Goal: Task Accomplishment & Management: Manage account settings

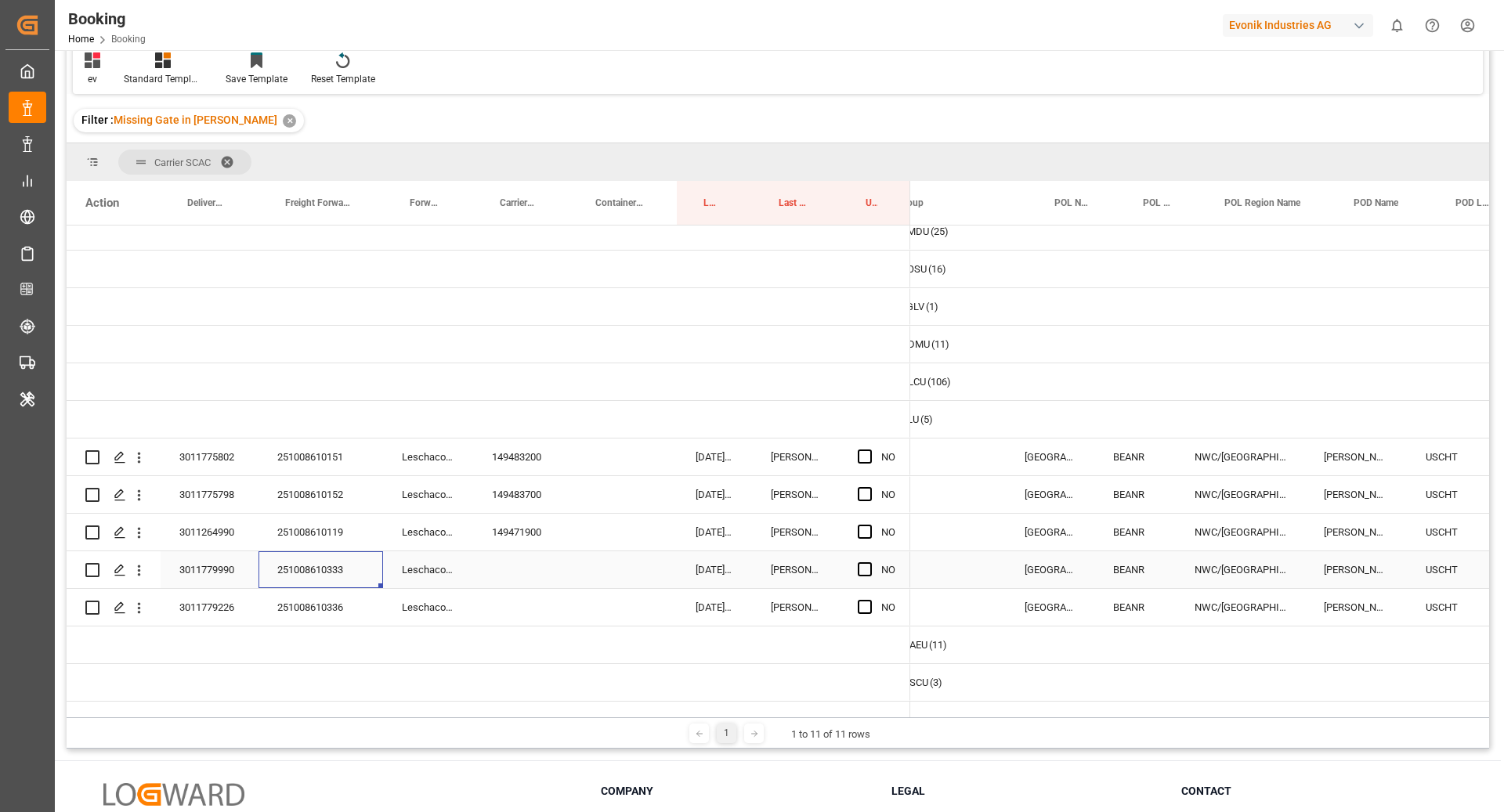
scroll to position [0, 77]
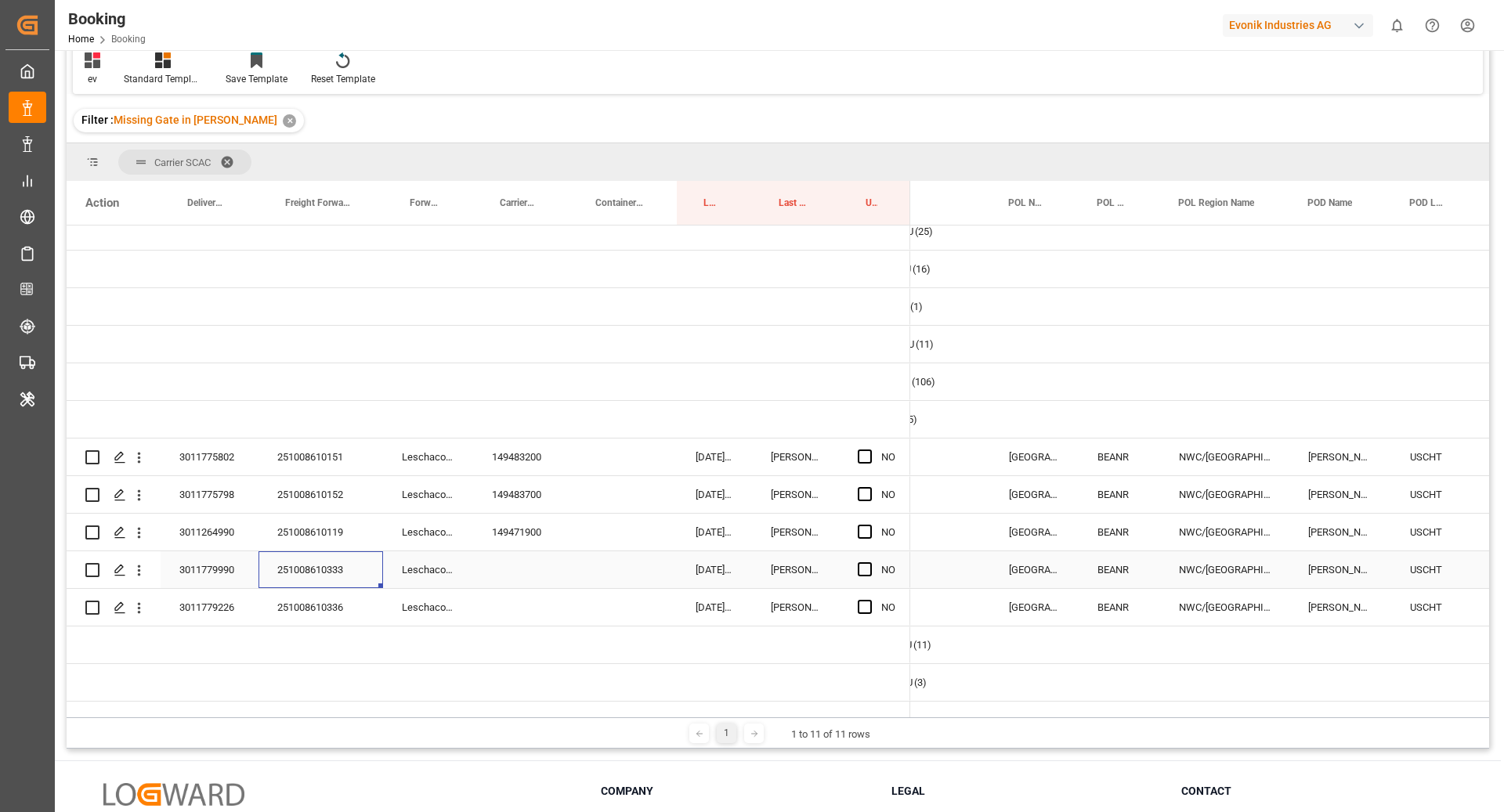
click at [510, 571] on div "Press SPACE to select this row." at bounding box center [520, 570] width 96 height 37
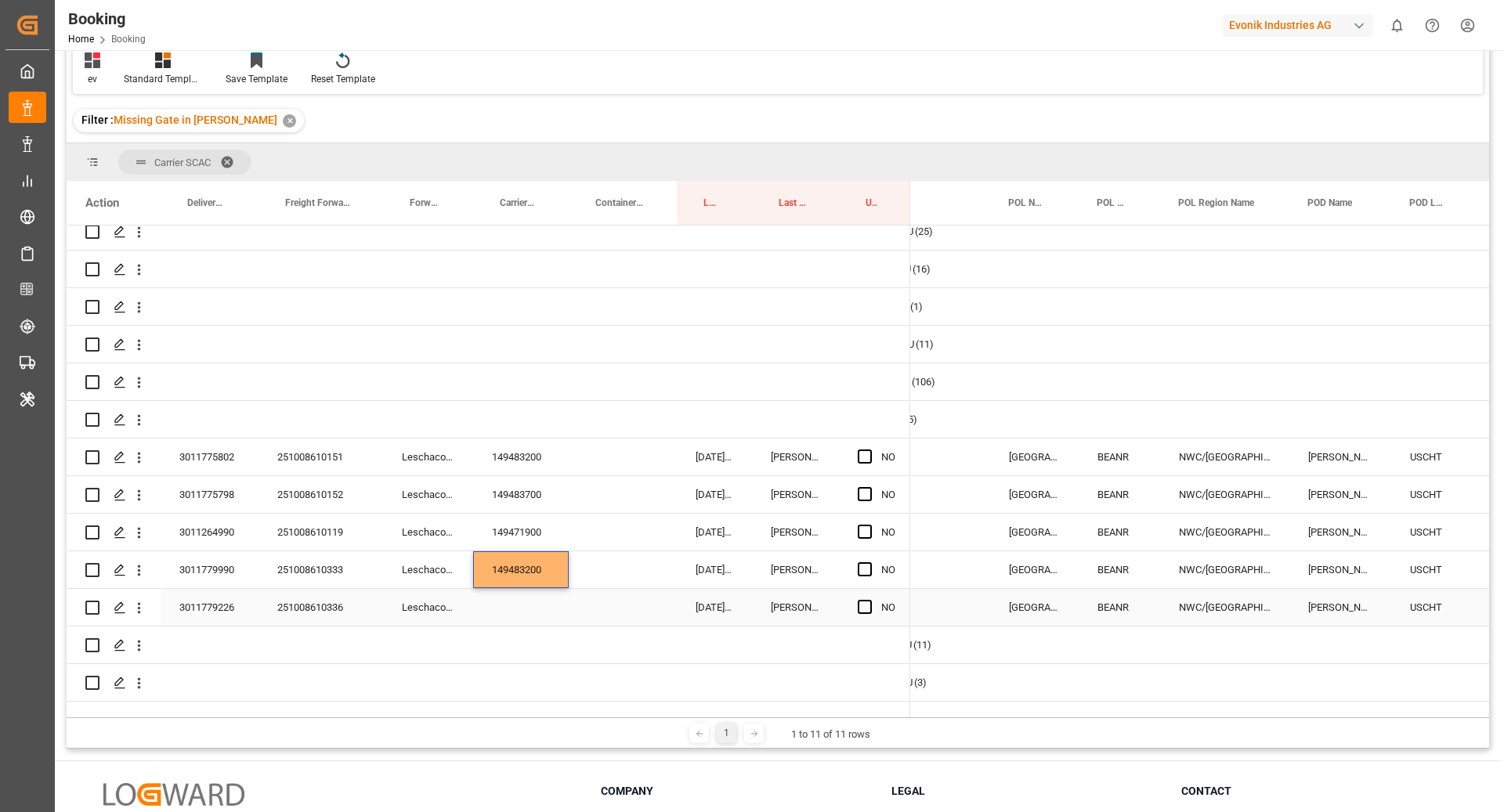
click at [318, 607] on div "251008610336" at bounding box center [321, 607] width 124 height 37
click at [531, 618] on div "Press SPACE to select this row." at bounding box center [520, 607] width 96 height 37
click at [861, 533] on span "Press SPACE to select this row." at bounding box center [865, 532] width 14 height 14
click at [870, 525] on input "Press SPACE to select this row." at bounding box center [870, 525] width 0 height 0
click at [861, 482] on div "Press SPACE to select this row." at bounding box center [869, 495] width 23 height 36
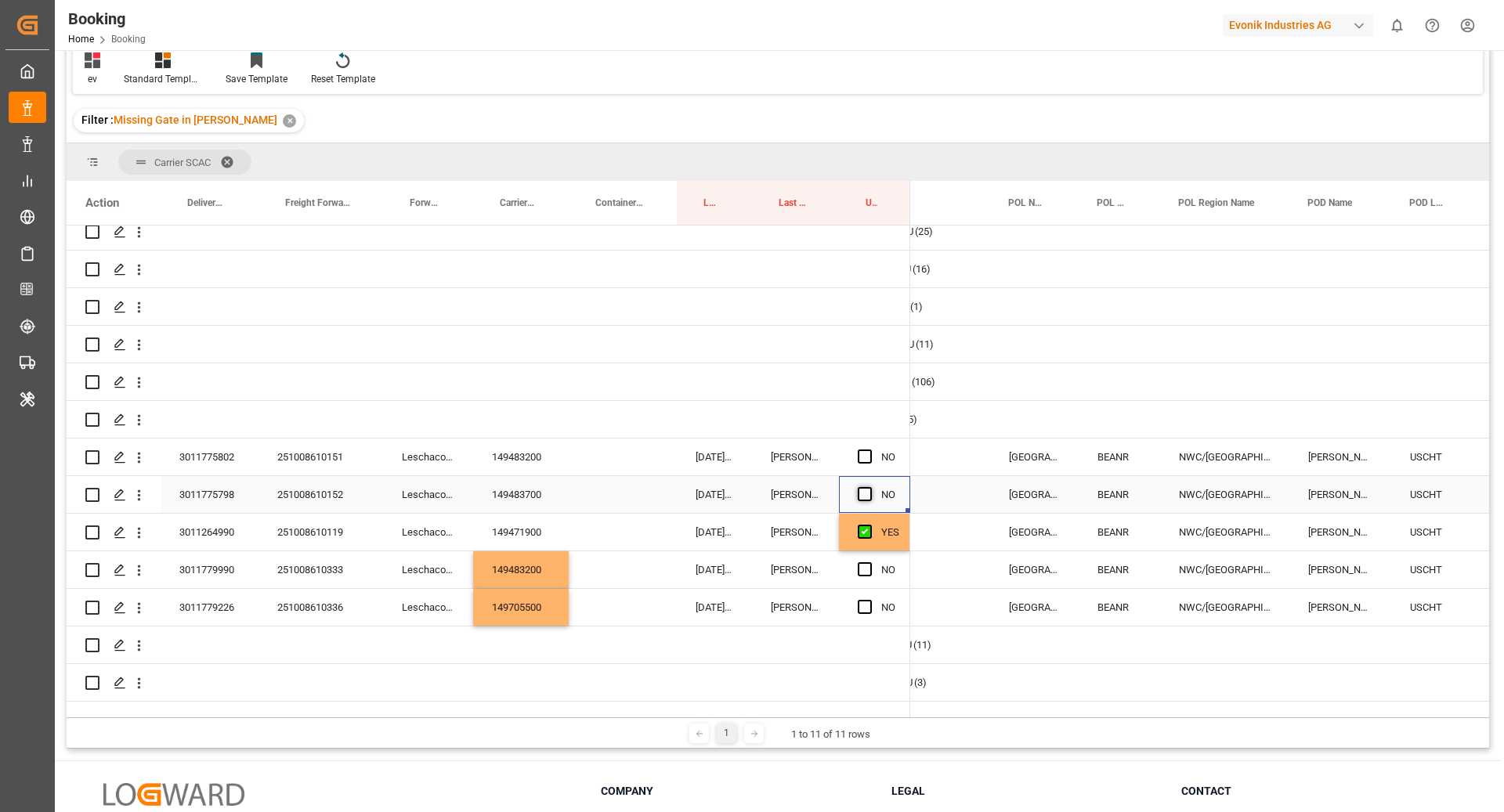
click at [861, 488] on span "Press SPACE to select this row." at bounding box center [865, 494] width 14 height 14
click at [870, 488] on input "Press SPACE to select this row." at bounding box center [870, 488] width 0 height 0
click at [859, 450] on span "Press SPACE to select this row." at bounding box center [865, 456] width 14 height 14
click at [870, 450] on input "Press SPACE to select this row." at bounding box center [870, 450] width 0 height 0
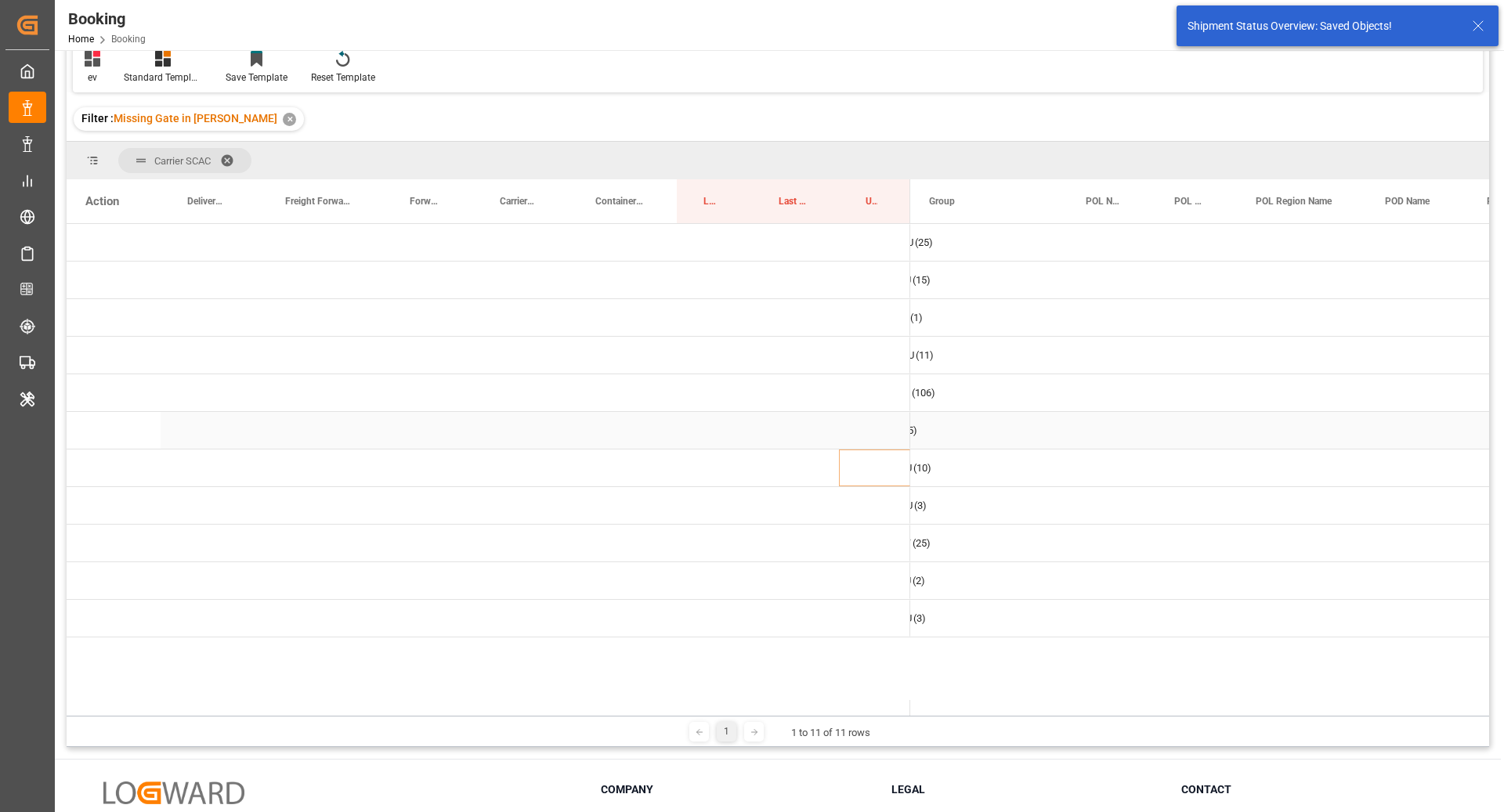
scroll to position [0, 0]
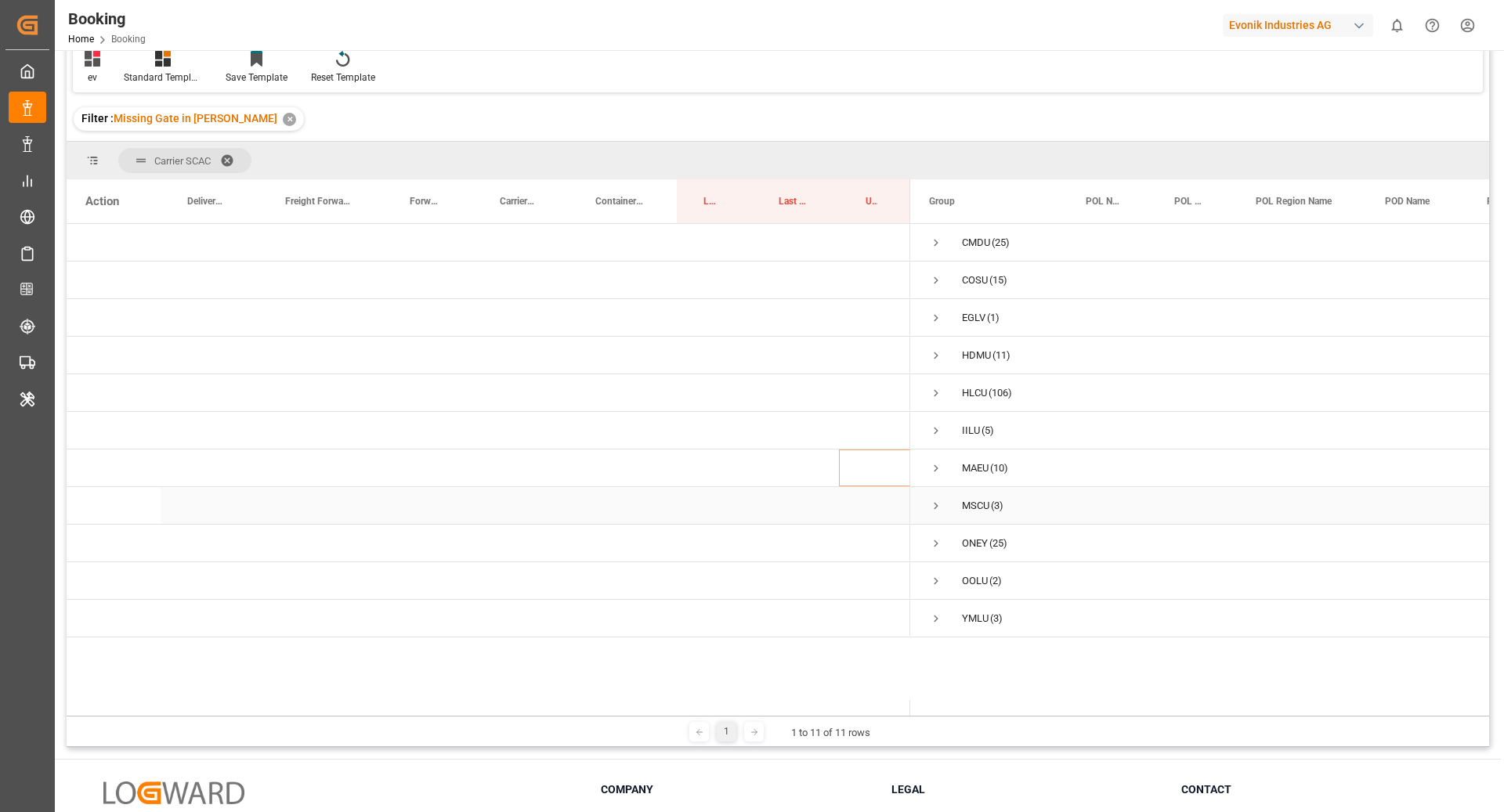
click at [937, 507] on span "Press SPACE to select this row." at bounding box center [936, 506] width 14 height 14
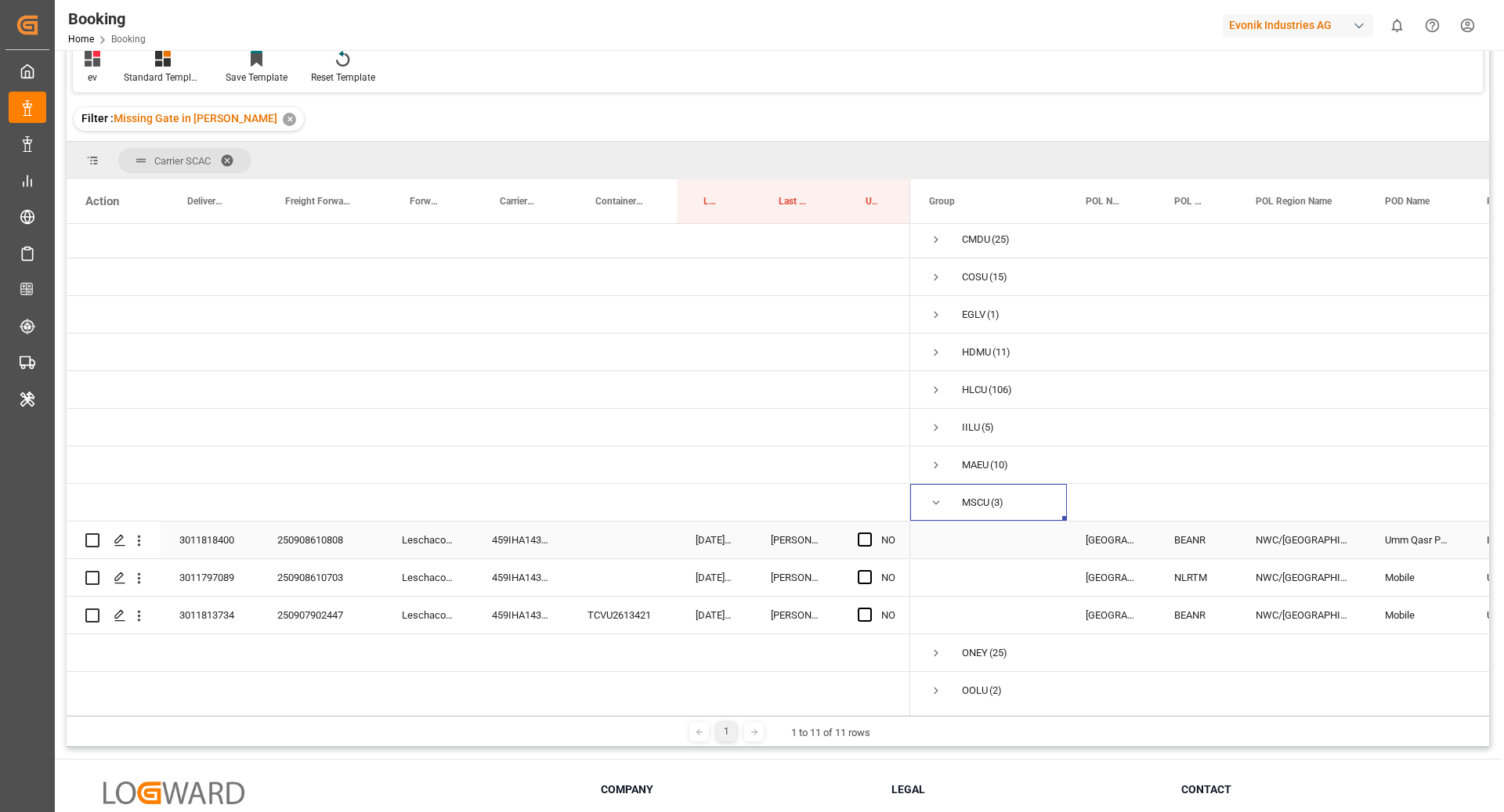
scroll to position [4, 0]
click at [521, 544] on div "459IHA1437145" at bounding box center [520, 539] width 96 height 37
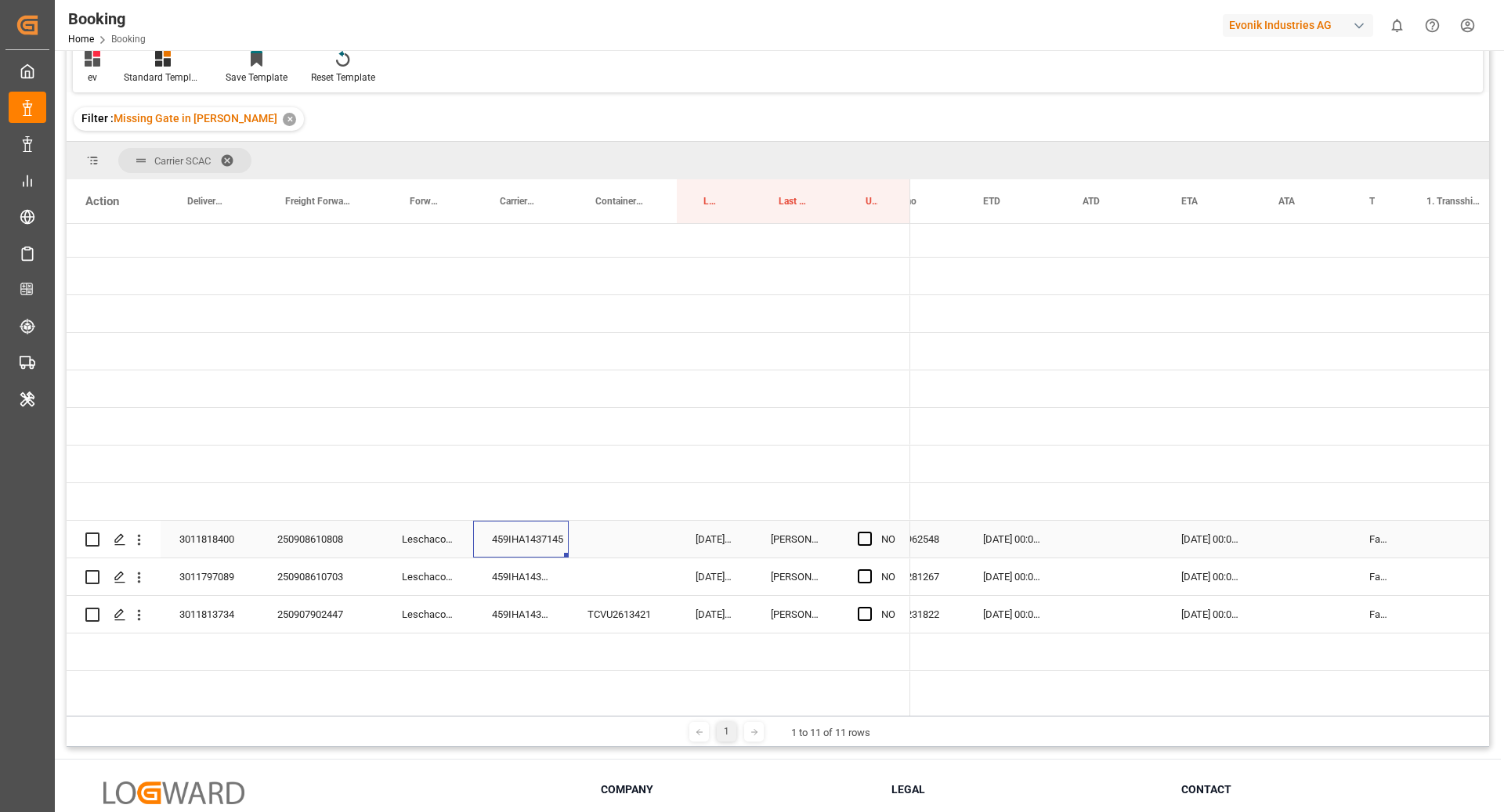
scroll to position [0, 0]
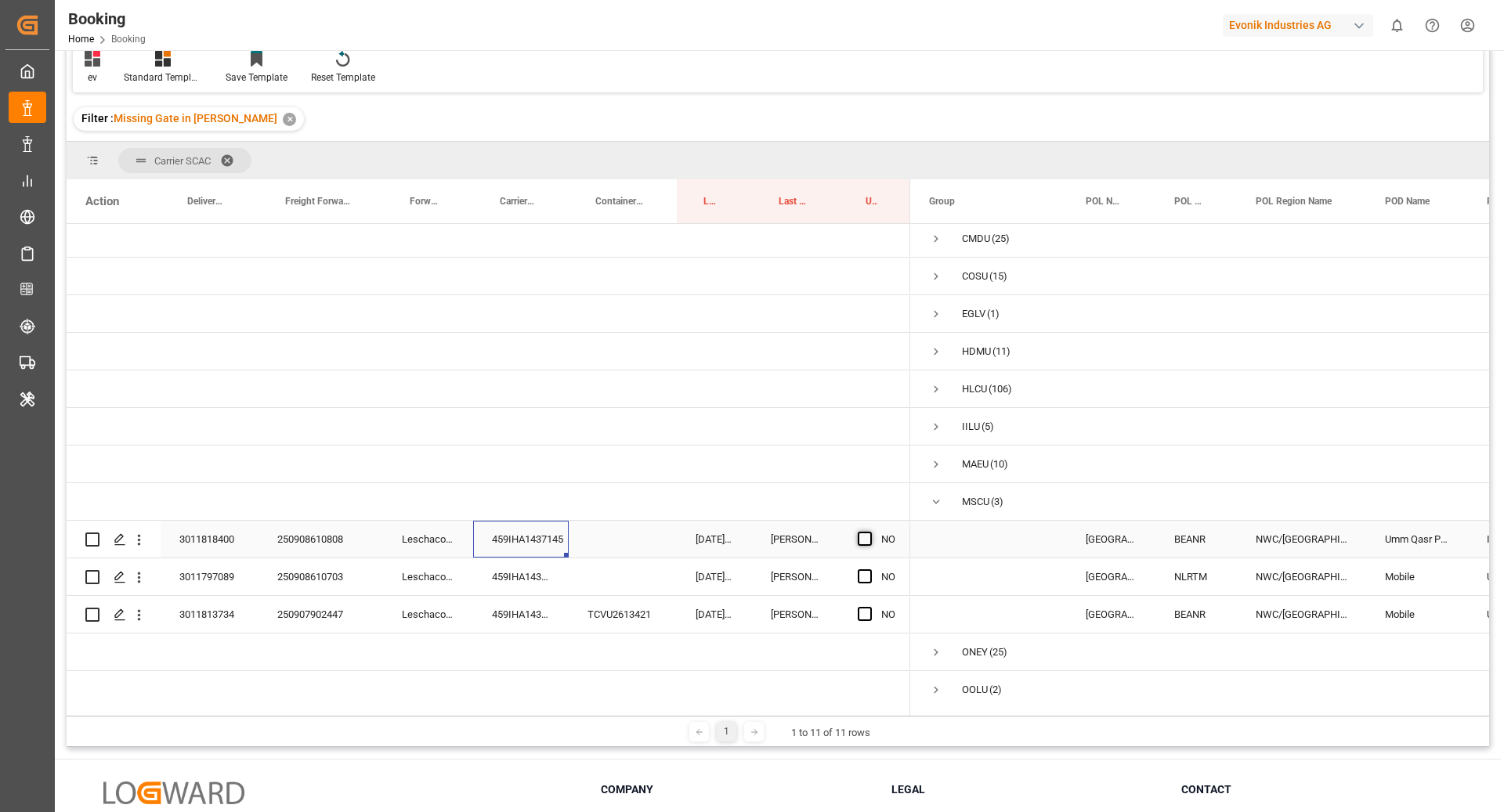
click at [858, 539] on span "Press SPACE to select this row." at bounding box center [865, 538] width 14 height 14
click at [870, 532] on input "Press SPACE to select this row." at bounding box center [870, 532] width 0 height 0
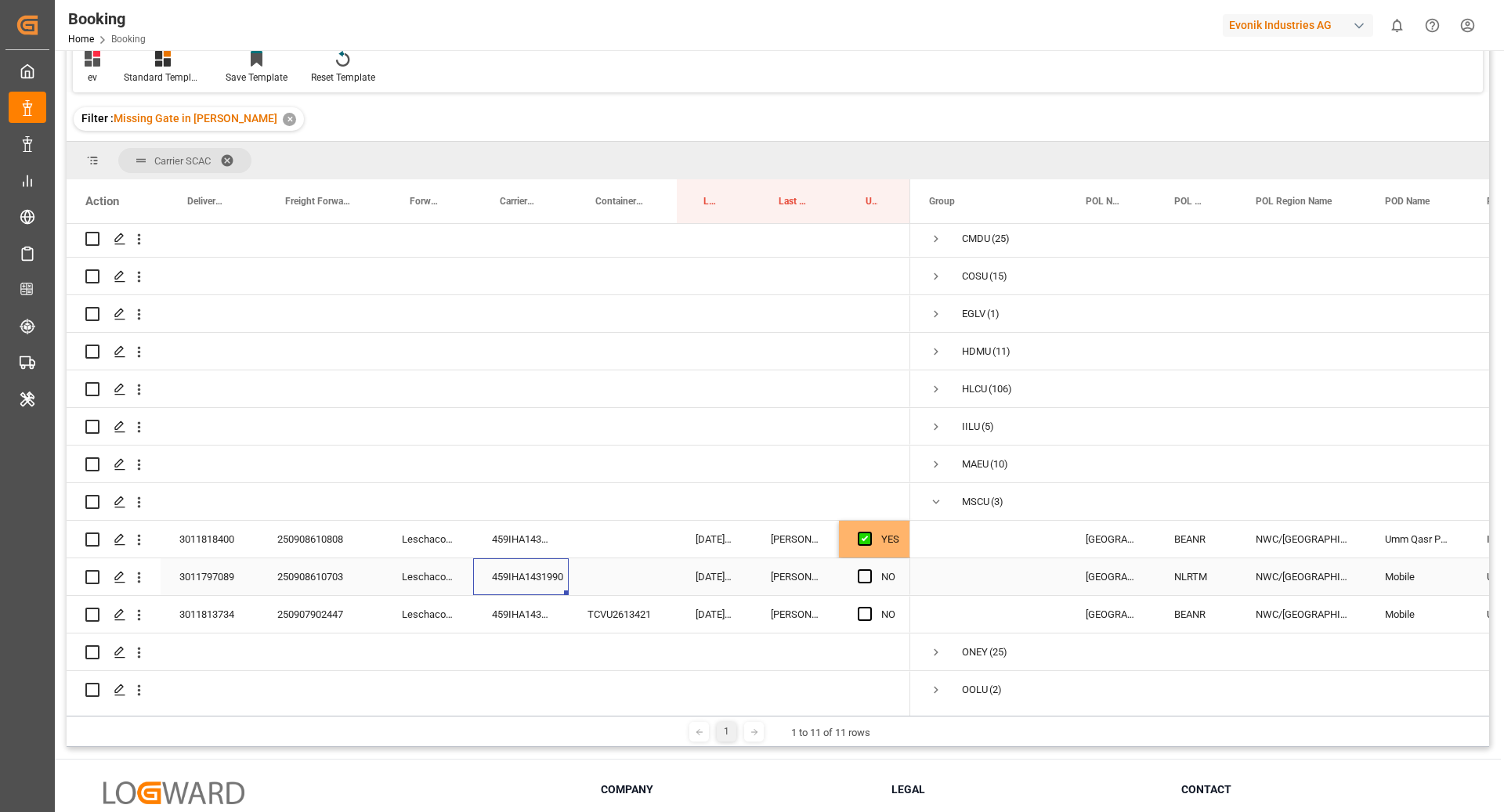
drag, startPoint x: 496, startPoint y: 568, endPoint x: 549, endPoint y: 577, distance: 53.8
click at [503, 568] on div "459IHA1431990" at bounding box center [520, 576] width 96 height 37
click at [859, 576] on span "Press SPACE to select this row." at bounding box center [865, 576] width 14 height 14
click at [870, 570] on input "Press SPACE to select this row." at bounding box center [870, 570] width 0 height 0
click at [554, 608] on div "459IHA1435335" at bounding box center [520, 614] width 96 height 37
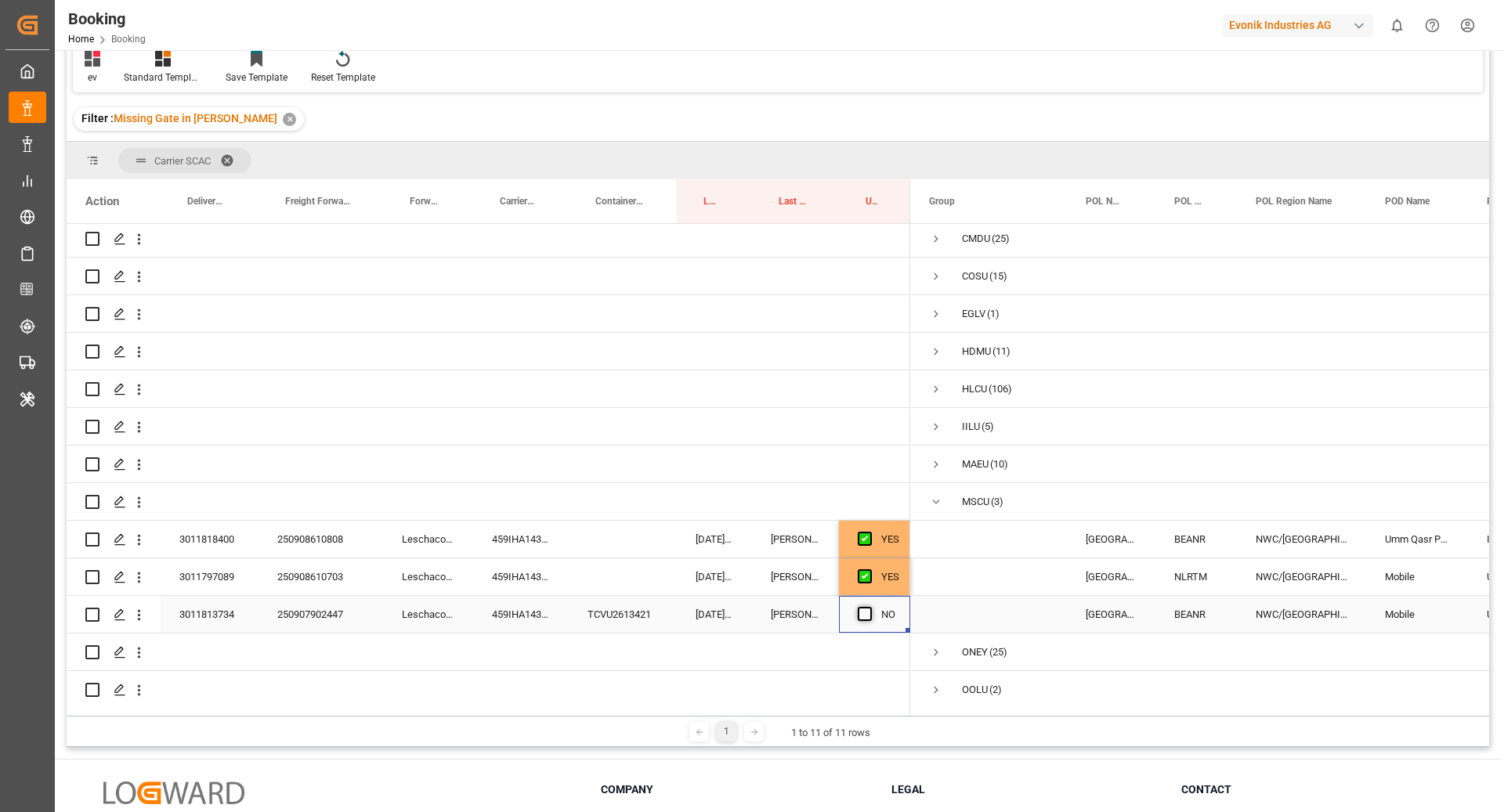
click at [865, 607] on span "Press SPACE to select this row." at bounding box center [865, 614] width 14 height 14
click at [870, 607] on input "Press SPACE to select this row." at bounding box center [870, 607] width 0 height 0
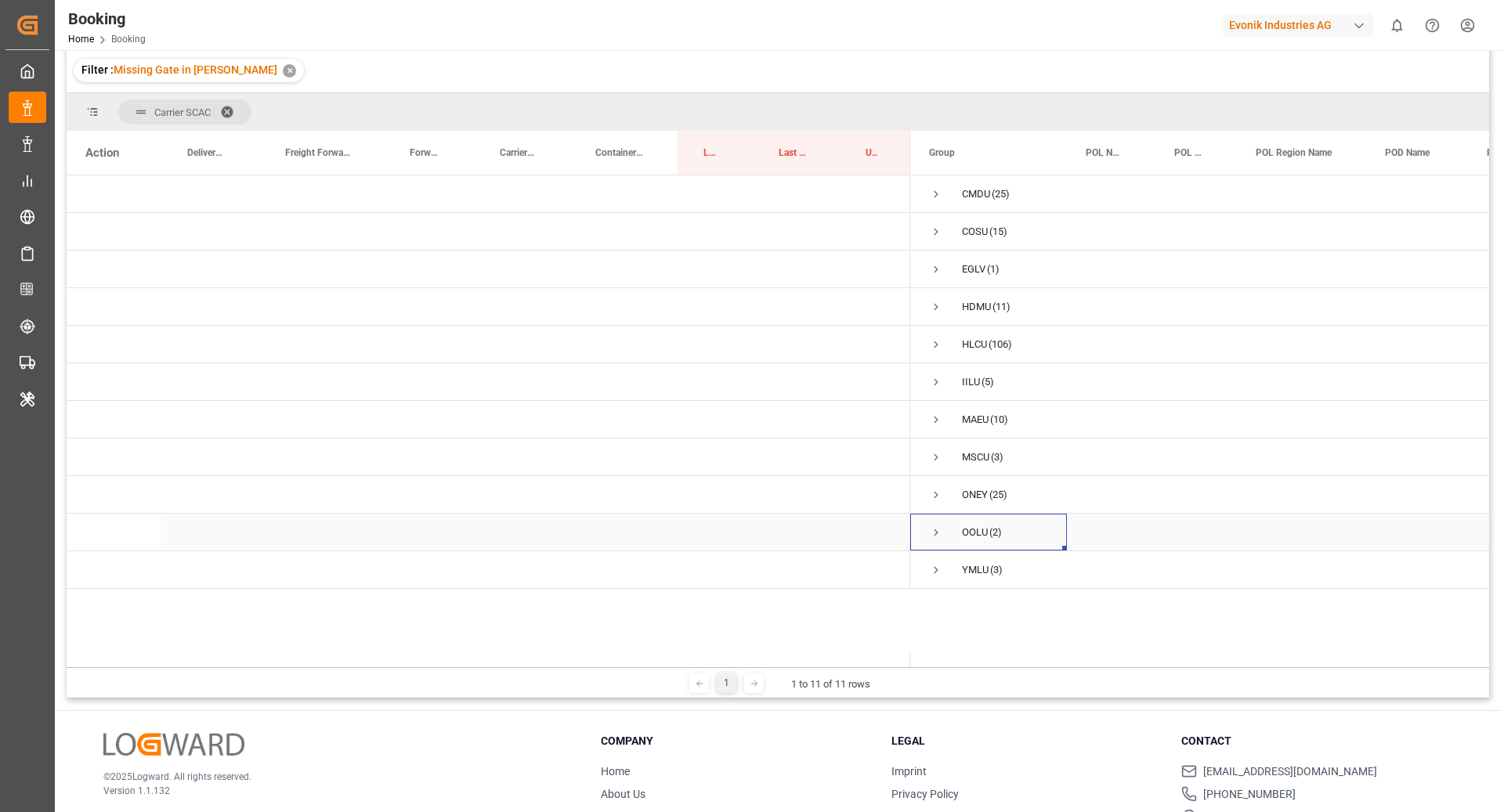
click at [939, 537] on span "Press SPACE to select this row." at bounding box center [936, 532] width 14 height 14
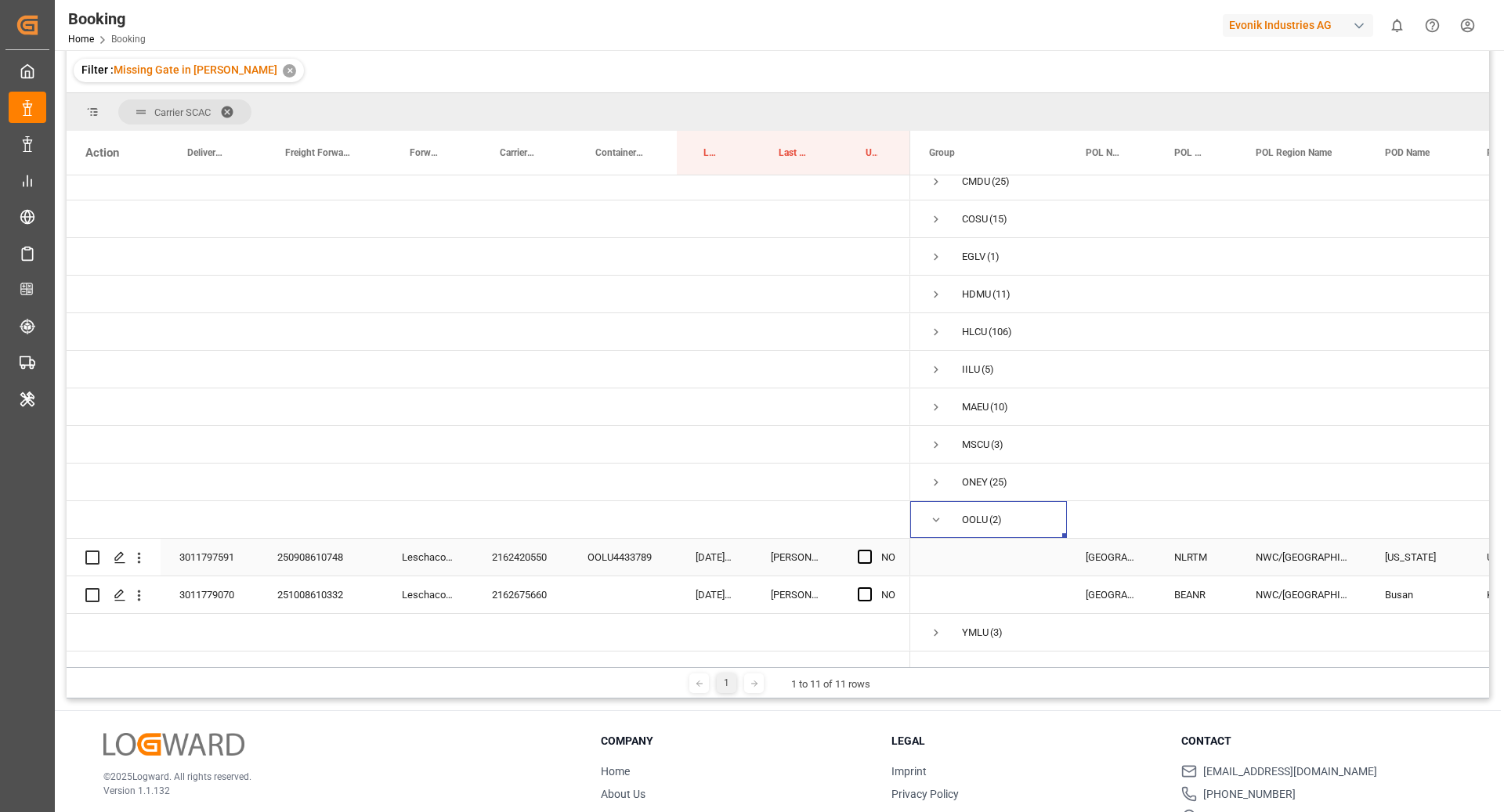
drag, startPoint x: 505, startPoint y: 529, endPoint x: 640, endPoint y: 601, distance: 153.0
click at [507, 539] on div "2162420550" at bounding box center [520, 557] width 96 height 37
click at [931, 513] on span "Press SPACE to select this row." at bounding box center [936, 520] width 14 height 14
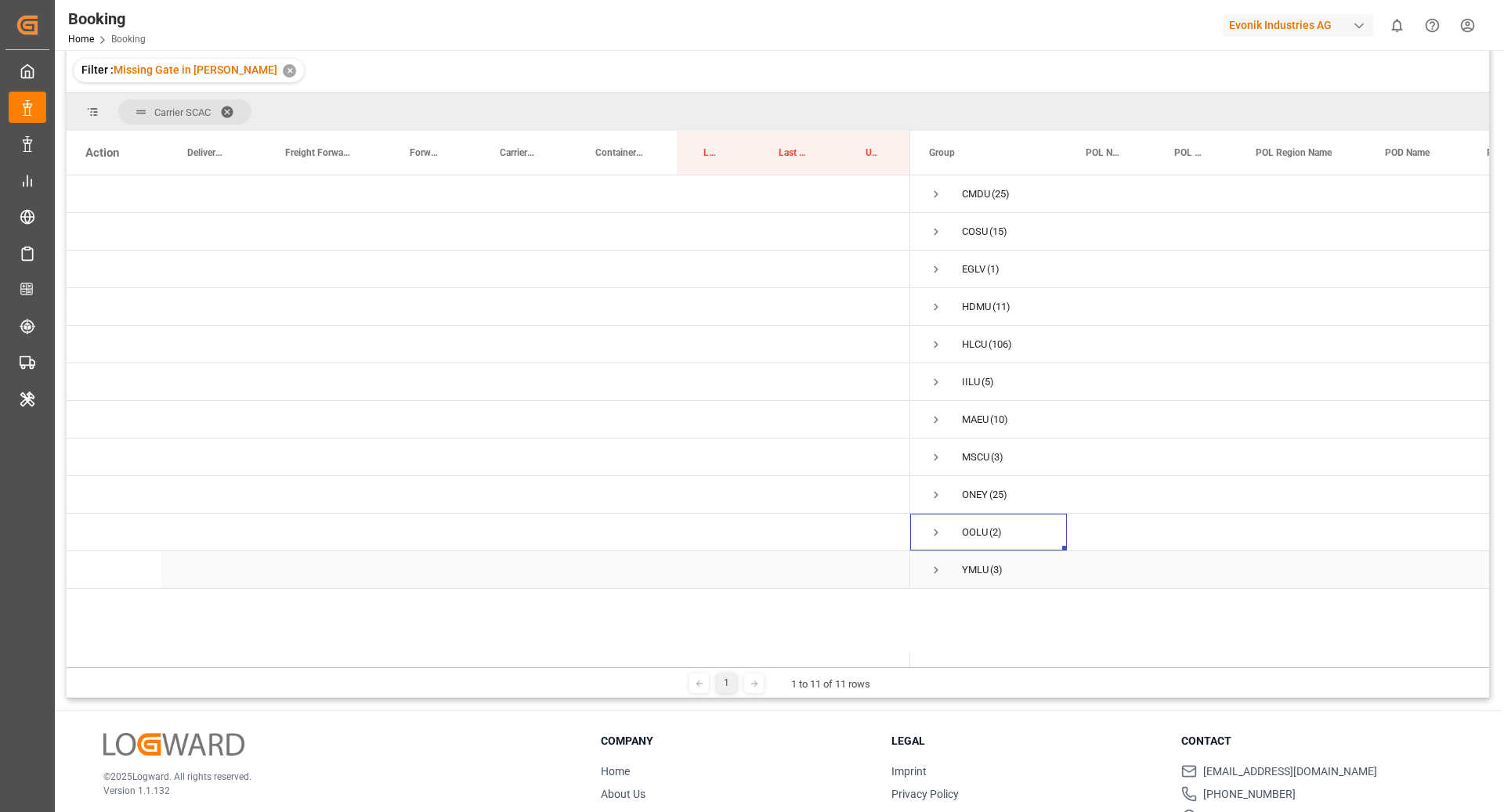
click at [932, 573] on span "Press SPACE to select this row." at bounding box center [936, 570] width 14 height 14
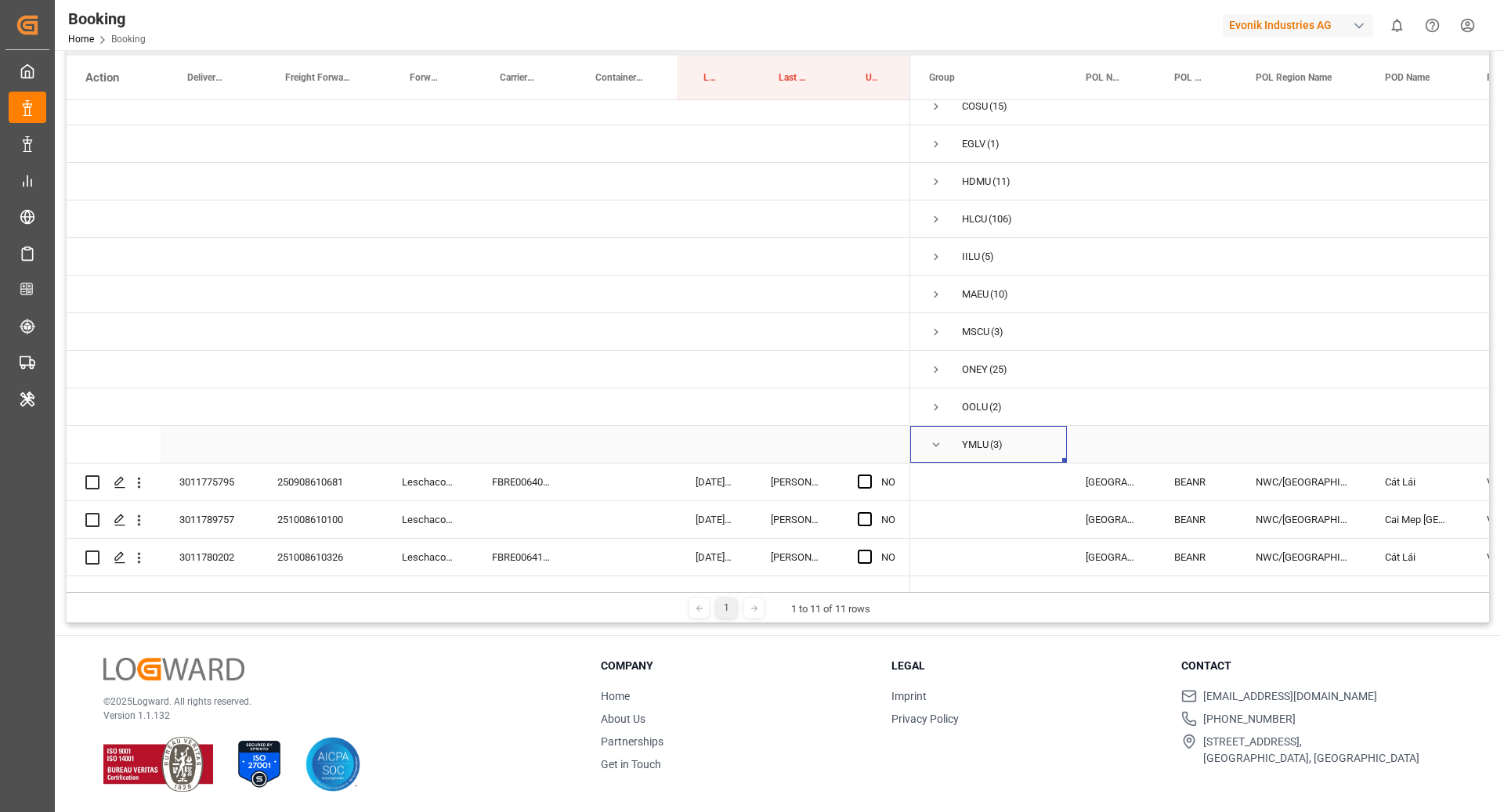
click at [938, 437] on span "Press SPACE to select this row." at bounding box center [936, 444] width 14 height 14
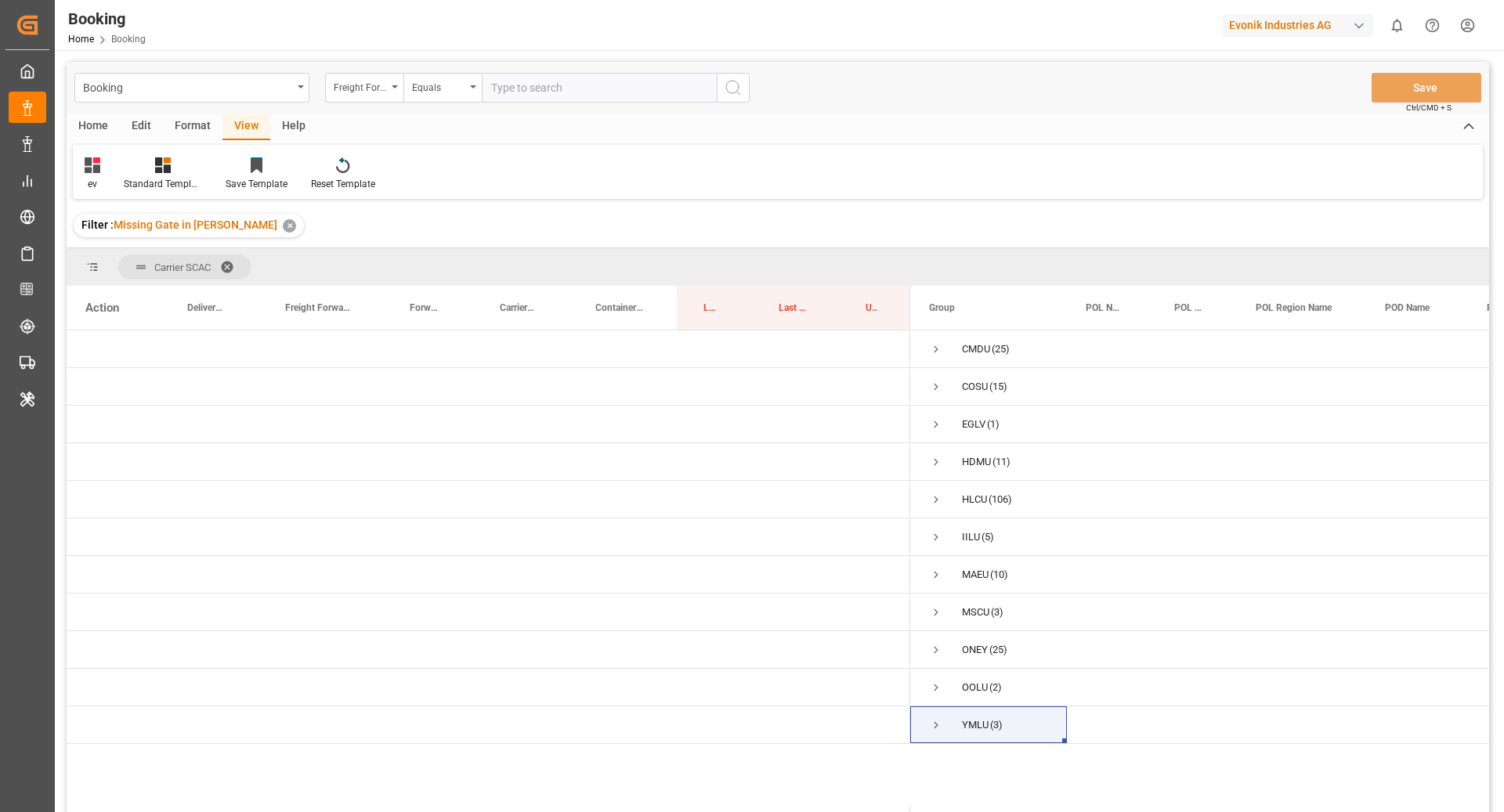
click at [173, 130] on div "Format" at bounding box center [192, 127] width 60 height 27
drag, startPoint x: 142, startPoint y: 151, endPoint x: 80, endPoint y: 186, distance: 71.2
click at [80, 186] on div "Filter Rows" at bounding box center [107, 174] width 70 height 35
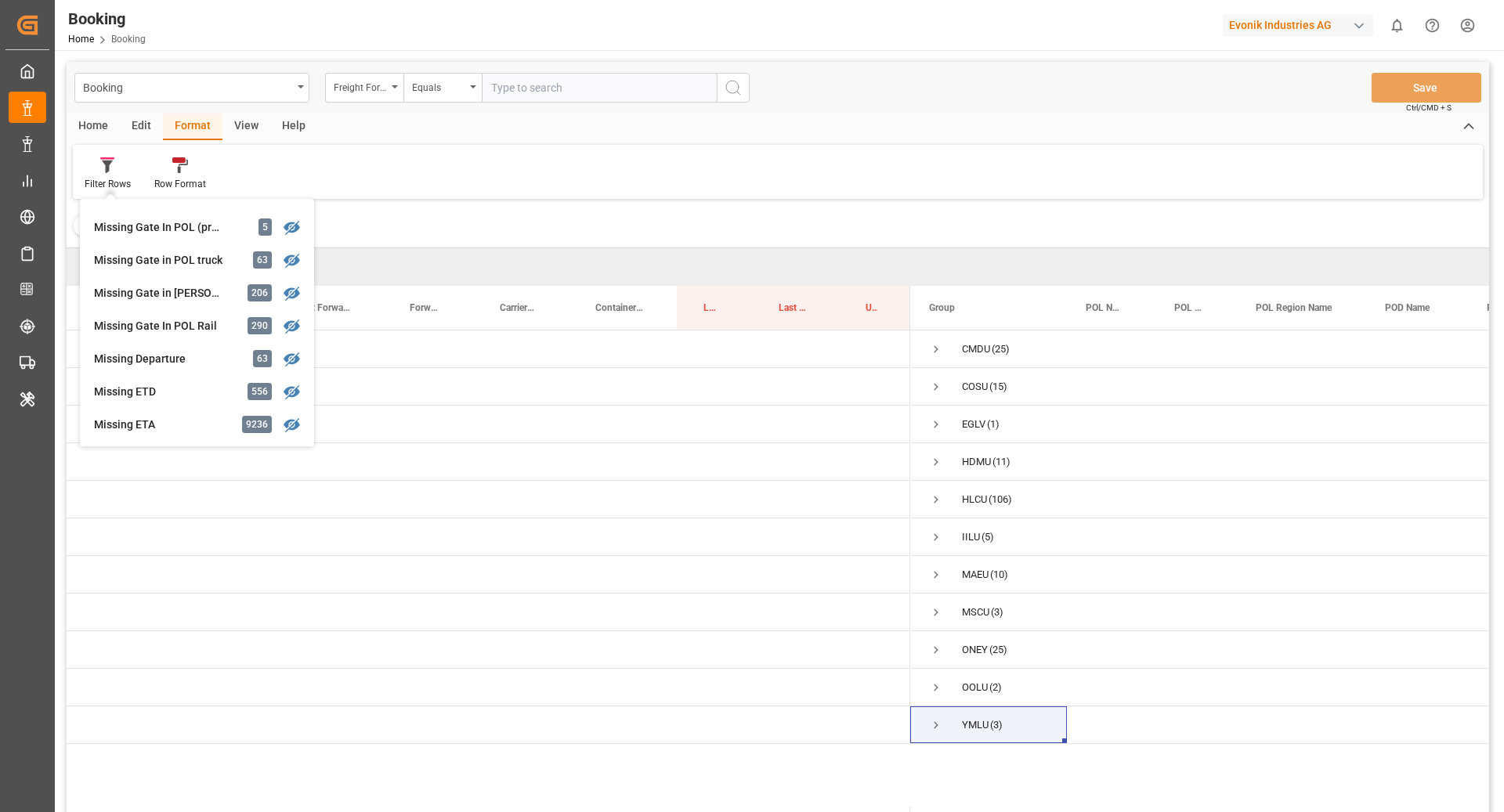
click at [583, 255] on div "Carrier SCAC" at bounding box center [777, 268] width 1422 height 38
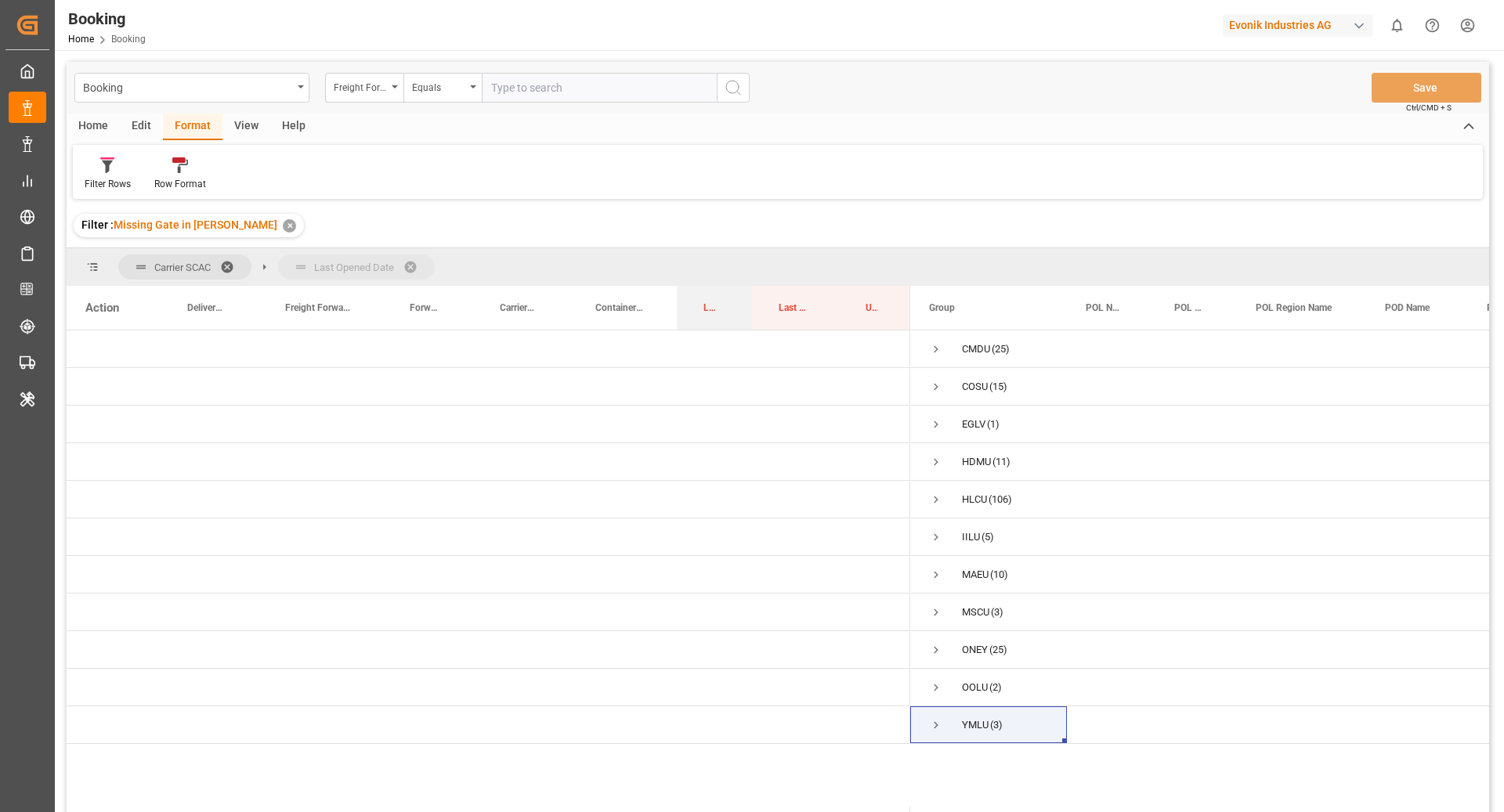
drag, startPoint x: 707, startPoint y: 316, endPoint x: 632, endPoint y: 262, distance: 92.4
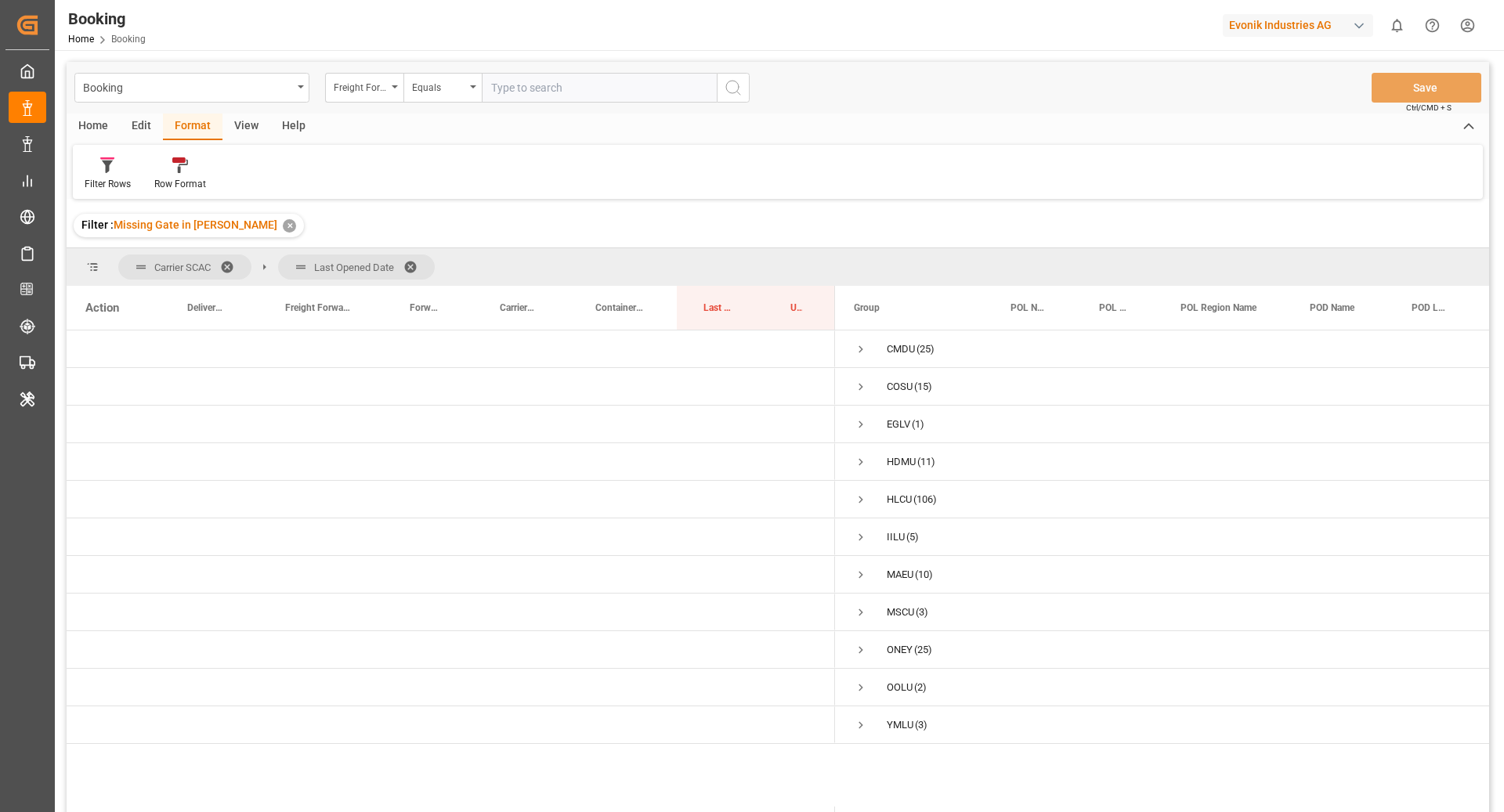
click at [228, 260] on span at bounding box center [232, 267] width 25 height 14
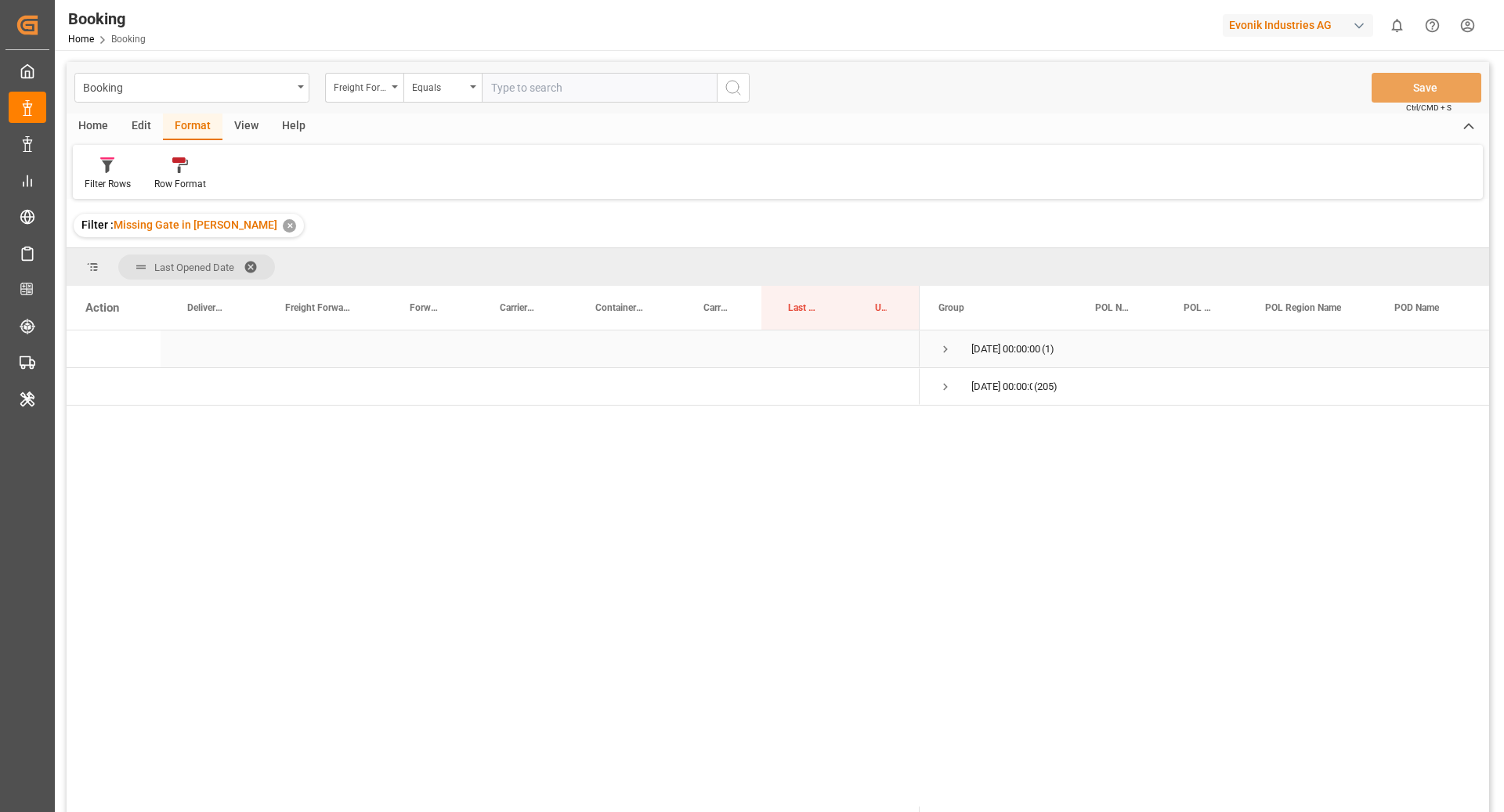
click at [945, 343] on span "Press SPACE to select this row." at bounding box center [945, 349] width 14 height 14
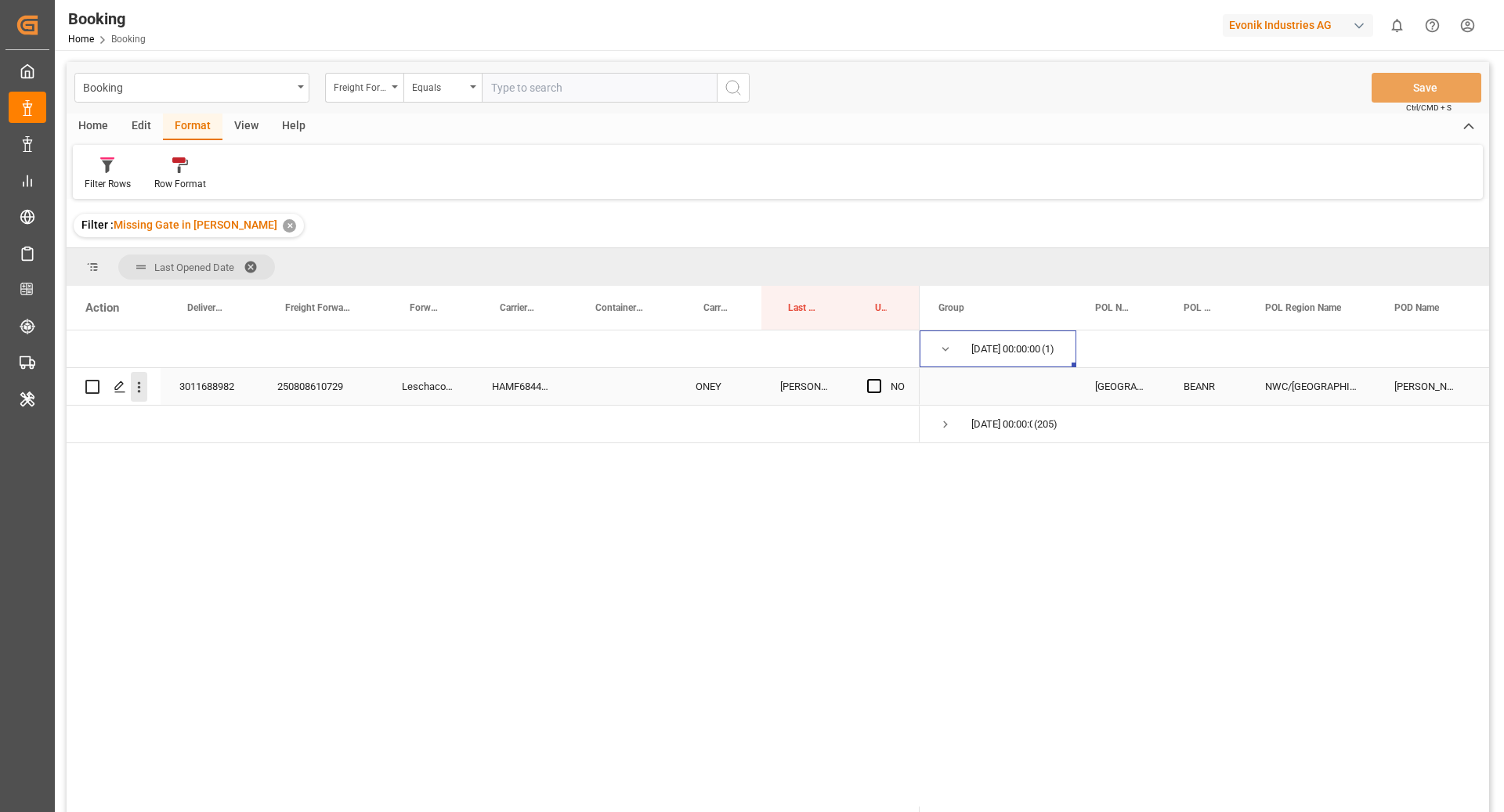
click at [142, 387] on icon "open menu" at bounding box center [139, 387] width 16 height 16
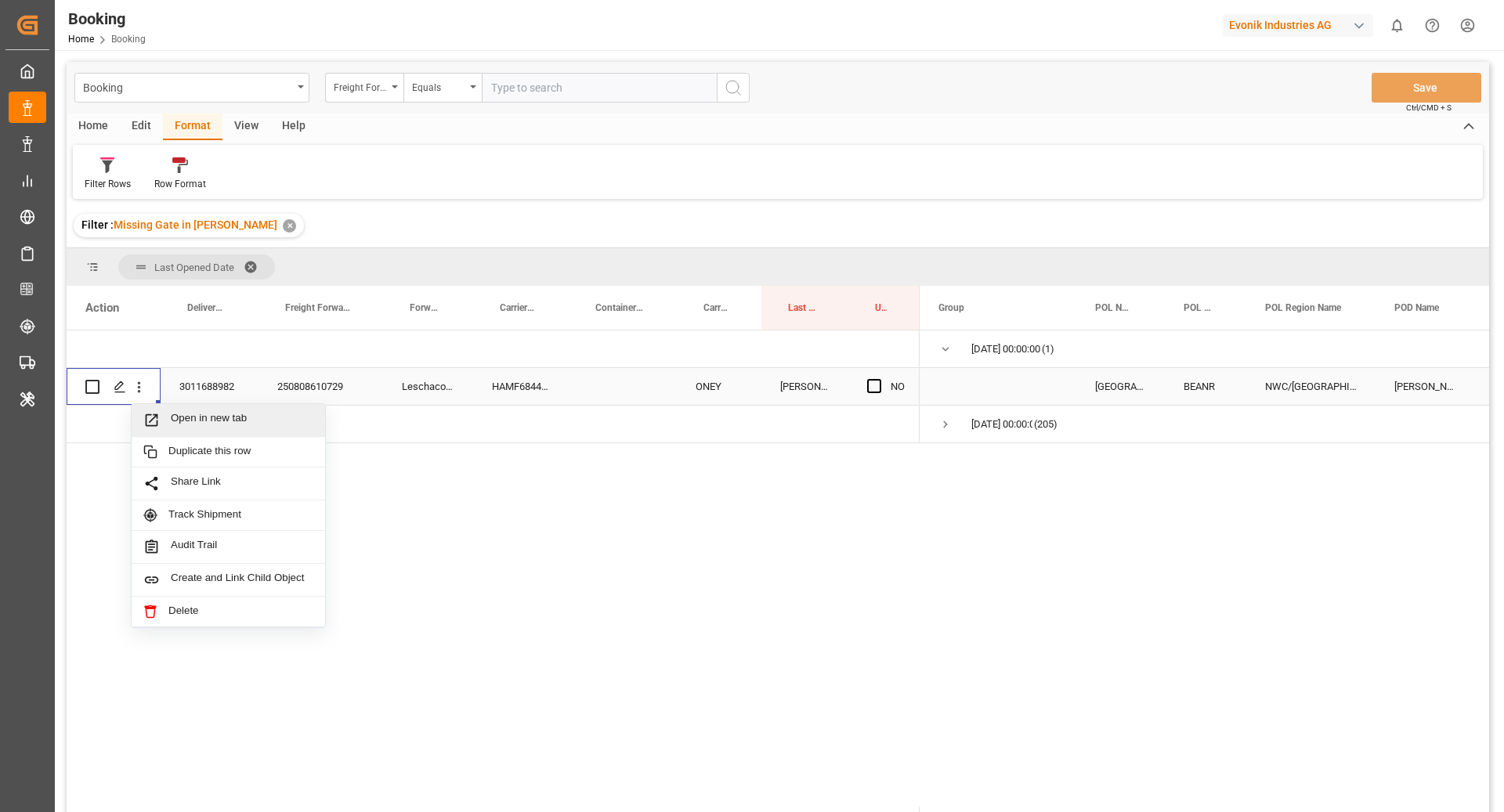
click at [192, 404] on div "Open in new tab" at bounding box center [228, 420] width 193 height 33
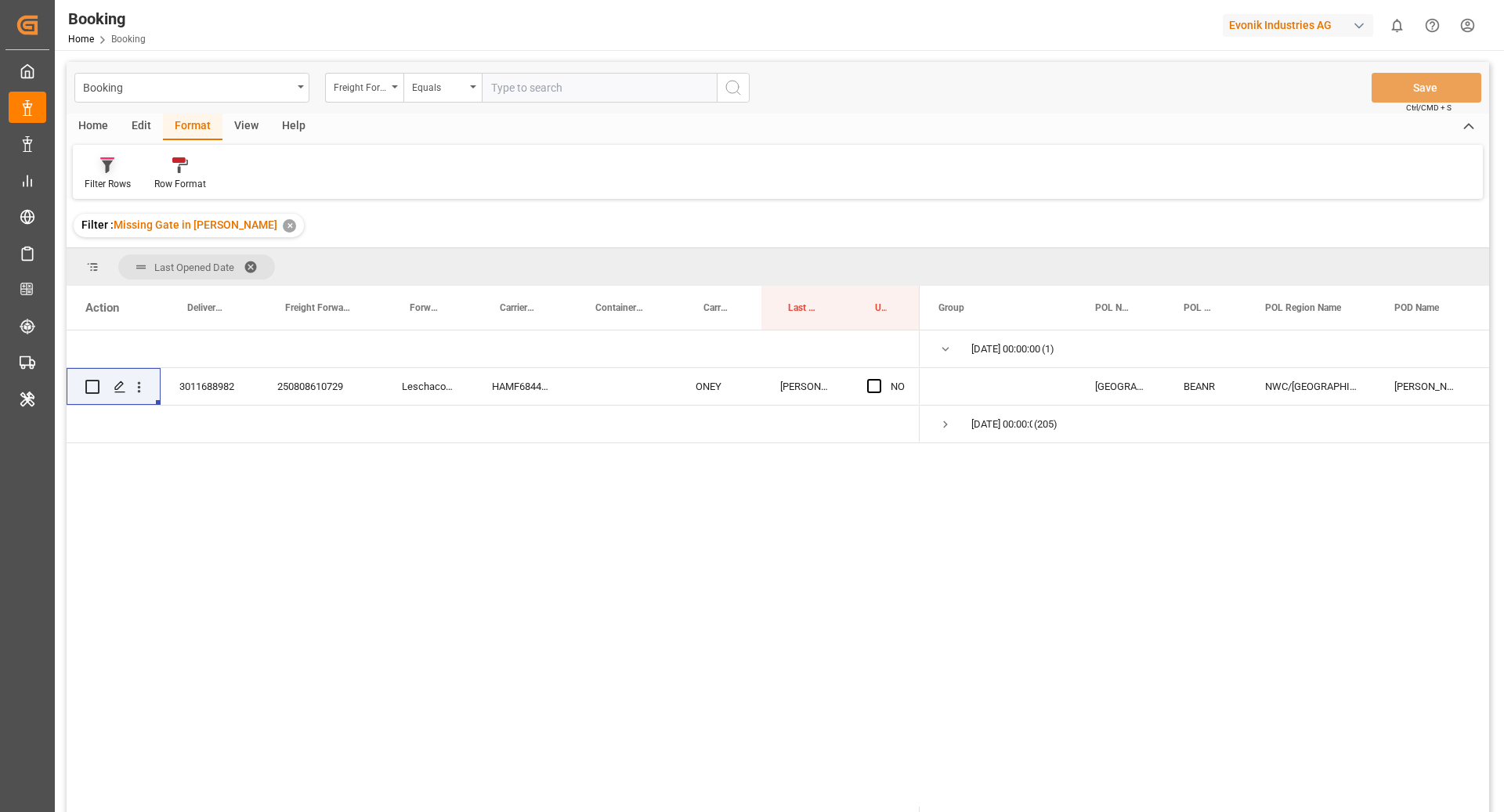
click at [116, 174] on div "Filter Rows" at bounding box center [107, 174] width 70 height 35
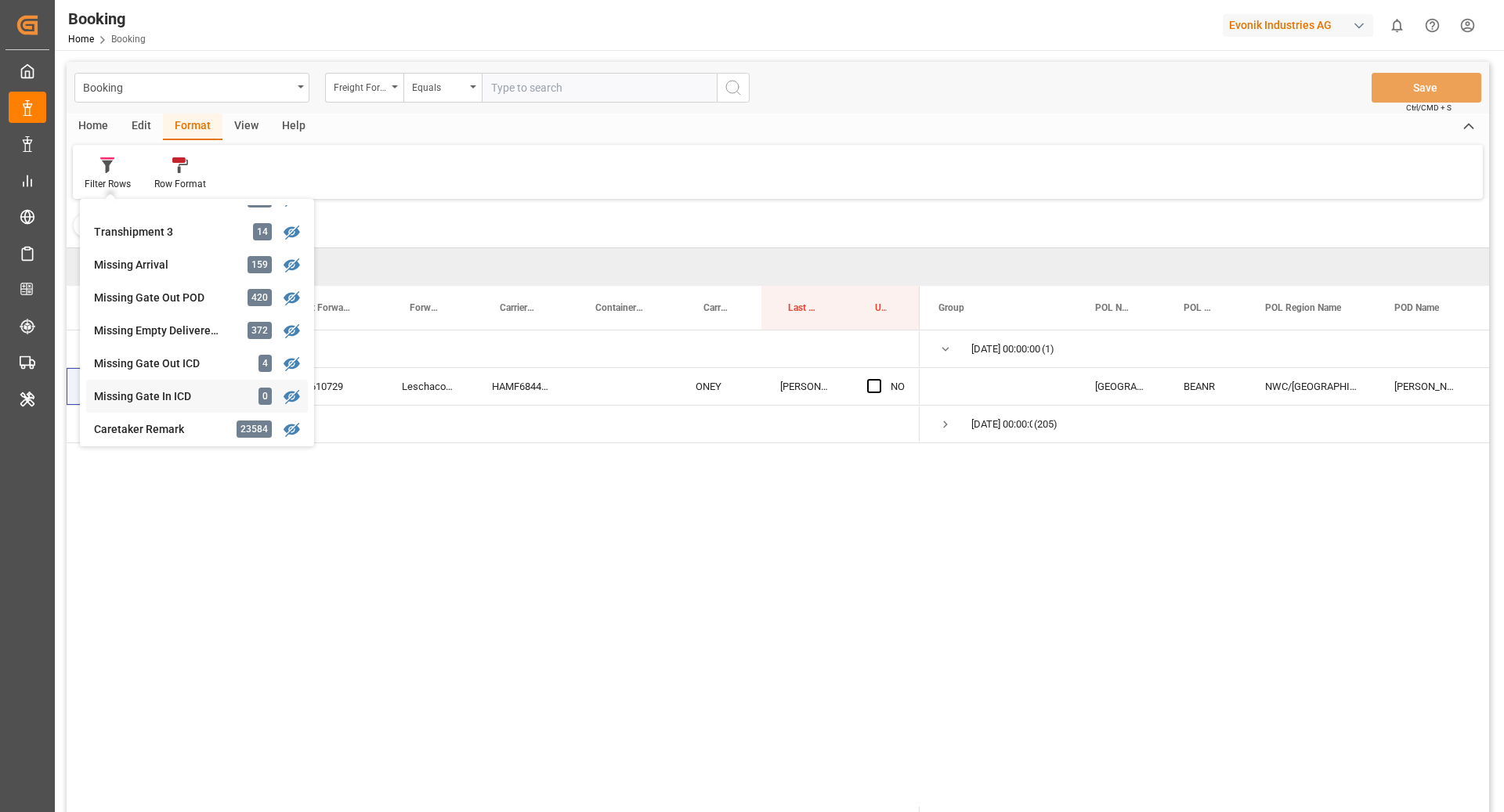
scroll to position [630, 0]
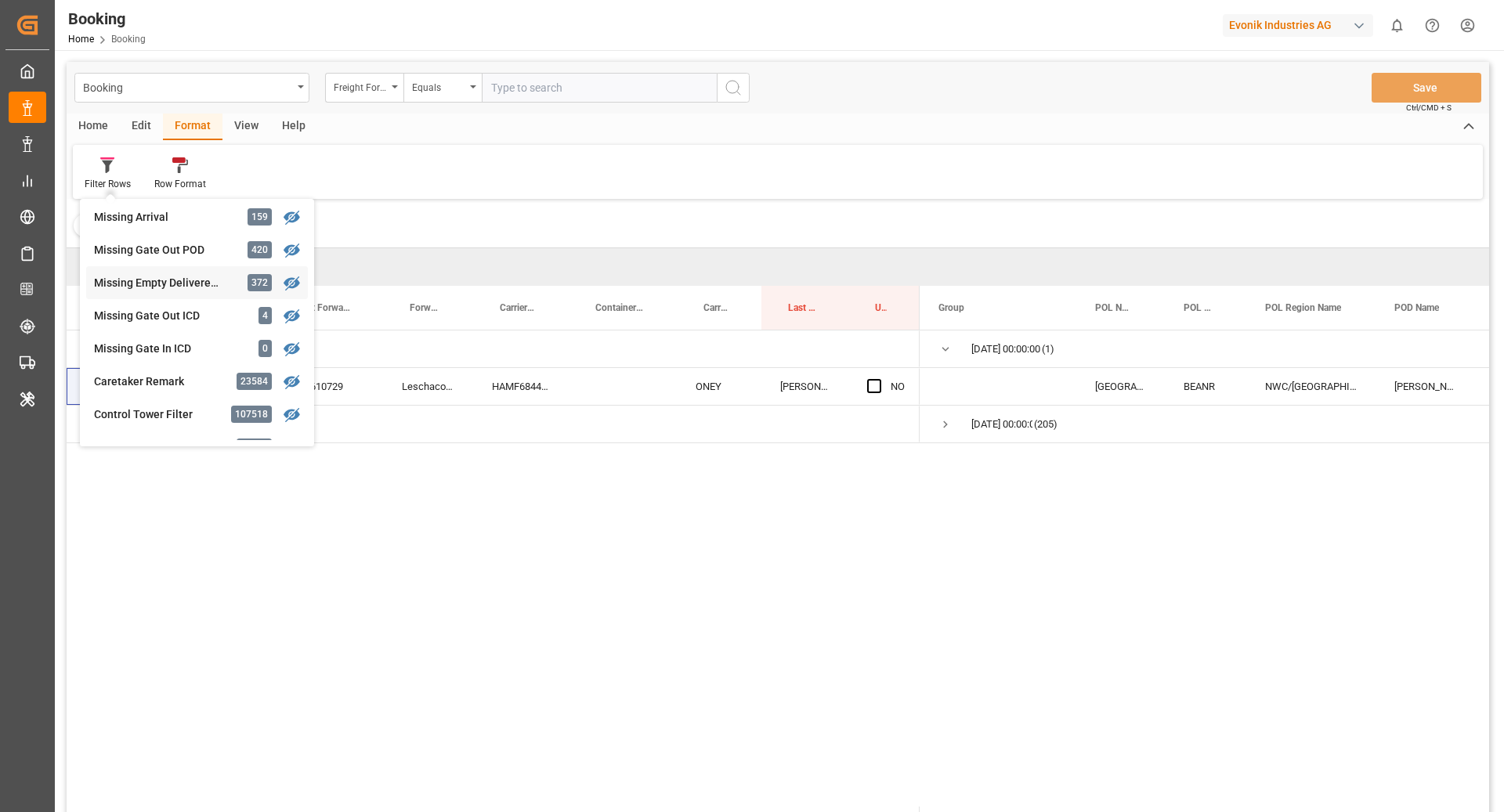
click at [217, 292] on div "Booking Freight Forwarder's Reference No. Equals Save Ctrl/CMD + S Home Edit Fo…" at bounding box center [777, 458] width 1422 height 792
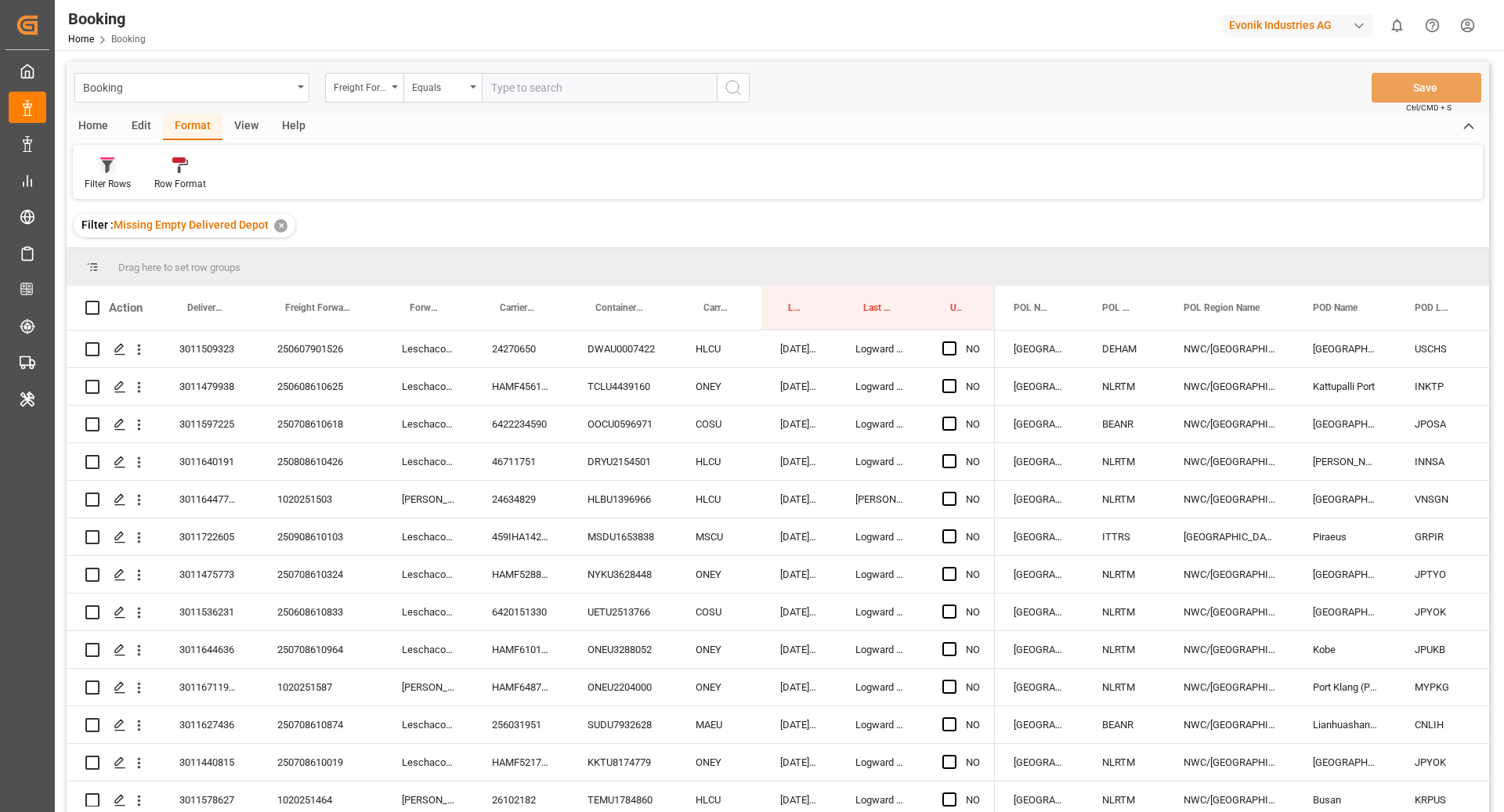
click at [119, 182] on div "Filter Rows" at bounding box center [108, 184] width 47 height 14
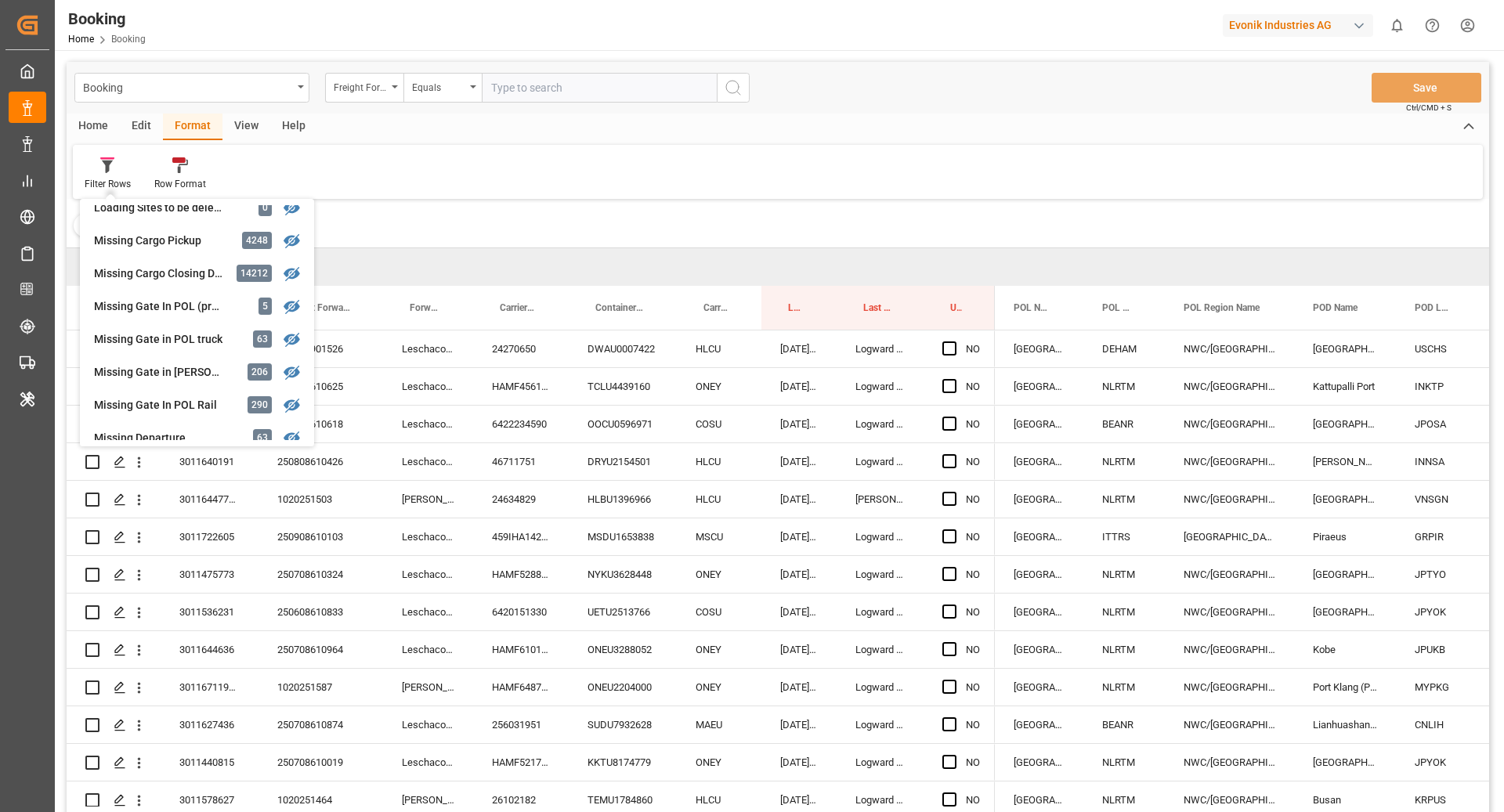
scroll to position [146, 0]
click at [603, 192] on div "Filter Rows GHM Tracking 3024 Karl gross 0 Evonik3rdParty 0 Business Line to be…" at bounding box center [777, 172] width 1410 height 54
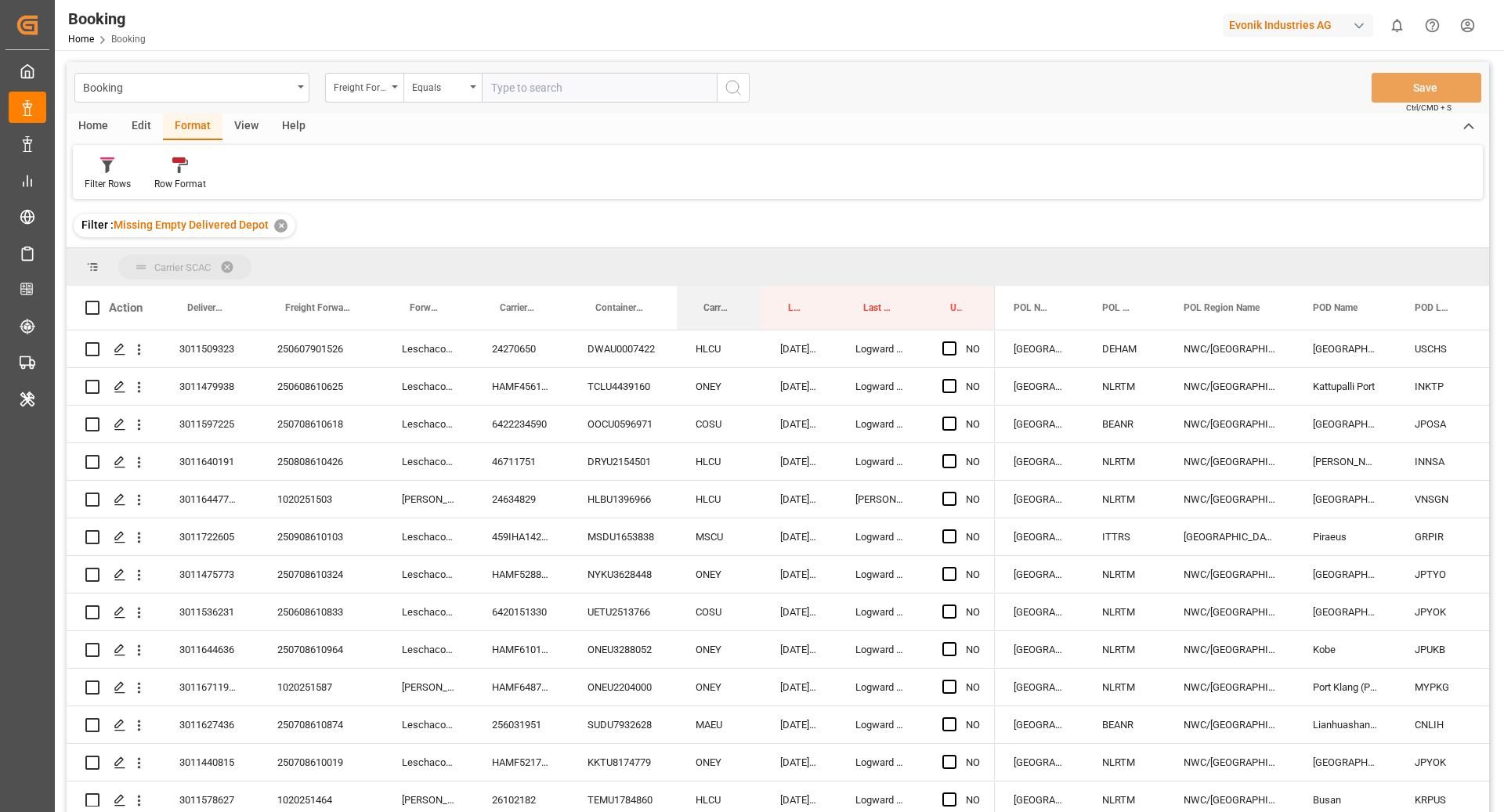
drag, startPoint x: 703, startPoint y: 319, endPoint x: 708, endPoint y: 260, distance: 59.2
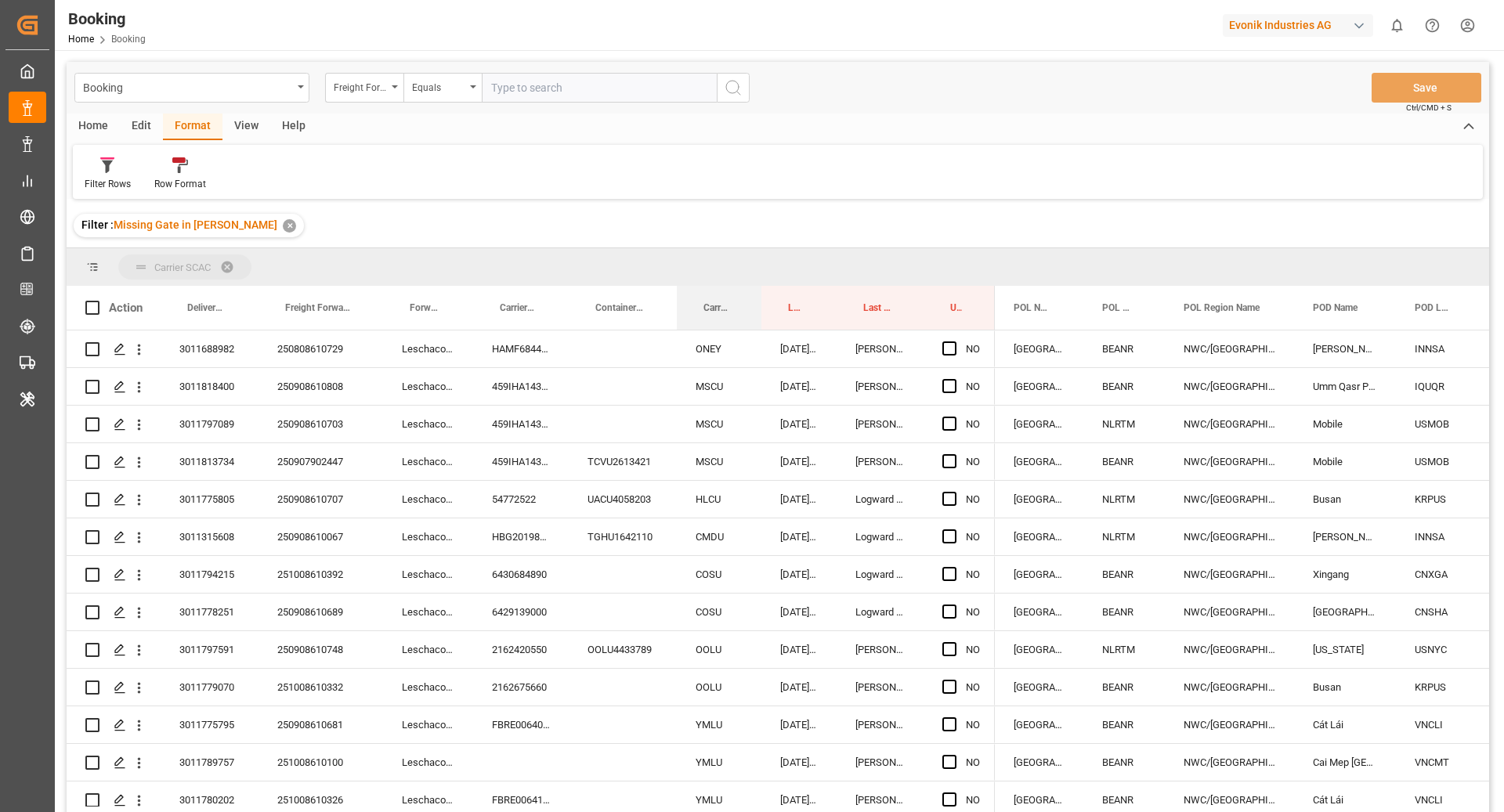
drag, startPoint x: 703, startPoint y: 325, endPoint x: 694, endPoint y: 269, distance: 56.7
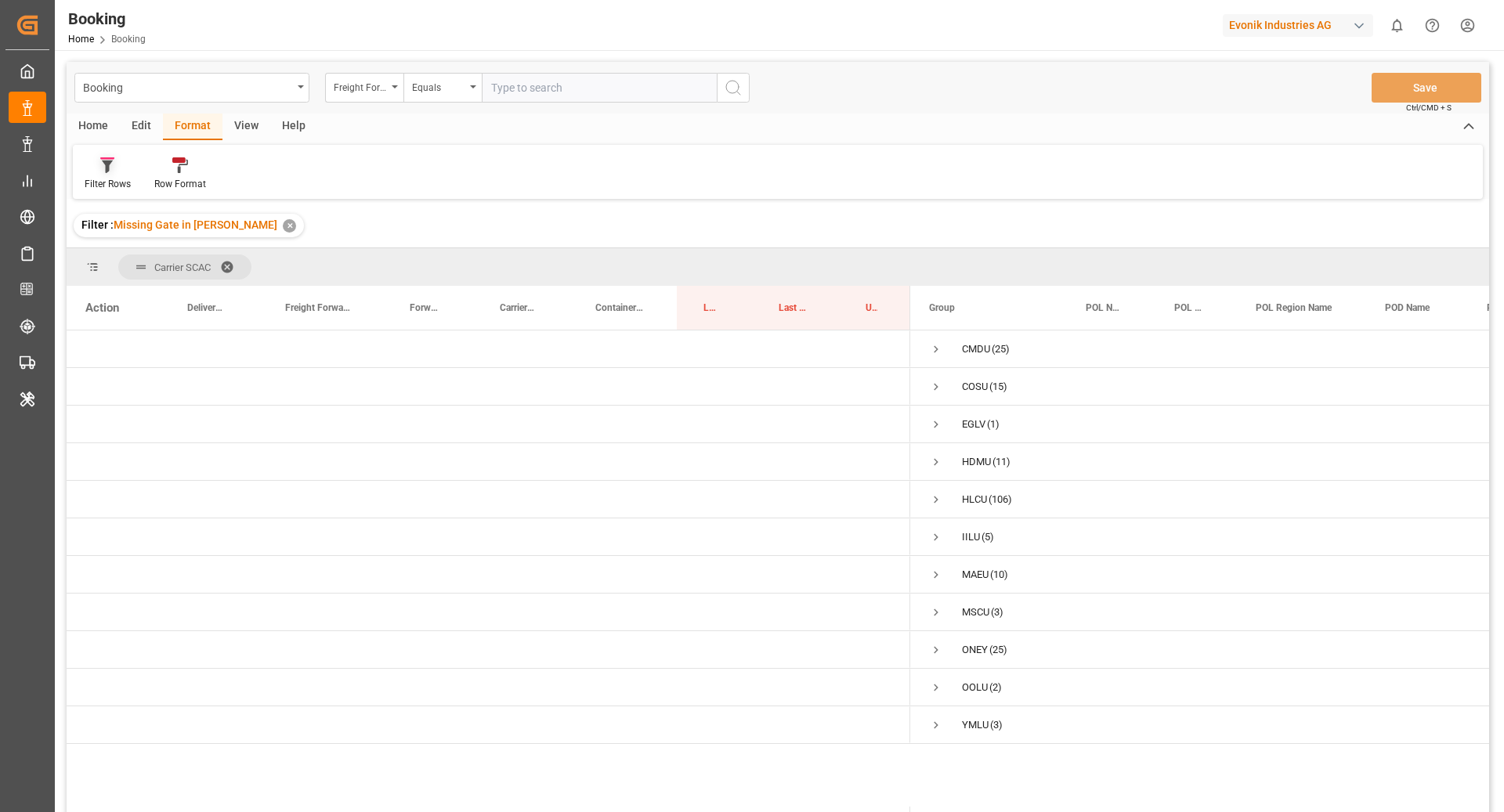
click at [107, 184] on div "Filter Rows" at bounding box center [108, 184] width 47 height 14
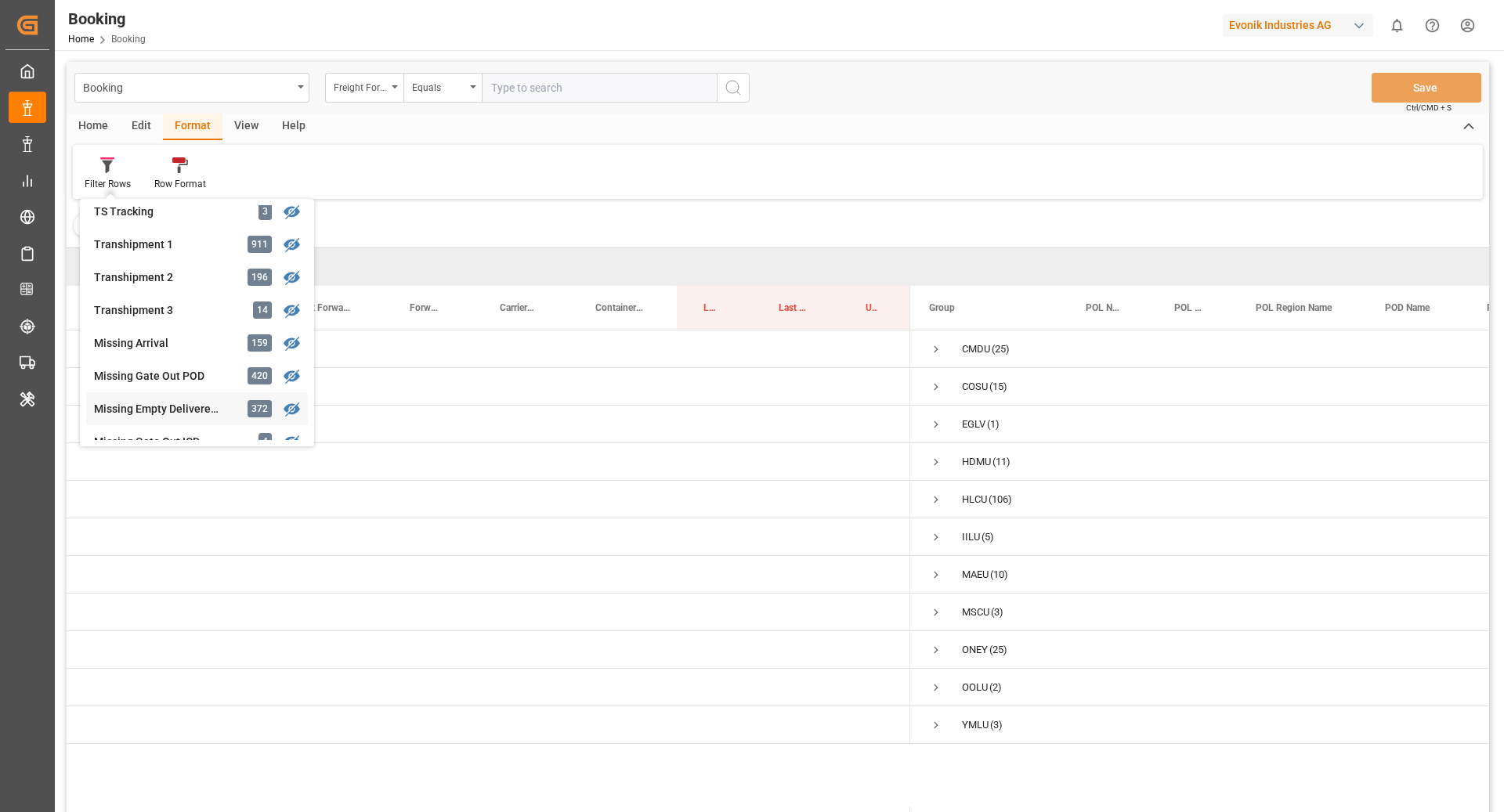
scroll to position [519, 0]
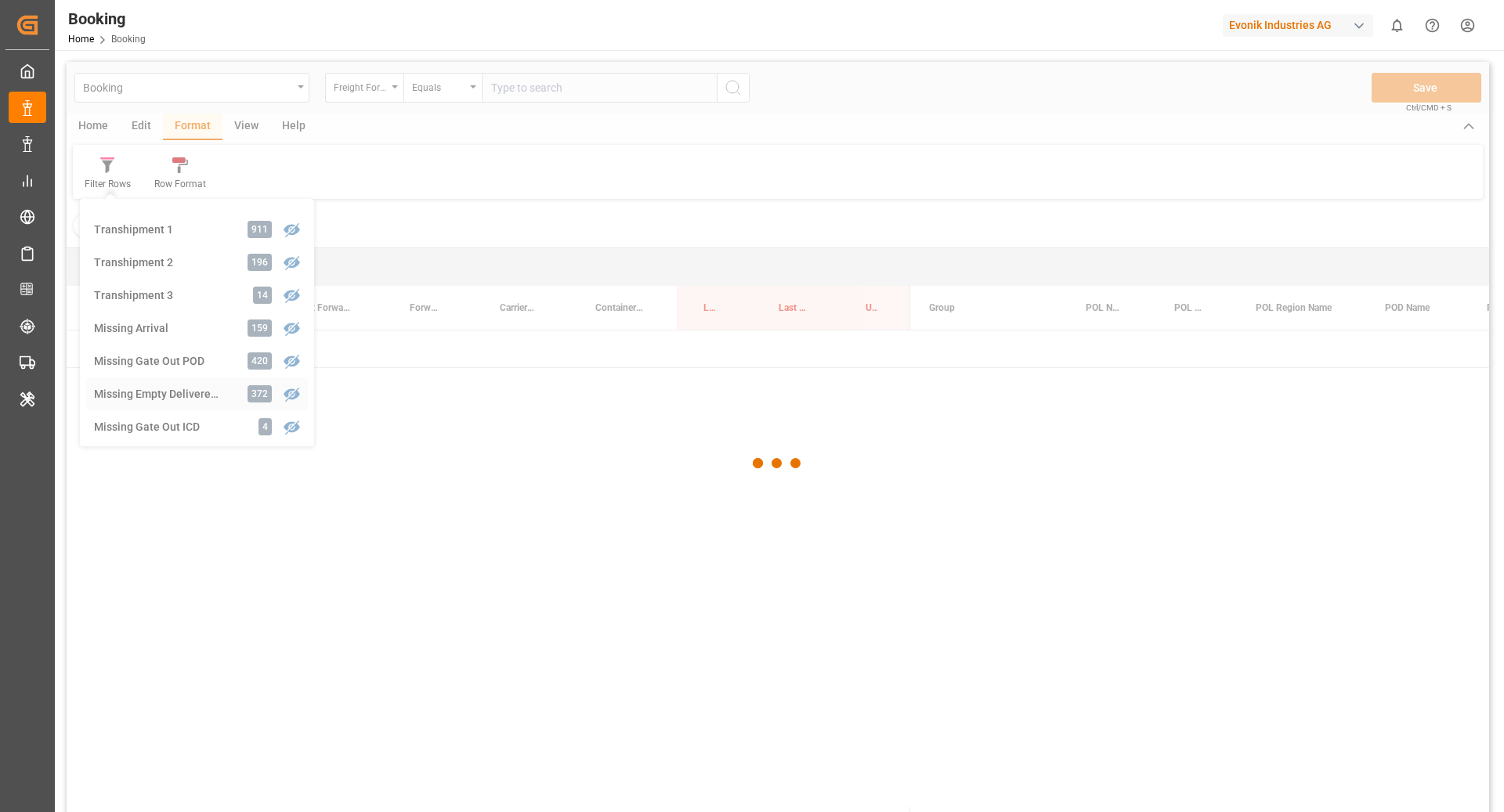
click at [182, 395] on div "Booking Freight Forwarder's Reference No. Equals Save Ctrl/CMD + S Home Edit Fo…" at bounding box center [777, 458] width 1422 height 792
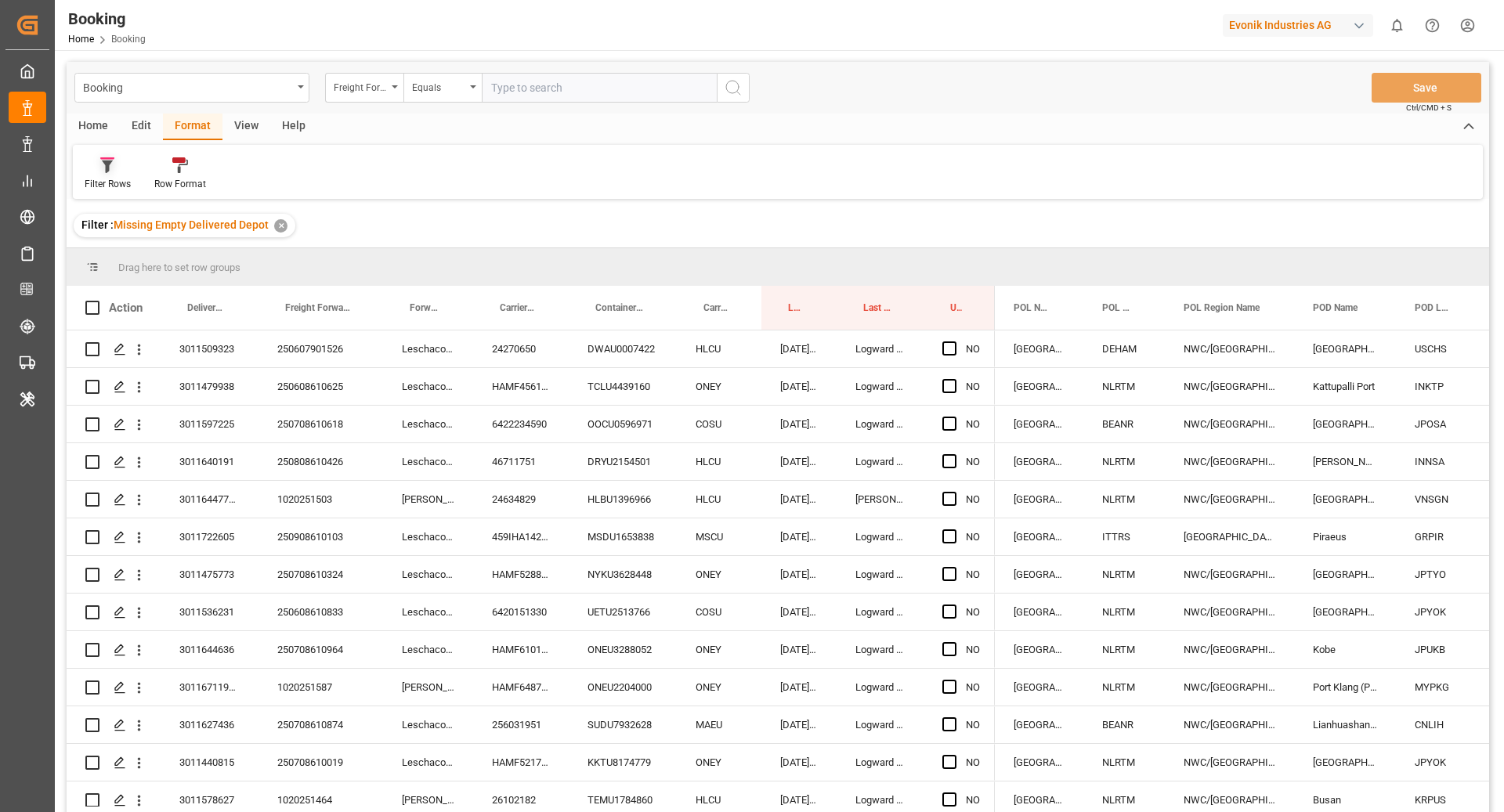
click at [86, 180] on div "Filter Rows" at bounding box center [108, 184] width 47 height 14
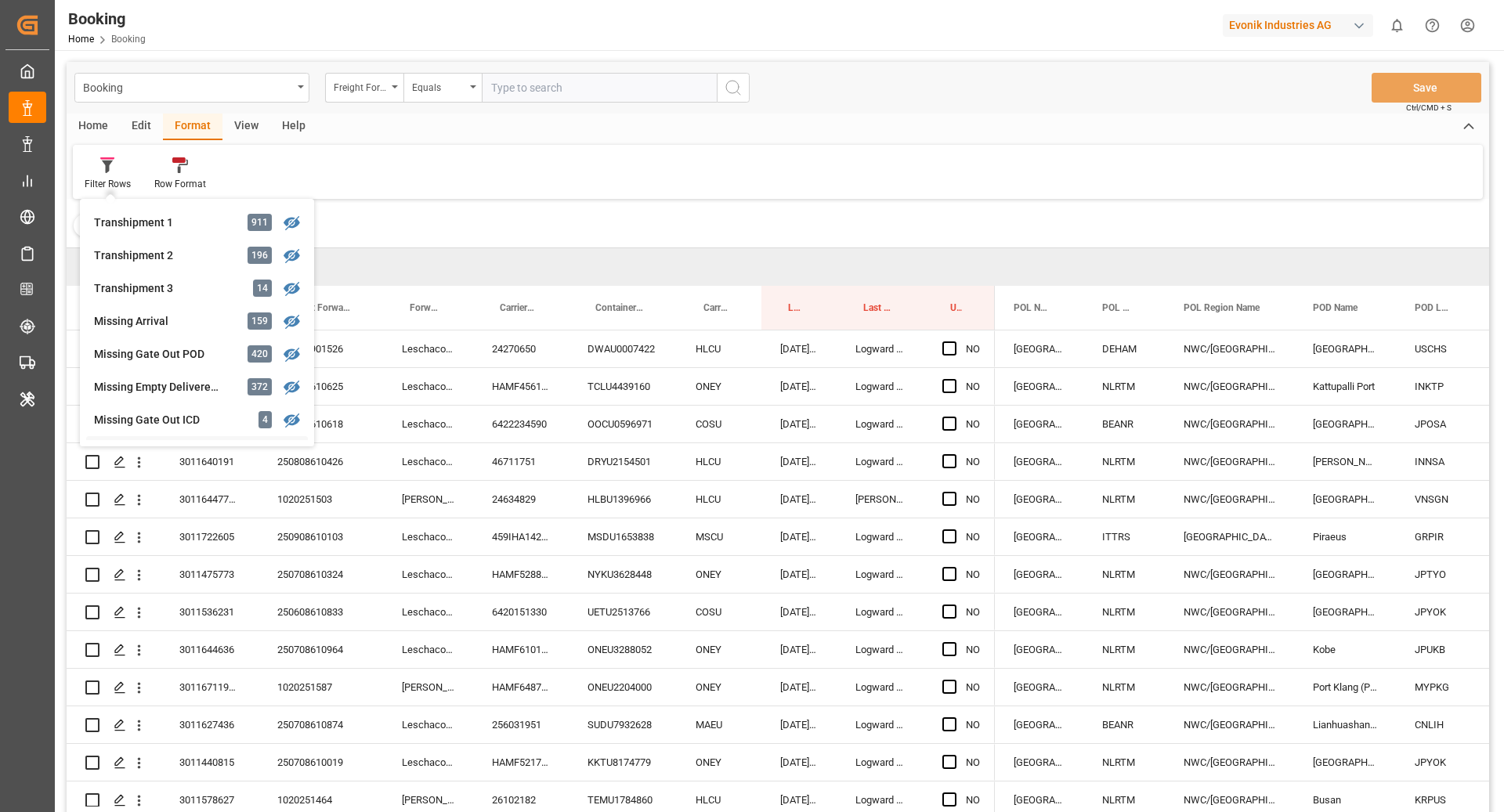
scroll to position [642, 0]
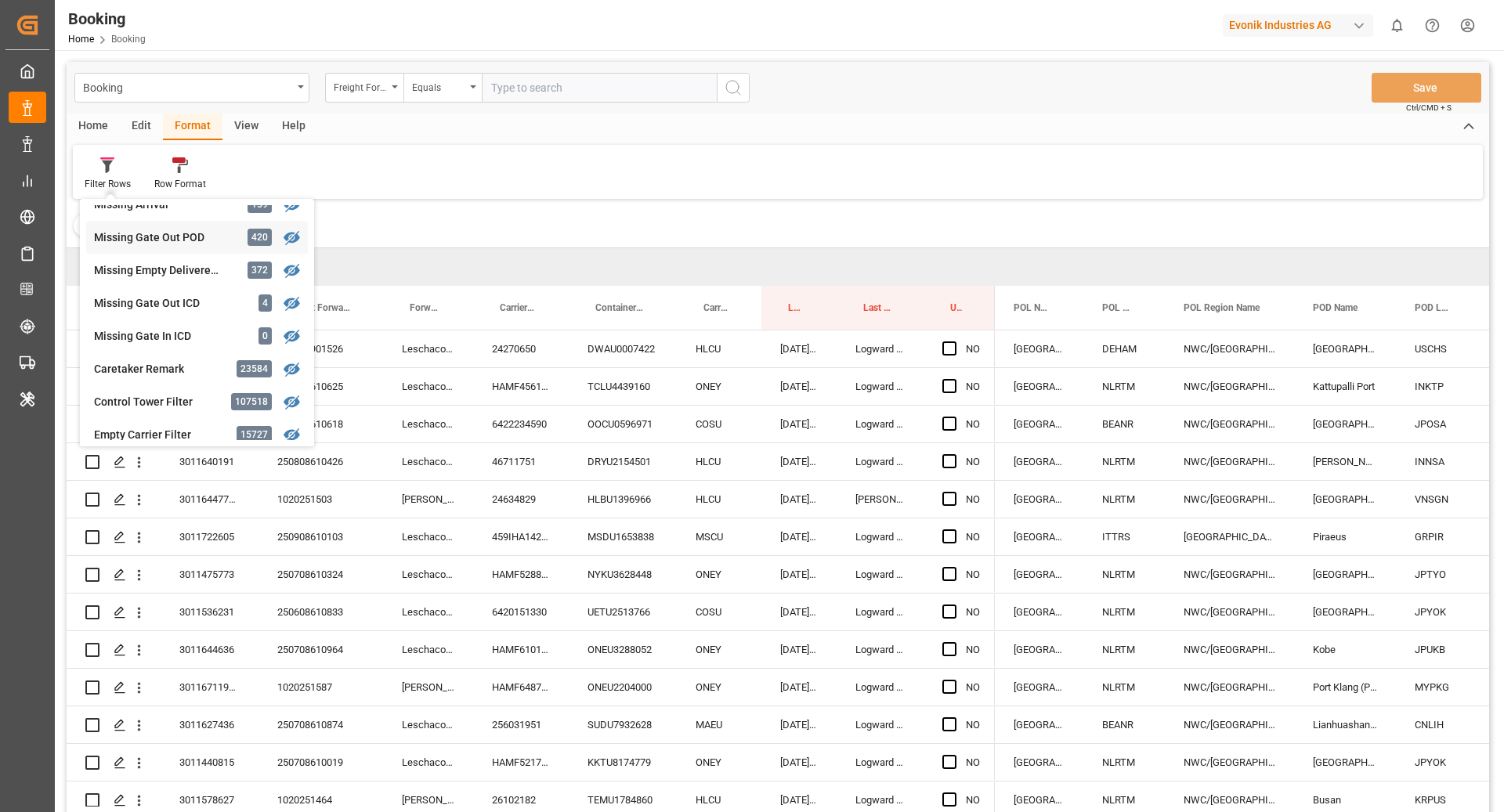
click at [191, 230] on div "Missing Gate Out POD" at bounding box center [162, 237] width 137 height 16
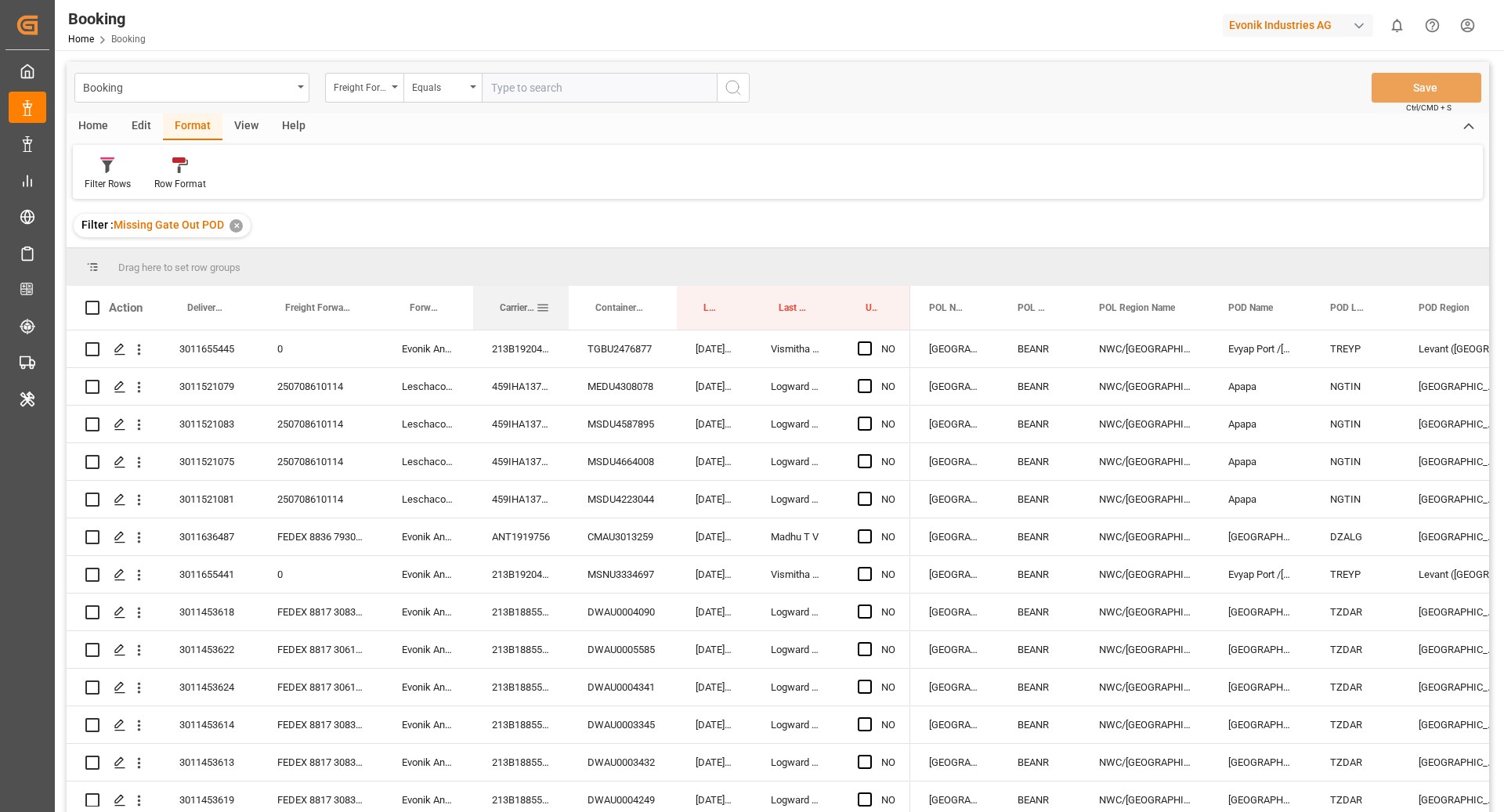
click at [512, 306] on span "Carrier Booking No." at bounding box center [518, 307] width 36 height 11
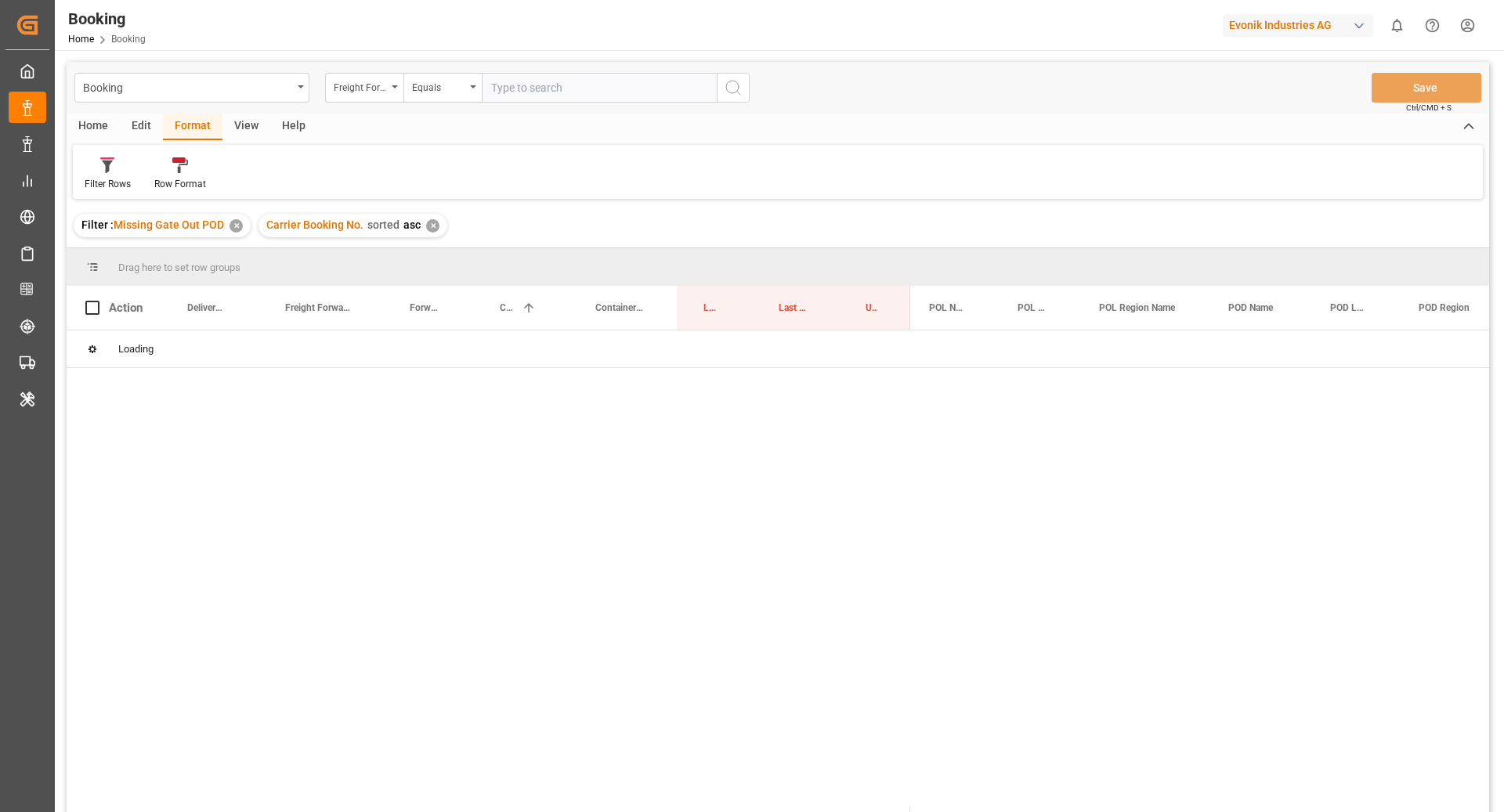
click at [230, 127] on div "View" at bounding box center [246, 127] width 47 height 27
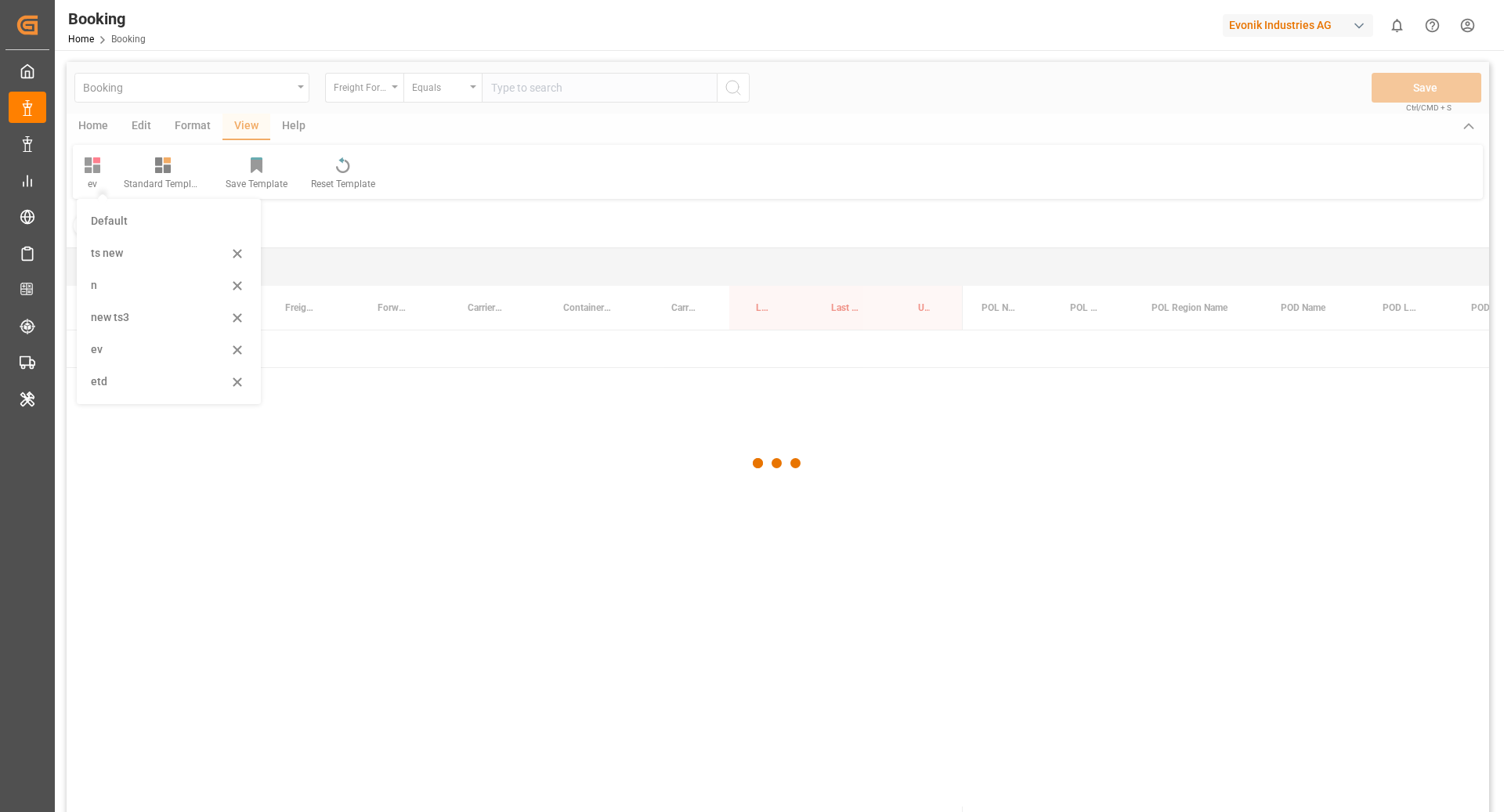
click at [681, 184] on div at bounding box center [777, 463] width 1422 height 803
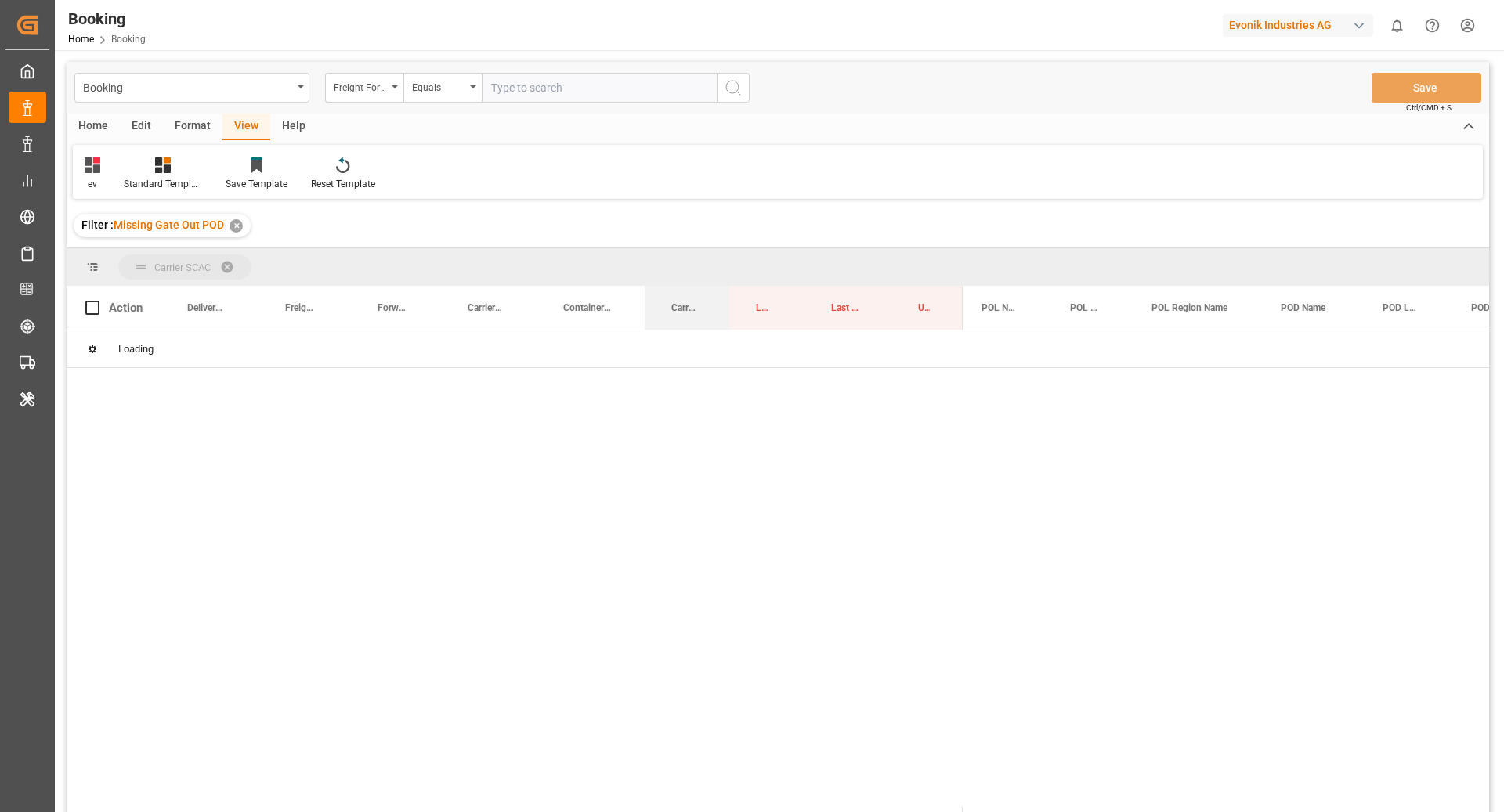
drag, startPoint x: 664, startPoint y: 310, endPoint x: 670, endPoint y: 261, distance: 49.4
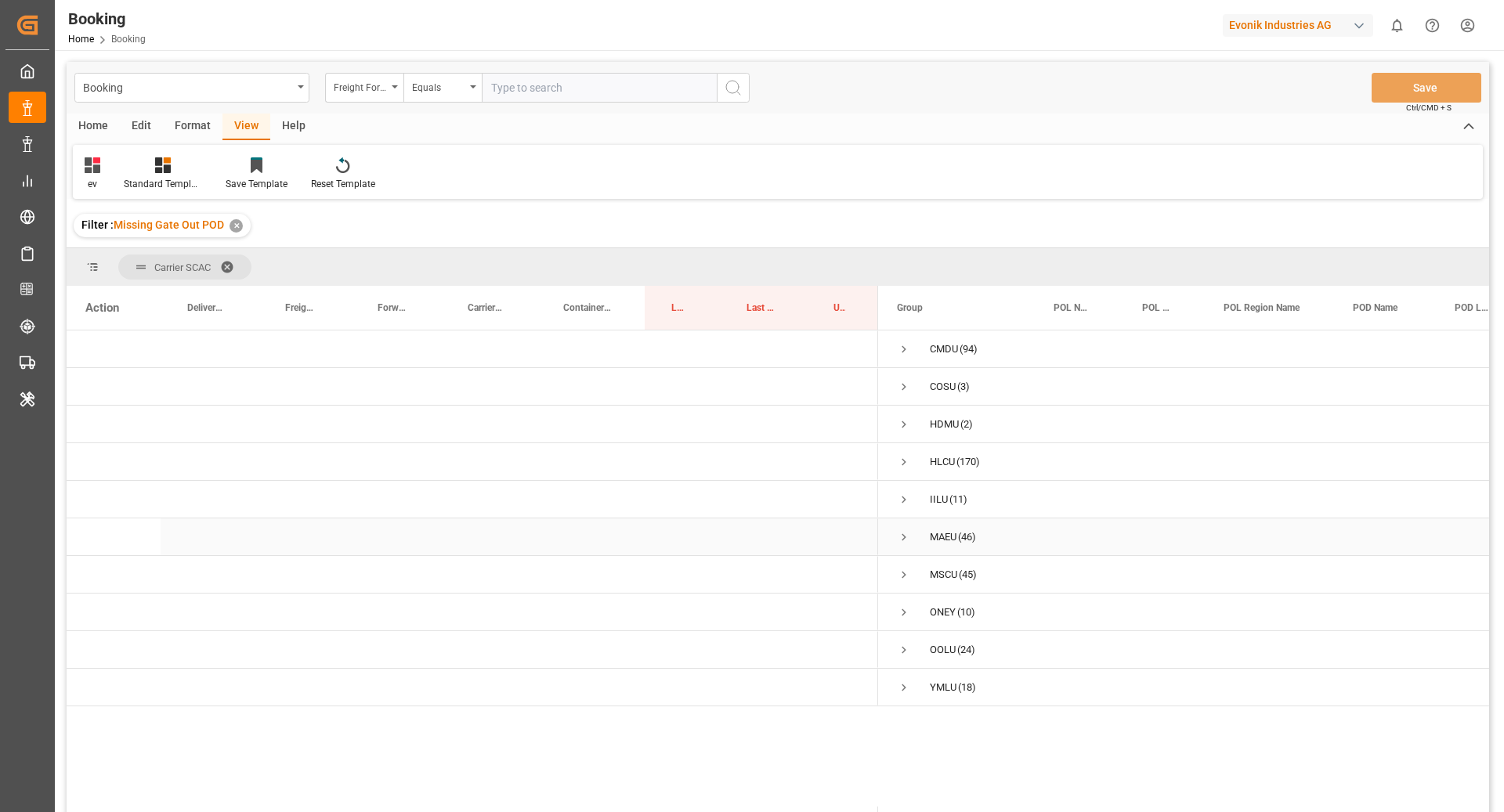
click at [897, 534] on span "Press SPACE to select this row." at bounding box center [903, 538] width 14 height 14
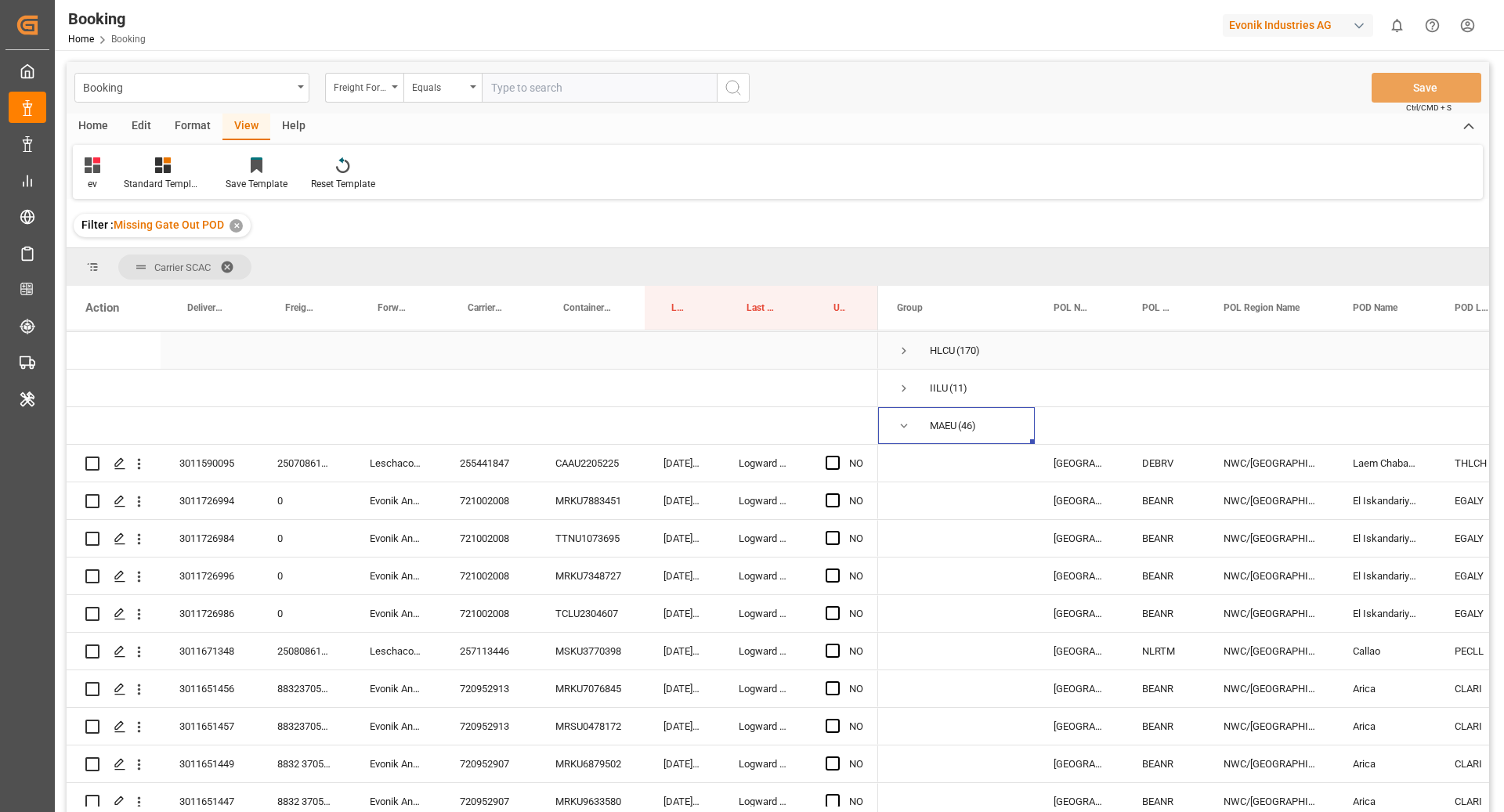
scroll to position [120, 0]
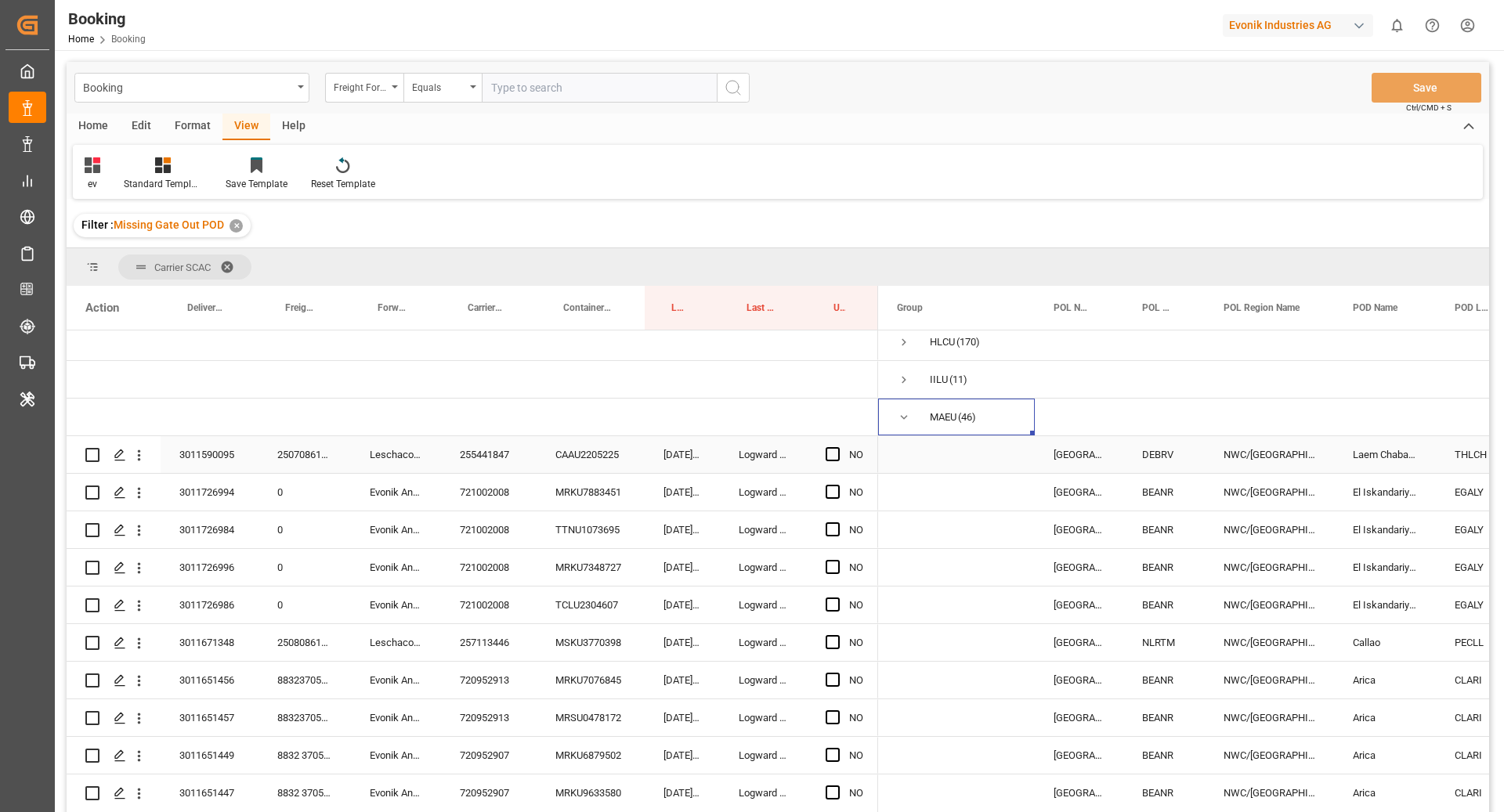
click at [500, 456] on div "255441847" at bounding box center [488, 455] width 96 height 37
click at [614, 456] on div "CAAU2205225" at bounding box center [590, 455] width 108 height 37
click at [834, 453] on span "Press SPACE to select this row." at bounding box center [833, 454] width 14 height 14
click at [837, 447] on input "Press SPACE to select this row." at bounding box center [837, 447] width 0 height 0
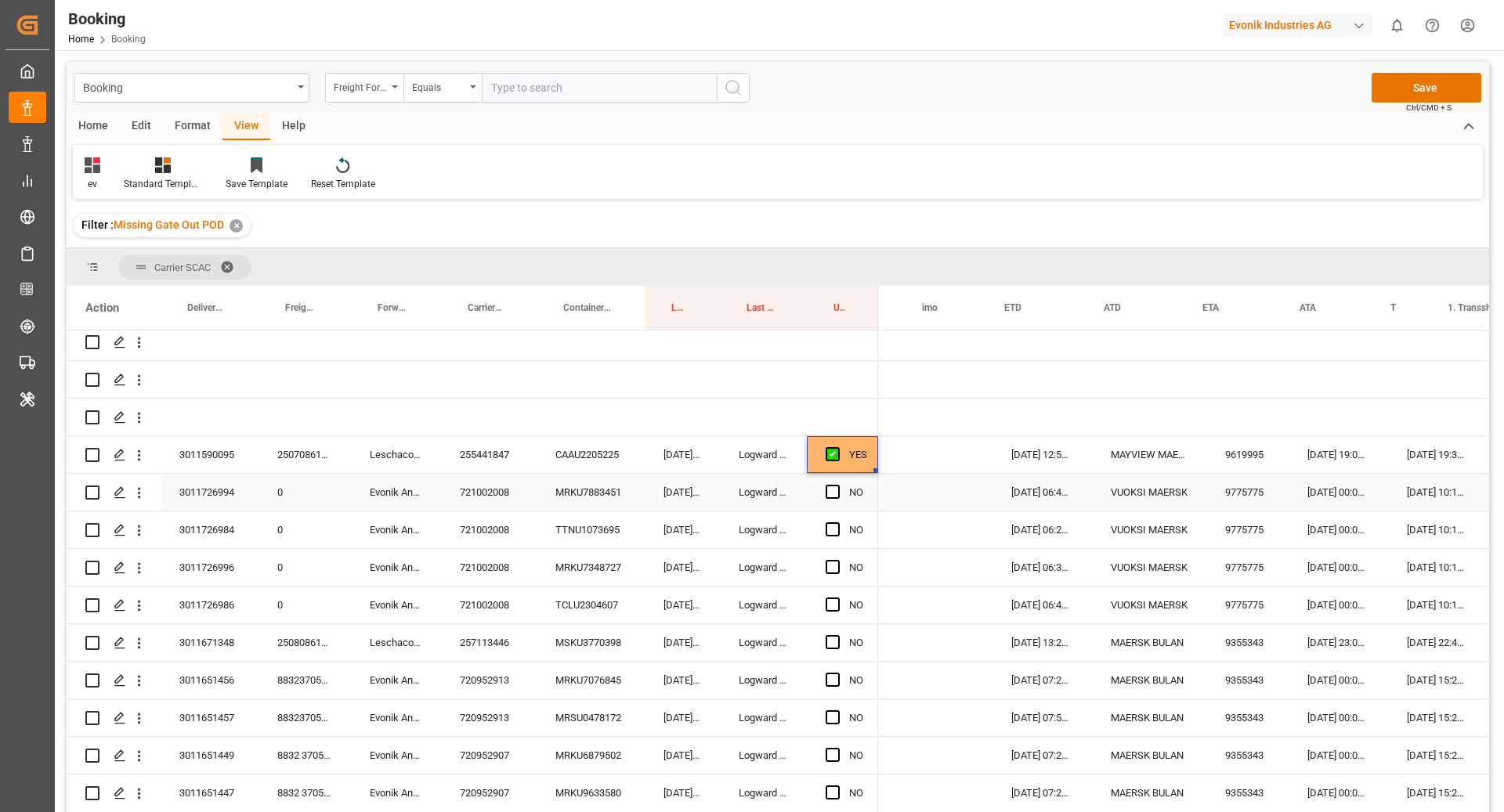
scroll to position [0, 649]
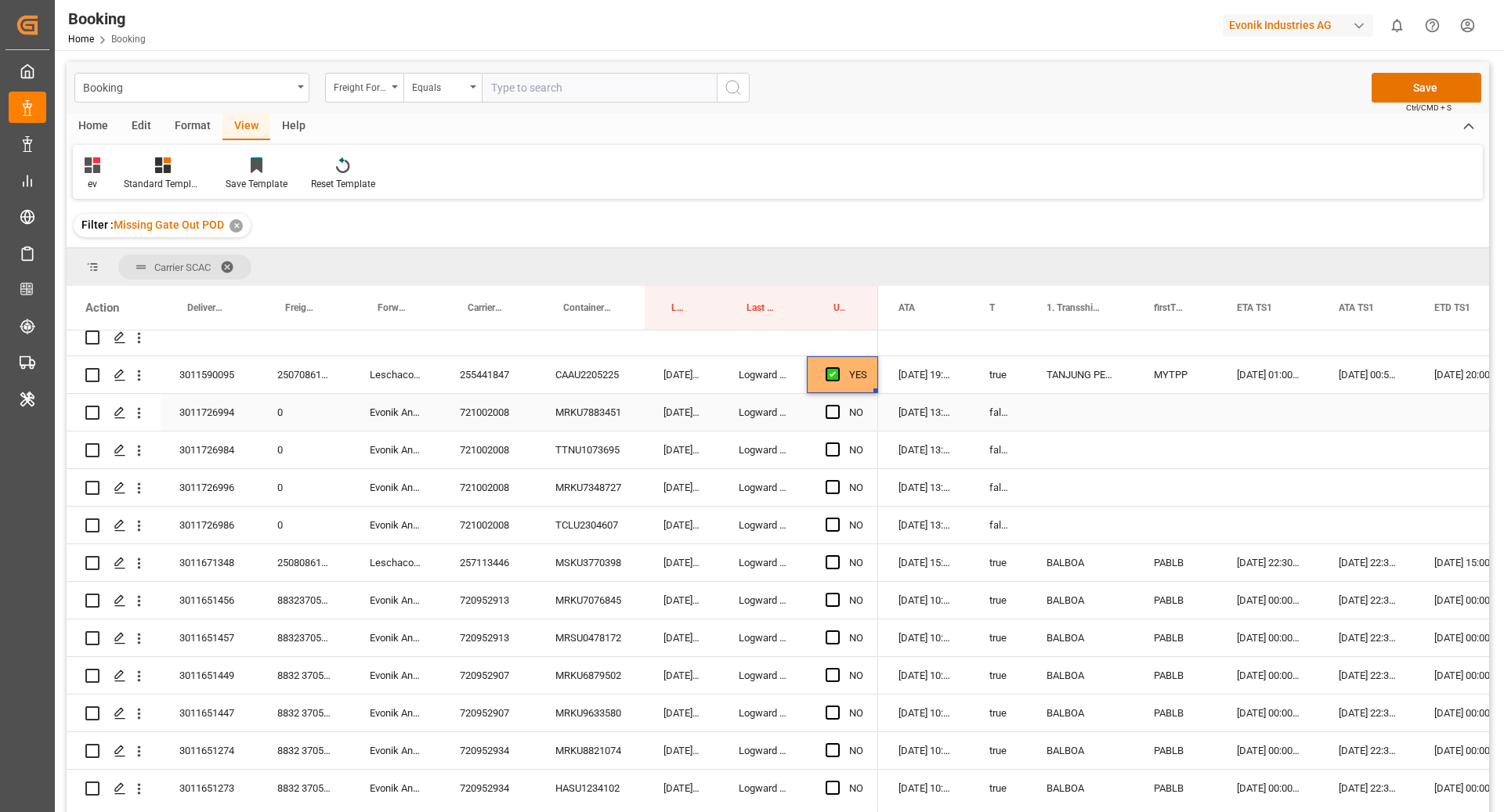
click at [566, 421] on div "MRKU7883451" at bounding box center [590, 412] width 108 height 37
click at [835, 412] on span "Press SPACE to select this row." at bounding box center [833, 412] width 14 height 14
click at [837, 405] on input "Press SPACE to select this row." at bounding box center [837, 405] width 0 height 0
click at [626, 449] on div "TTNU1073695" at bounding box center [590, 450] width 108 height 37
click at [828, 444] on span "Press SPACE to select this row." at bounding box center [833, 450] width 14 height 14
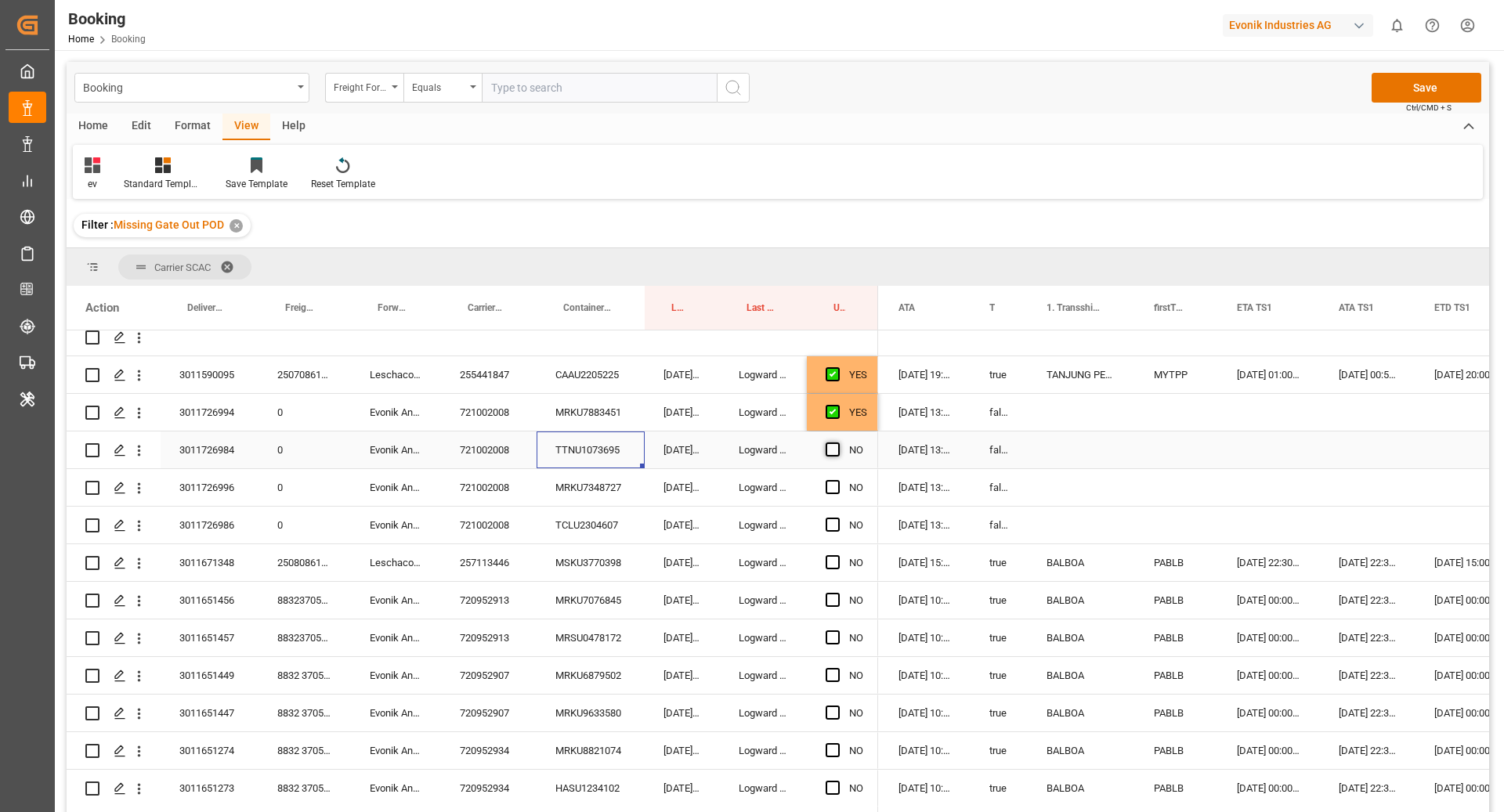
click at [837, 443] on input "Press SPACE to select this row." at bounding box center [837, 443] width 0 height 0
click at [597, 488] on div "MRKU7348727" at bounding box center [590, 488] width 108 height 37
click at [840, 494] on div "Press SPACE to select this row." at bounding box center [837, 488] width 23 height 36
click at [832, 493] on span "Press SPACE to select this row." at bounding box center [833, 487] width 14 height 14
click at [837, 480] on input "Press SPACE to select this row." at bounding box center [837, 480] width 0 height 0
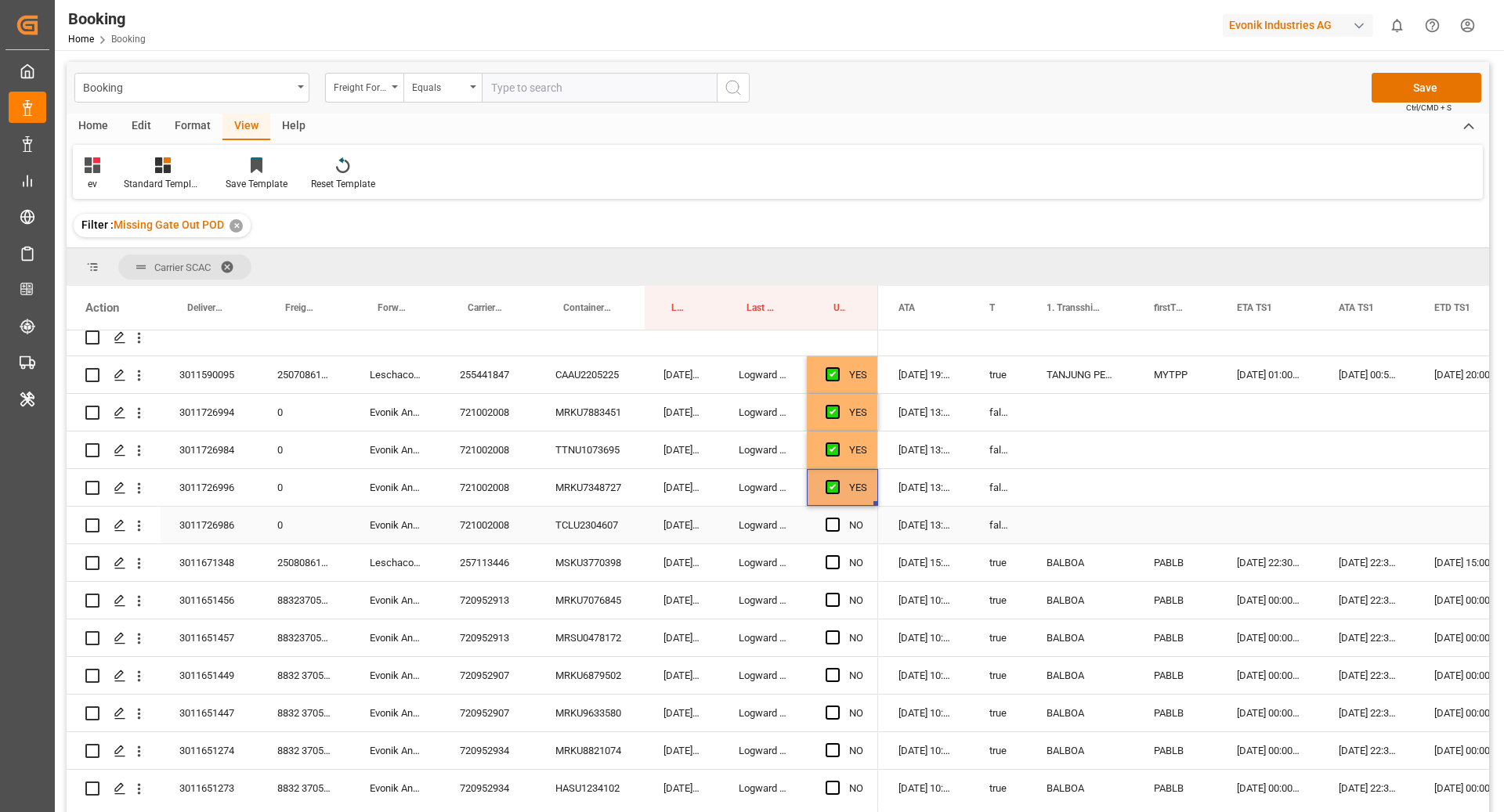
click at [649, 535] on div "18.09.2025 00:59:41" at bounding box center [682, 525] width 75 height 37
click at [581, 532] on div "TCLU2304607" at bounding box center [590, 525] width 108 height 37
click at [831, 528] on span "Press SPACE to select this row." at bounding box center [833, 525] width 14 height 14
click at [837, 518] on input "Press SPACE to select this row." at bounding box center [837, 518] width 0 height 0
click at [646, 555] on div "3011671348 250808610484 Leschaco Bremen 257113446 MSKU3770398 17.09.2025 23:52:…" at bounding box center [472, 563] width 811 height 38
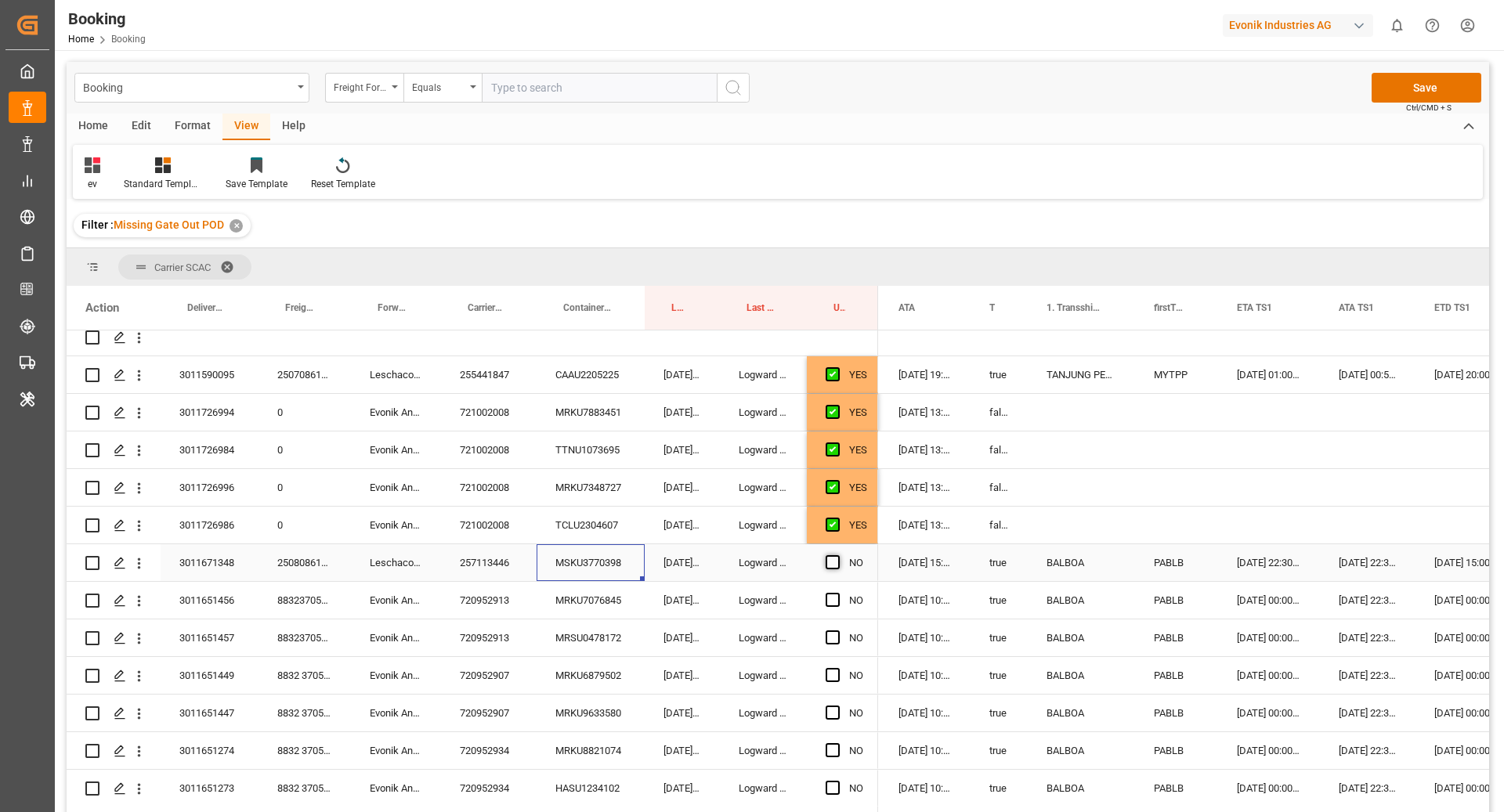
click at [830, 557] on span "Press SPACE to select this row." at bounding box center [833, 563] width 14 height 14
click at [837, 556] on input "Press SPACE to select this row." at bounding box center [837, 556] width 0 height 0
click at [645, 614] on div "17.09.2025 20:17:54" at bounding box center [682, 600] width 75 height 37
click at [639, 601] on div "MRKU7076845" at bounding box center [590, 600] width 108 height 37
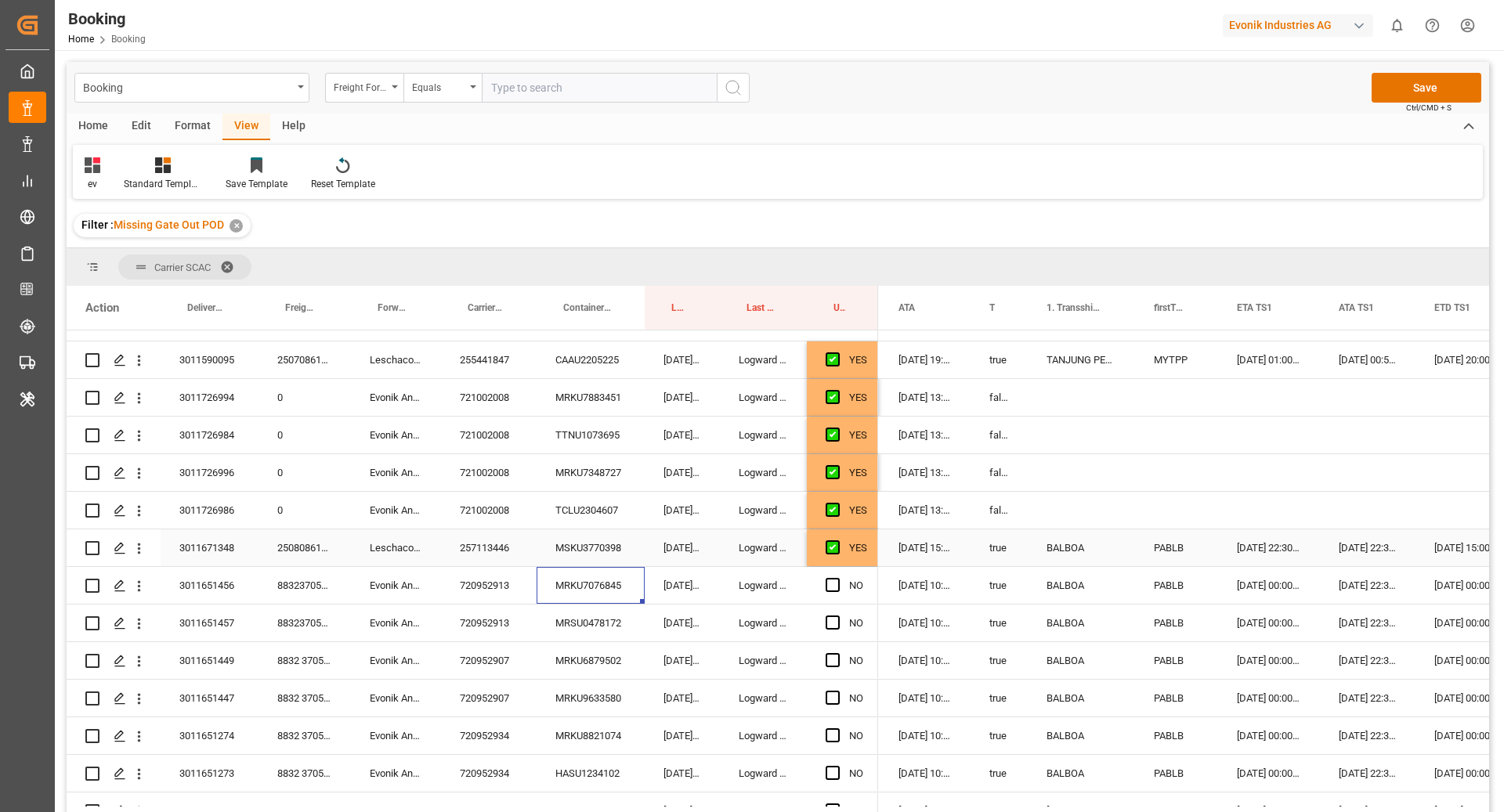
scroll to position [234, 0]
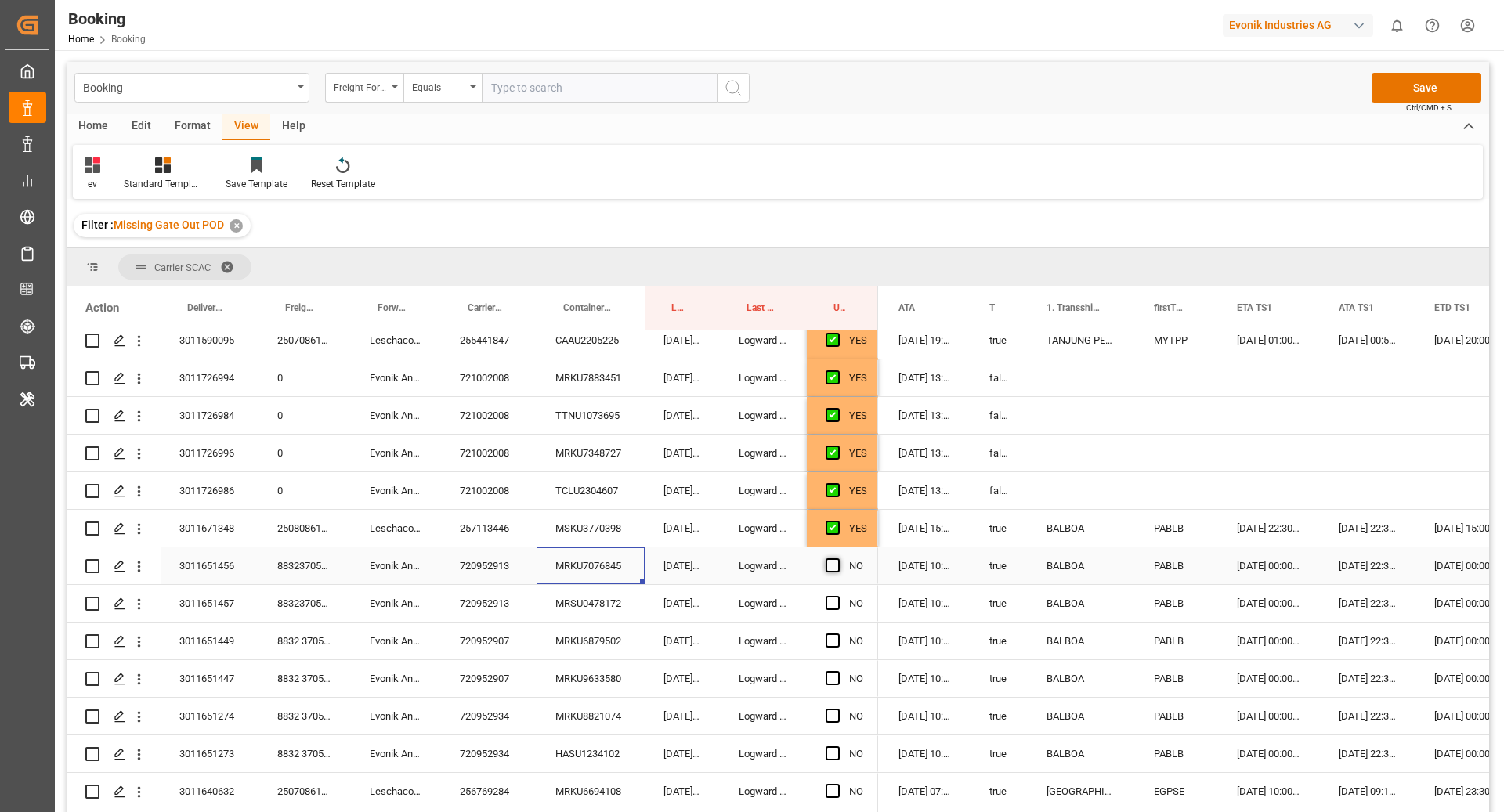
click at [829, 567] on span "Press SPACE to select this row." at bounding box center [833, 565] width 14 height 14
click at [837, 558] on input "Press SPACE to select this row." at bounding box center [837, 558] width 0 height 0
click at [559, 605] on div "MRSU0478172" at bounding box center [590, 603] width 108 height 37
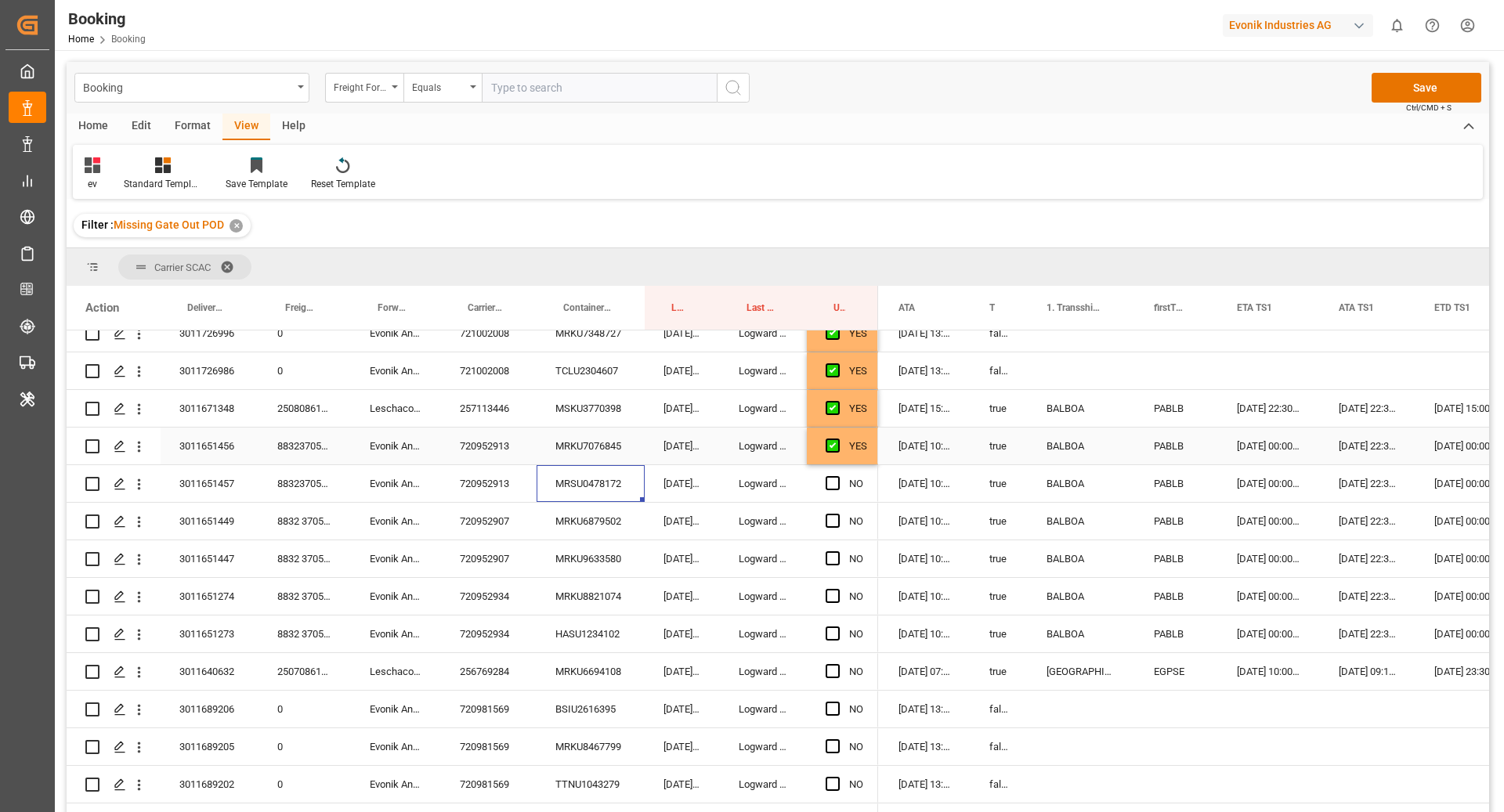
scroll to position [442, 0]
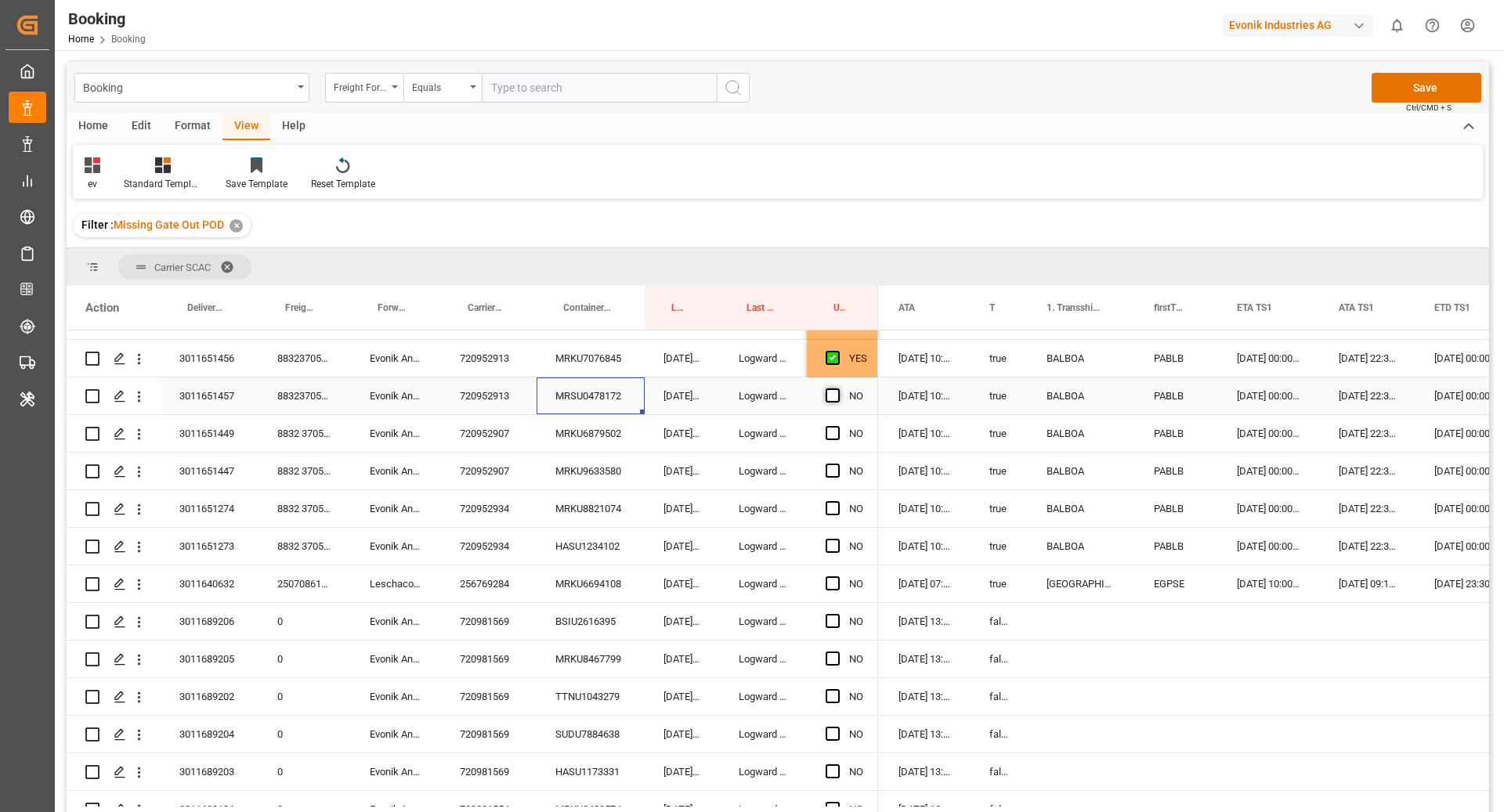
click at [837, 395] on span "Press SPACE to select this row." at bounding box center [833, 395] width 14 height 14
click at [837, 388] on input "Press SPACE to select this row." at bounding box center [837, 388] width 0 height 0
click at [573, 419] on div "MRKU6879502" at bounding box center [590, 433] width 108 height 37
click at [828, 435] on span "Press SPACE to select this row." at bounding box center [833, 433] width 14 height 14
click at [837, 426] on input "Press SPACE to select this row." at bounding box center [837, 426] width 0 height 0
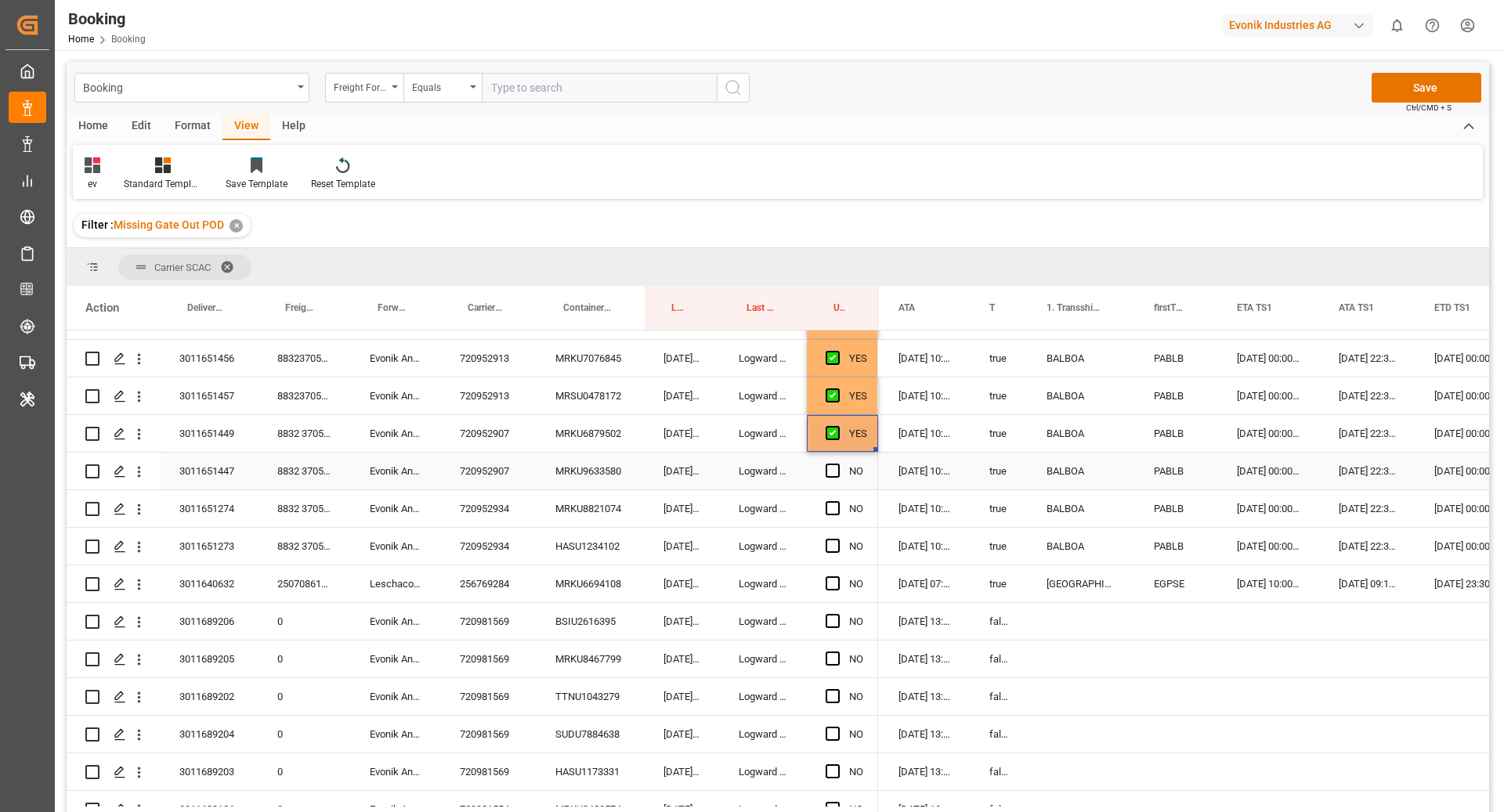
click at [622, 477] on div "MRKU9633580" at bounding box center [590, 471] width 108 height 37
click at [826, 469] on span "Press SPACE to select this row." at bounding box center [833, 470] width 14 height 14
click at [837, 463] on input "Press SPACE to select this row." at bounding box center [837, 463] width 0 height 0
click at [607, 502] on div "MRKU8821074" at bounding box center [590, 508] width 108 height 37
click at [836, 507] on span "Press SPACE to select this row." at bounding box center [833, 508] width 14 height 14
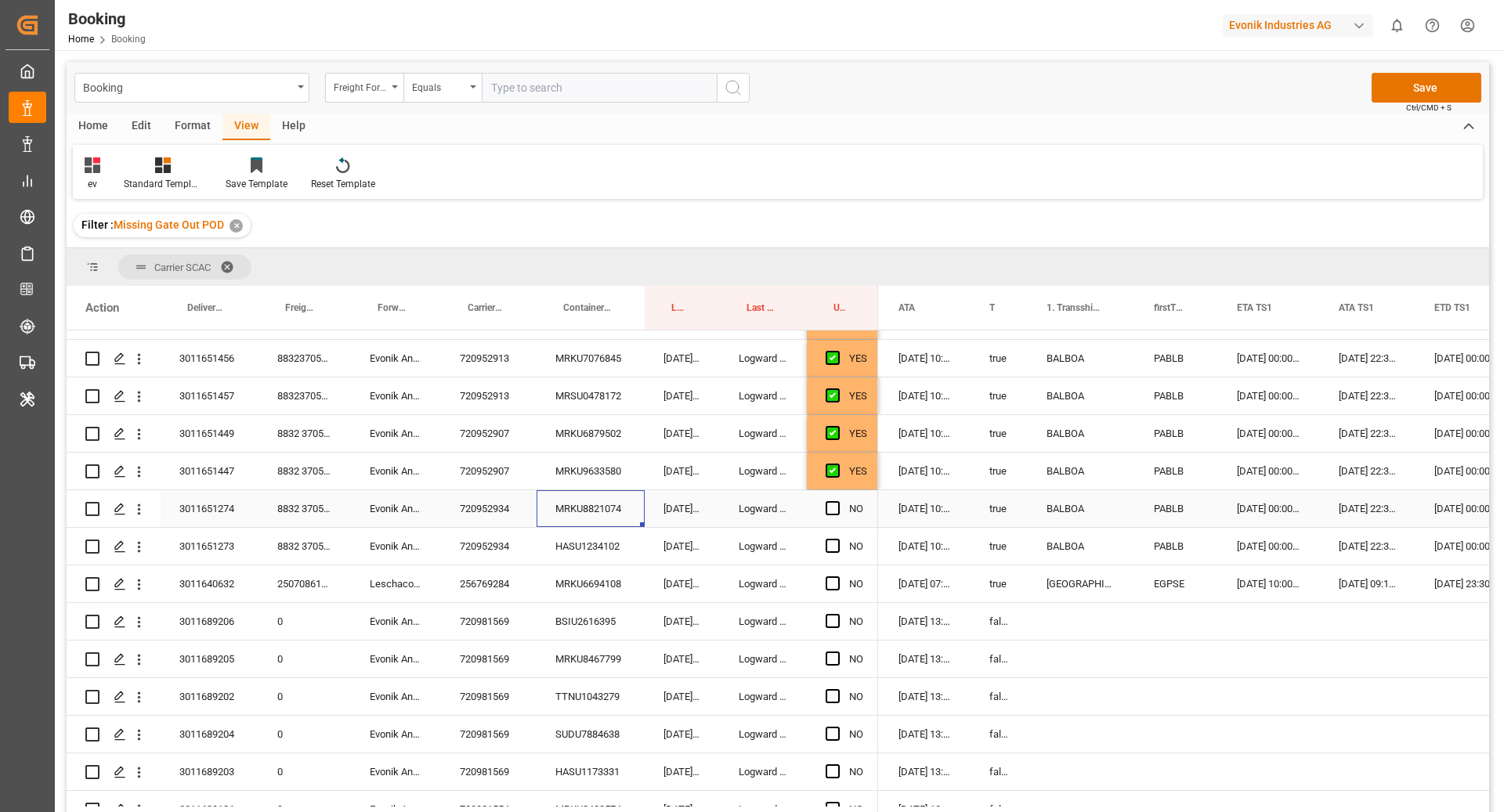
click at [837, 501] on input "Press SPACE to select this row." at bounding box center [837, 501] width 0 height 0
click at [633, 540] on div "HASU1234102" at bounding box center [590, 546] width 108 height 37
click at [840, 539] on div "Press SPACE to select this row." at bounding box center [837, 547] width 23 height 36
click at [834, 541] on span "Press SPACE to select this row." at bounding box center [833, 546] width 14 height 14
click at [837, 539] on input "Press SPACE to select this row." at bounding box center [837, 539] width 0 height 0
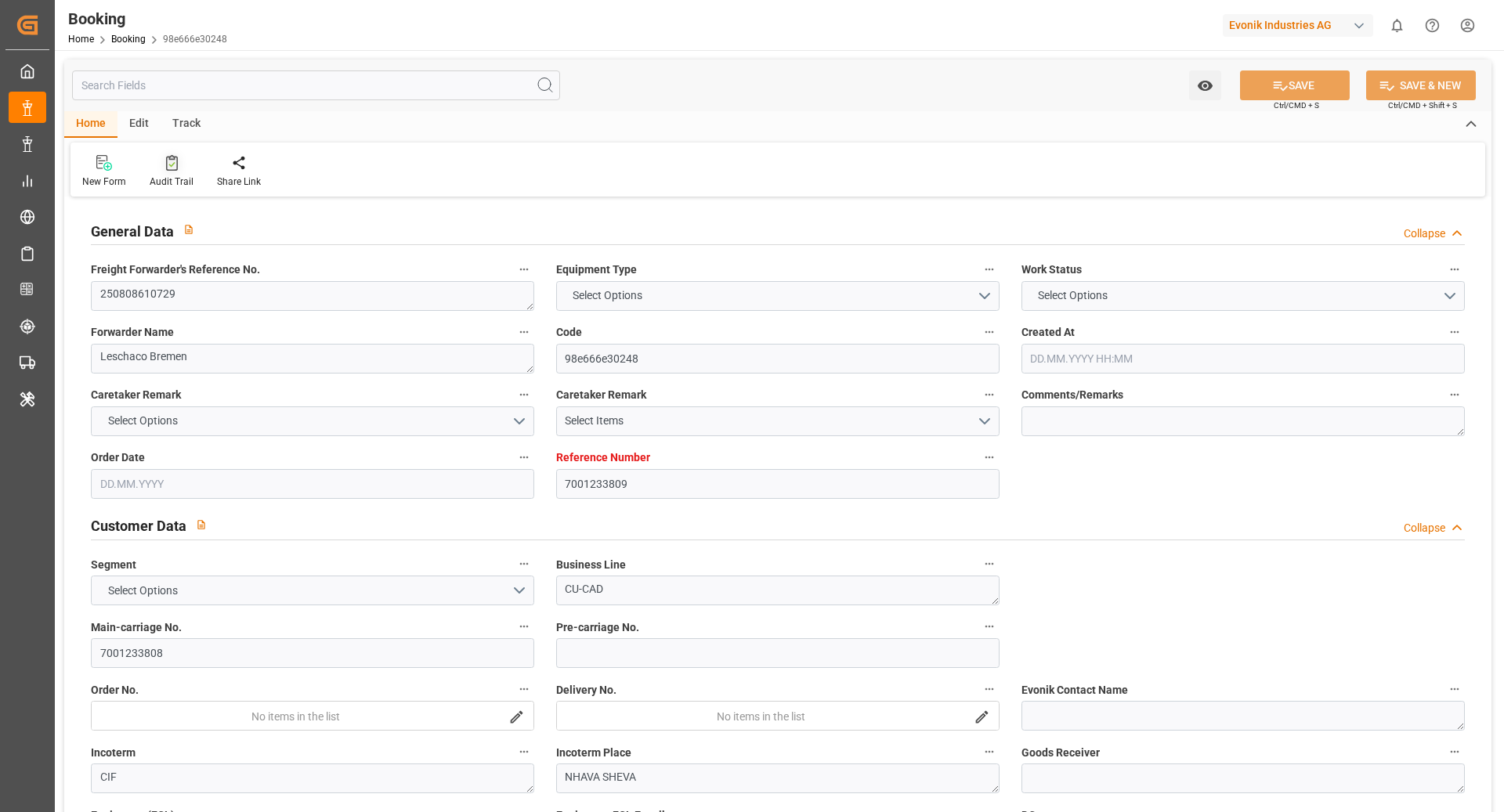
type input "7001233809"
type input "9385001"
type input "ONE"
type input "Ocean Network Express"
type input "BEANR"
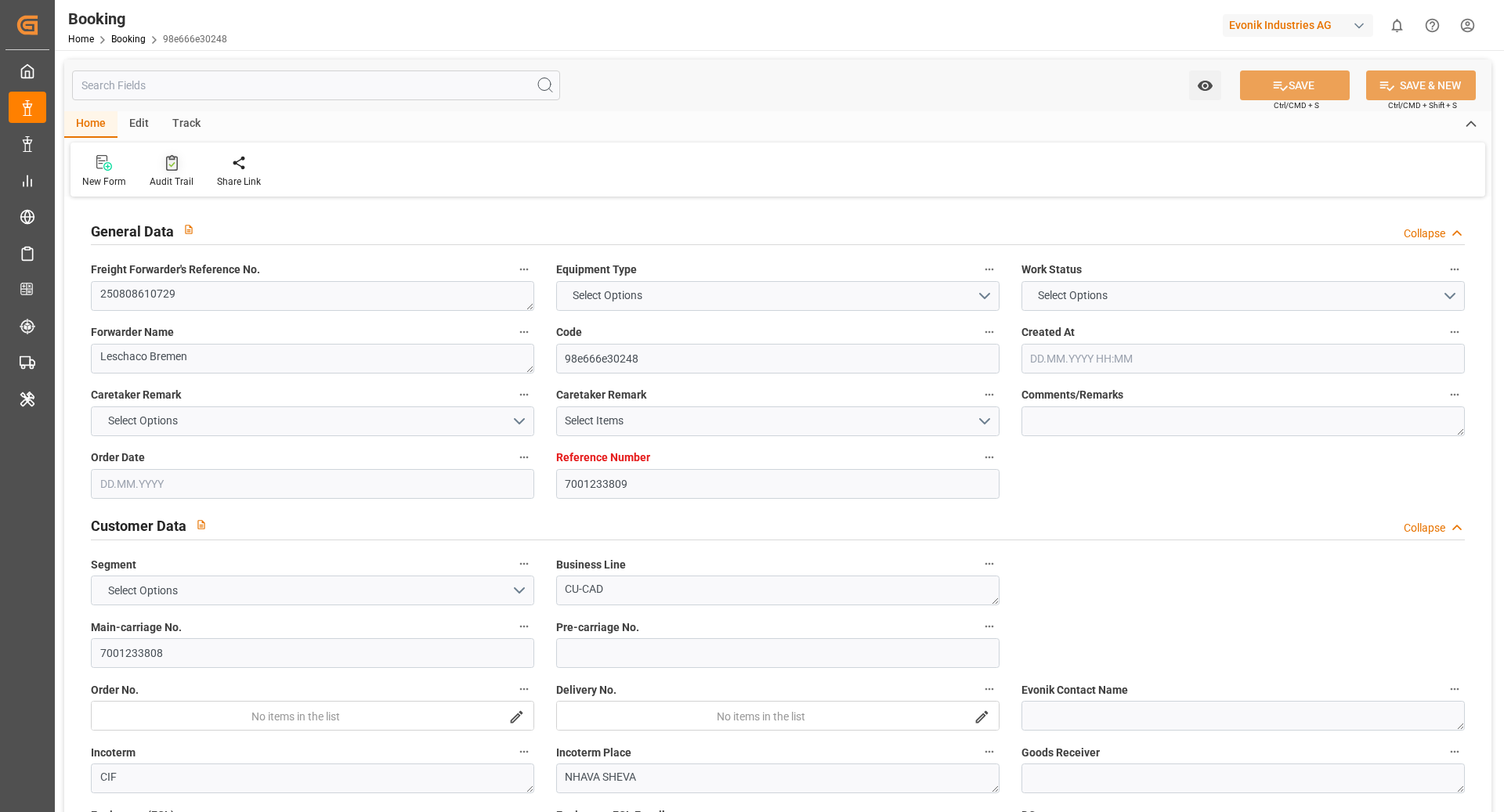
type input "INNSA"
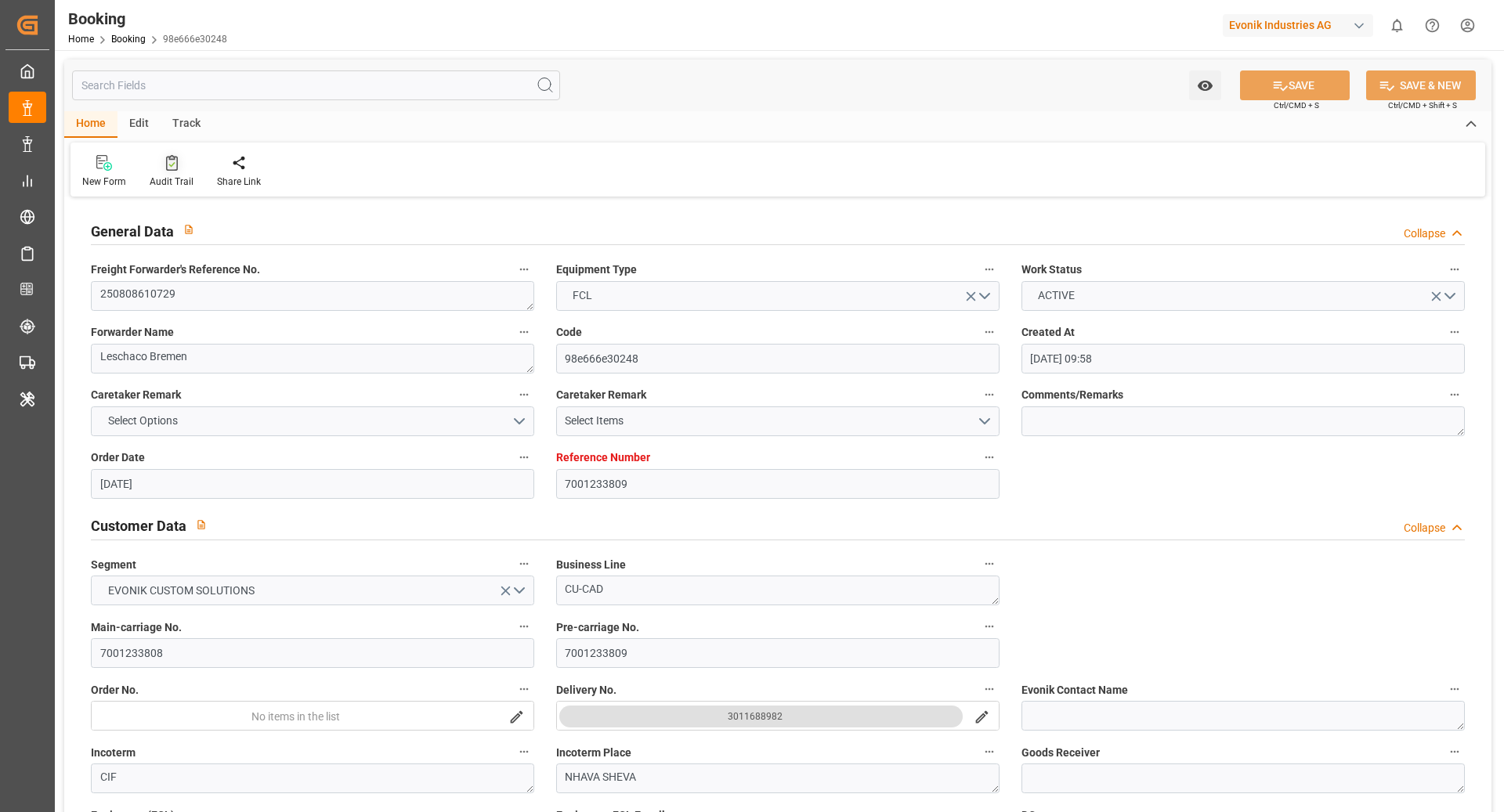
type input "28.07.2025 09:58"
type input "28.07.2025"
type input "07.10.2025"
type input "11.08.2025"
type input "31.07.2025"
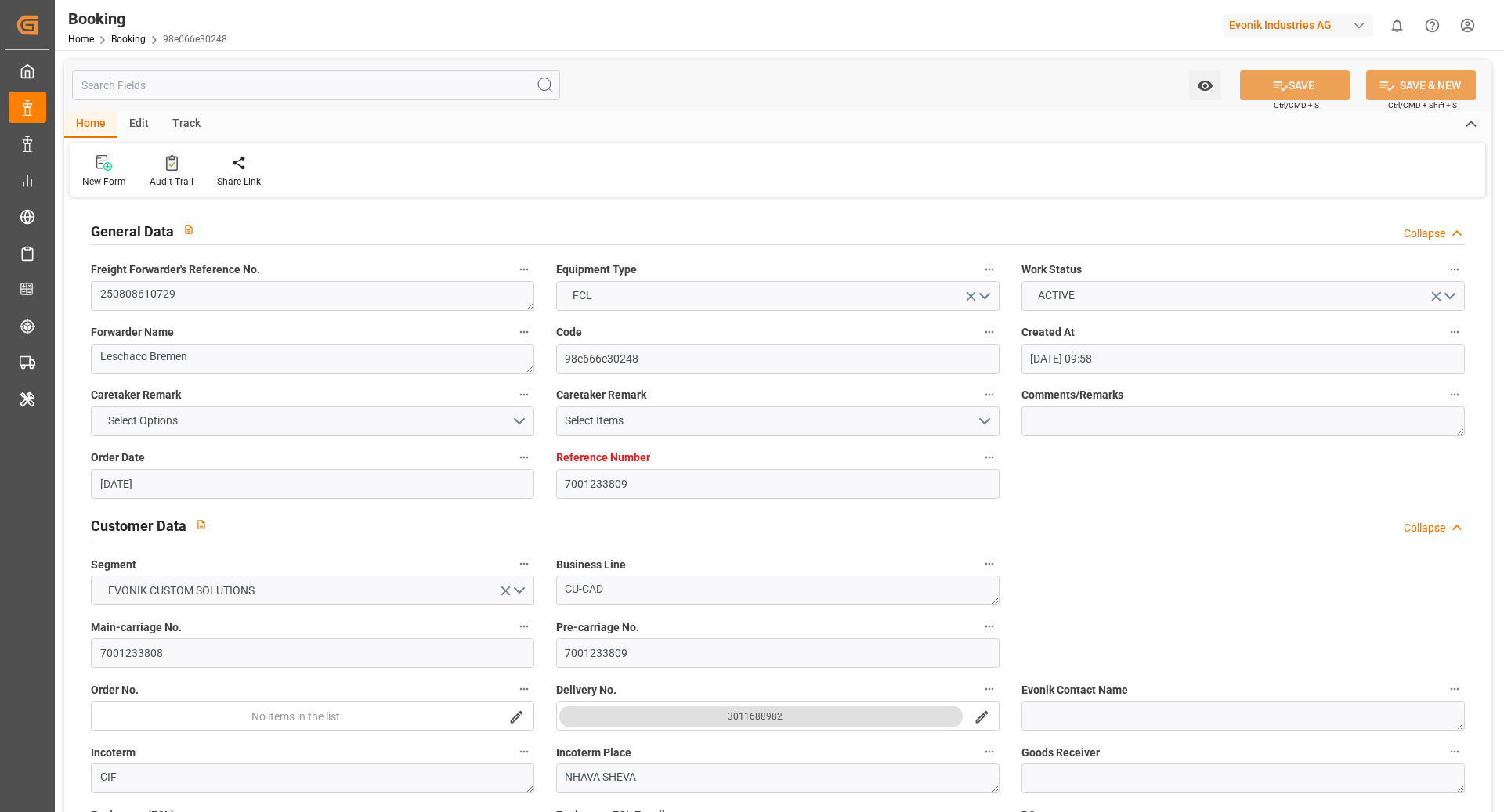
type input "30.07.2025"
type input "27.08.2025 00:00"
type input "10.09.2025 00:00"
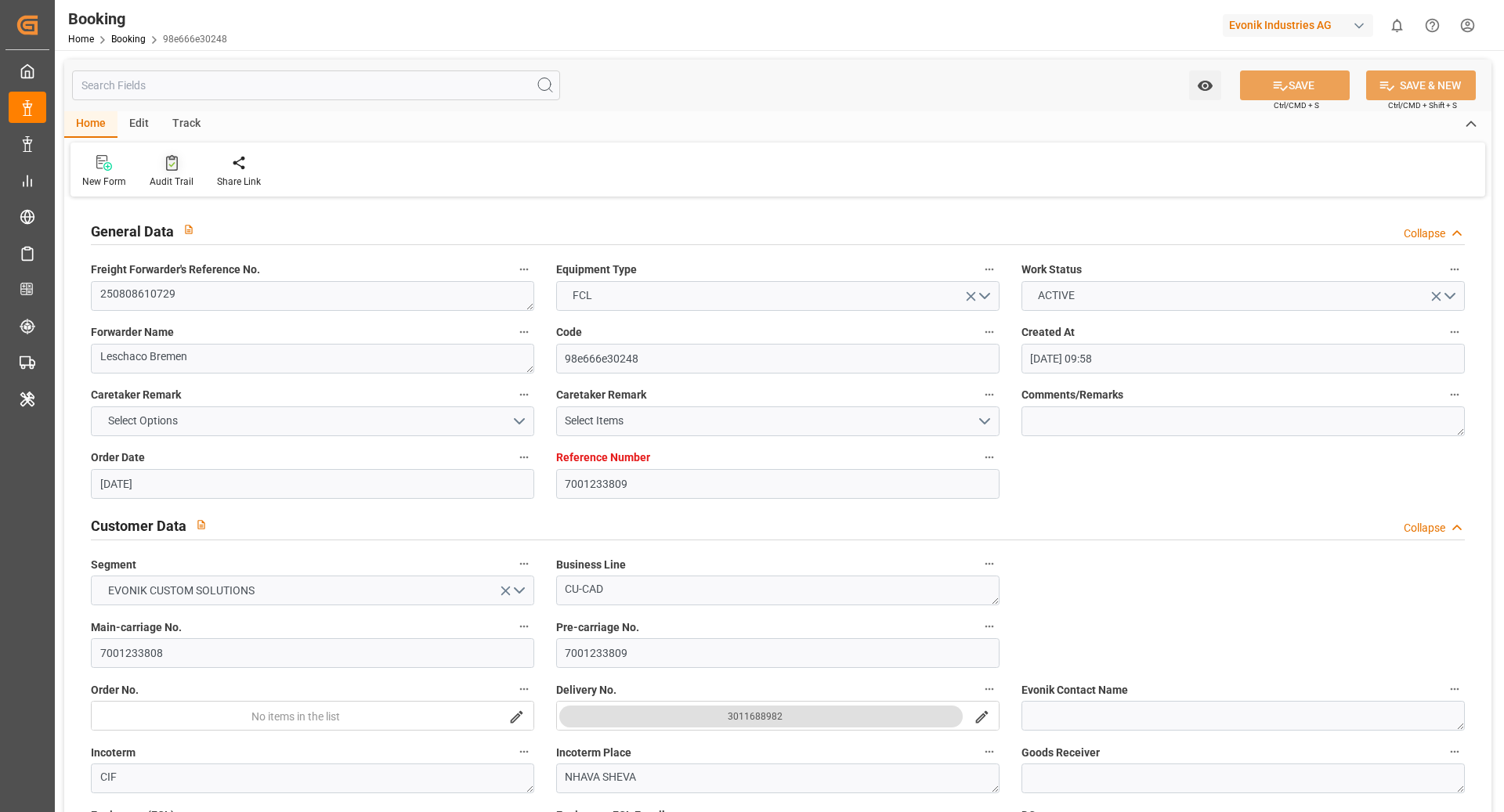
type input "30.07.2025"
type input "17.09.2025 06:43"
click at [159, 179] on div "Audit Trail" at bounding box center [171, 181] width 44 height 14
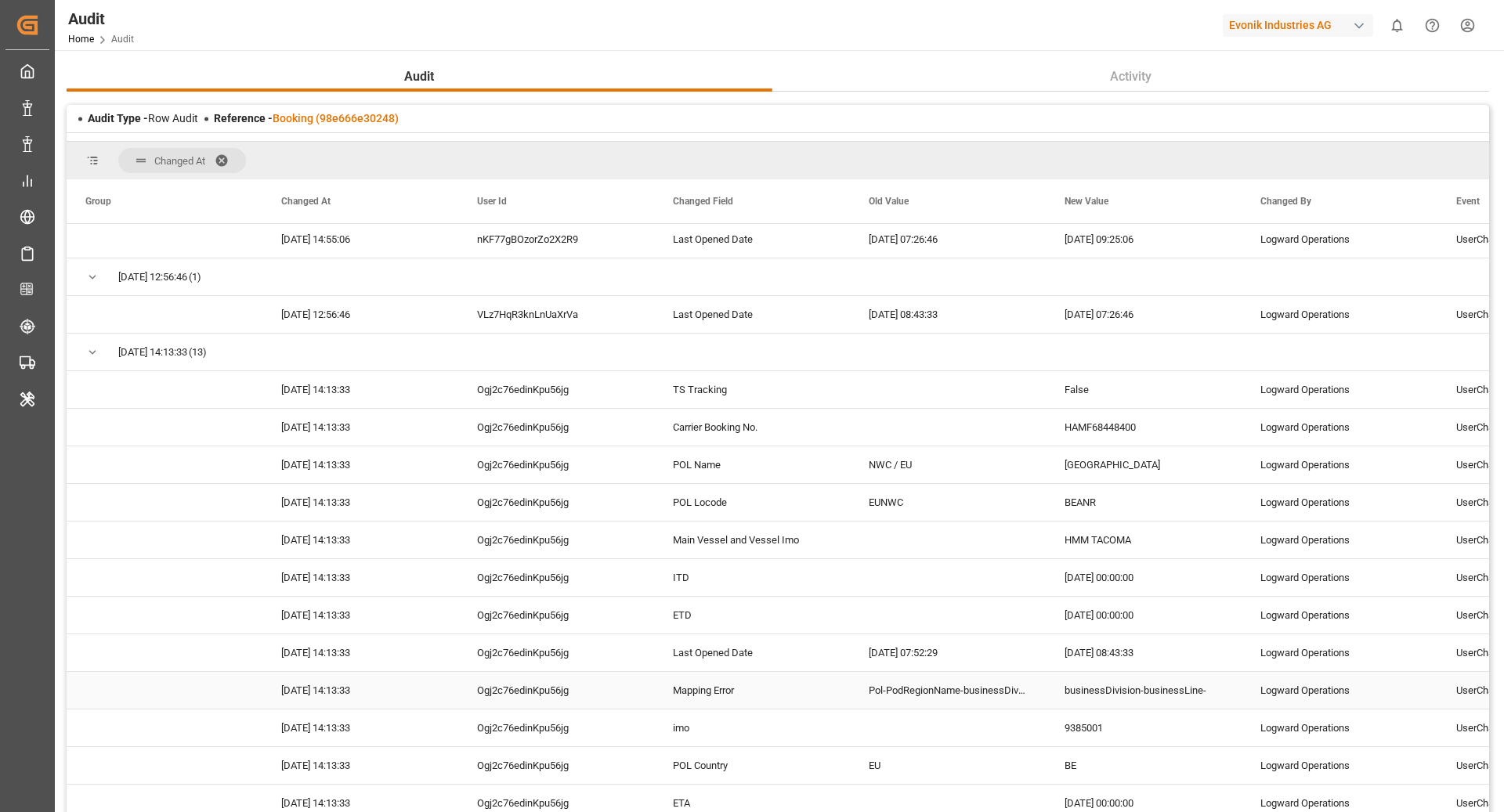
scroll to position [2300, 0]
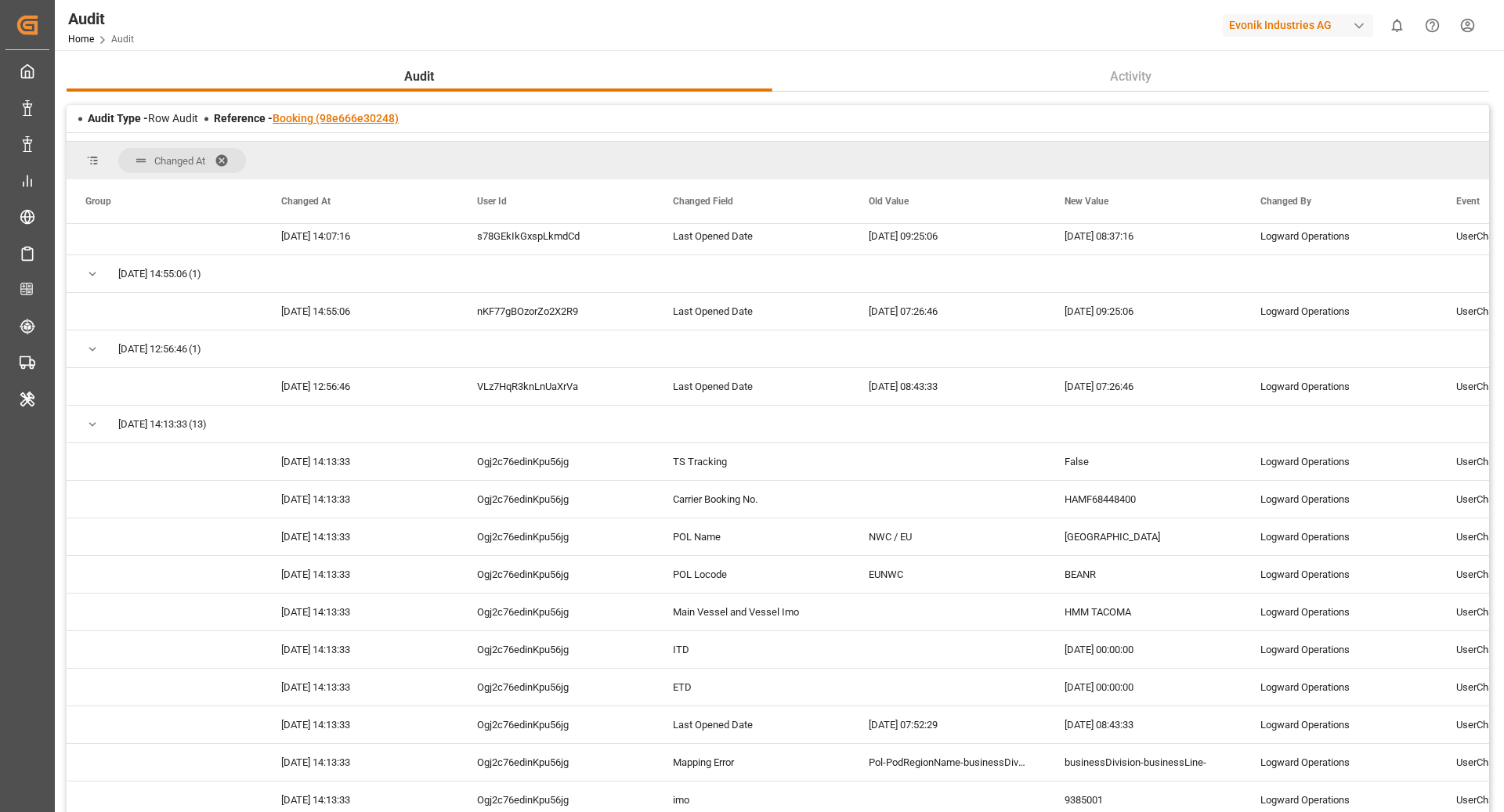
click at [367, 119] on link "Booking (98e666e30248)" at bounding box center [336, 118] width 126 height 13
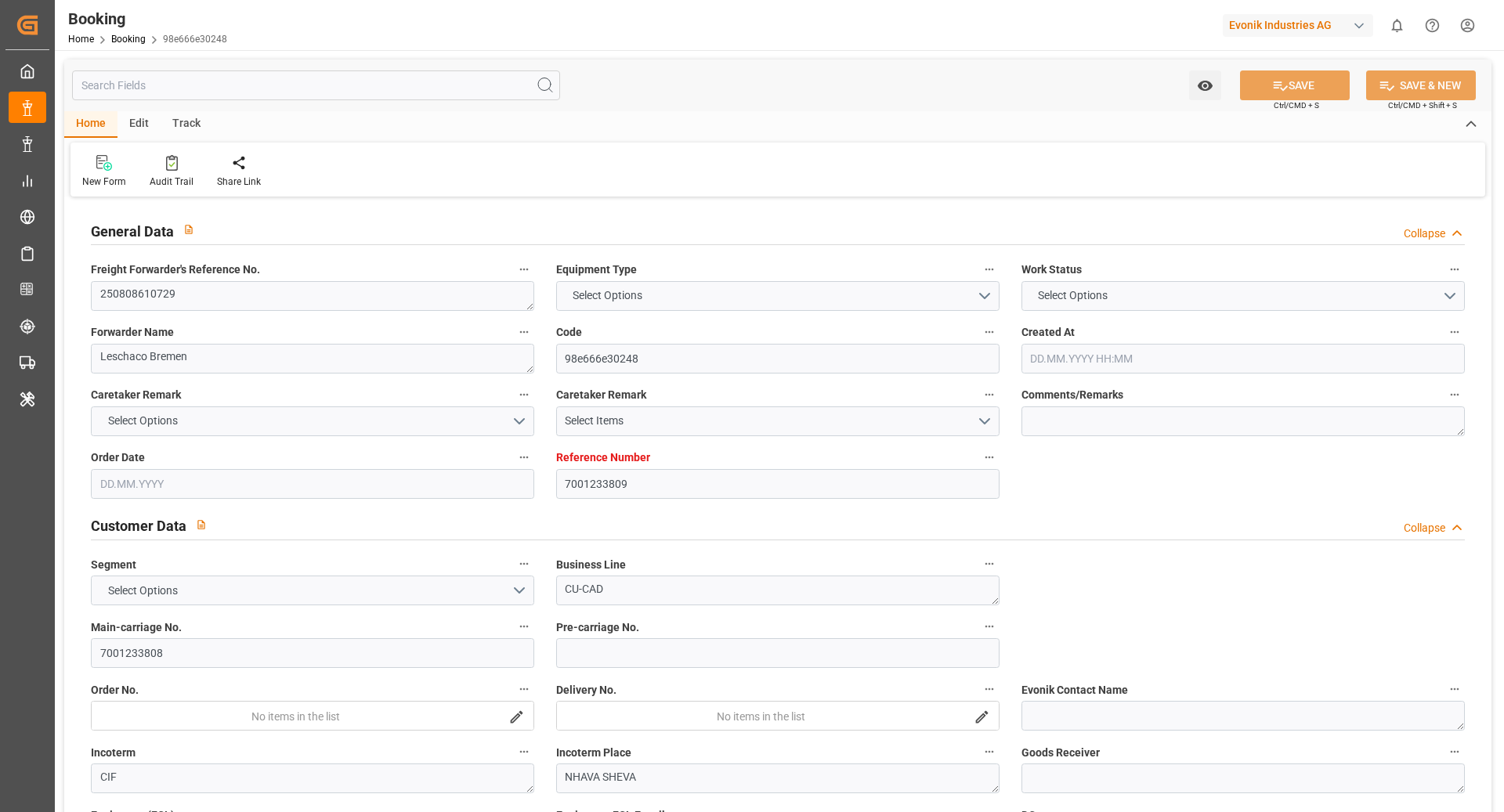
type input "7001233809"
type input "9385001"
type input "ONE"
type input "Ocean Network Express"
type input "BEANR"
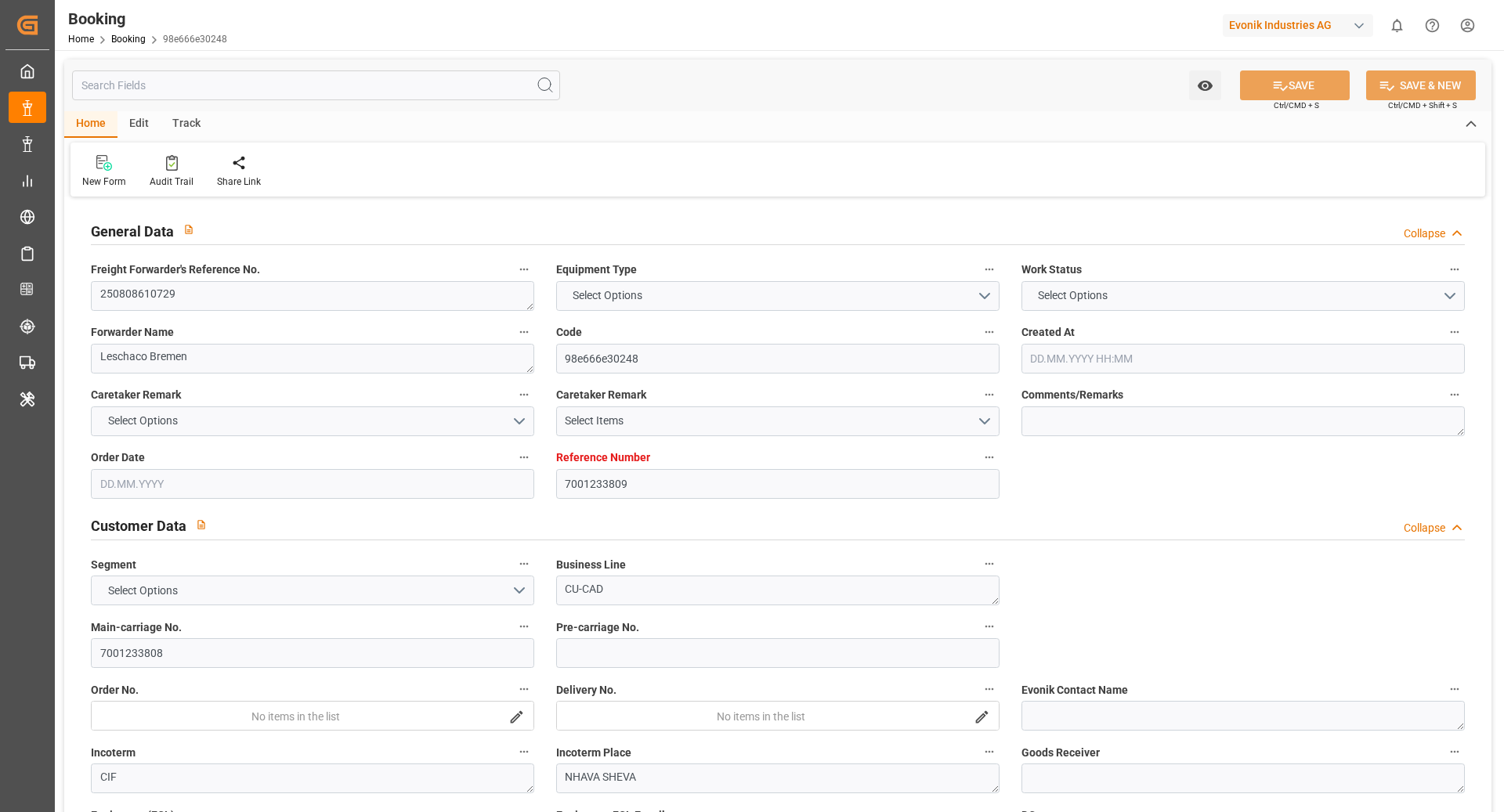
type input "INNSA"
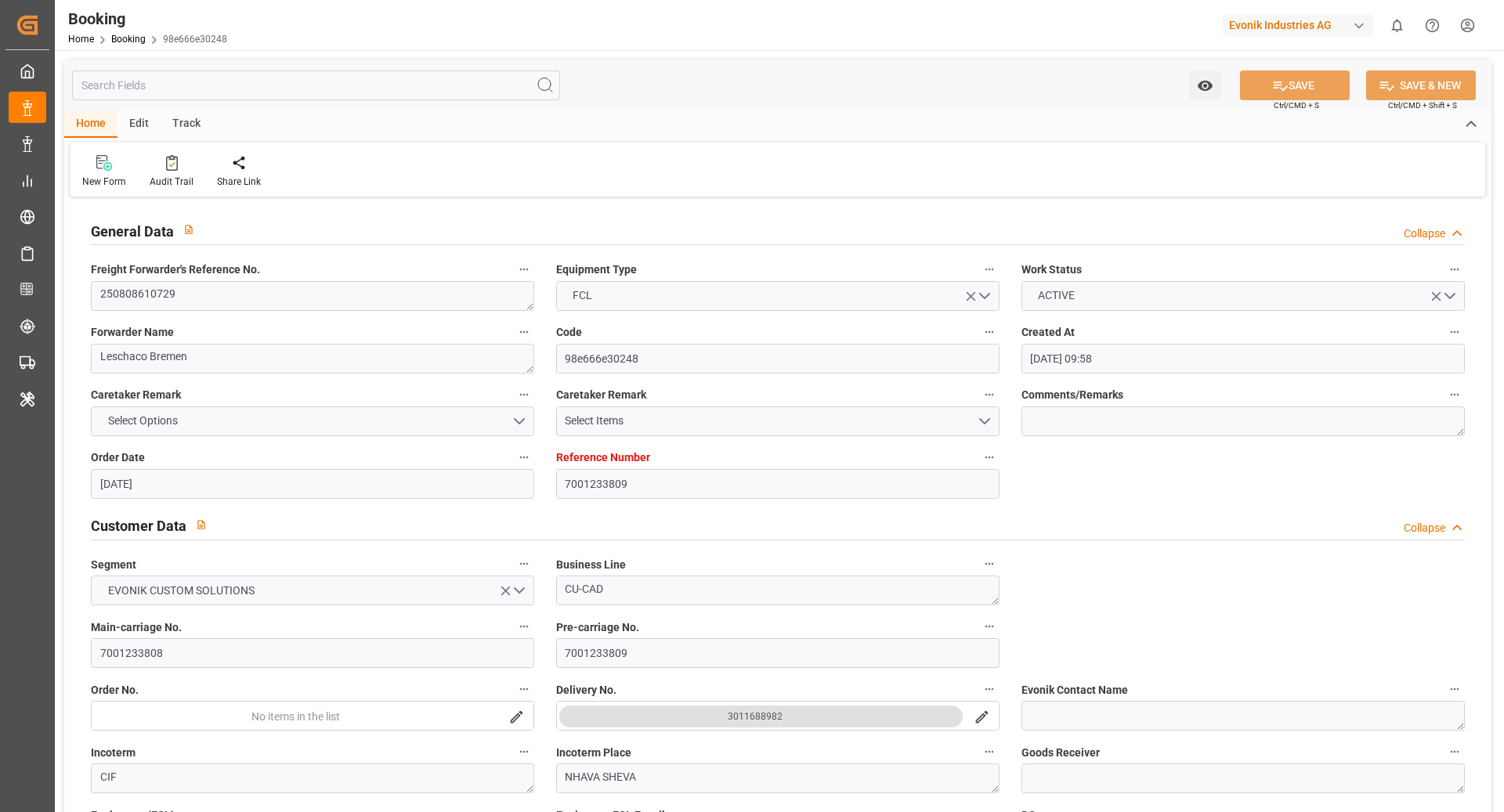
type input "28.07.2025 09:58"
type input "28.07.2025"
type input "07.10.2025"
type input "11.08.2025"
type input "31.07.2025"
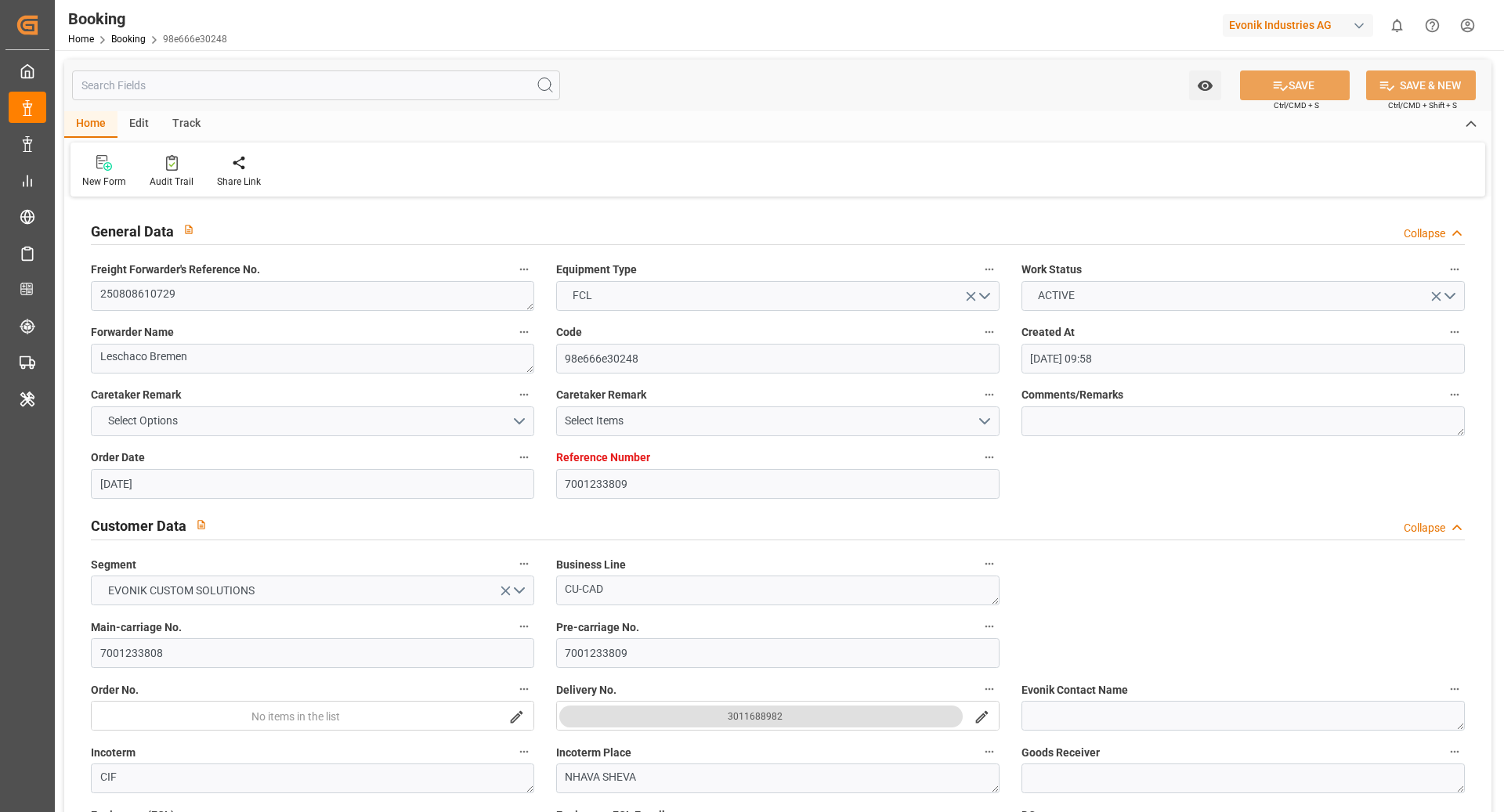
type input "30.07.2025"
type input "27.08.2025 00:00"
type input "10.09.2025 00:00"
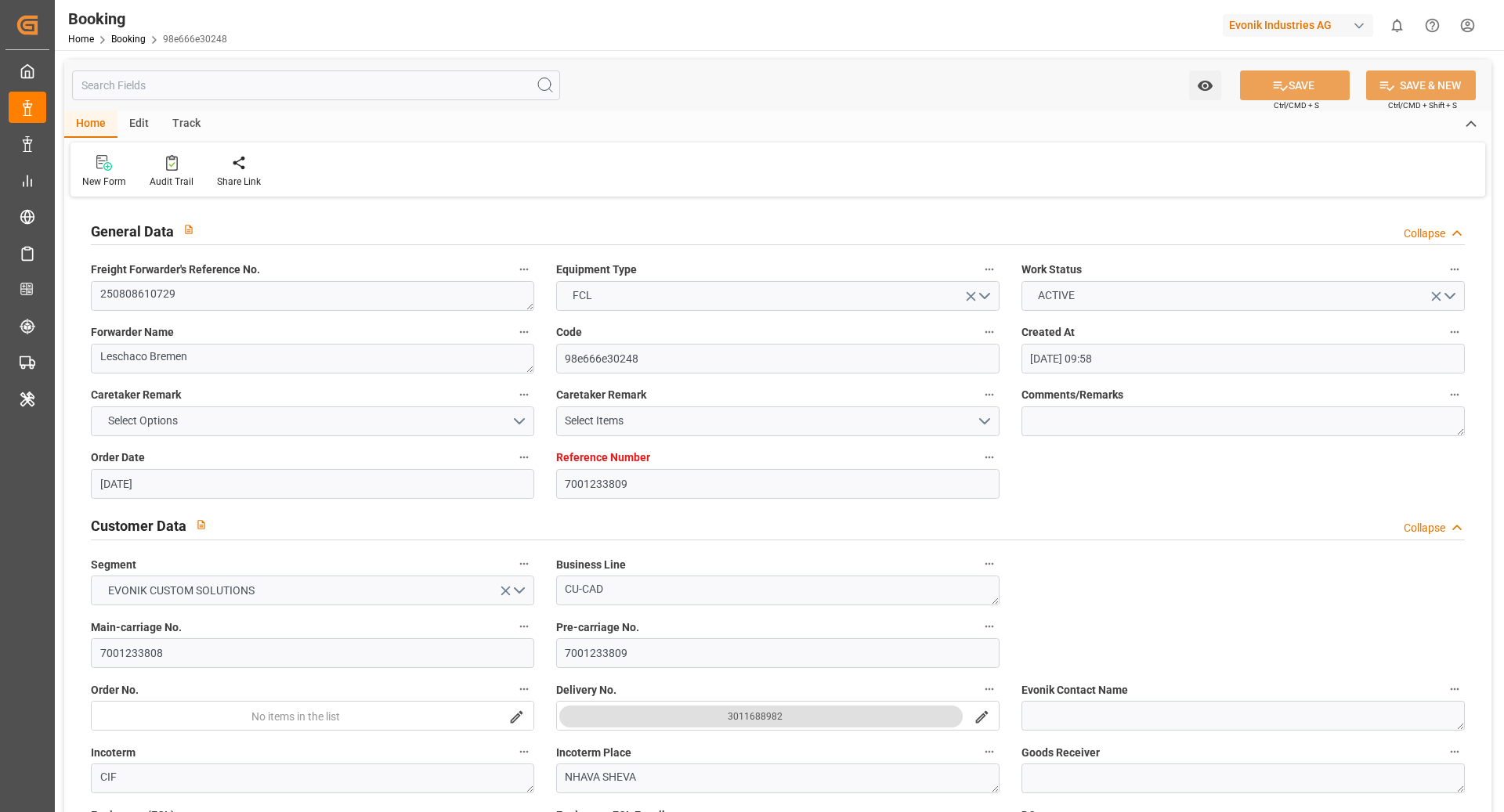
type input "30.07.2025"
type input "17.09.2025 06:43"
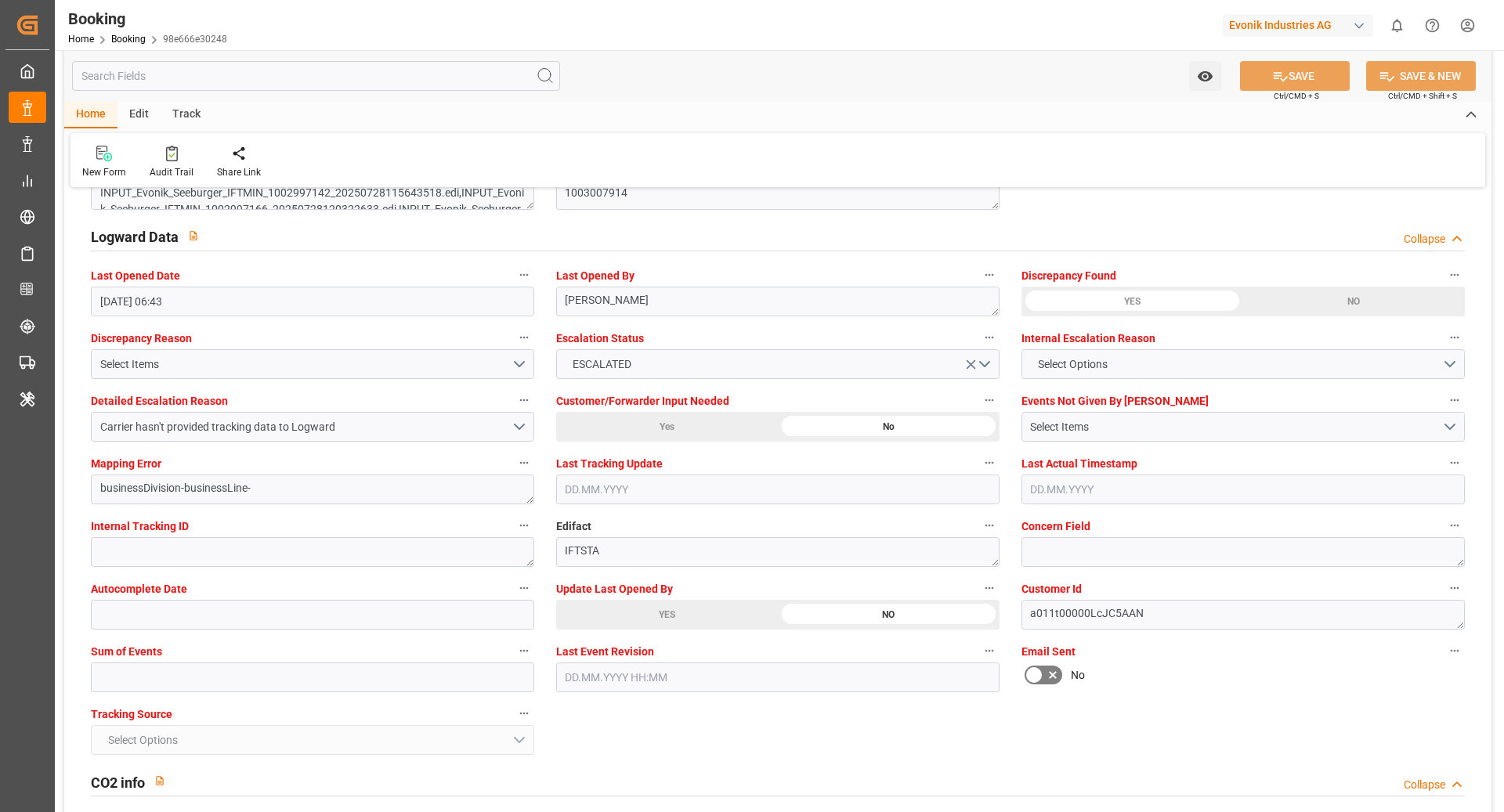
scroll to position [2813, 0]
click at [693, 601] on div "YES" at bounding box center [666, 612] width 222 height 29
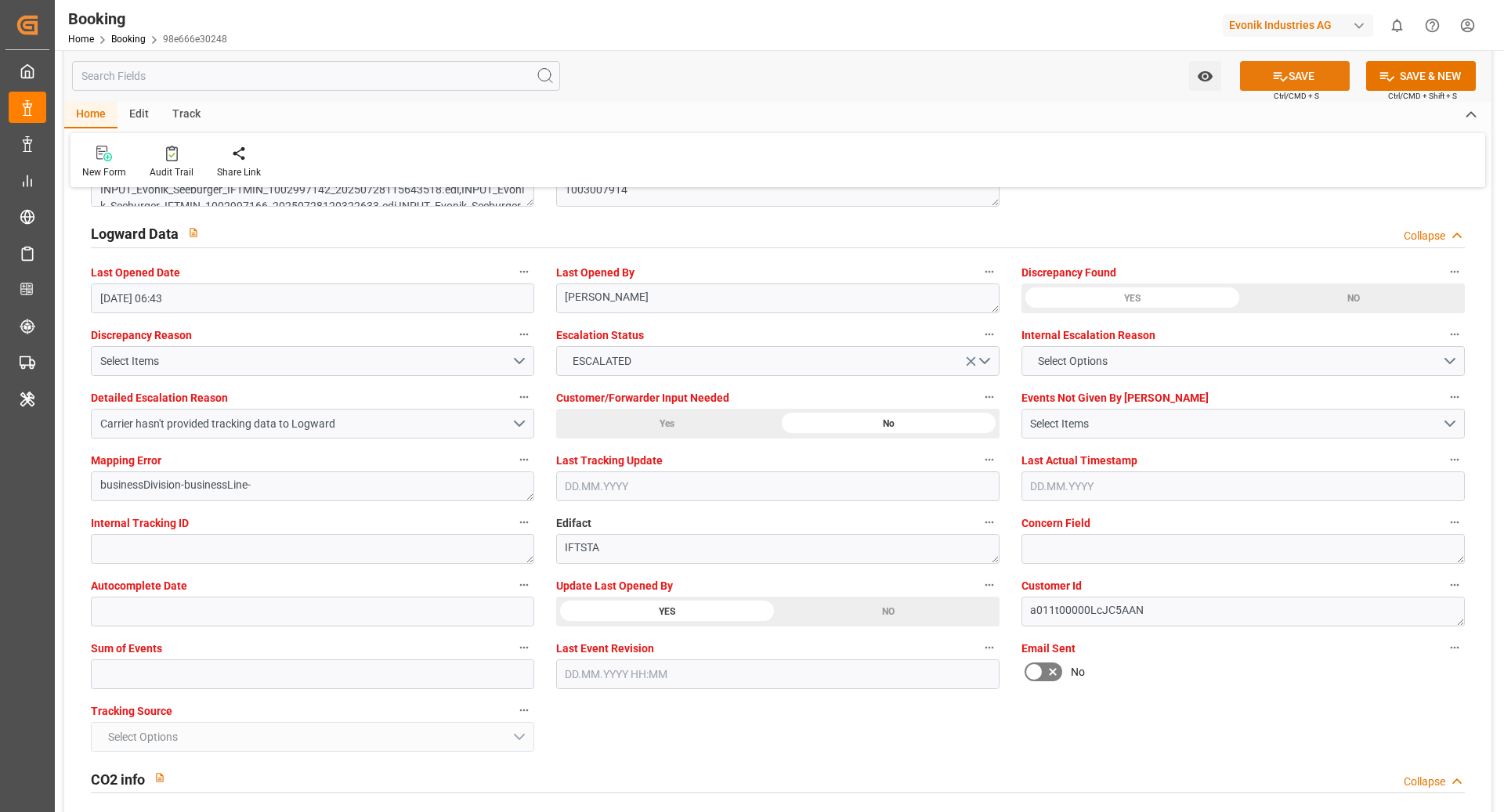
click at [1306, 72] on button "SAVE" at bounding box center [1294, 76] width 110 height 29
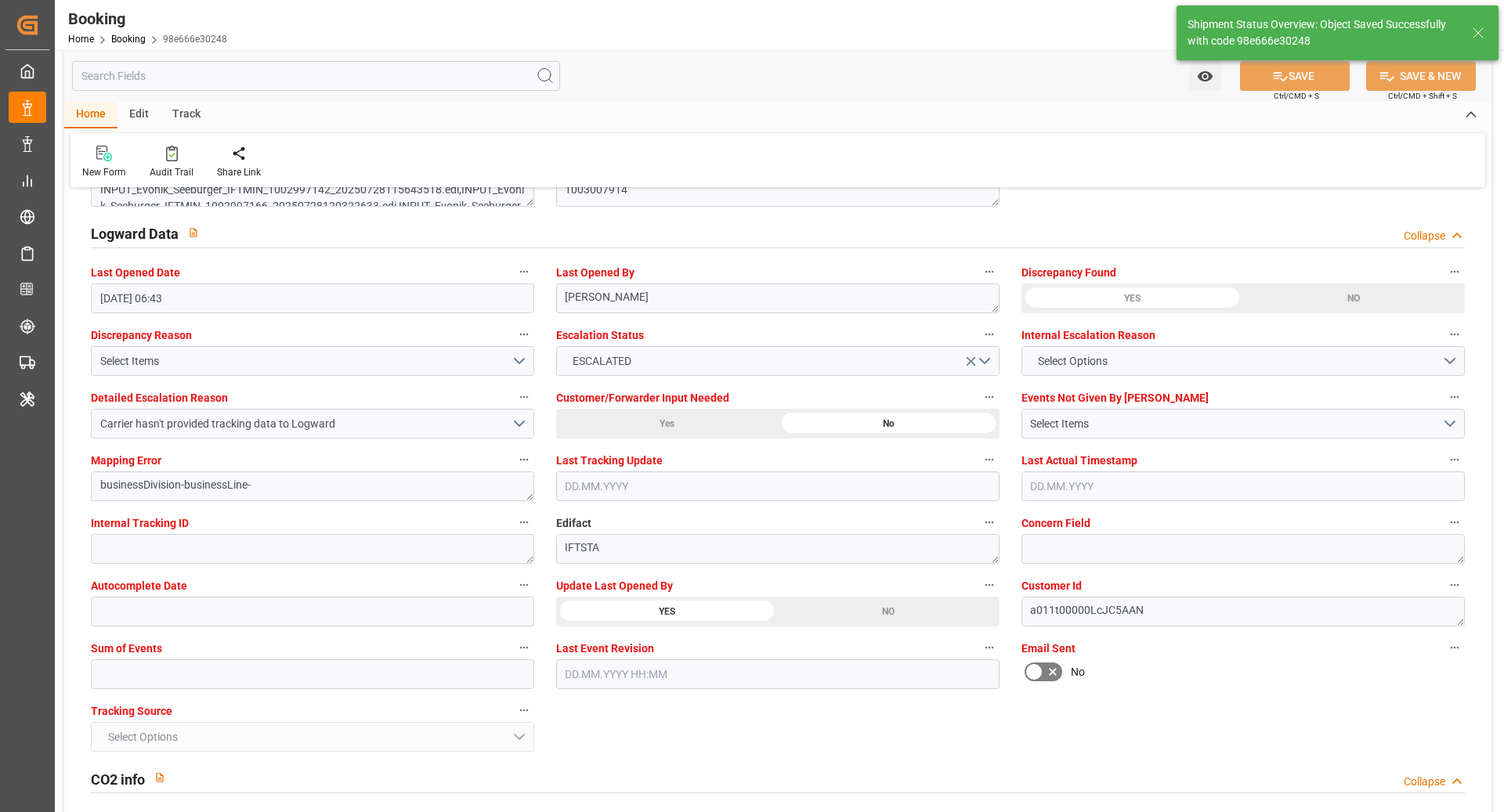
type textarea "[PERSON_NAME]"
type input "18.09.2025 10:27"
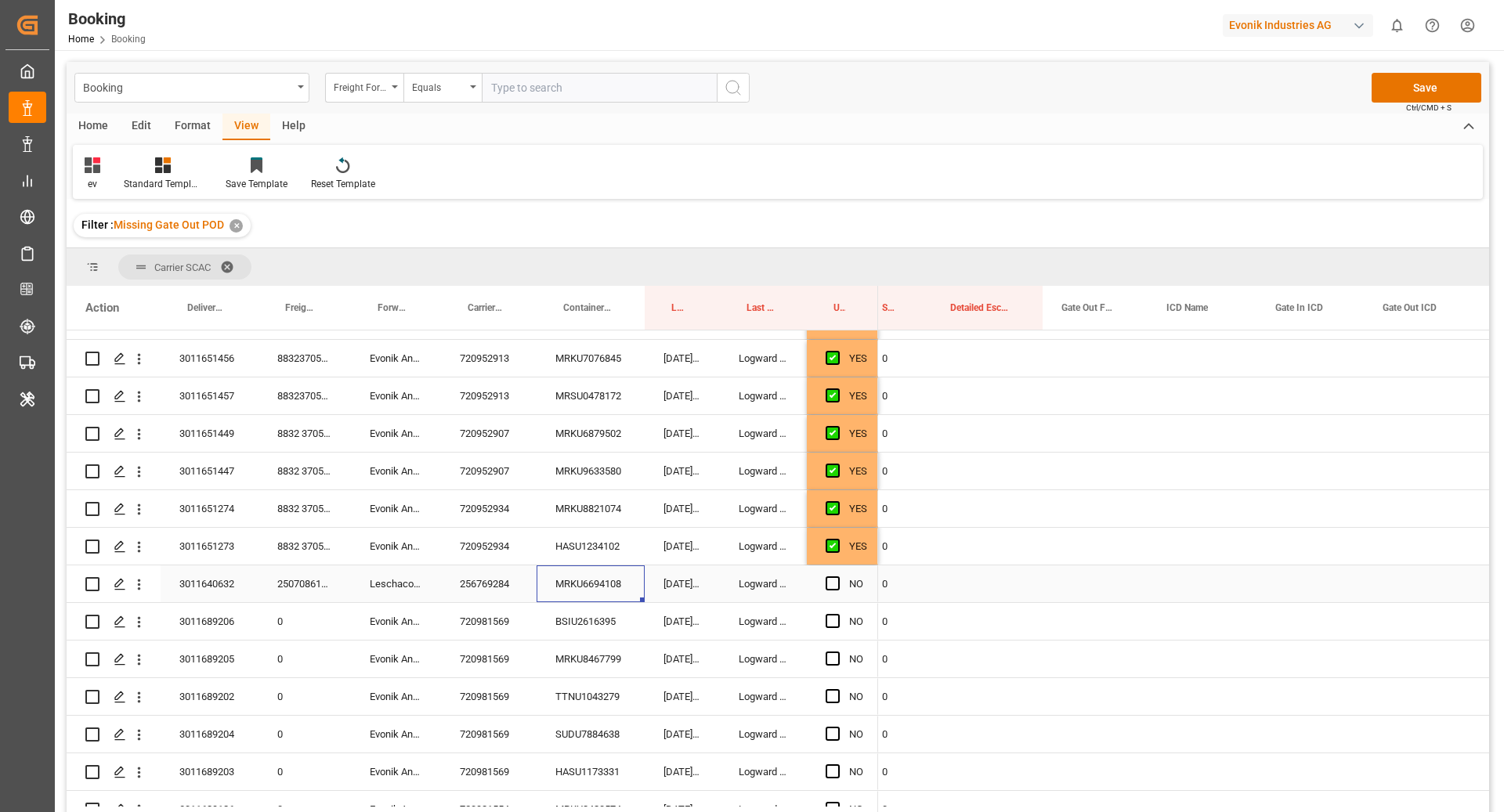
scroll to position [0, 2678]
click at [1091, 587] on div "Press SPACE to select this row." at bounding box center [1095, 583] width 105 height 37
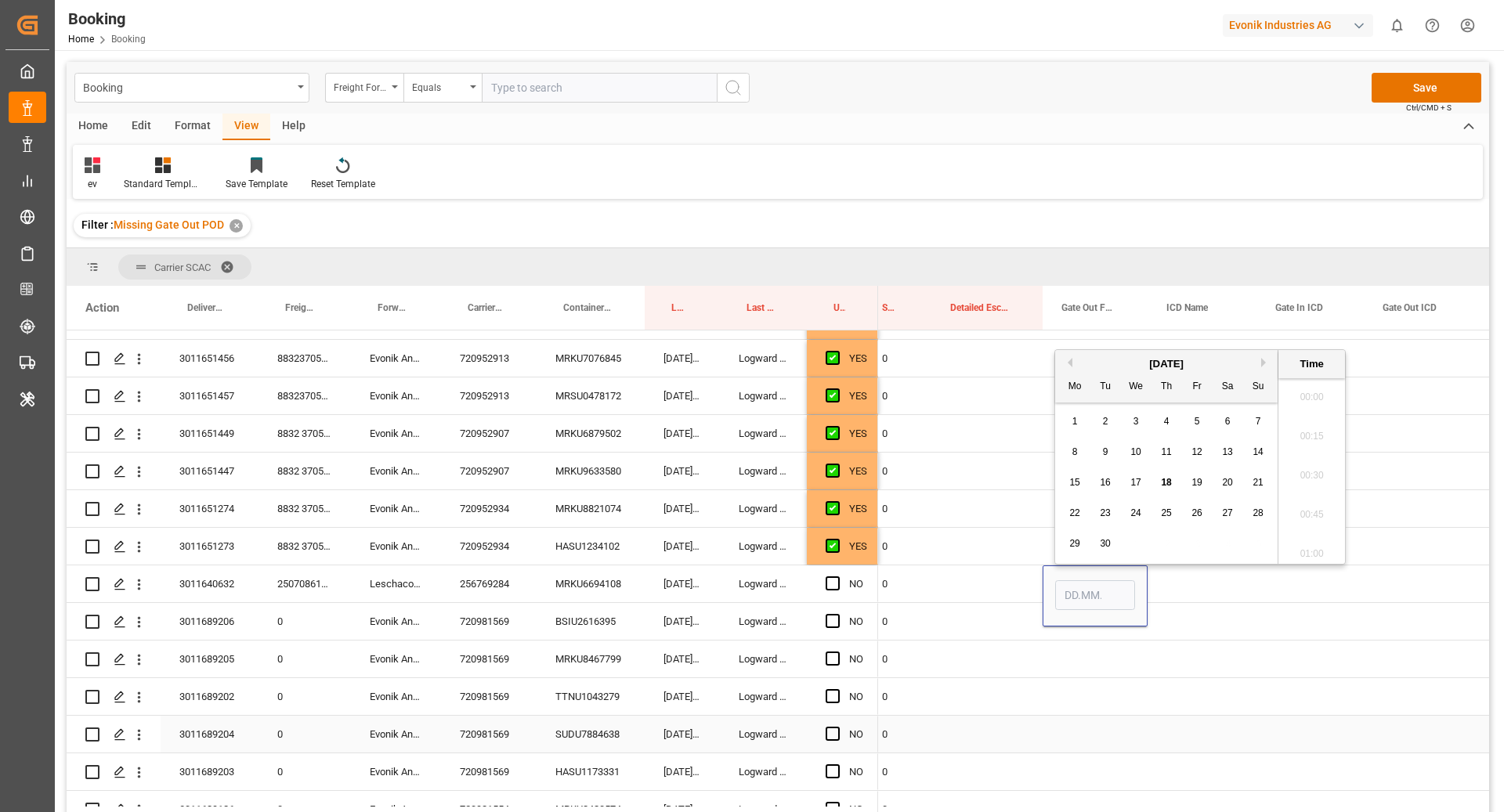
scroll to position [2433, 0]
click at [1170, 478] on span "18" at bounding box center [1166, 482] width 10 height 11
type input "18.09.2025 00:00"
click at [1205, 590] on div "Press SPACE to select this row." at bounding box center [1202, 583] width 109 height 37
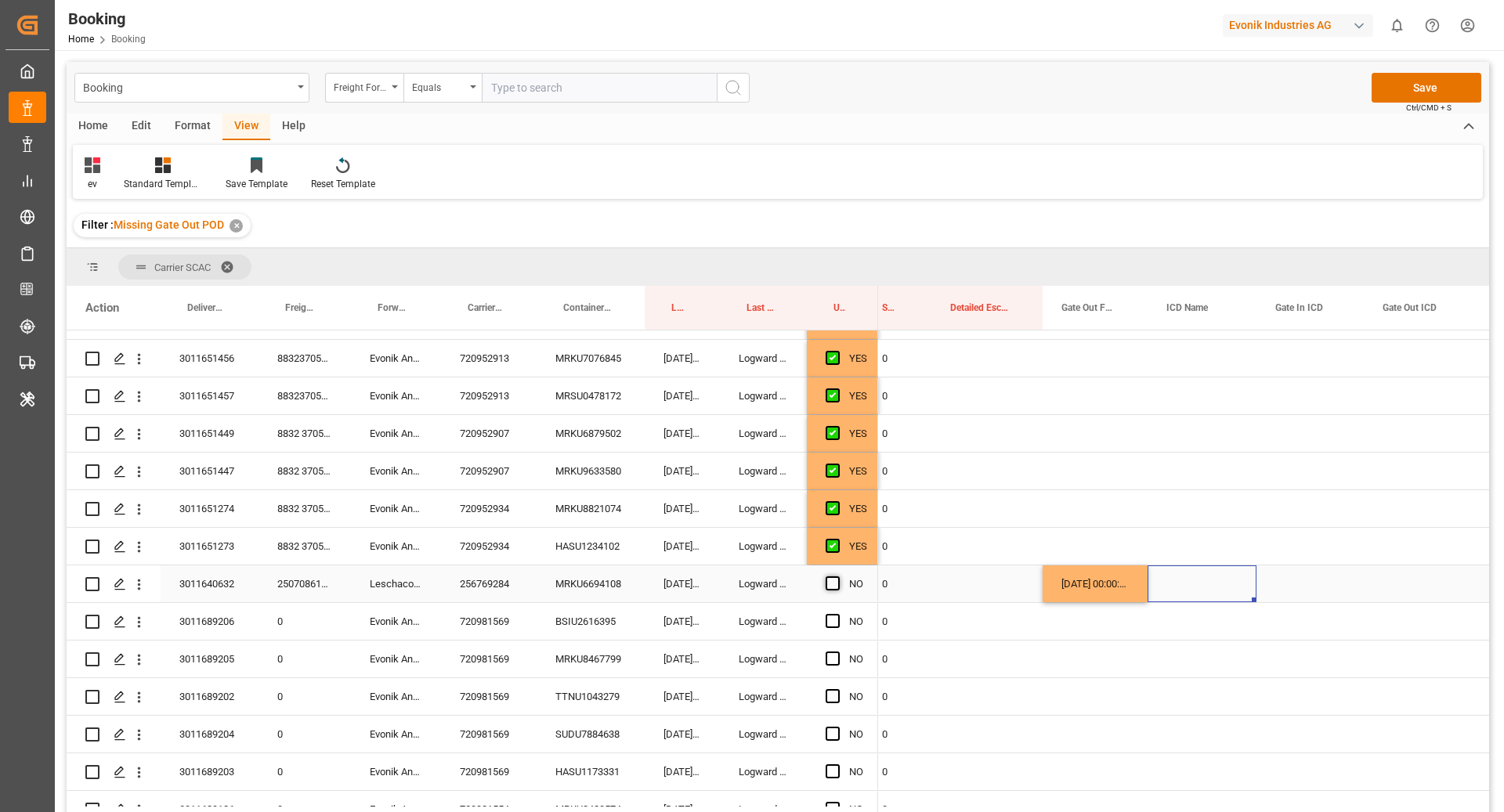
click at [829, 585] on span "Press SPACE to select this row." at bounding box center [833, 583] width 14 height 14
click at [837, 576] on input "Press SPACE to select this row." at bounding box center [837, 576] width 0 height 0
click at [635, 608] on div "BSIU2616395" at bounding box center [590, 621] width 108 height 37
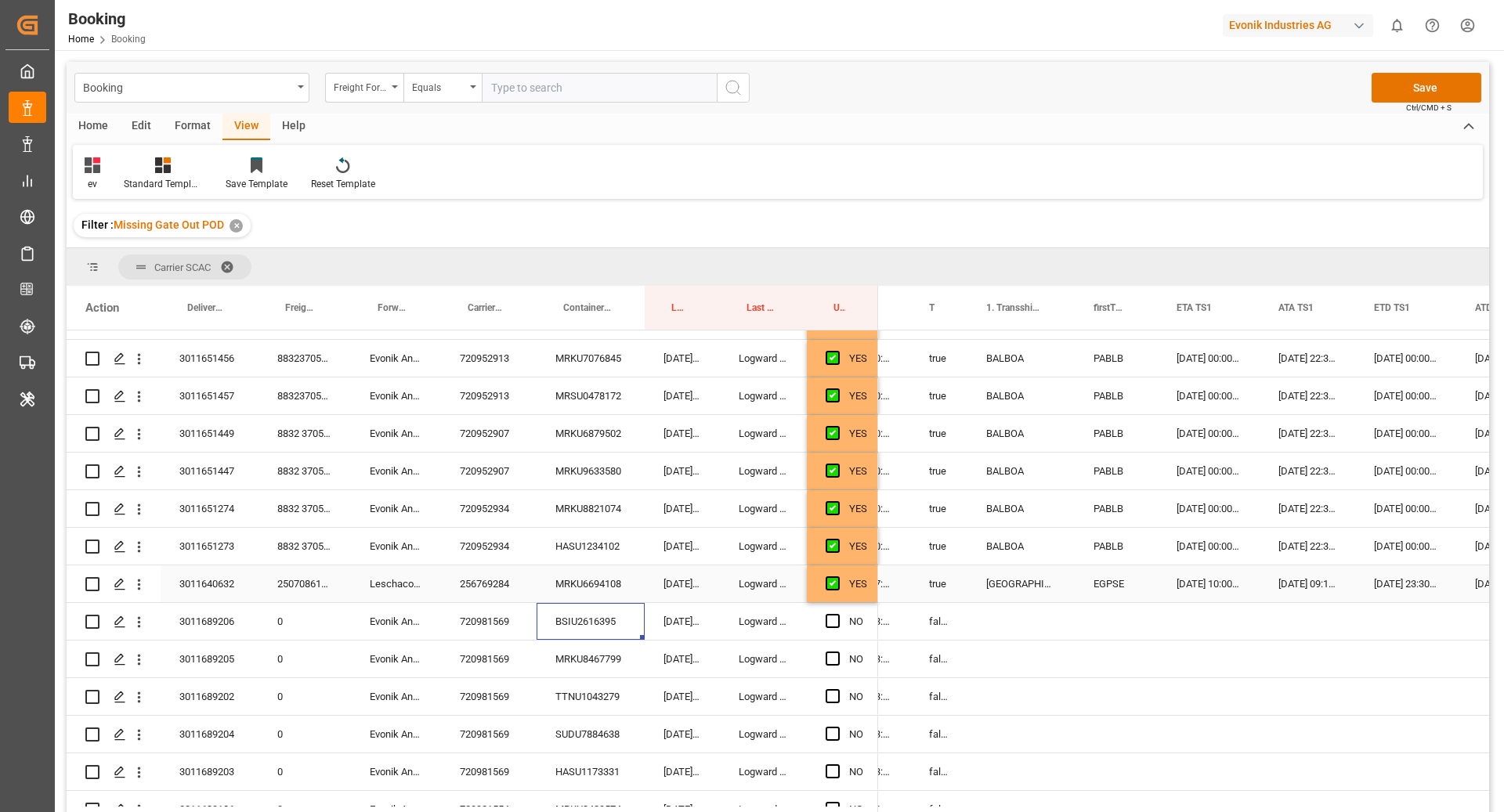
scroll to position [0, 0]
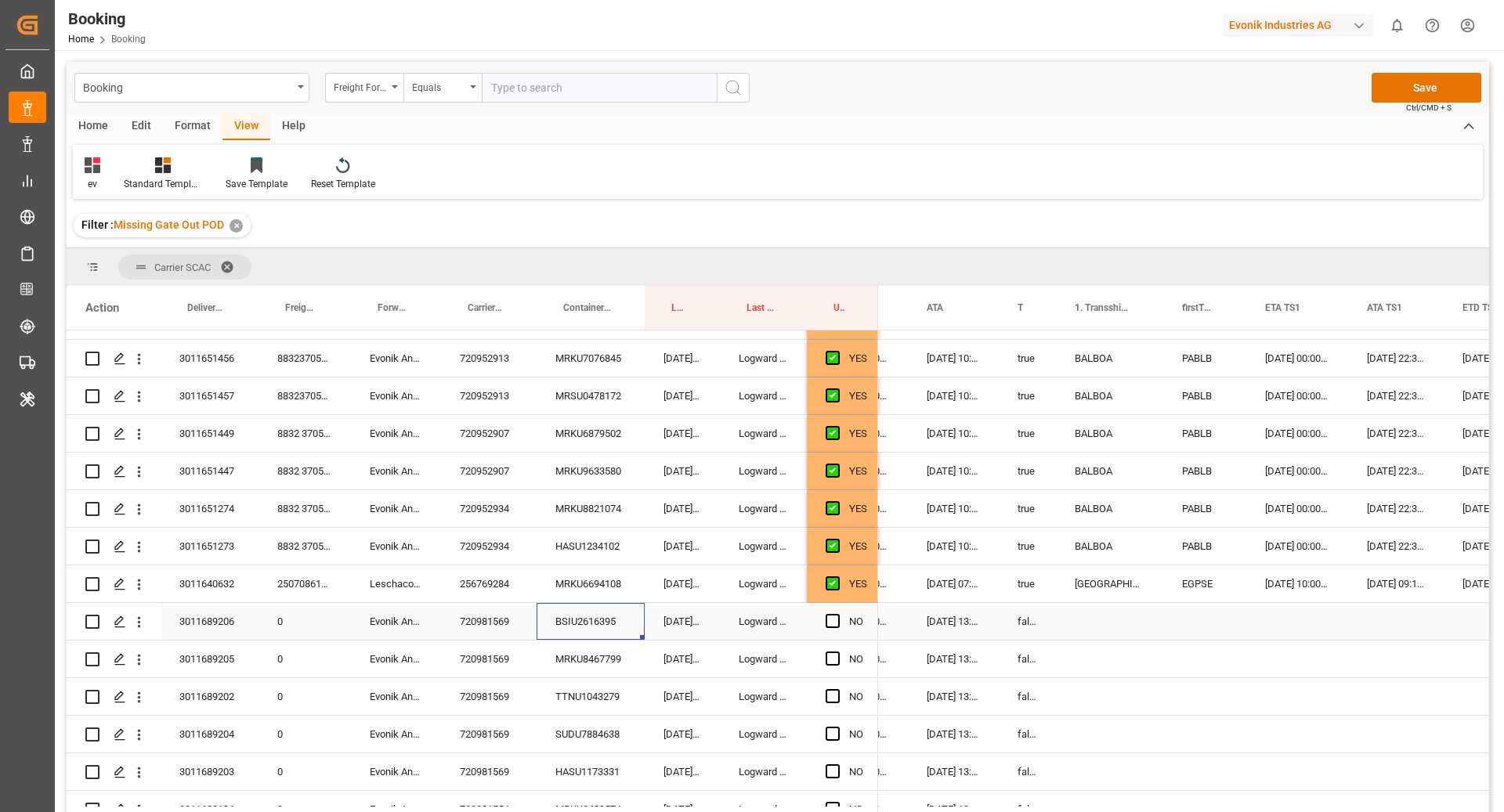
click at [834, 621] on span "Press SPACE to select this row." at bounding box center [833, 621] width 14 height 14
click at [837, 614] on input "Press SPACE to select this row." at bounding box center [837, 614] width 0 height 0
click at [632, 643] on div "MRKU8467799" at bounding box center [590, 659] width 108 height 37
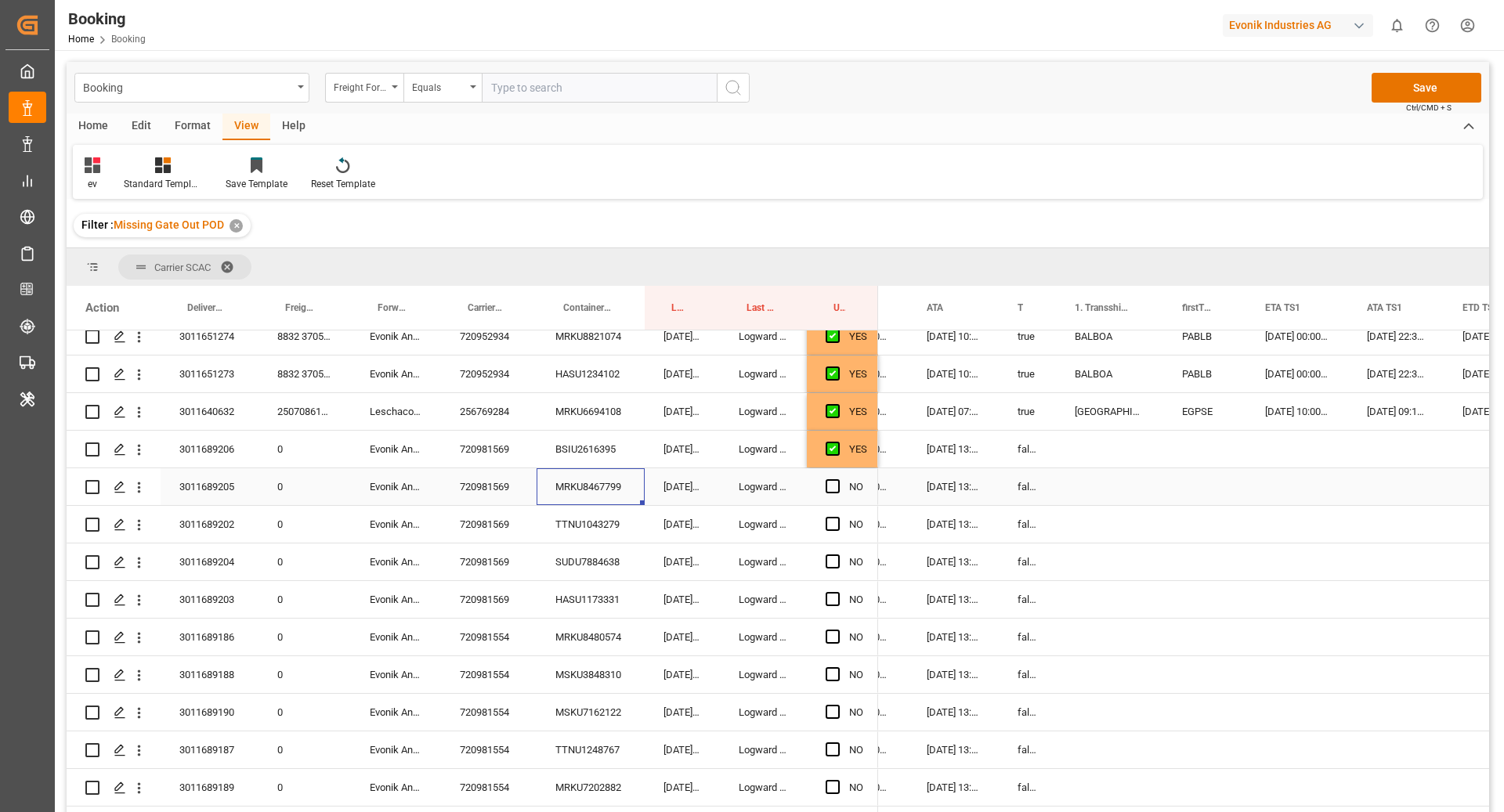
click at [832, 488] on span "Press SPACE to select this row." at bounding box center [833, 487] width 14 height 14
click at [837, 480] on input "Press SPACE to select this row." at bounding box center [837, 480] width 0 height 0
click at [615, 519] on div "TTNU1043279" at bounding box center [590, 524] width 108 height 37
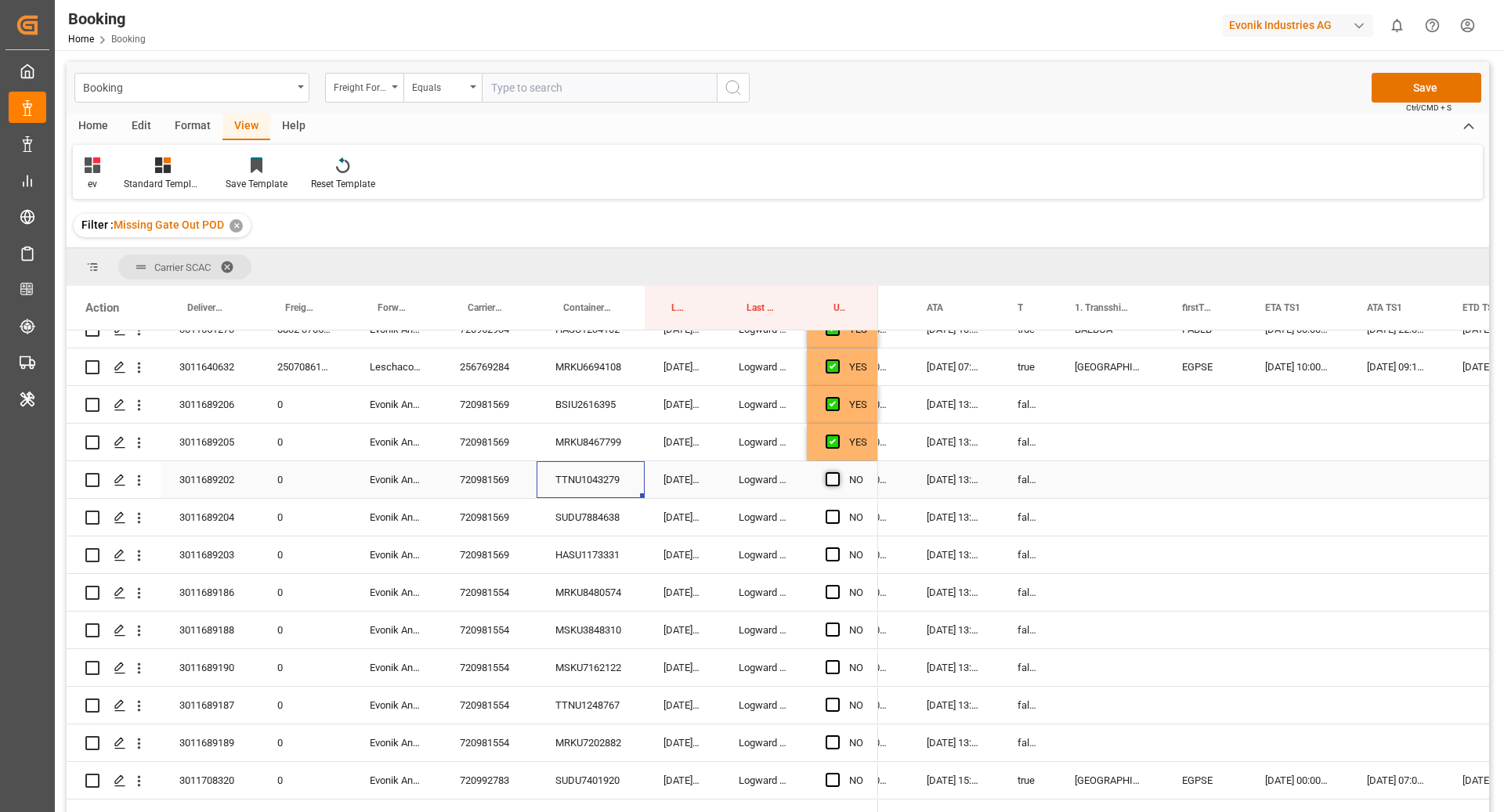
click at [836, 481] on span "Press SPACE to select this row." at bounding box center [833, 479] width 14 height 14
click at [837, 472] on input "Press SPACE to select this row." at bounding box center [837, 472] width 0 height 0
click at [570, 515] on div "SUDU7884638" at bounding box center [590, 517] width 108 height 37
click at [487, 528] on div "720981569" at bounding box center [488, 517] width 96 height 37
click at [836, 513] on span "Press SPACE to select this row." at bounding box center [833, 517] width 14 height 14
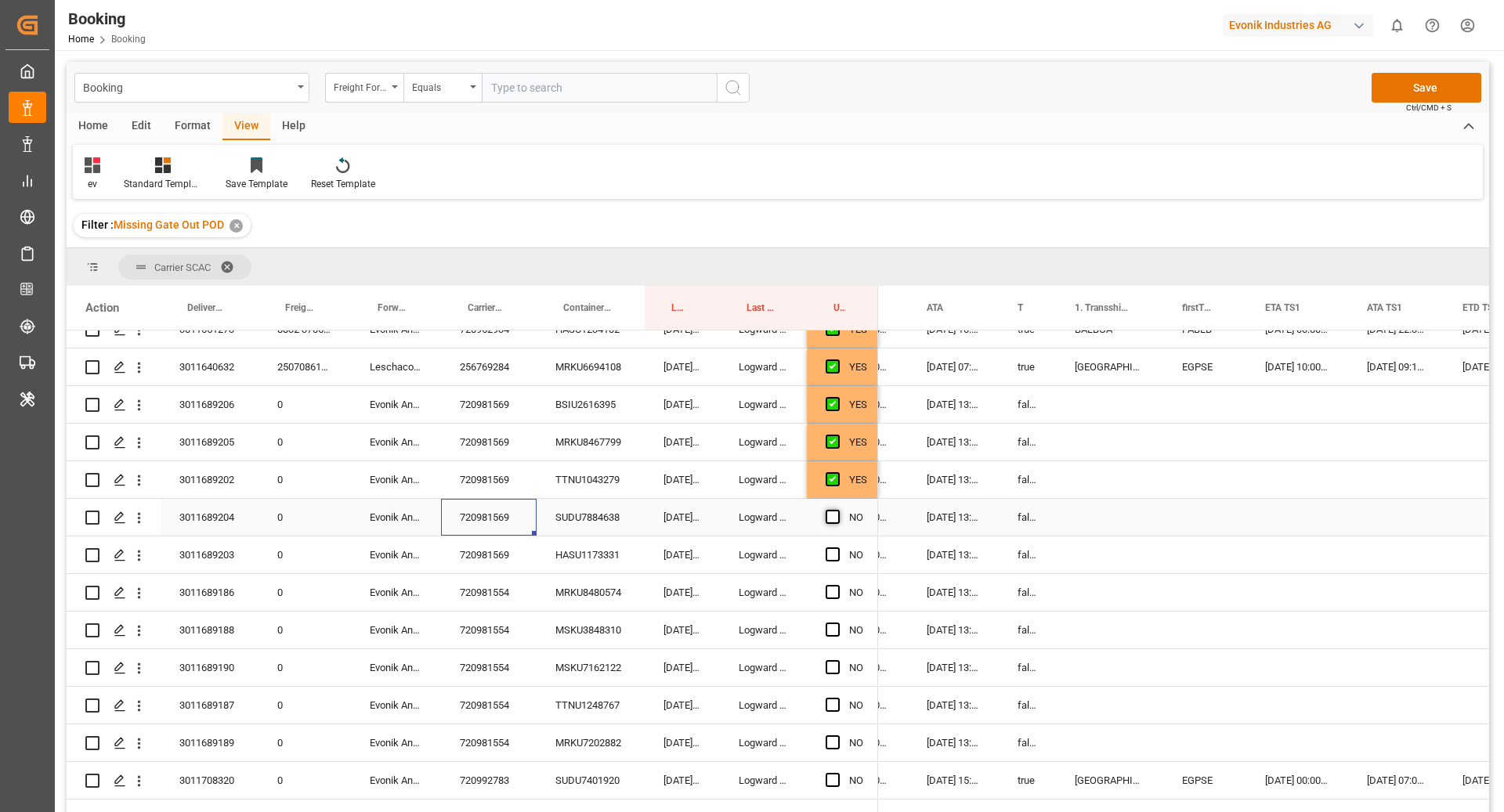
click at [837, 510] on input "Press SPACE to select this row." at bounding box center [837, 510] width 0 height 0
click at [832, 550] on span "Press SPACE to select this row." at bounding box center [833, 554] width 14 height 14
click at [837, 547] on input "Press SPACE to select this row." at bounding box center [837, 547] width 0 height 0
drag, startPoint x: 495, startPoint y: 587, endPoint x: 615, endPoint y: 653, distance: 137.0
click at [496, 587] on div "720981554" at bounding box center [488, 592] width 96 height 37
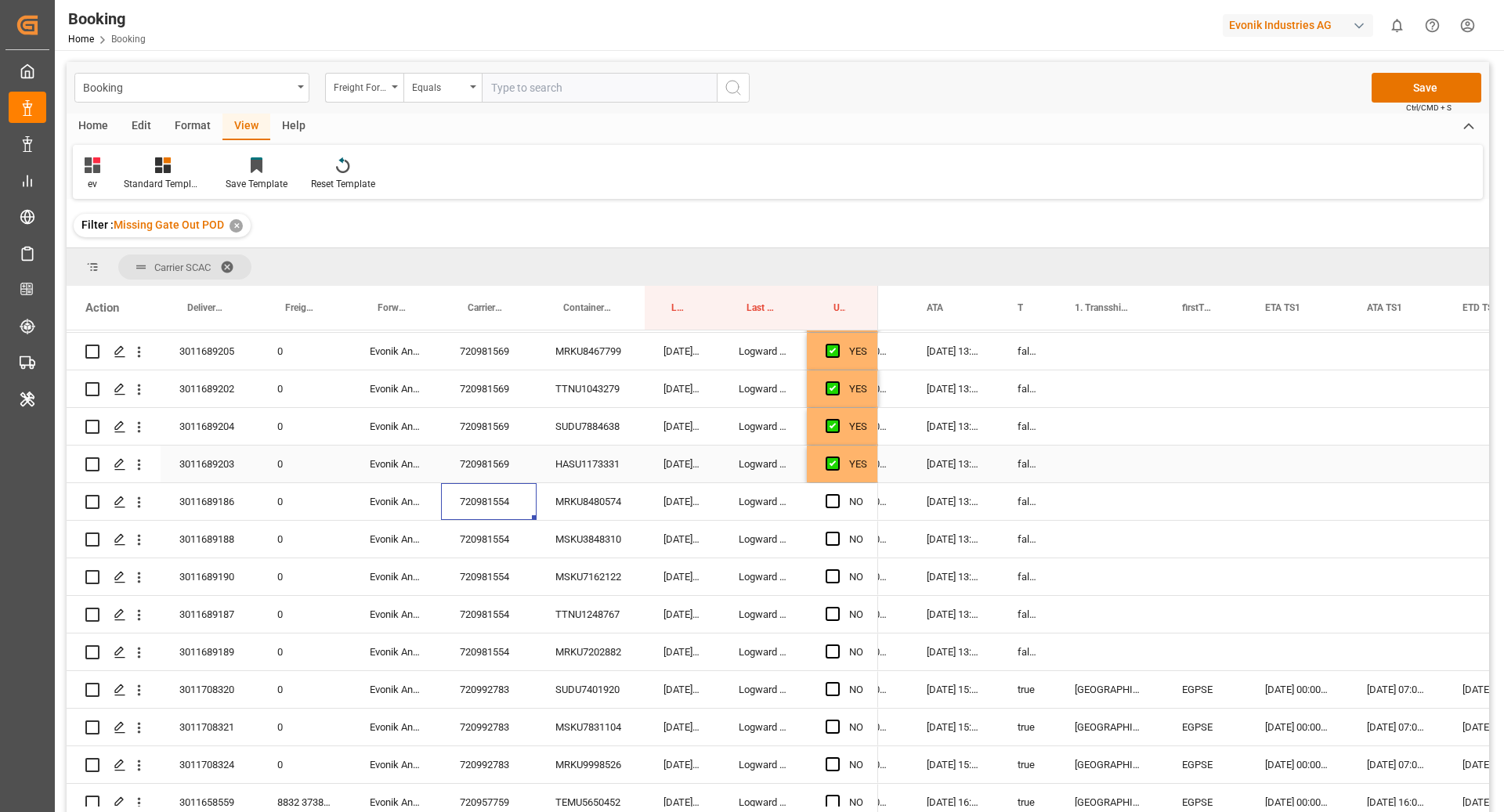
scroll to position [766, 0]
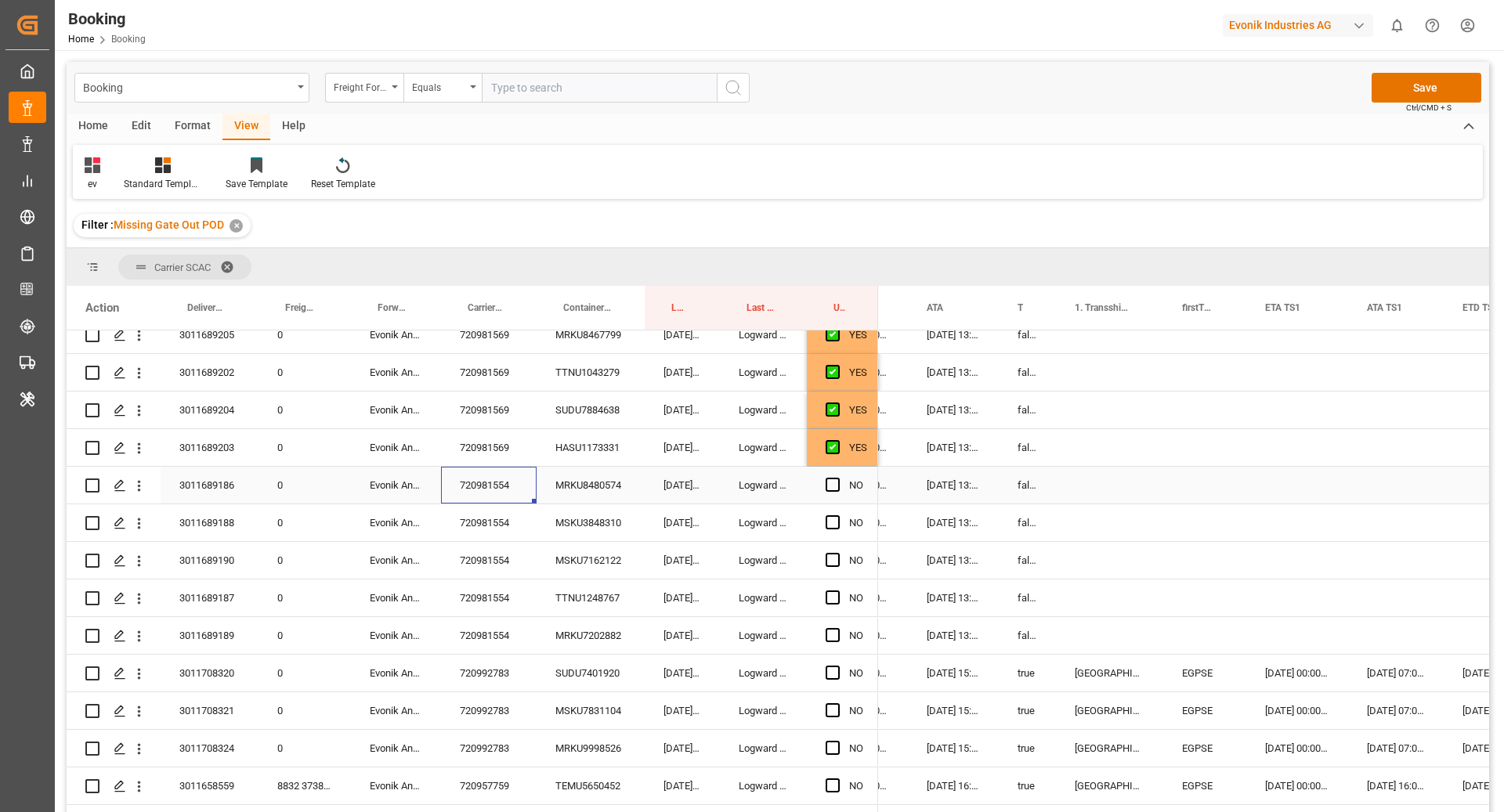
click at [832, 489] on span "Press SPACE to select this row." at bounding box center [833, 485] width 14 height 14
click at [837, 478] on input "Press SPACE to select this row." at bounding box center [837, 478] width 0 height 0
drag, startPoint x: 875, startPoint y: 501, endPoint x: 846, endPoint y: 630, distance: 132.2
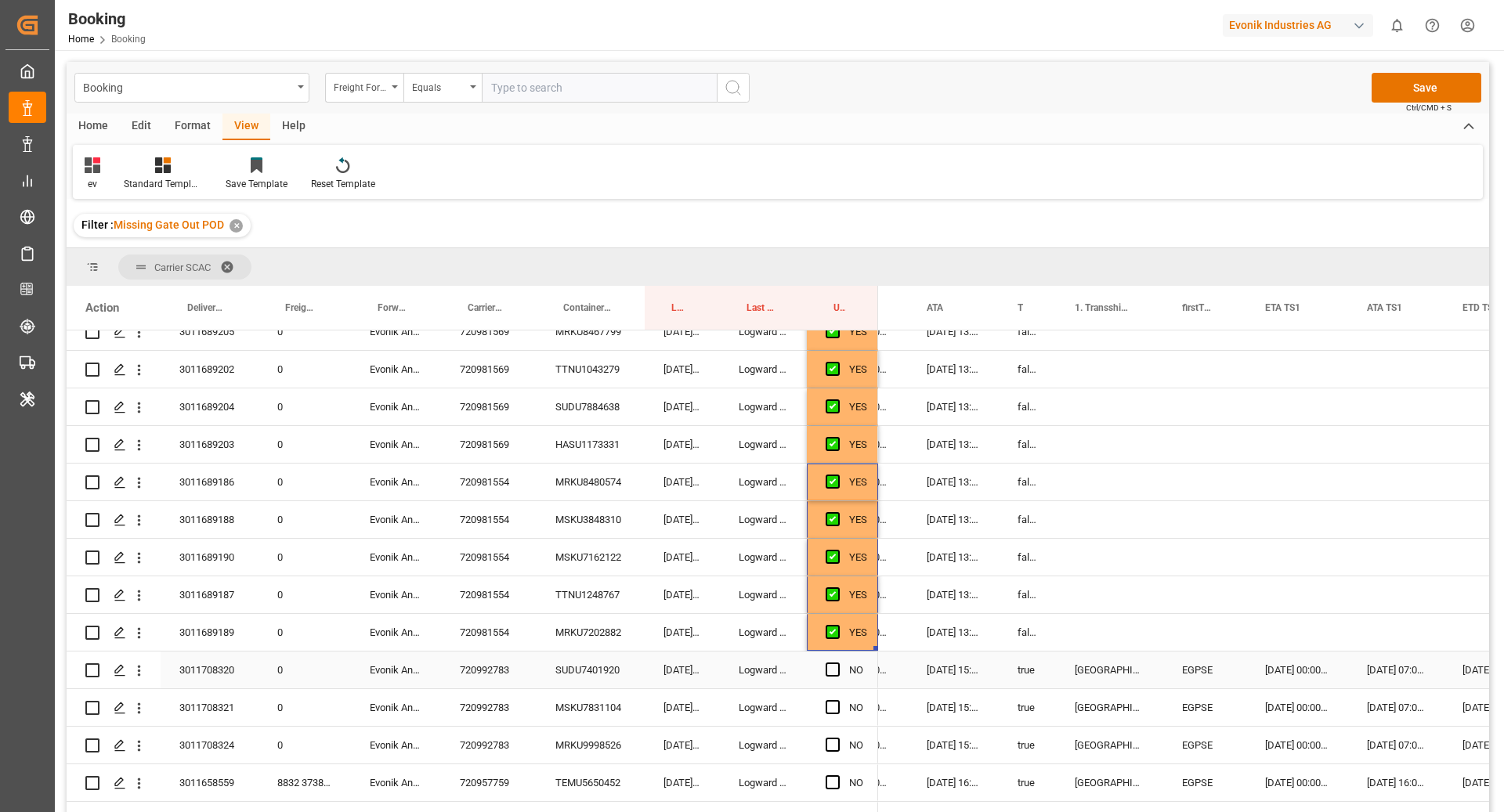
scroll to position [770, 0]
click at [522, 658] on div "720992783" at bounding box center [488, 669] width 96 height 37
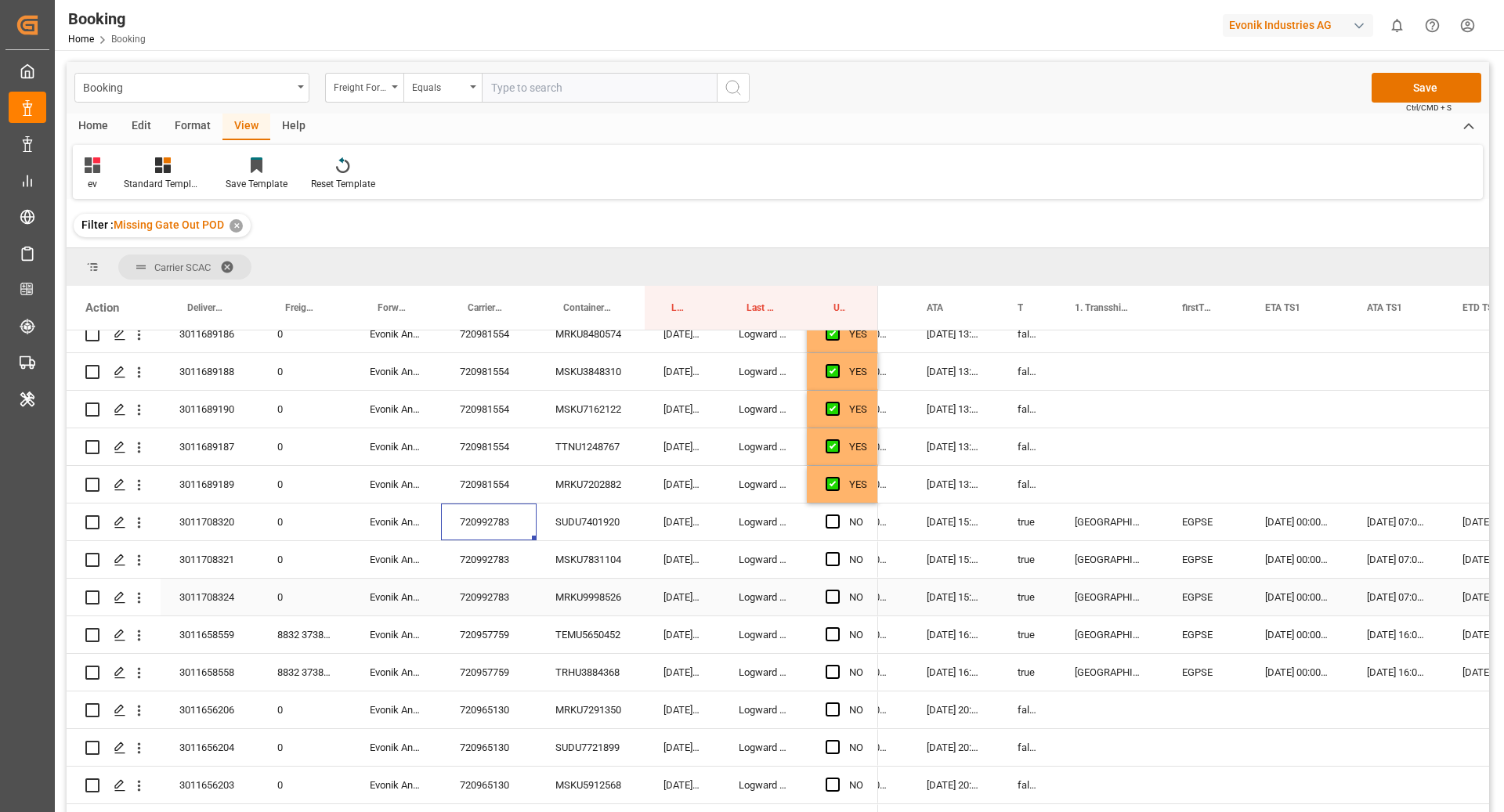
scroll to position [971, 0]
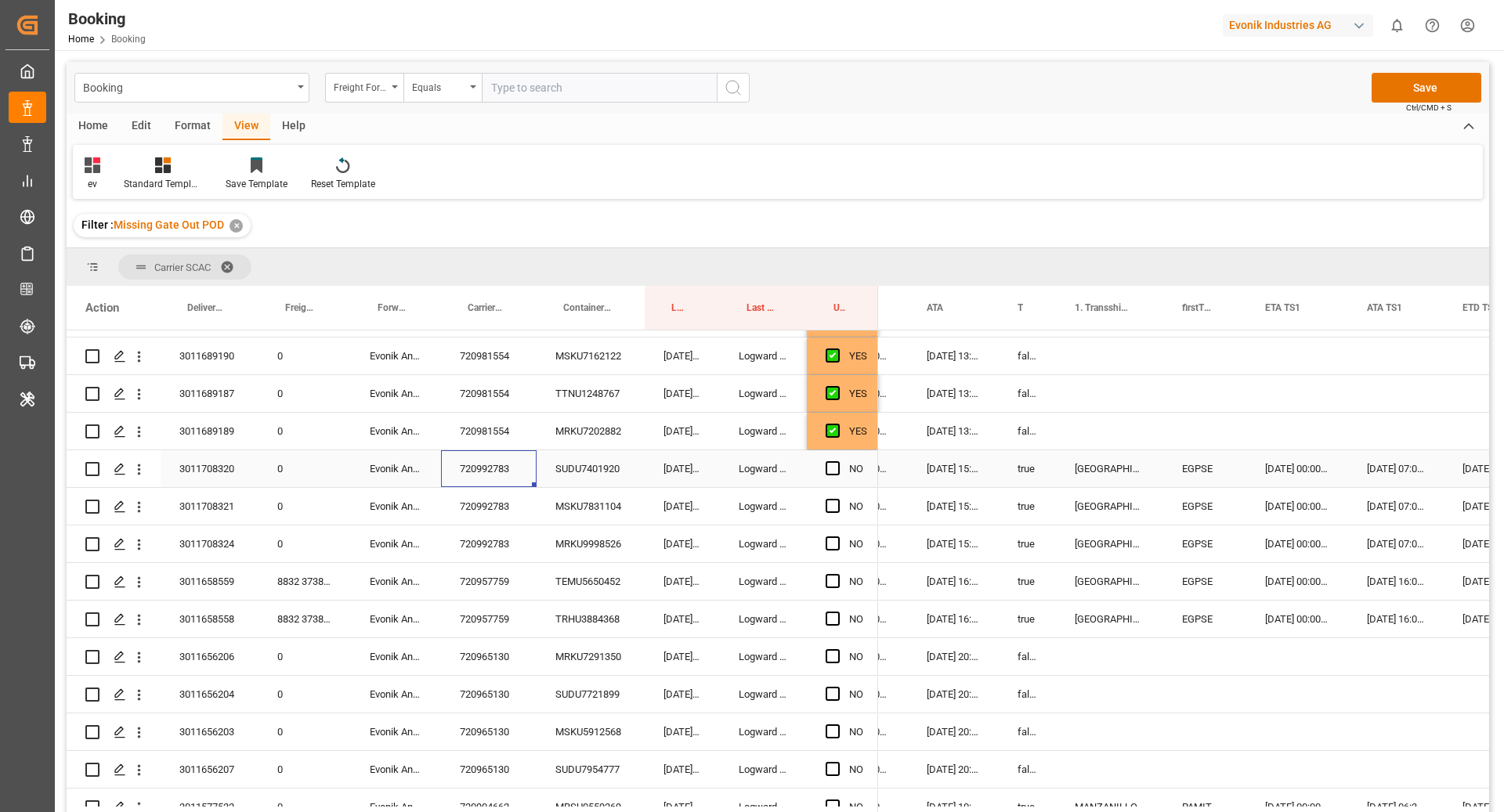
click at [836, 473] on span "Press SPACE to select this row." at bounding box center [833, 469] width 14 height 14
click at [837, 462] on input "Press SPACE to select this row." at bounding box center [837, 462] width 0 height 0
click at [839, 505] on div "Press SPACE to select this row." at bounding box center [837, 507] width 23 height 36
click at [834, 535] on div "Press SPACE to select this row." at bounding box center [837, 544] width 23 height 36
click at [834, 503] on span "Press SPACE to select this row." at bounding box center [833, 506] width 14 height 14
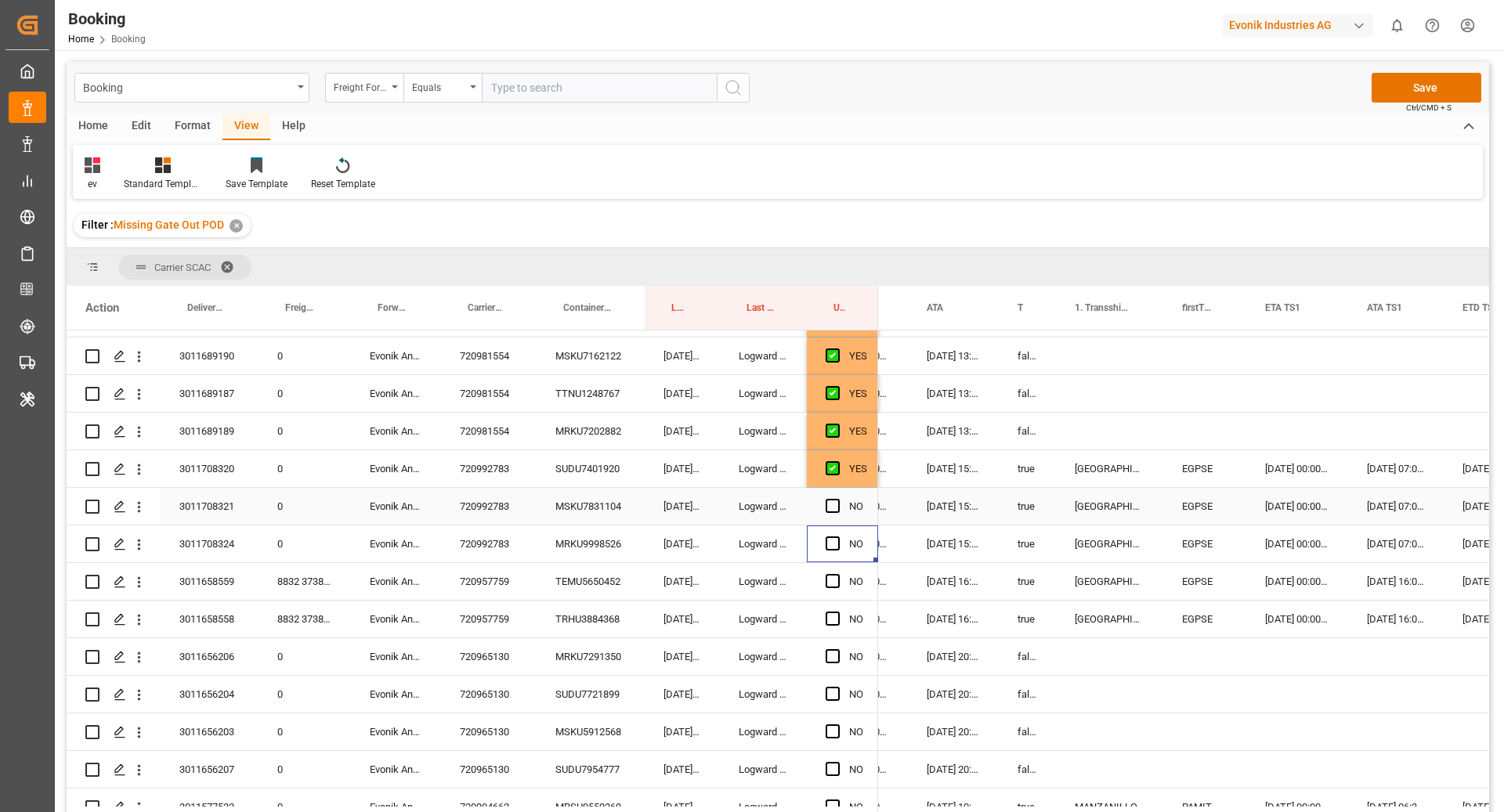
click at [837, 499] on input "Press SPACE to select this row." at bounding box center [837, 499] width 0 height 0
click at [836, 541] on span "Press SPACE to select this row." at bounding box center [833, 544] width 14 height 14
click at [837, 537] on input "Press SPACE to select this row." at bounding box center [837, 537] width 0 height 0
click at [519, 586] on div "720957759" at bounding box center [488, 582] width 96 height 37
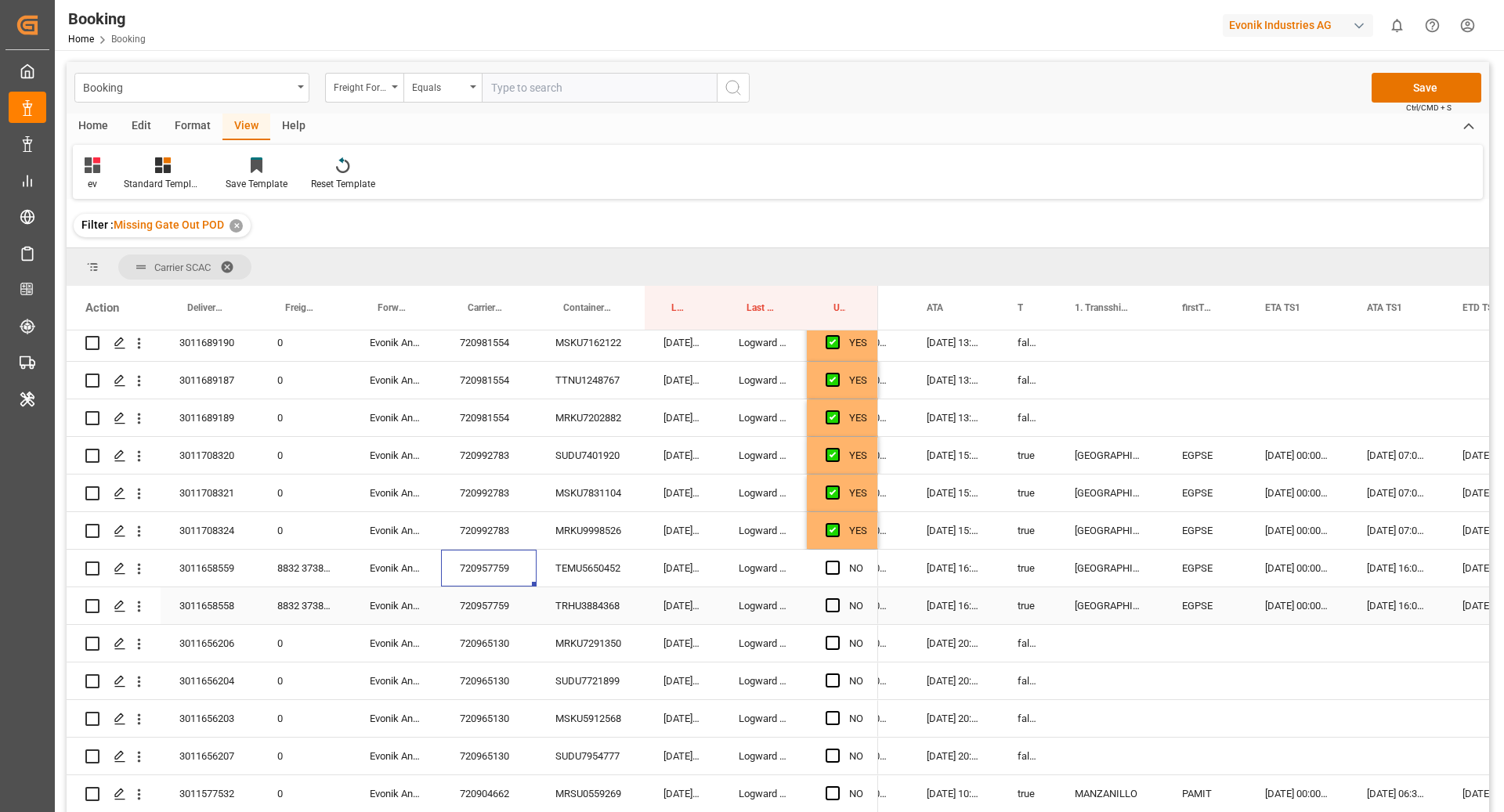
scroll to position [1001, 0]
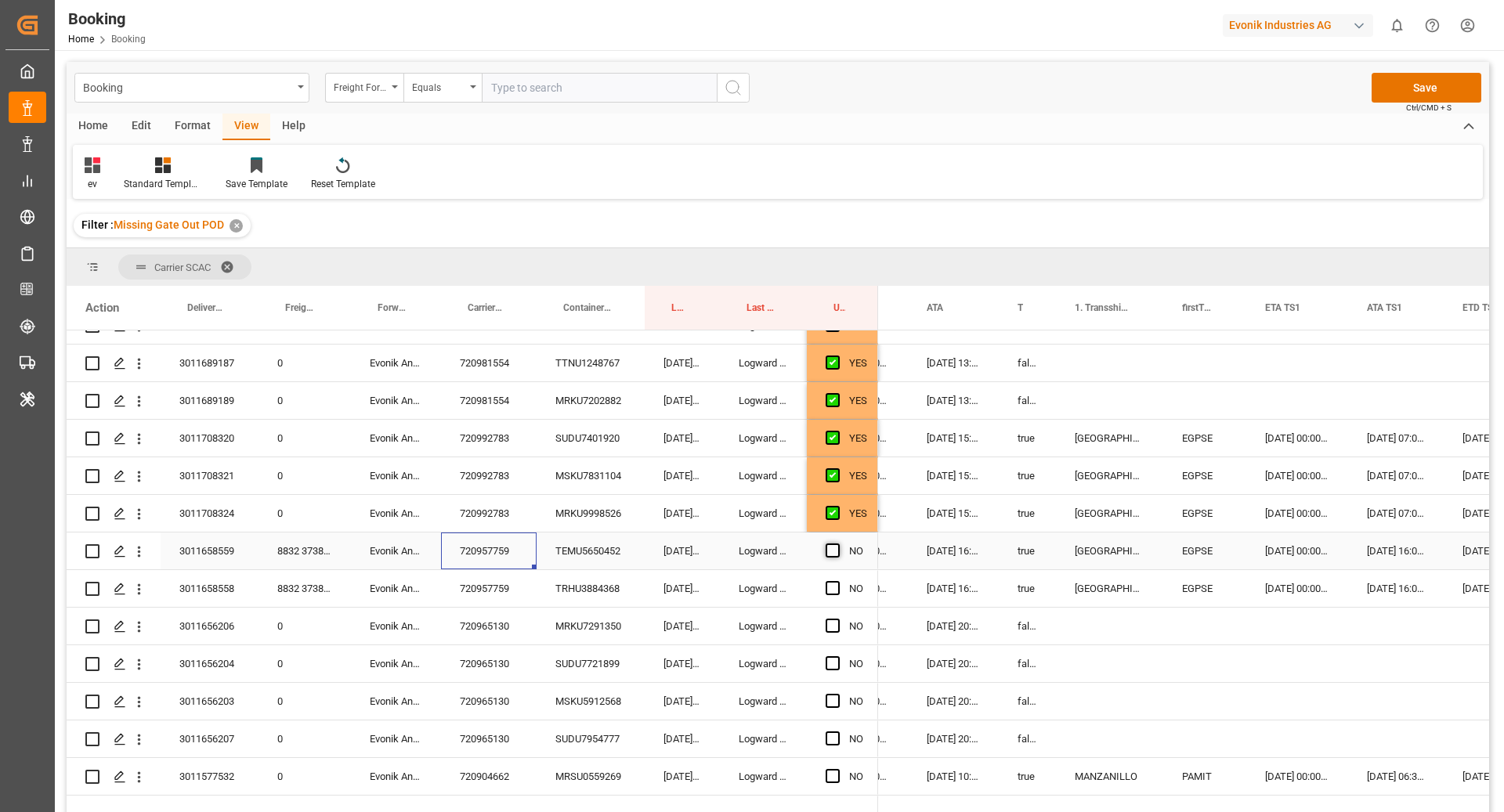
click at [830, 553] on span "Press SPACE to select this row." at bounding box center [833, 551] width 14 height 14
click at [837, 544] on input "Press SPACE to select this row." at bounding box center [837, 544] width 0 height 0
click at [831, 593] on span "Press SPACE to select this row." at bounding box center [833, 589] width 14 height 14
click at [837, 582] on input "Press SPACE to select this row." at bounding box center [837, 582] width 0 height 0
click at [450, 605] on div "720957759" at bounding box center [488, 589] width 96 height 37
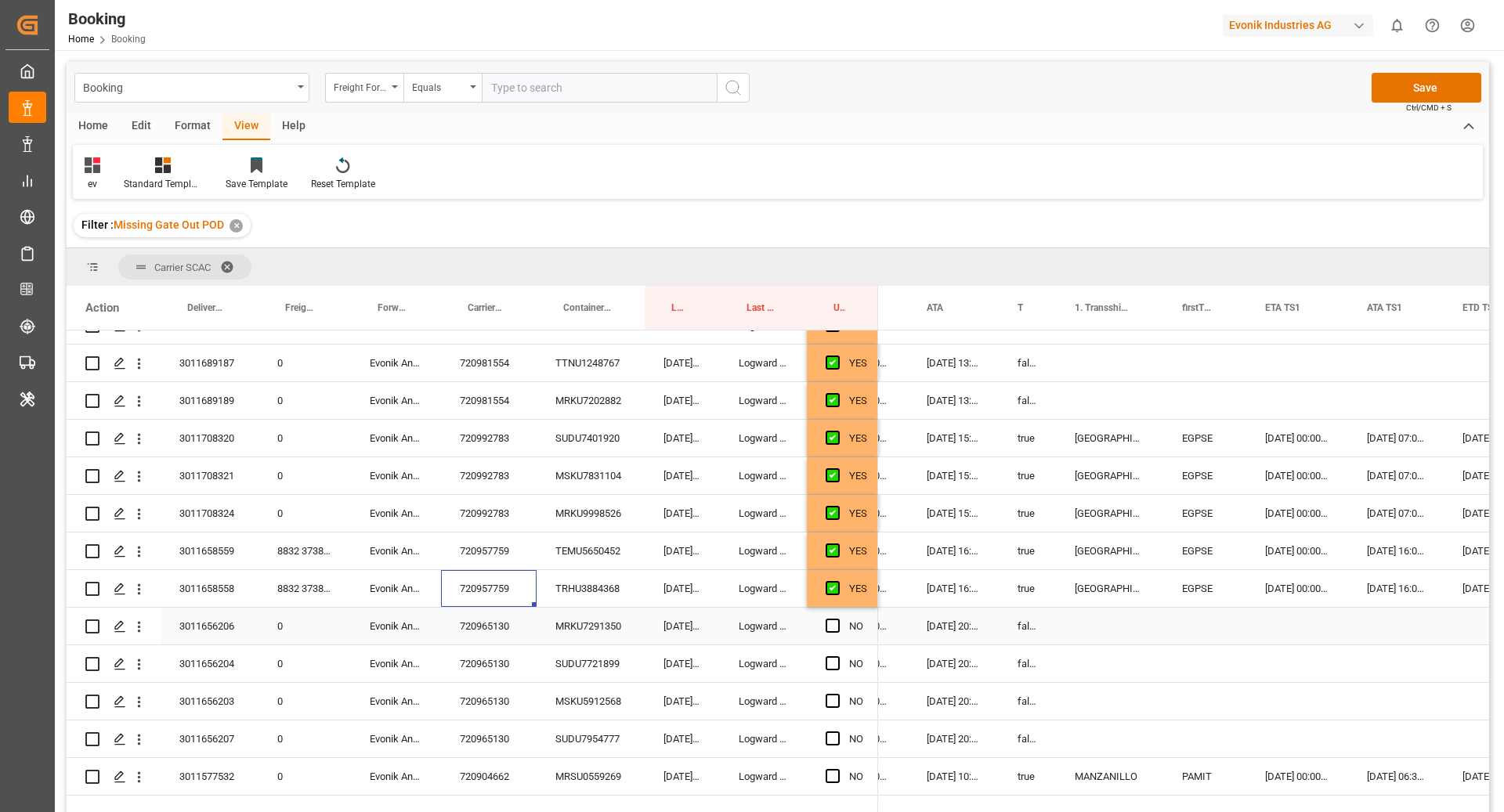
click at [516, 627] on div "720965130" at bounding box center [488, 626] width 96 height 37
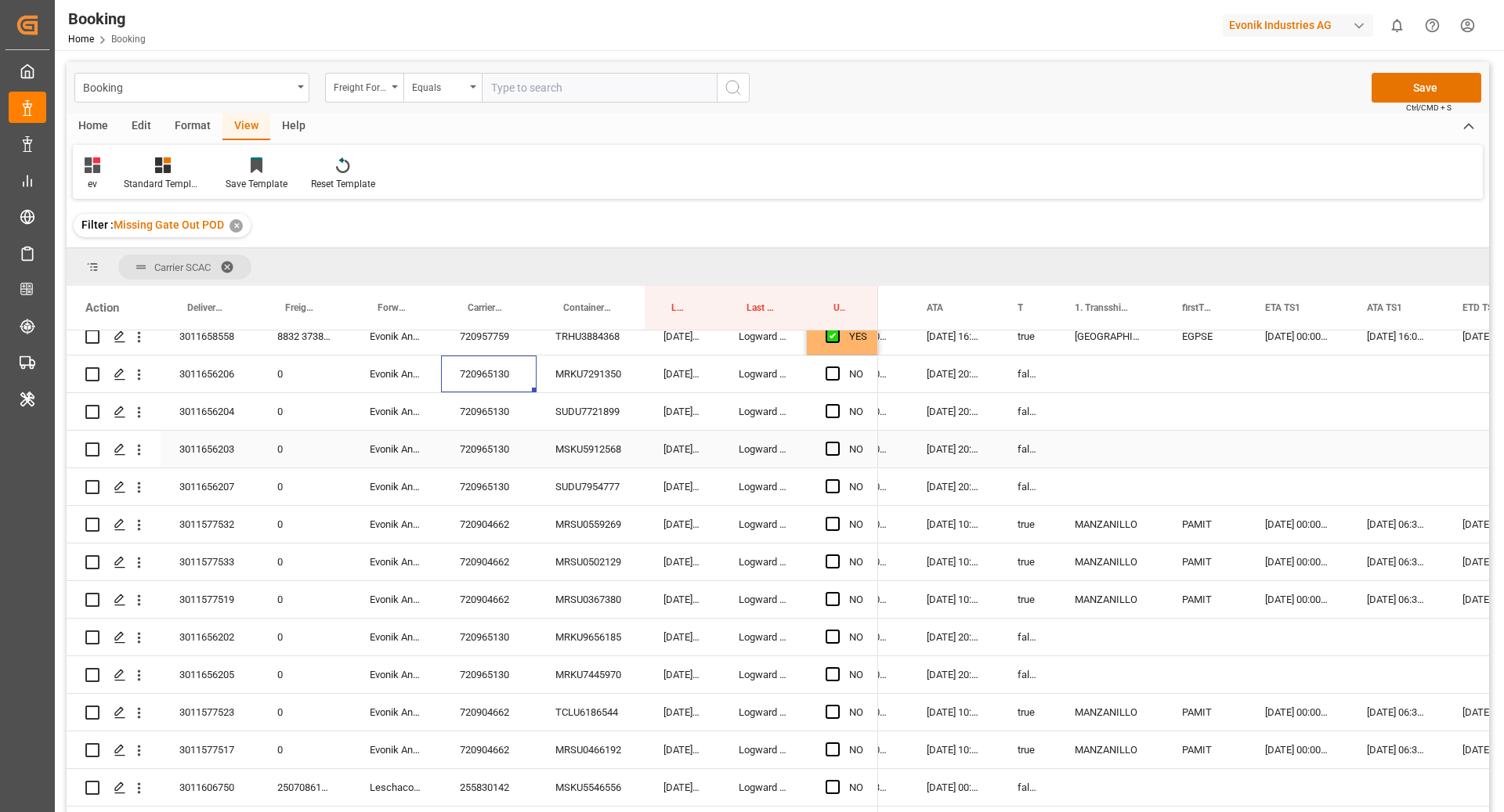
scroll to position [1254, 0]
drag, startPoint x: 833, startPoint y: 369, endPoint x: 844, endPoint y: 377, distance: 13.6
click at [833, 368] on span "Press SPACE to select this row." at bounding box center [833, 373] width 14 height 14
click at [837, 366] on input "Press SPACE to select this row." at bounding box center [837, 366] width 0 height 0
drag, startPoint x: 876, startPoint y: 389, endPoint x: 856, endPoint y: 490, distance: 103.0
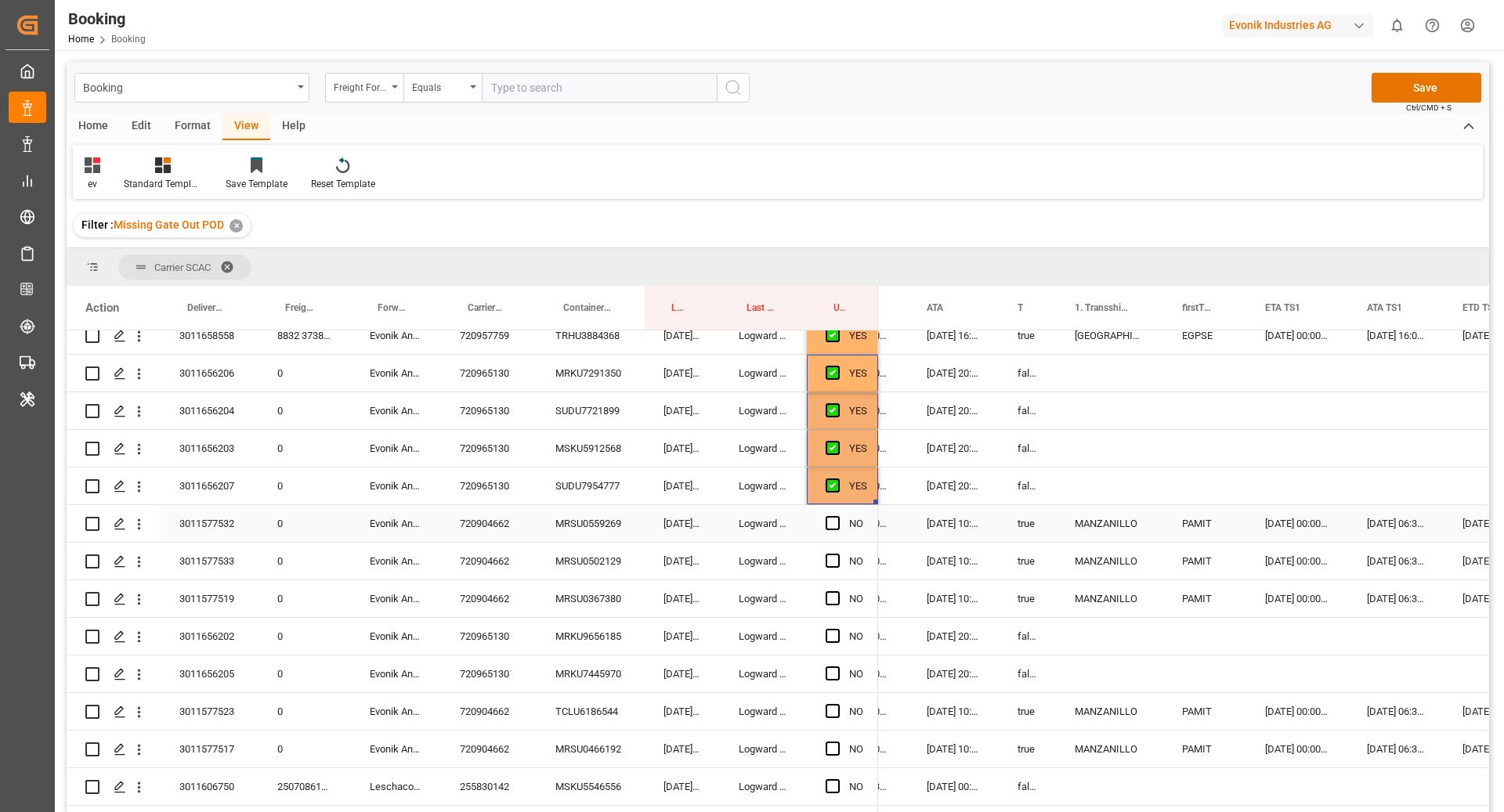
click at [537, 515] on div "MRSU0559269" at bounding box center [590, 523] width 108 height 37
click at [489, 508] on div "720904662" at bounding box center [488, 523] width 96 height 37
click at [586, 531] on div "MRSU0559269" at bounding box center [590, 523] width 108 height 37
click at [604, 547] on div "MRSU0502129" at bounding box center [590, 561] width 108 height 37
click at [588, 598] on div "MRSU0367380" at bounding box center [590, 599] width 108 height 37
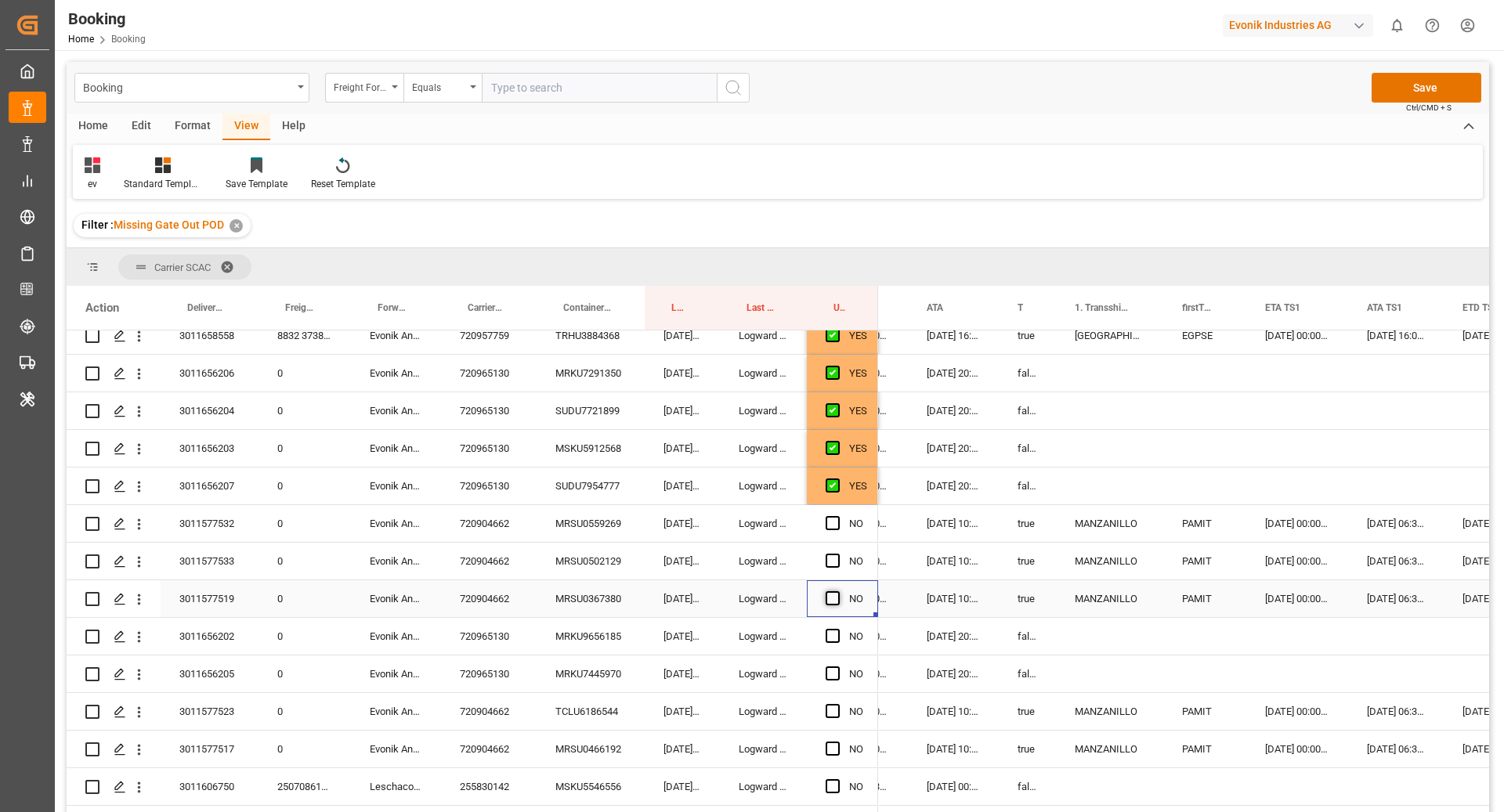
click at [836, 602] on span "Press SPACE to select this row." at bounding box center [833, 598] width 14 height 14
click at [837, 591] on input "Press SPACE to select this row." at bounding box center [837, 591] width 0 height 0
click at [829, 572] on div "Press SPACE to select this row." at bounding box center [837, 562] width 23 height 36
click at [831, 563] on span "Press SPACE to select this row." at bounding box center [833, 561] width 14 height 14
click at [837, 554] on input "Press SPACE to select this row." at bounding box center [837, 554] width 0 height 0
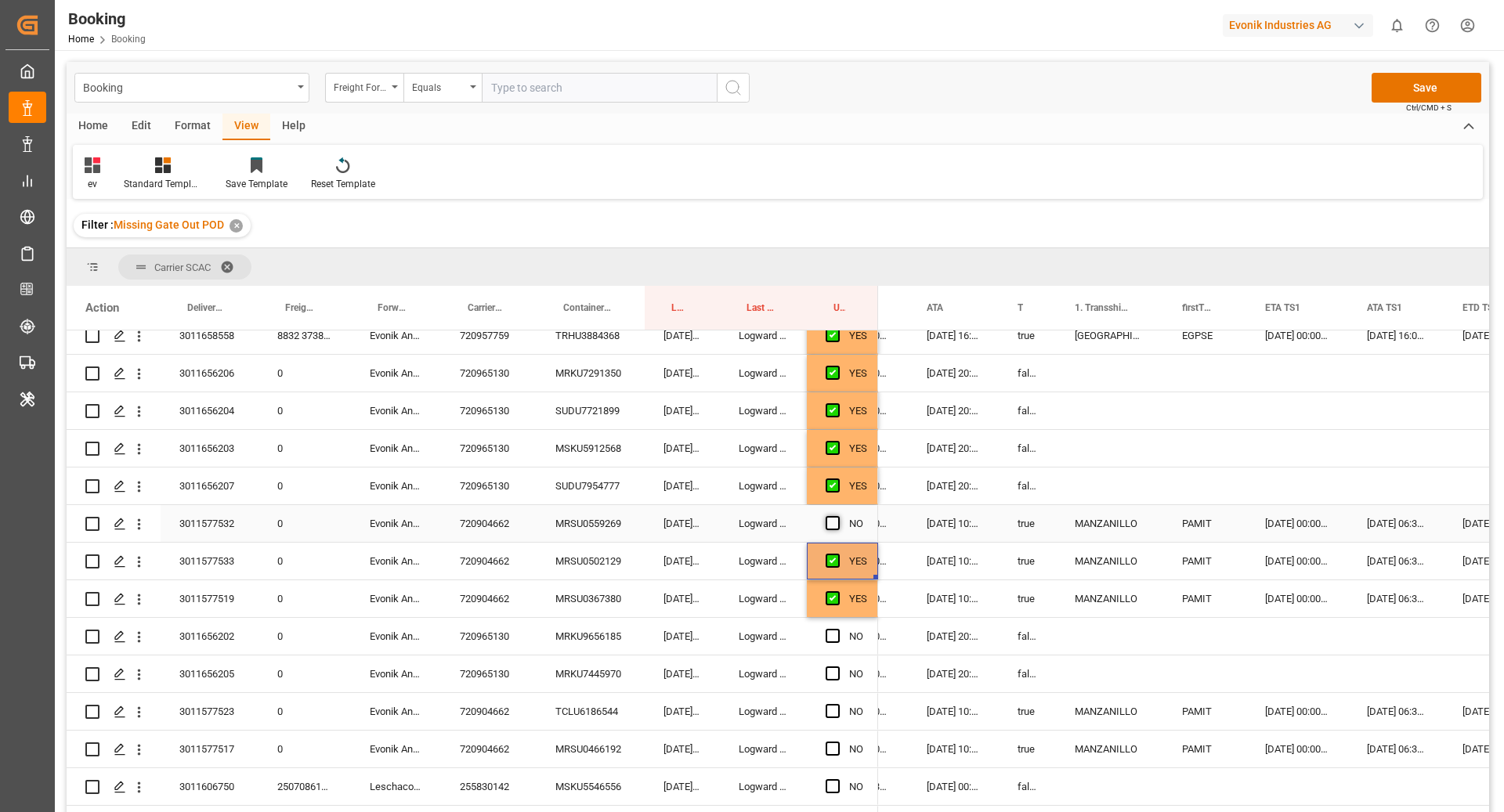
click at [834, 523] on span "Press SPACE to select this row." at bounding box center [833, 523] width 14 height 14
click at [837, 516] on input "Press SPACE to select this row." at bounding box center [837, 516] width 0 height 0
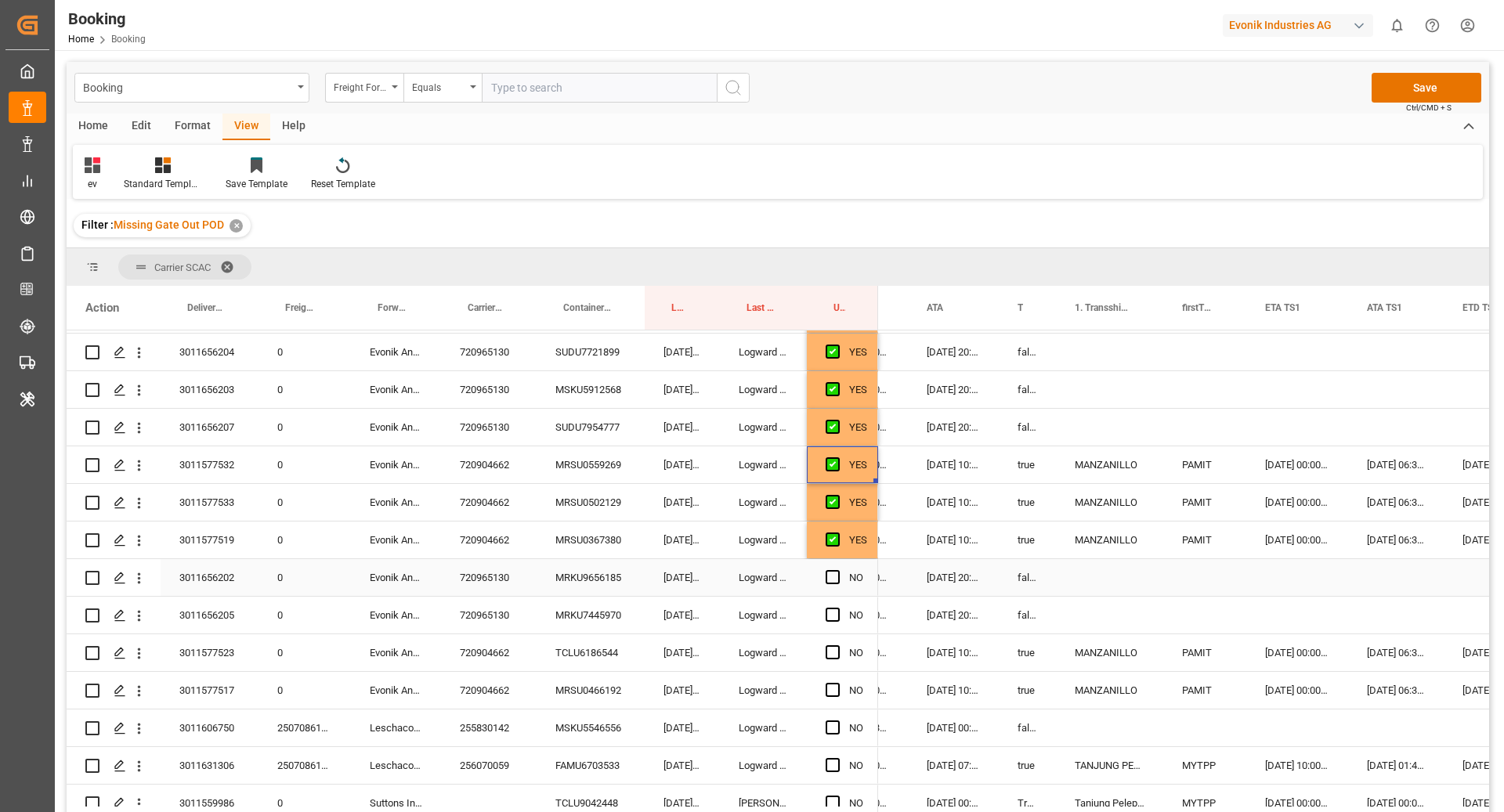
scroll to position [1317, 0]
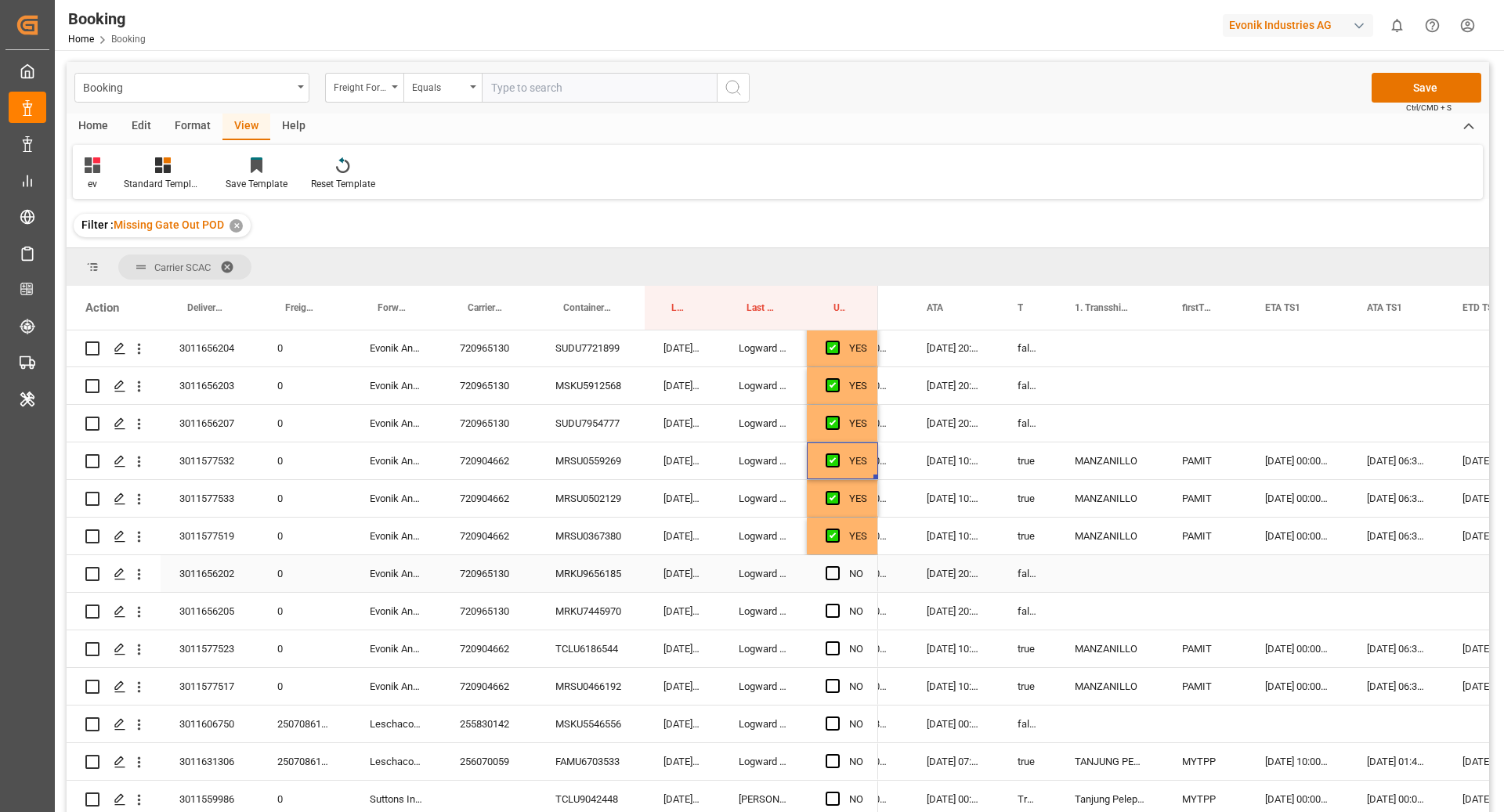
click at [513, 569] on div "720965130" at bounding box center [488, 574] width 96 height 37
click at [583, 560] on div "MRKU9656185" at bounding box center [590, 574] width 108 height 37
click at [830, 572] on span "Press SPACE to select this row." at bounding box center [833, 573] width 14 height 14
click at [837, 566] on input "Press SPACE to select this row." at bounding box center [837, 566] width 0 height 0
click at [622, 601] on div "MRKU7445970" at bounding box center [590, 611] width 108 height 37
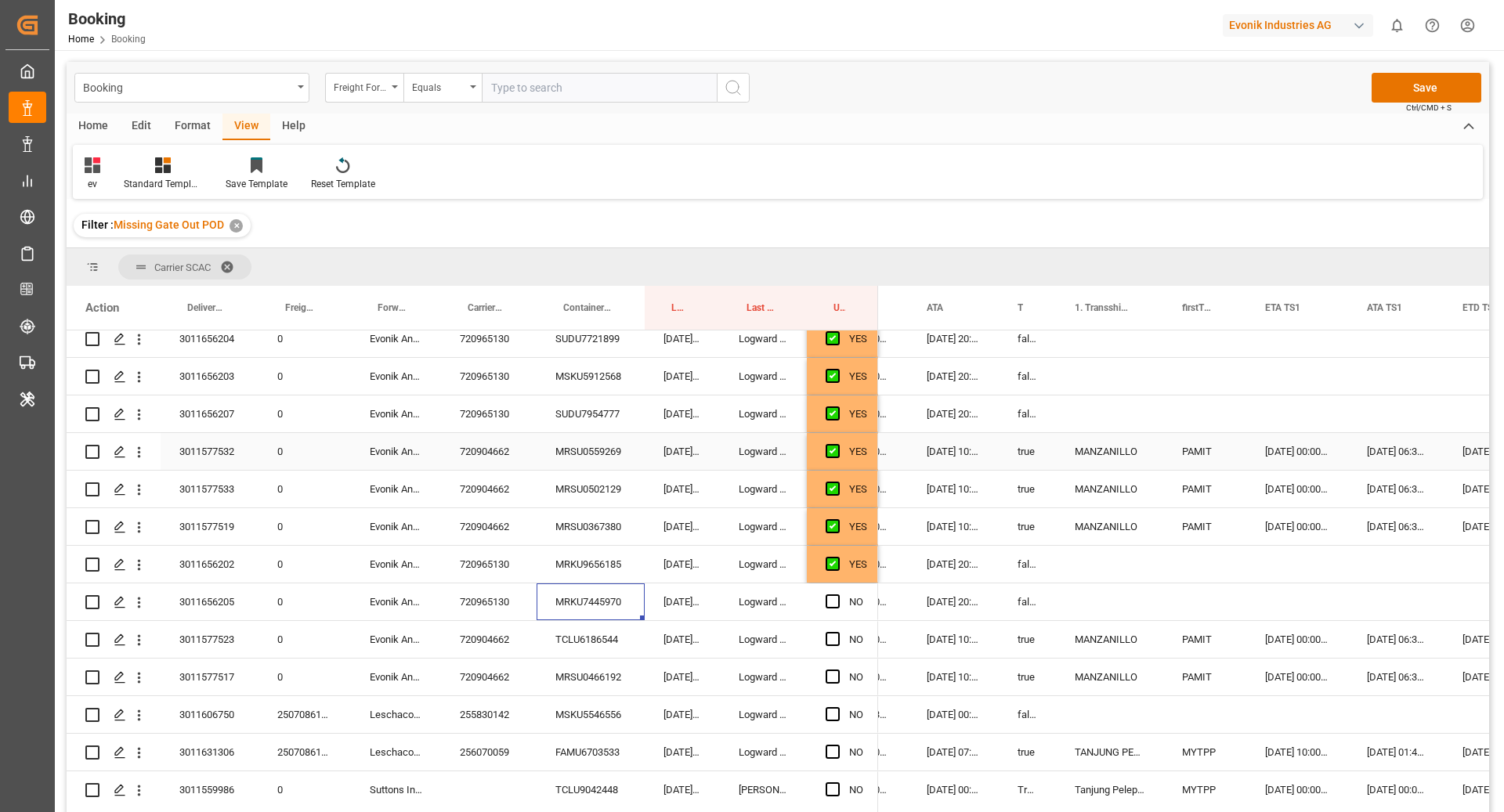
scroll to position [1343, 0]
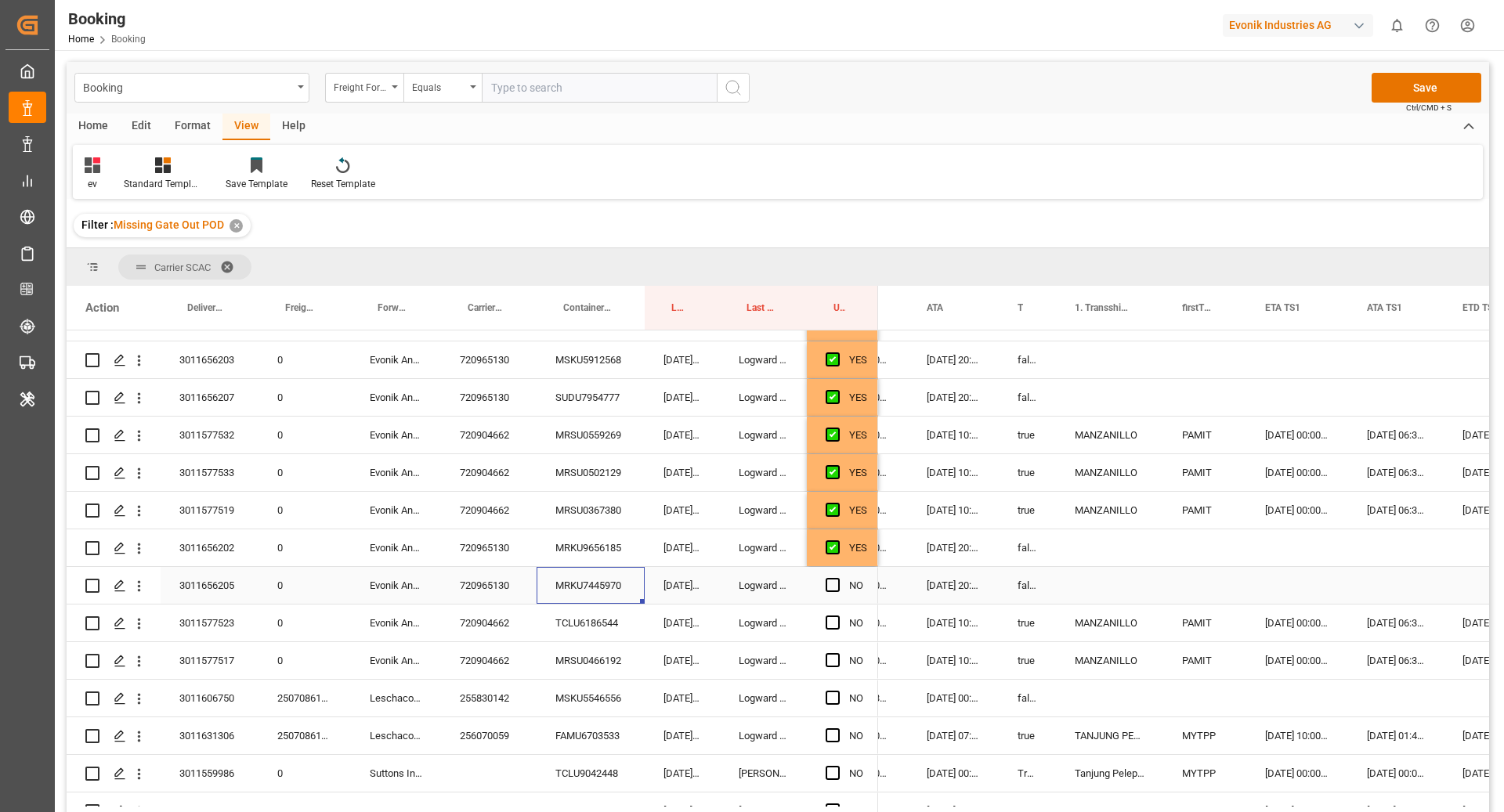
click at [831, 583] on span "Press SPACE to select this row." at bounding box center [833, 585] width 14 height 14
click at [837, 578] on input "Press SPACE to select this row." at bounding box center [837, 578] width 0 height 0
click at [633, 624] on div "TCLU6186544" at bounding box center [590, 623] width 108 height 37
click at [470, 623] on div "720904662" at bounding box center [488, 623] width 96 height 37
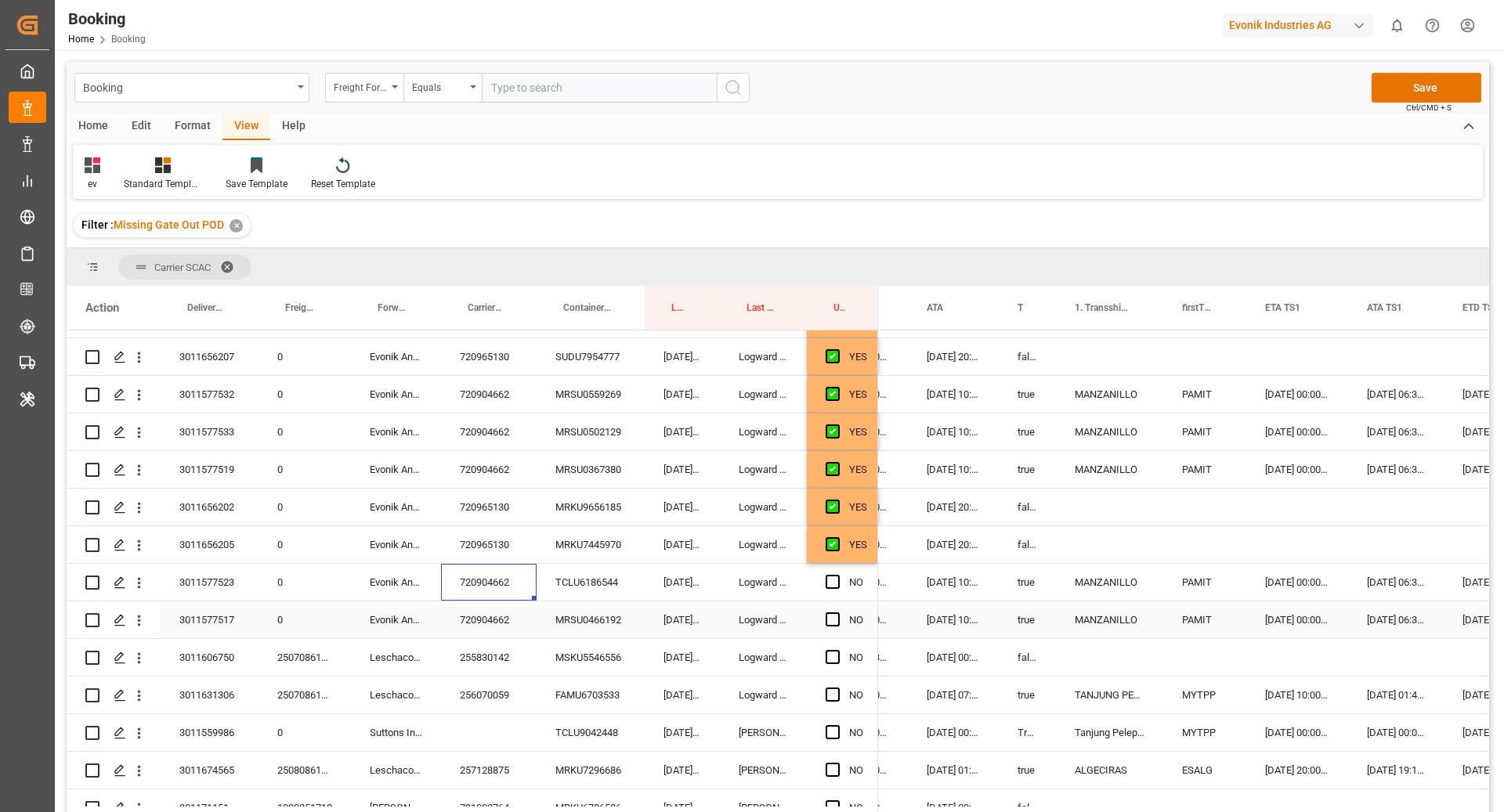
scroll to position [1385, 0]
click at [577, 581] on div "TCLU6186544" at bounding box center [590, 581] width 108 height 37
click at [562, 613] on div "MRSU0466192" at bounding box center [590, 618] width 108 height 37
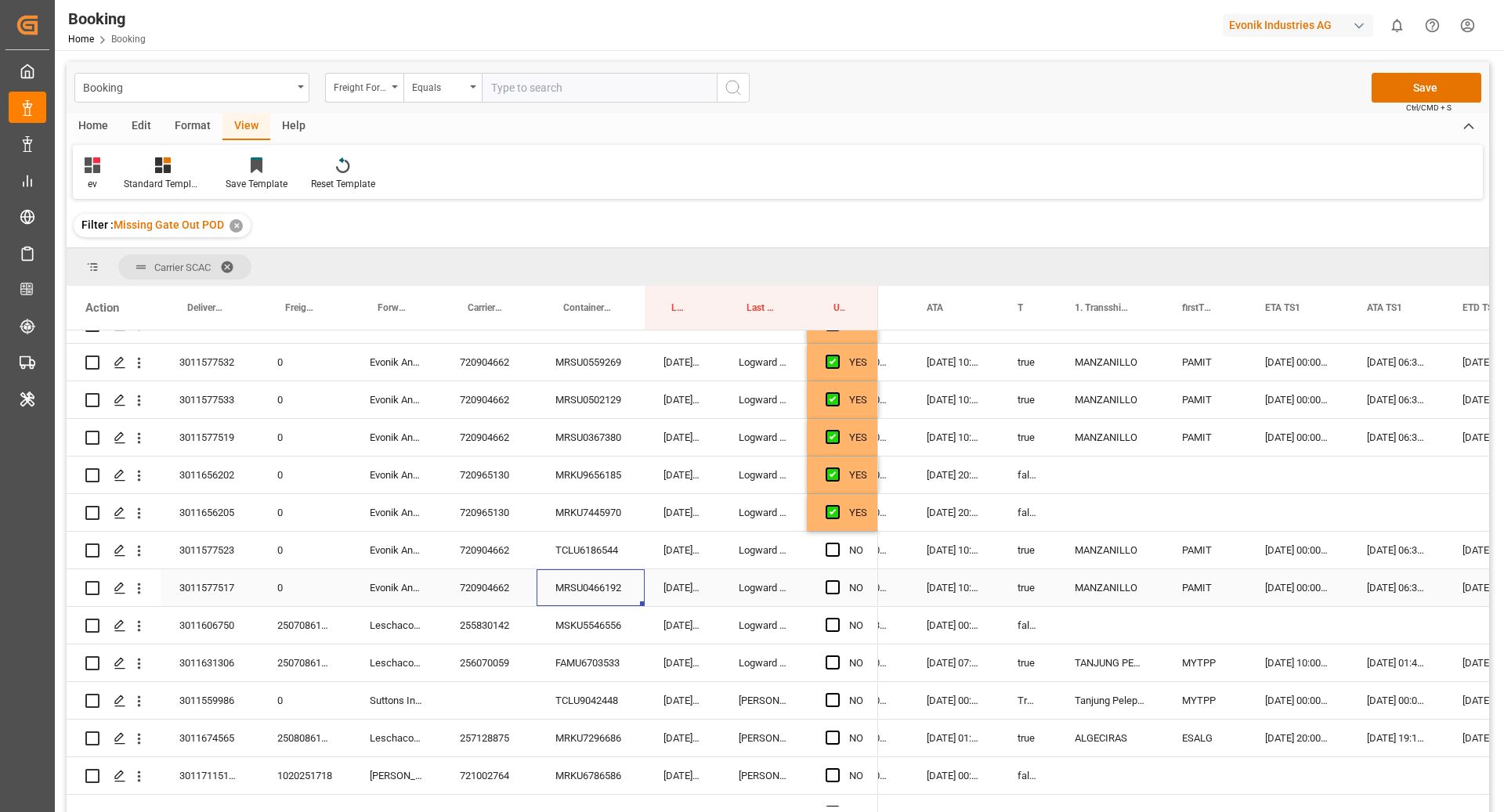
click at [830, 586] on span "Press SPACE to select this row." at bounding box center [833, 588] width 14 height 14
click at [837, 581] on input "Press SPACE to select this row." at bounding box center [837, 581] width 0 height 0
click at [829, 544] on span "Press SPACE to select this row." at bounding box center [833, 550] width 14 height 14
click at [837, 543] on input "Press SPACE to select this row." at bounding box center [837, 543] width 0 height 0
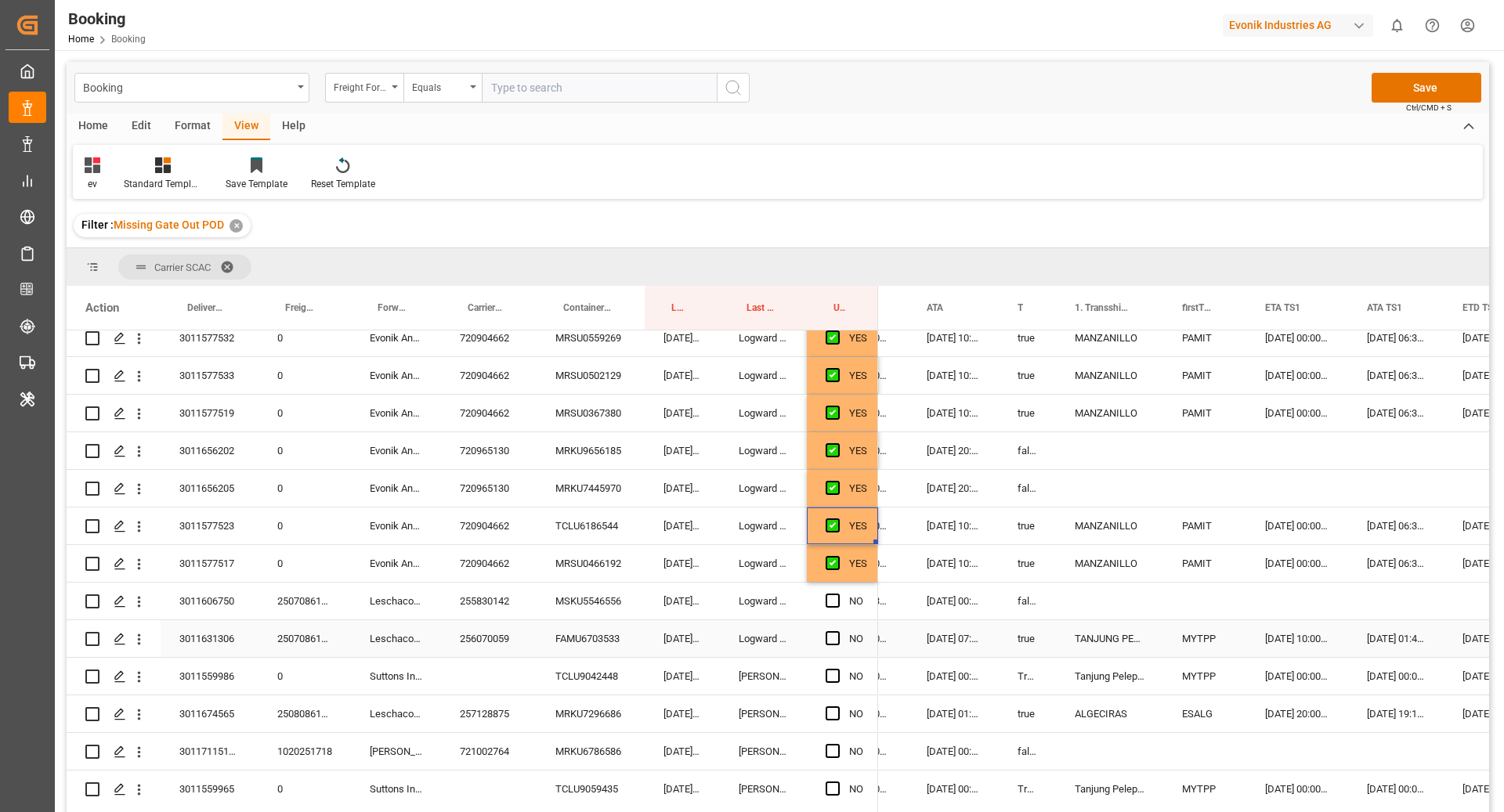
scroll to position [1463, 0]
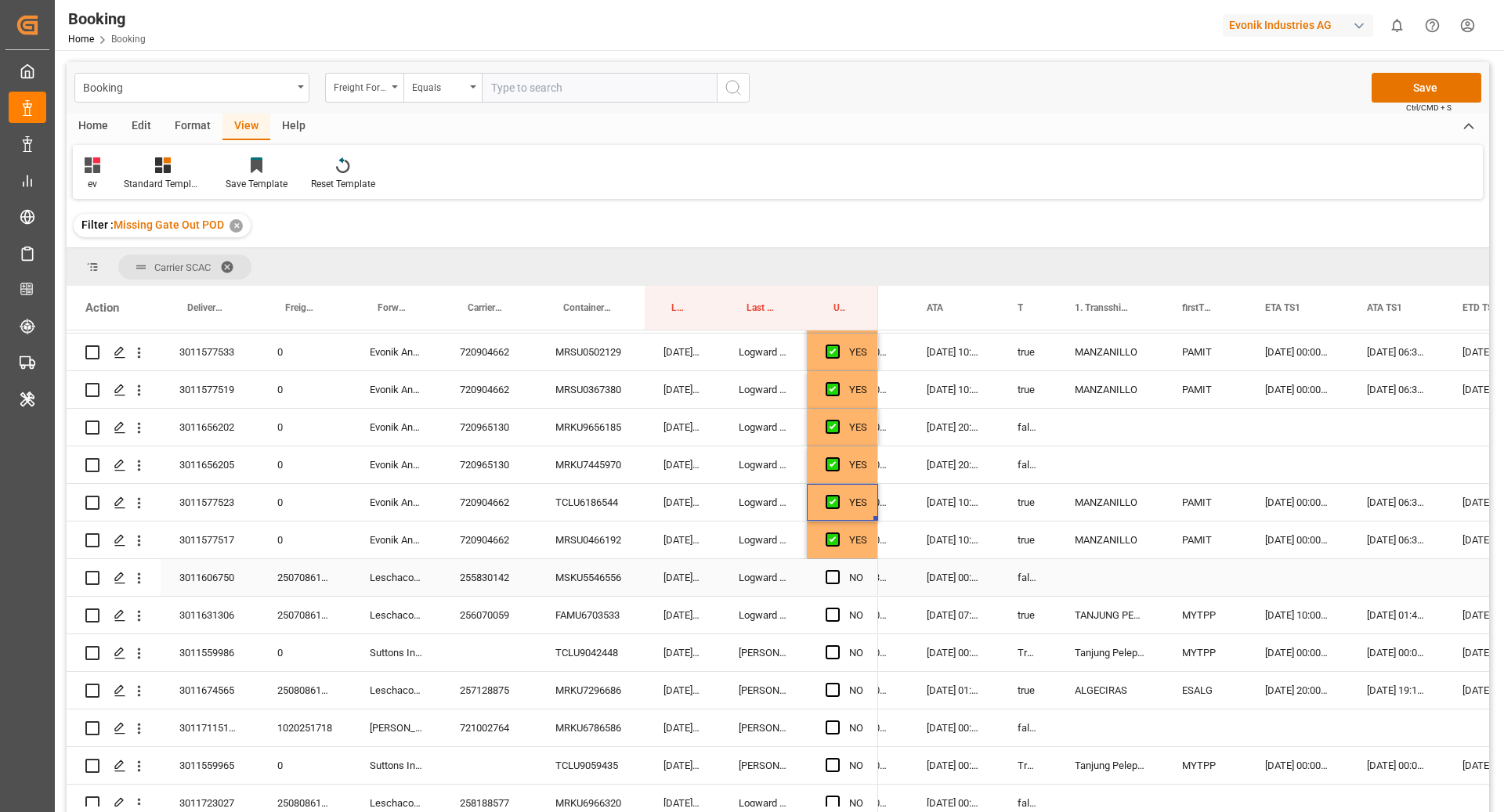
drag, startPoint x: 518, startPoint y: 578, endPoint x: 677, endPoint y: 617, distance: 163.7
click at [518, 578] on div "255830142" at bounding box center [488, 577] width 96 height 37
click at [595, 567] on div "MSKU5546556" at bounding box center [590, 577] width 108 height 37
click at [831, 576] on span "Press SPACE to select this row." at bounding box center [833, 577] width 14 height 14
click at [837, 570] on input "Press SPACE to select this row." at bounding box center [837, 570] width 0 height 0
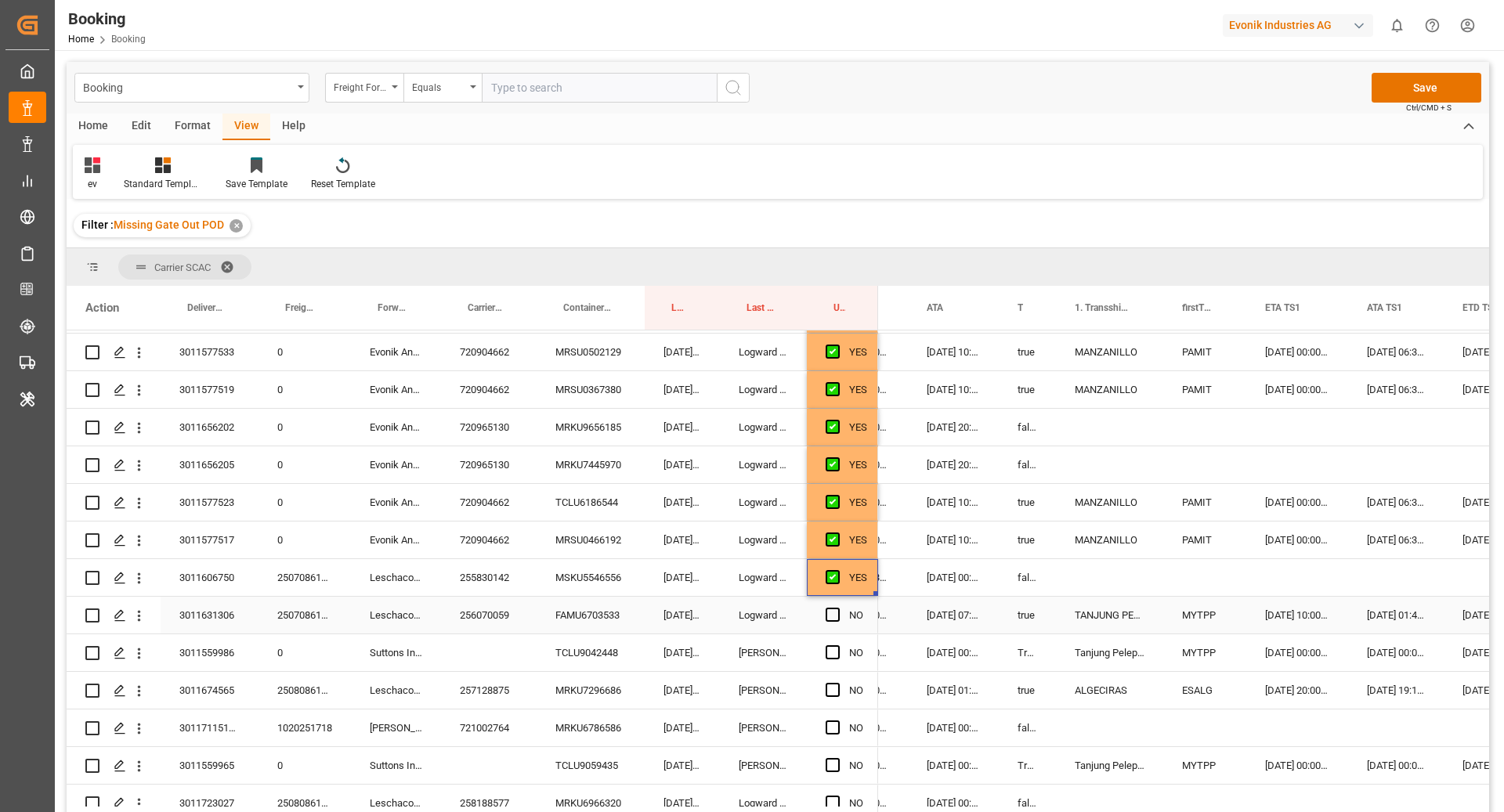
click at [586, 616] on div "FAMU6703533" at bounding box center [590, 615] width 108 height 37
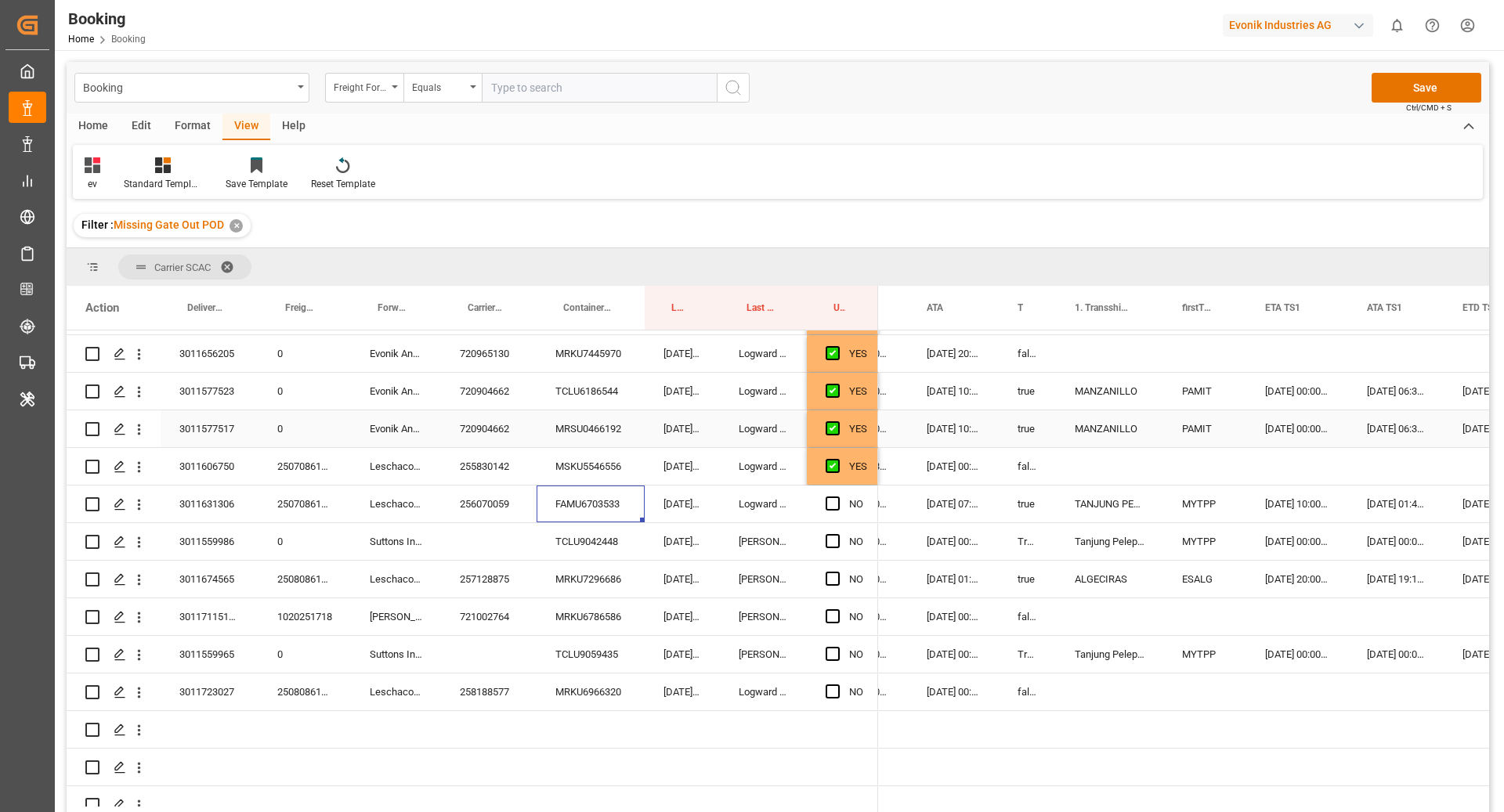
scroll to position [1591, 0]
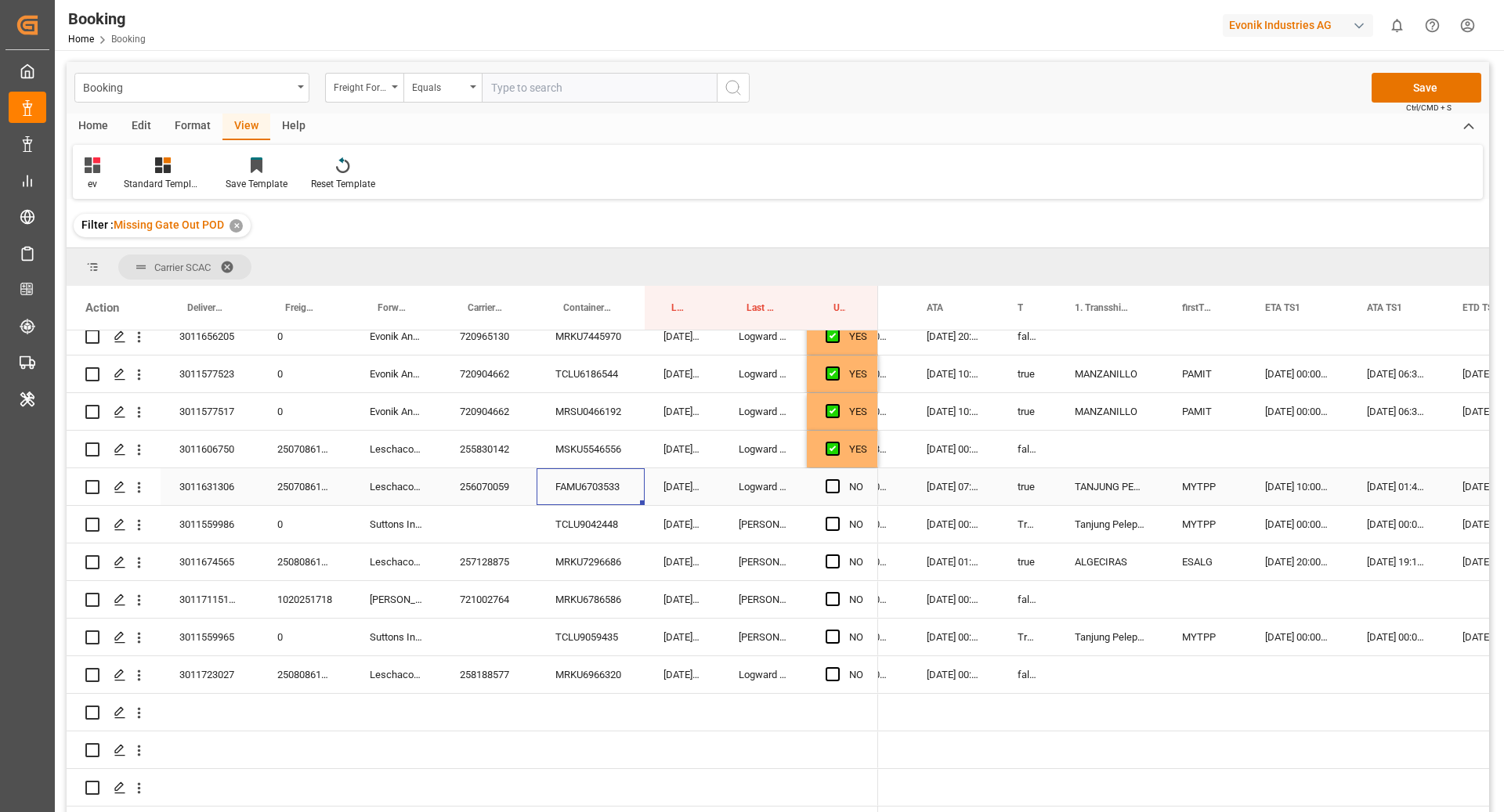
click at [827, 484] on span "Press SPACE to select this row." at bounding box center [833, 487] width 14 height 14
click at [837, 480] on input "Press SPACE to select this row." at bounding box center [837, 480] width 0 height 0
click at [607, 520] on div "TCLU9042448" at bounding box center [590, 524] width 108 height 37
click at [834, 526] on span "Press SPACE to select this row." at bounding box center [833, 524] width 14 height 14
click at [837, 517] on input "Press SPACE to select this row." at bounding box center [837, 517] width 0 height 0
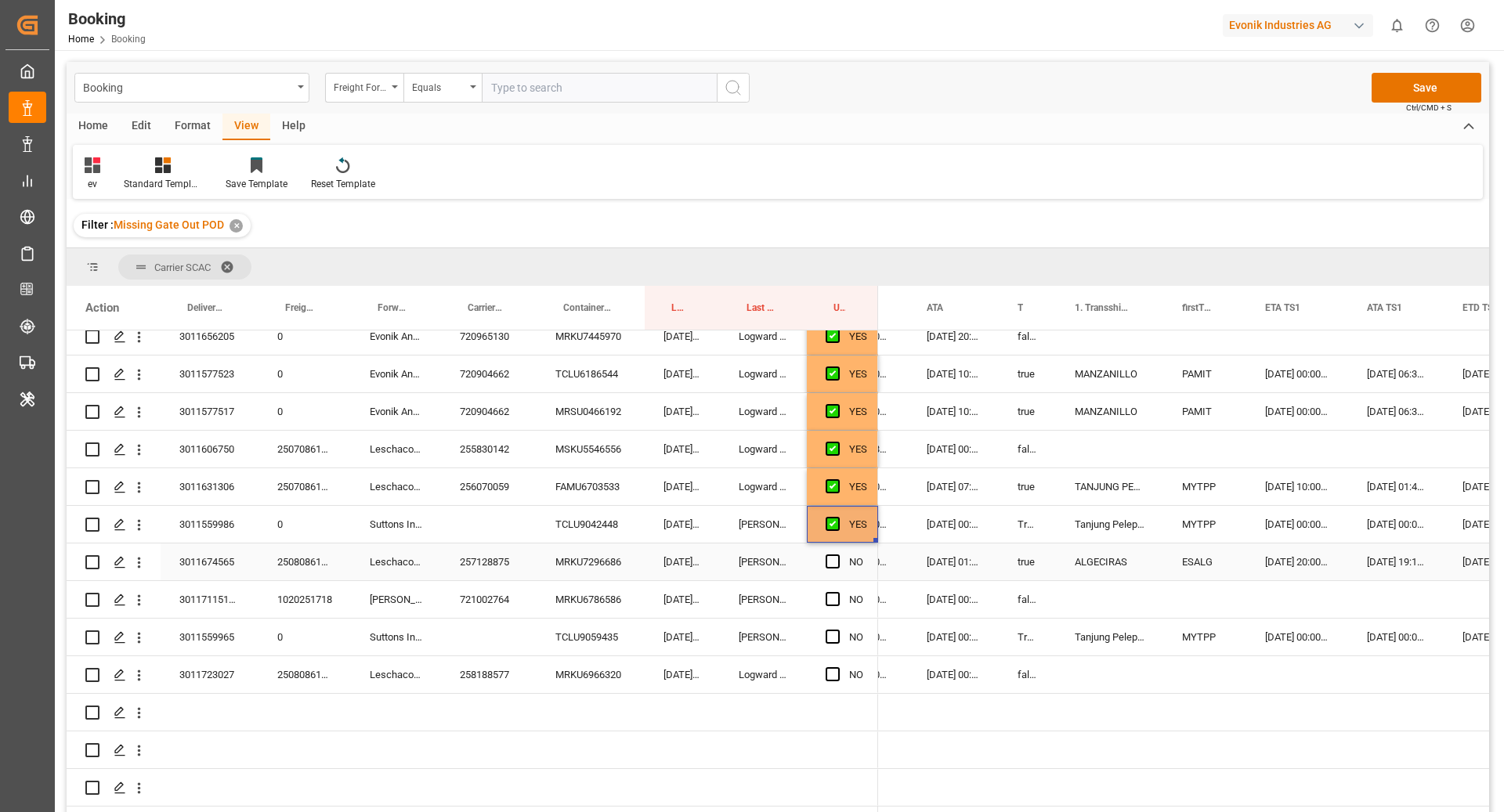
click at [579, 562] on div "MRKU7296686" at bounding box center [590, 562] width 108 height 37
click at [824, 562] on div "NO" at bounding box center [842, 562] width 72 height 37
click at [828, 563] on span "Press SPACE to select this row." at bounding box center [833, 562] width 14 height 14
click at [837, 555] on input "Press SPACE to select this row." at bounding box center [837, 555] width 0 height 0
click at [638, 607] on div "MRKU6786586" at bounding box center [590, 600] width 108 height 37
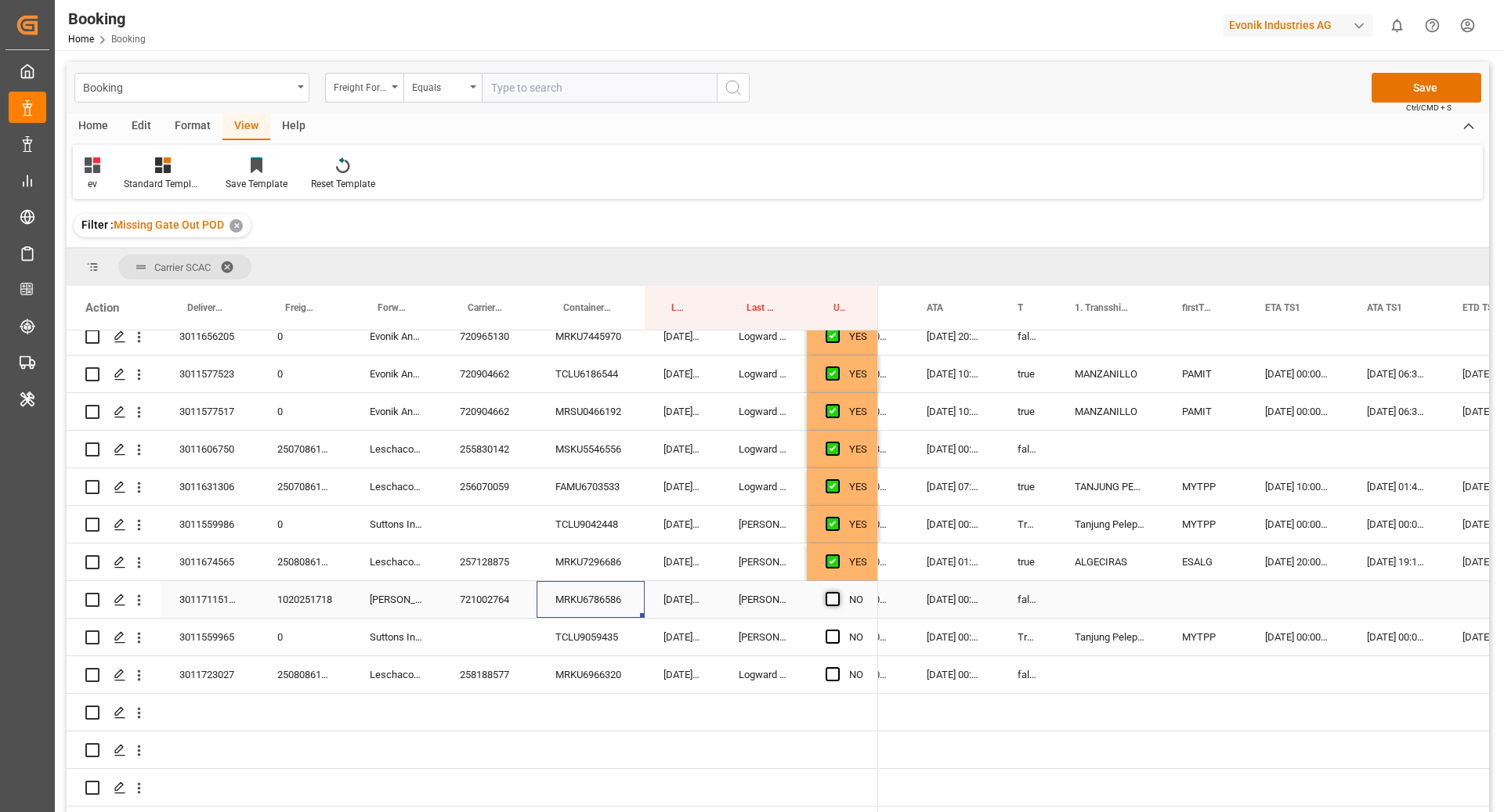
click at [836, 601] on span "Press SPACE to select this row." at bounding box center [833, 599] width 14 height 14
click at [837, 592] on input "Press SPACE to select this row." at bounding box center [837, 592] width 0 height 0
click at [589, 637] on div "TCLU9059435" at bounding box center [590, 637] width 108 height 37
click at [832, 641] on span "Press SPACE to select this row." at bounding box center [833, 637] width 14 height 14
click at [837, 630] on input "Press SPACE to select this row." at bounding box center [837, 630] width 0 height 0
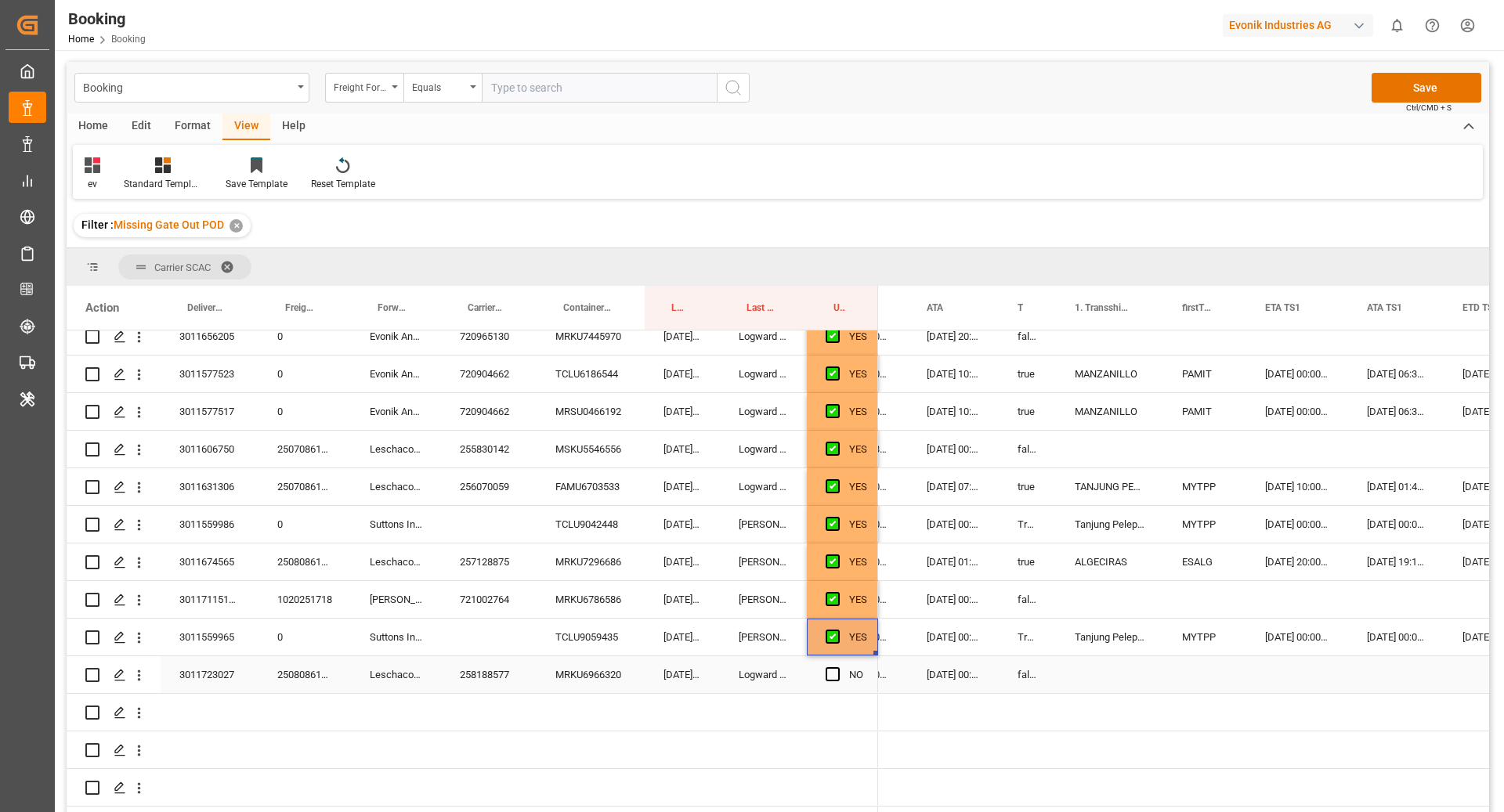
click at [570, 675] on div "MRKU6966320" at bounding box center [590, 675] width 108 height 37
click at [829, 674] on span "Press SPACE to select this row." at bounding box center [833, 674] width 14 height 14
click at [837, 667] on input "Press SPACE to select this row." at bounding box center [837, 667] width 0 height 0
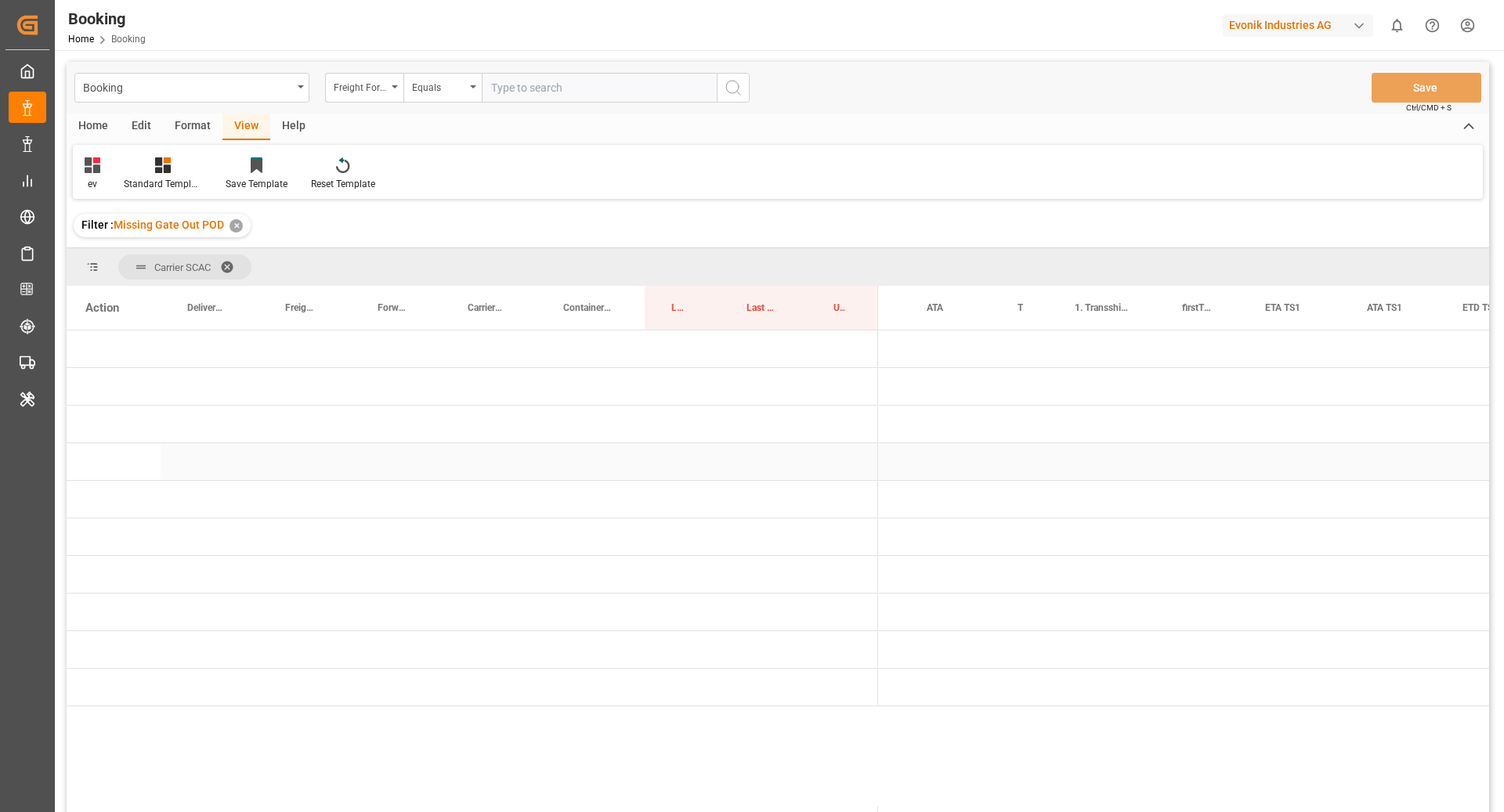
scroll to position [0, 0]
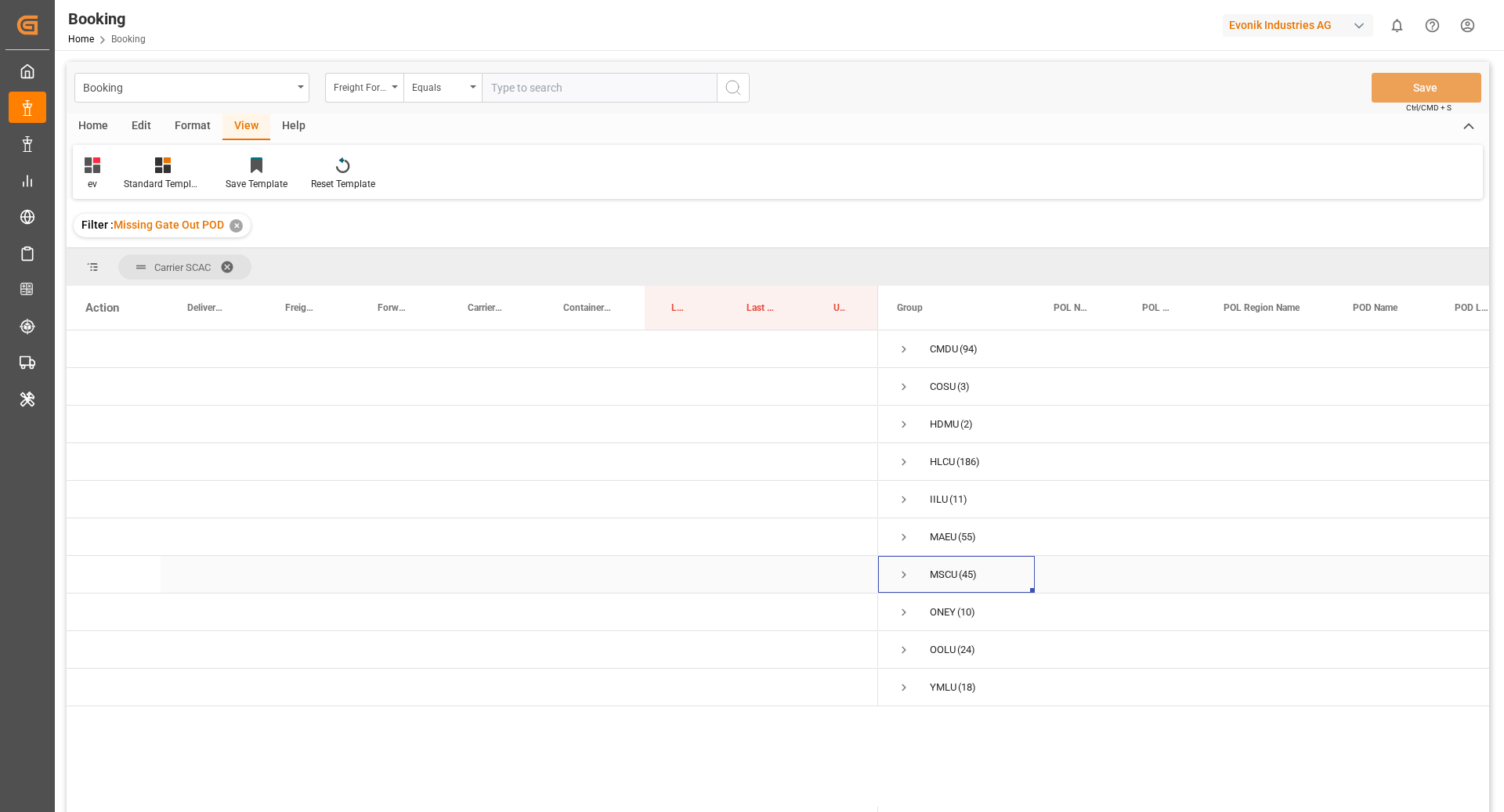
click at [903, 573] on span "Press SPACE to select this row." at bounding box center [903, 575] width 14 height 14
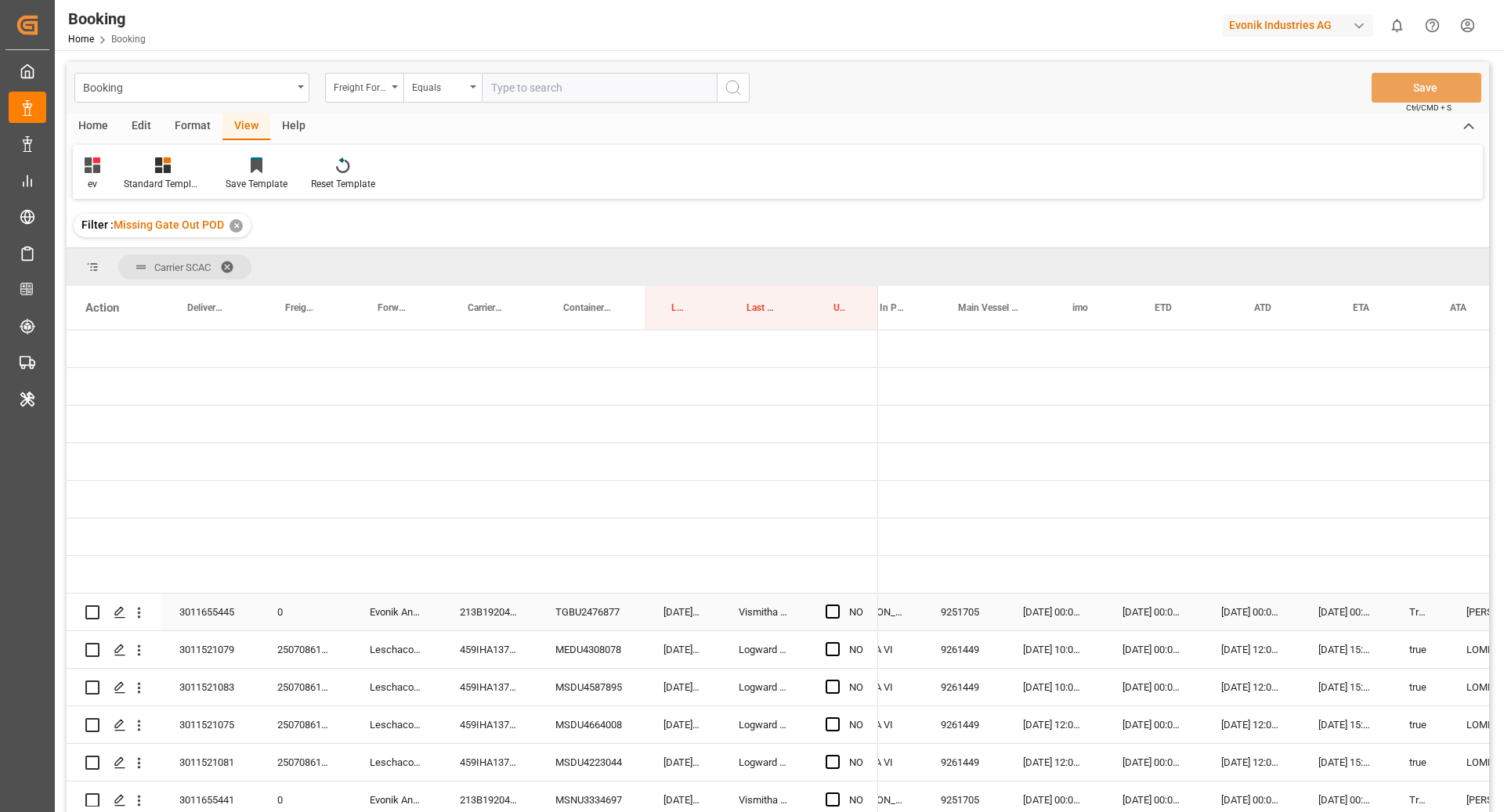
scroll to position [0, 675]
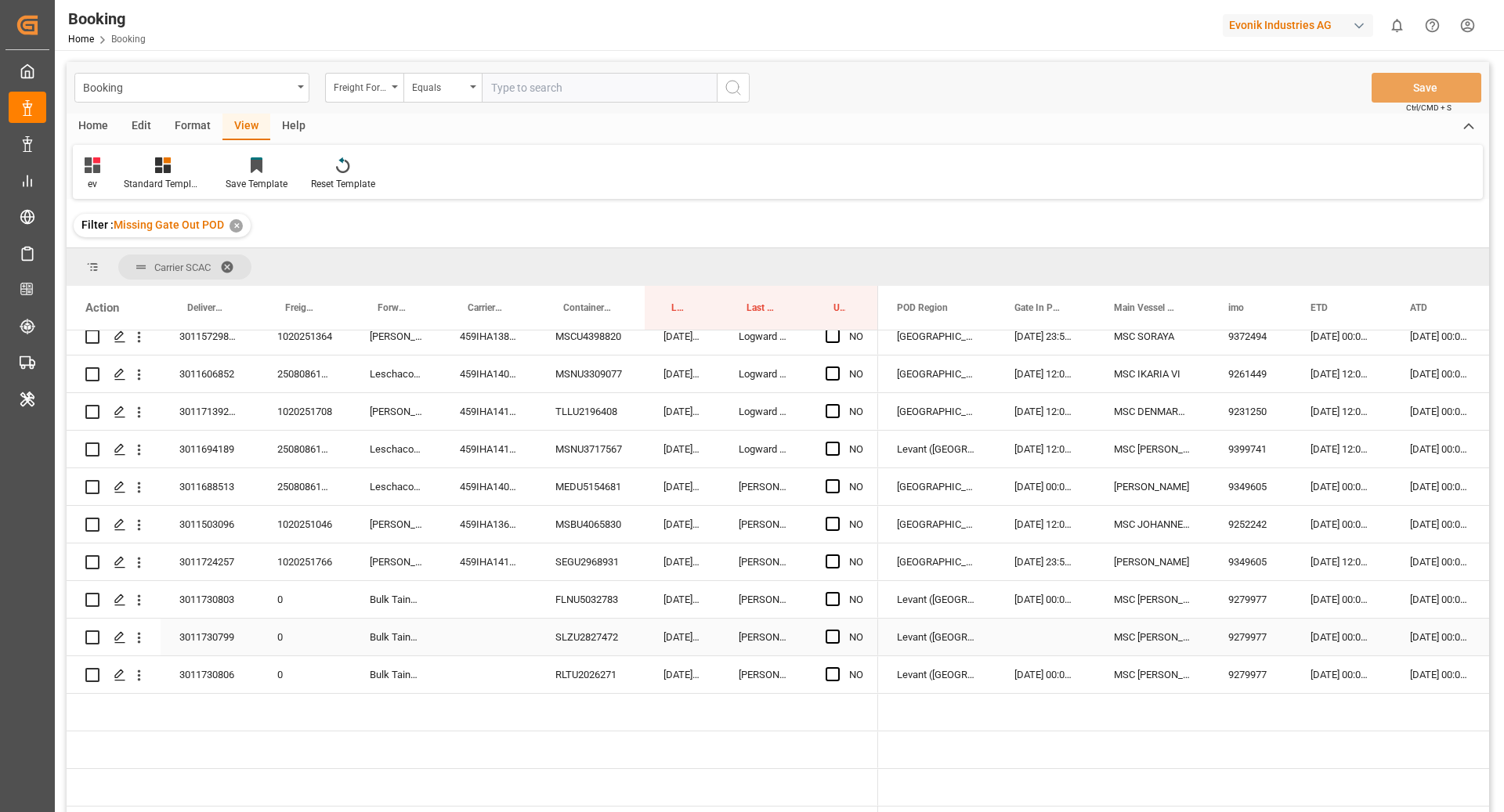
click at [582, 626] on div "SLZU2827472" at bounding box center [590, 637] width 108 height 37
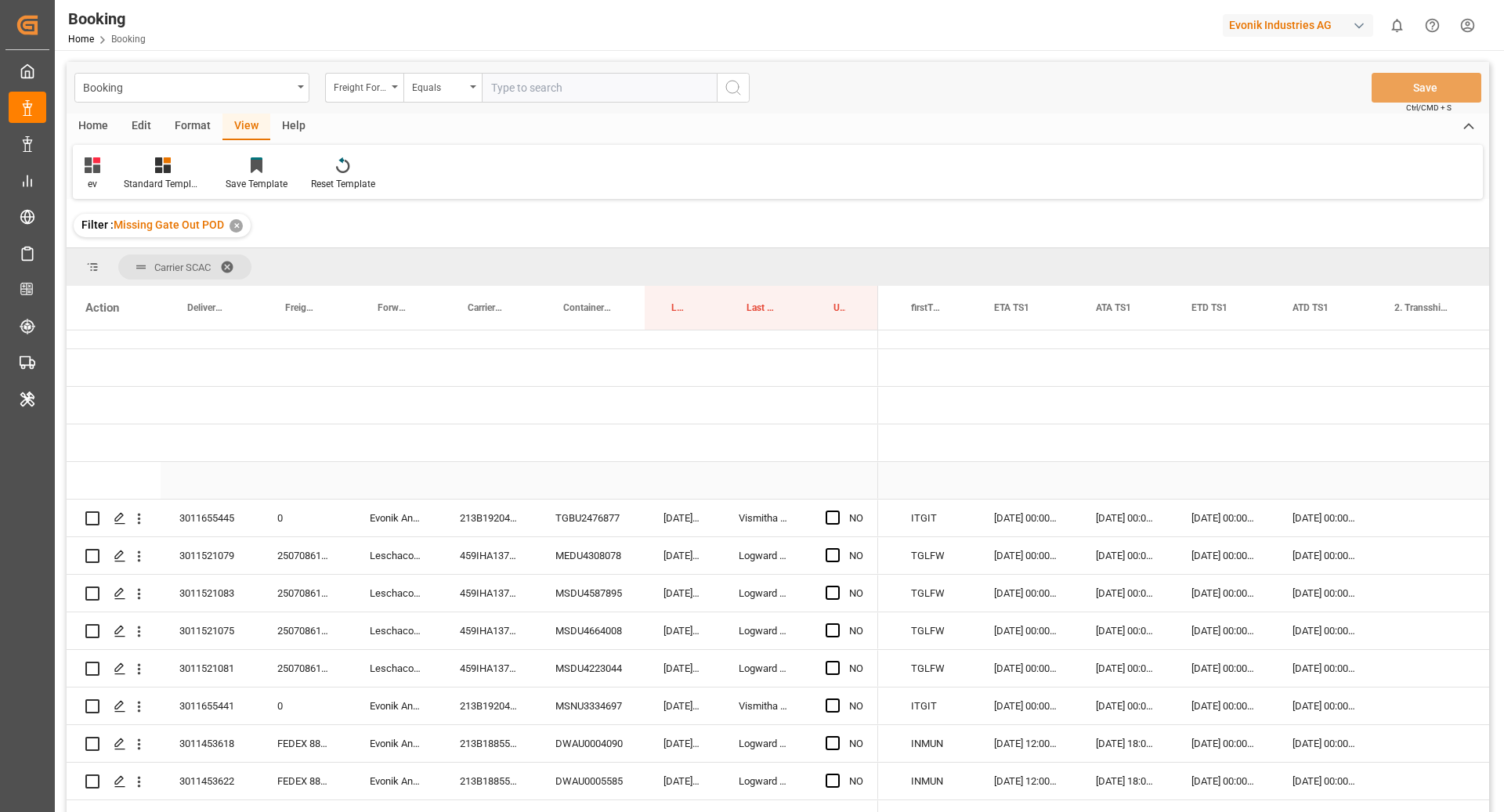
scroll to position [94, 0]
click at [590, 539] on div "MEDU4308078" at bounding box center [590, 556] width 108 height 37
click at [607, 508] on div "TGBU2476877" at bounding box center [590, 518] width 108 height 37
click at [834, 513] on span "Press SPACE to select this row." at bounding box center [833, 518] width 14 height 14
click at [837, 511] on input "Press SPACE to select this row." at bounding box center [837, 511] width 0 height 0
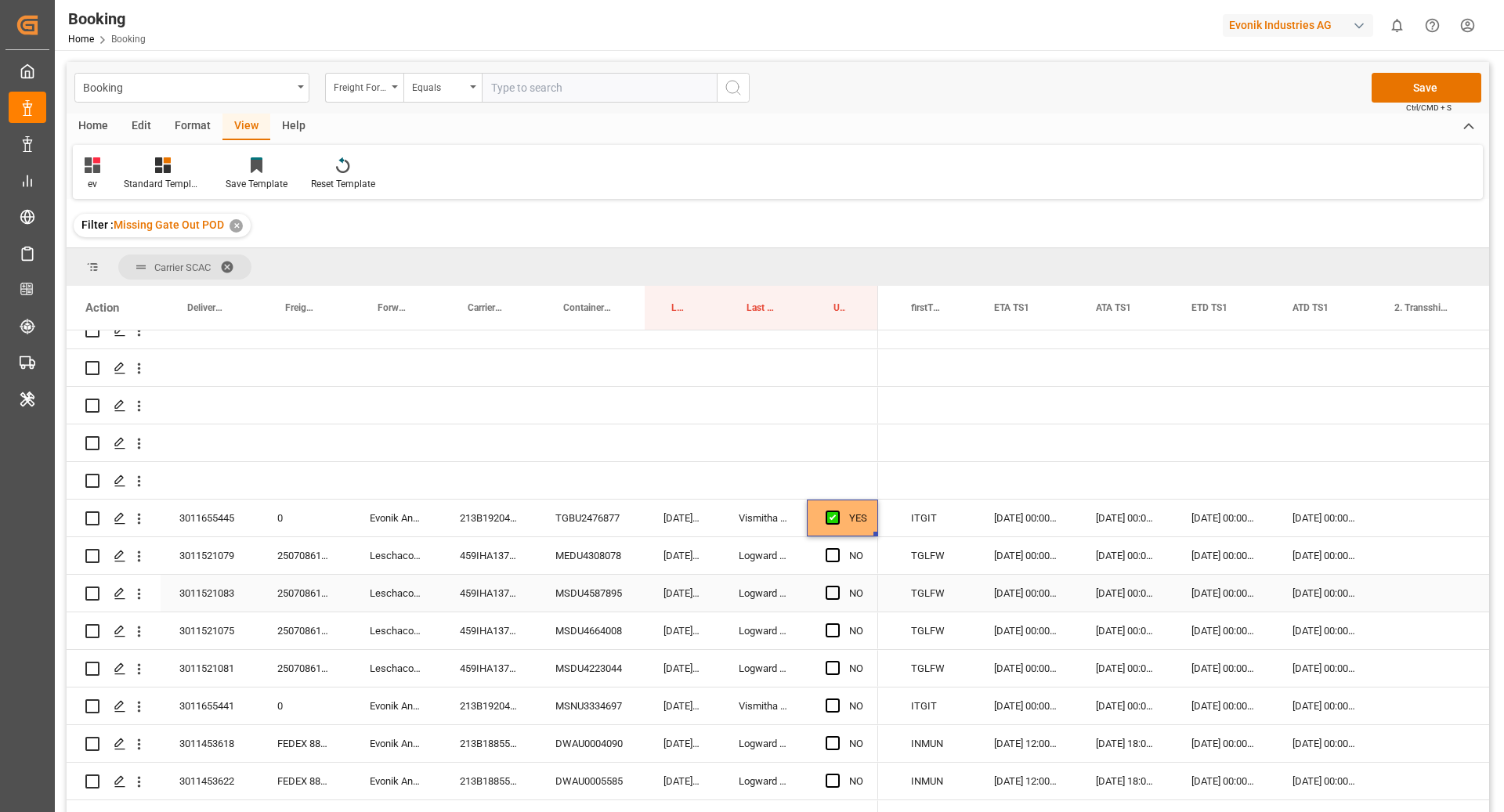
scroll to position [0, 0]
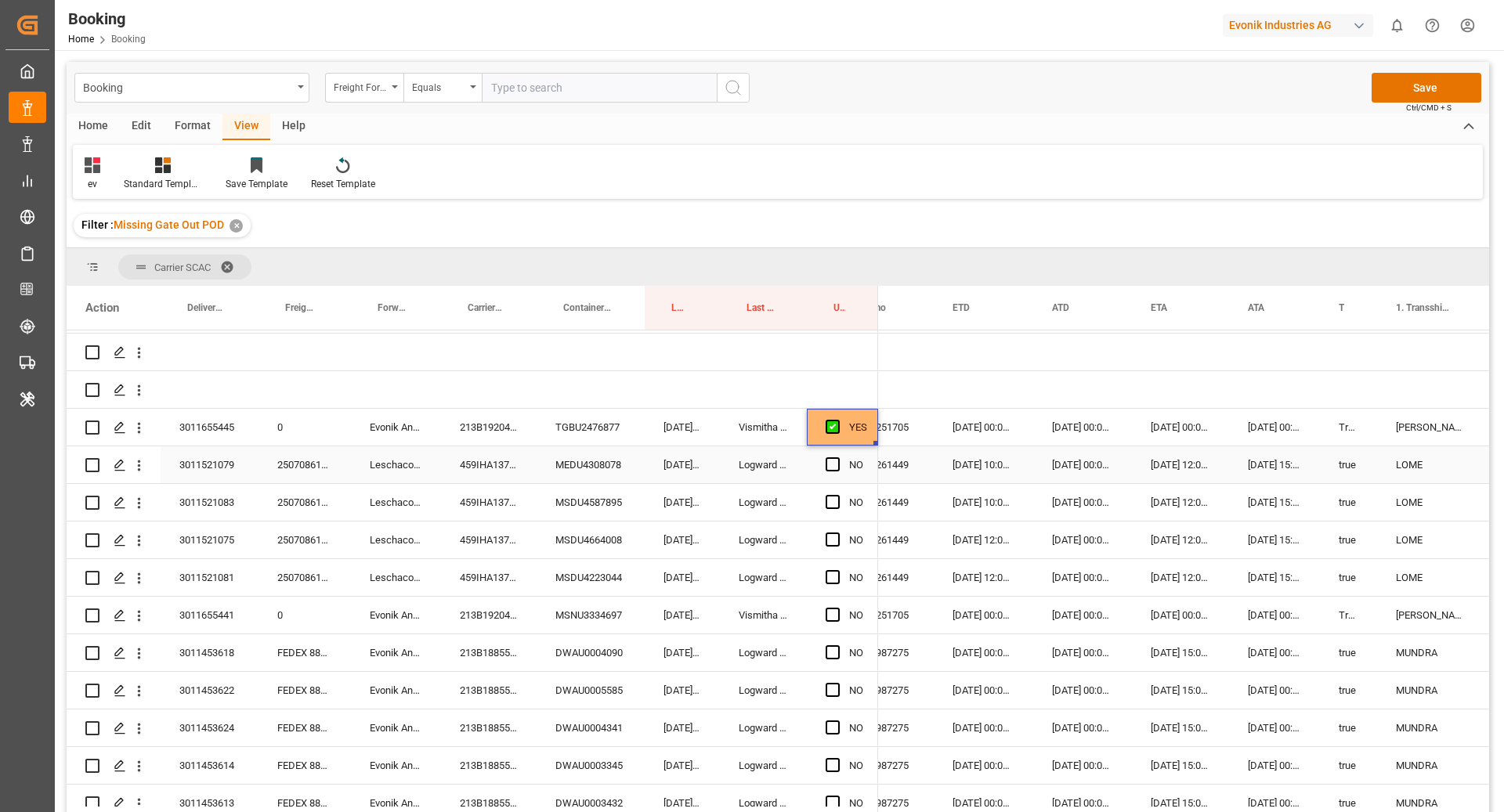
click at [648, 463] on div "[DATE] 10:28:12" at bounding box center [682, 464] width 75 height 37
click at [595, 465] on div "MEDU4308078" at bounding box center [590, 464] width 108 height 37
click at [828, 467] on span "Press SPACE to select this row." at bounding box center [833, 464] width 14 height 14
click at [837, 457] on input "Press SPACE to select this row." at bounding box center [837, 457] width 0 height 0
click at [592, 515] on div "MSDU4587895" at bounding box center [590, 502] width 108 height 37
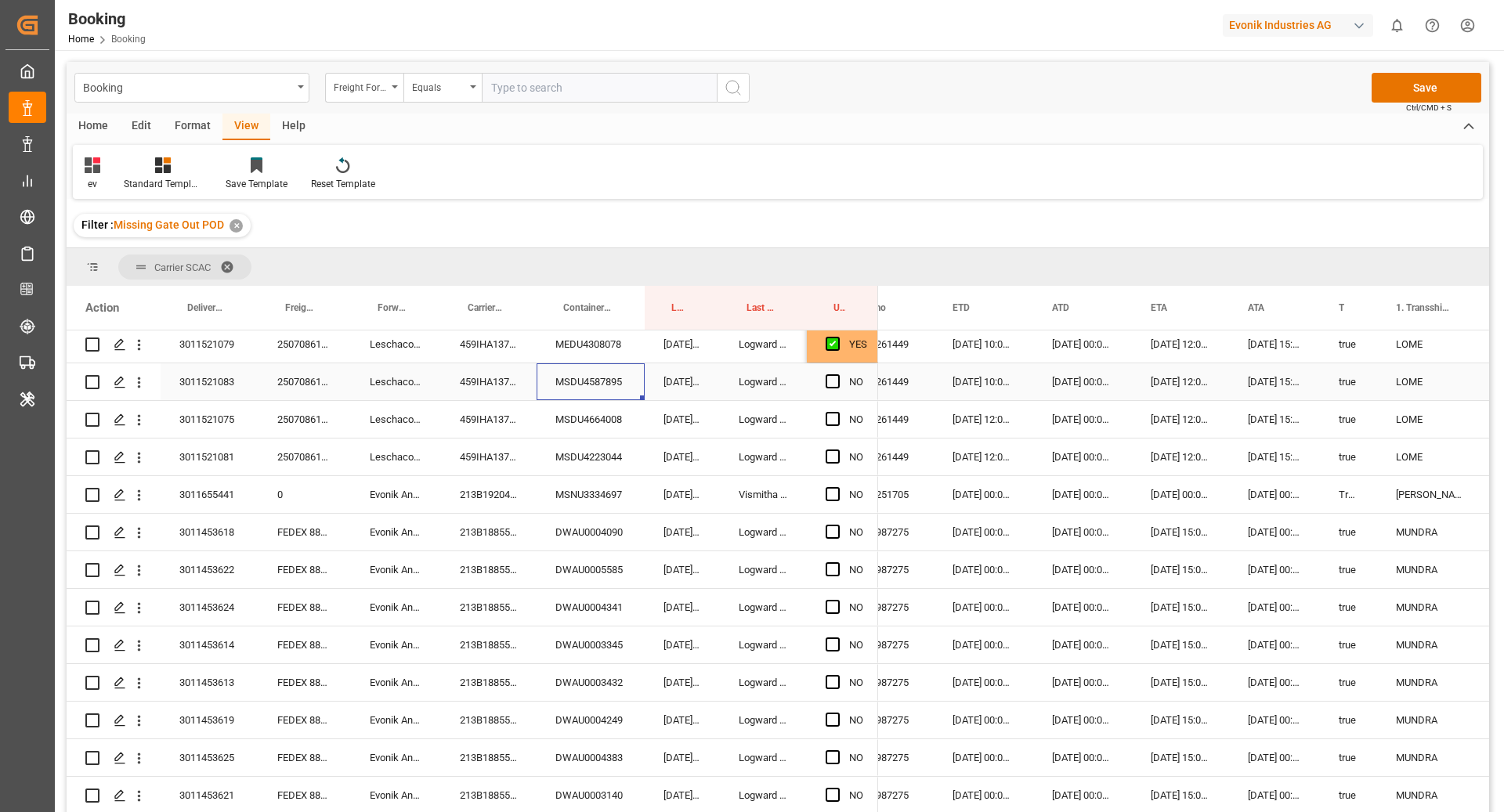
click at [828, 386] on span "Press SPACE to select this row." at bounding box center [833, 381] width 14 height 14
click at [837, 375] on input "Press SPACE to select this row." at bounding box center [837, 375] width 0 height 0
click at [611, 433] on div "MSDU4664008" at bounding box center [590, 419] width 108 height 37
click at [828, 417] on span "Press SPACE to select this row." at bounding box center [833, 419] width 14 height 14
click at [837, 412] on input "Press SPACE to select this row." at bounding box center [837, 412] width 0 height 0
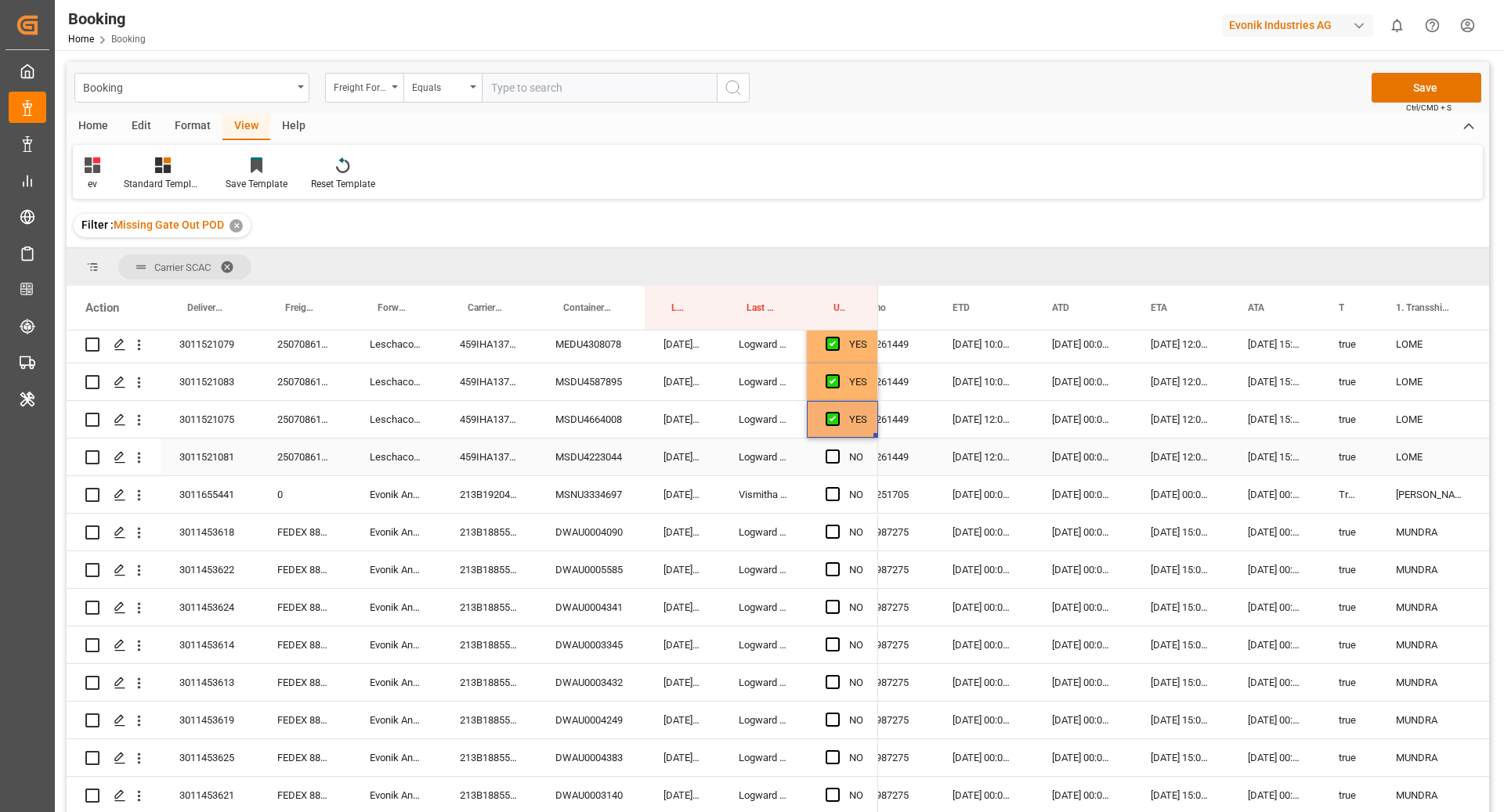
drag, startPoint x: 596, startPoint y: 456, endPoint x: 641, endPoint y: 463, distance: 45.5
click at [596, 456] on div "MSDU4223044" at bounding box center [590, 456] width 108 height 37
click at [831, 450] on span "Press SPACE to select this row." at bounding box center [833, 456] width 14 height 14
click at [837, 450] on input "Press SPACE to select this row." at bounding box center [837, 450] width 0 height 0
drag, startPoint x: 598, startPoint y: 538, endPoint x: 695, endPoint y: 563, distance: 100.2
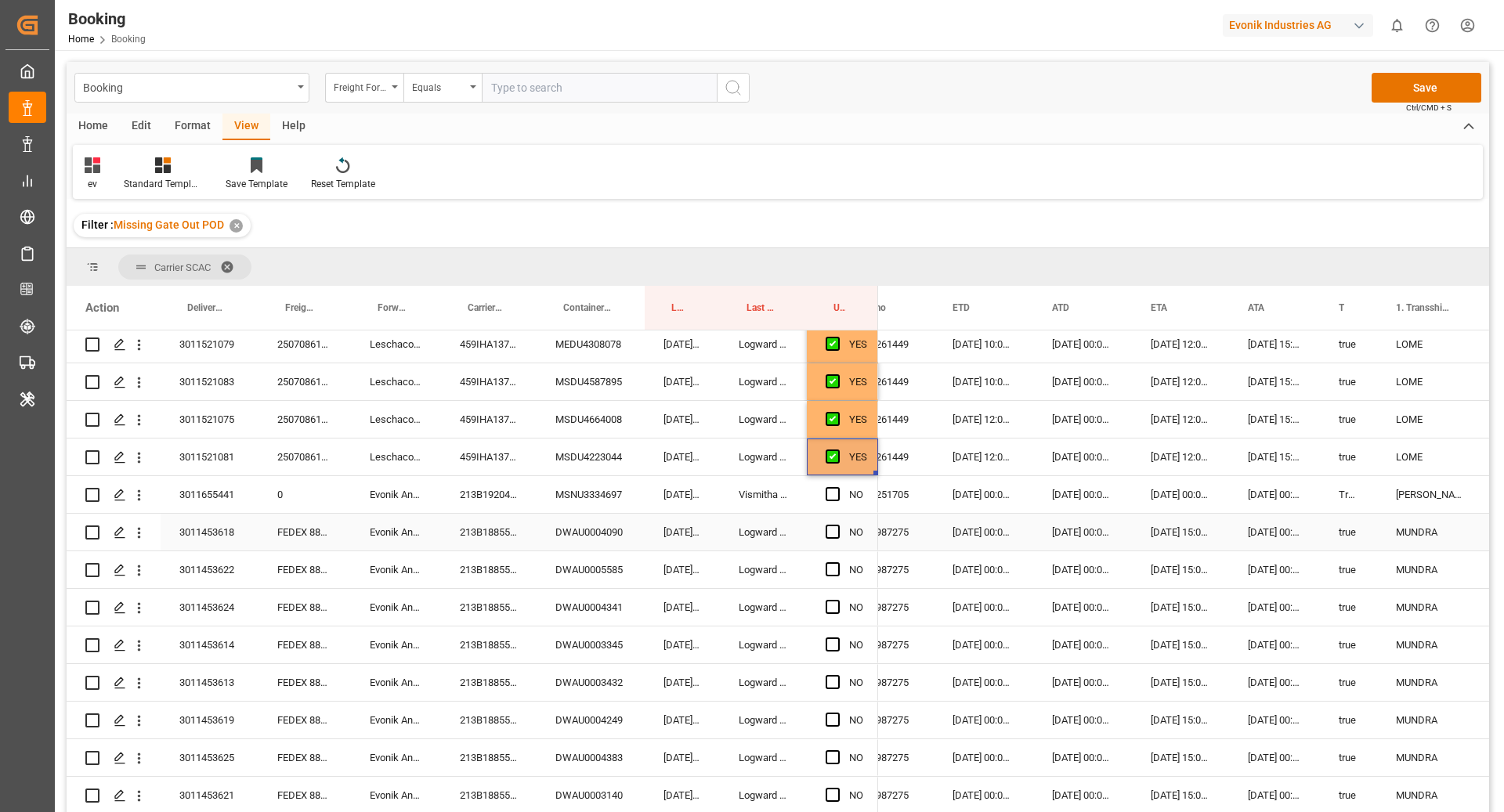
click at [598, 538] on div "DWAU0004090" at bounding box center [590, 532] width 108 height 37
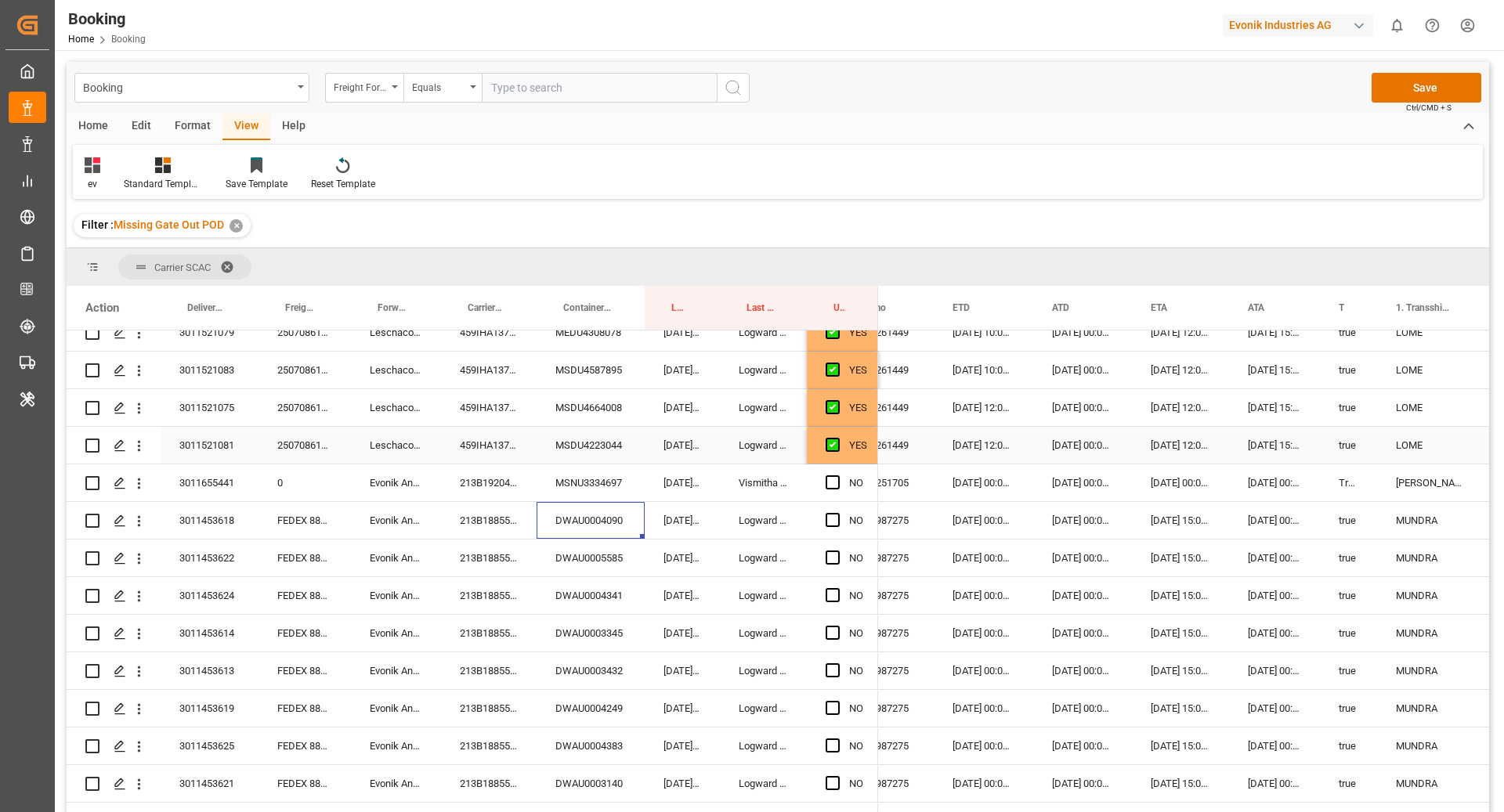
scroll to position [318, 0]
click at [830, 523] on span "Press SPACE to select this row." at bounding box center [833, 519] width 14 height 14
click at [837, 513] on input "Press SPACE to select this row." at bounding box center [837, 513] width 0 height 0
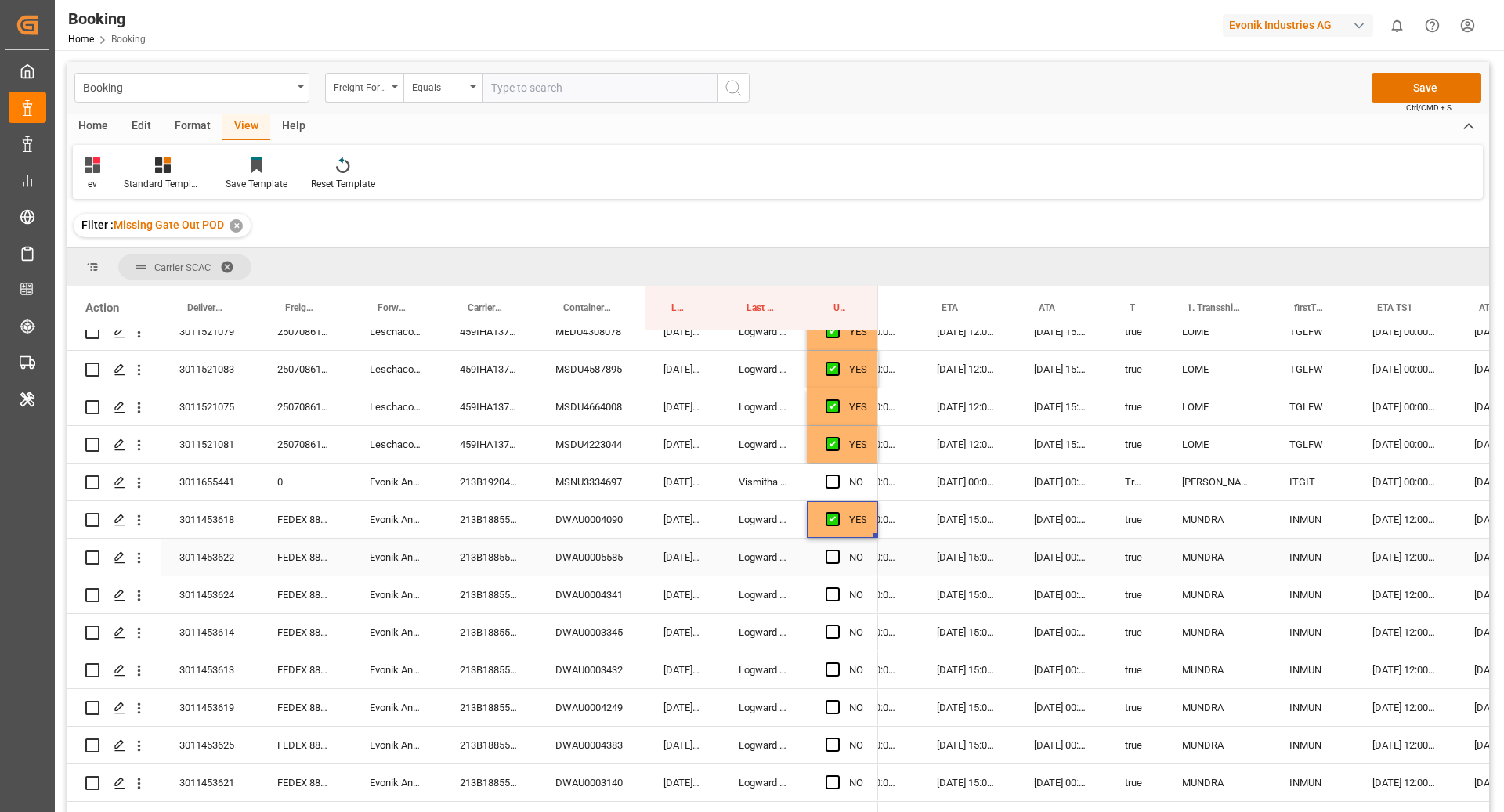
scroll to position [0, 1222]
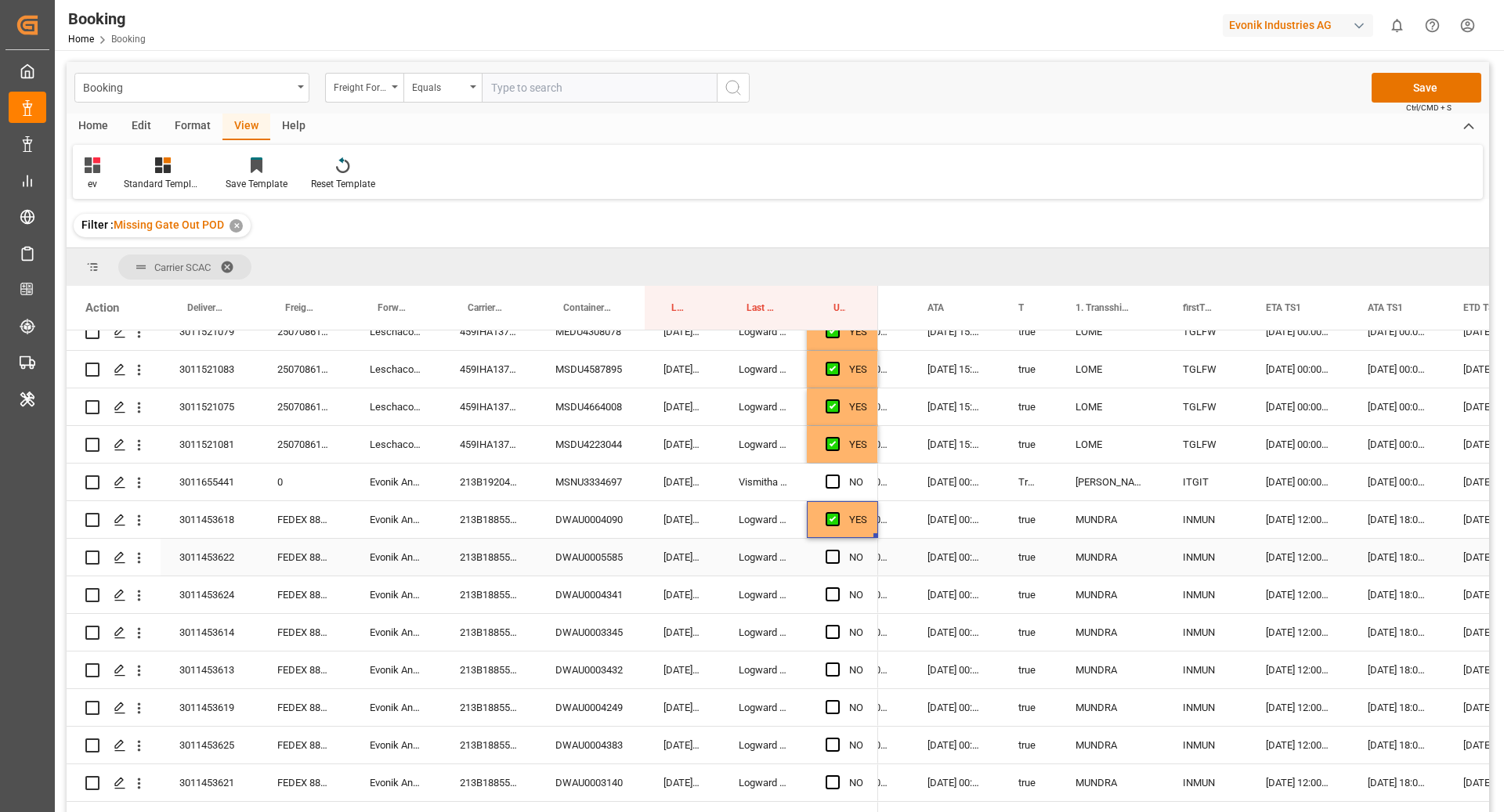
click at [579, 557] on div "DWAU0005585" at bounding box center [590, 557] width 108 height 37
click at [830, 560] on span "Press SPACE to select this row." at bounding box center [833, 557] width 14 height 14
click at [837, 550] on input "Press SPACE to select this row." at bounding box center [837, 550] width 0 height 0
click at [584, 606] on div "DWAU0004341" at bounding box center [590, 595] width 108 height 37
click at [835, 590] on span "Press SPACE to select this row." at bounding box center [833, 595] width 14 height 14
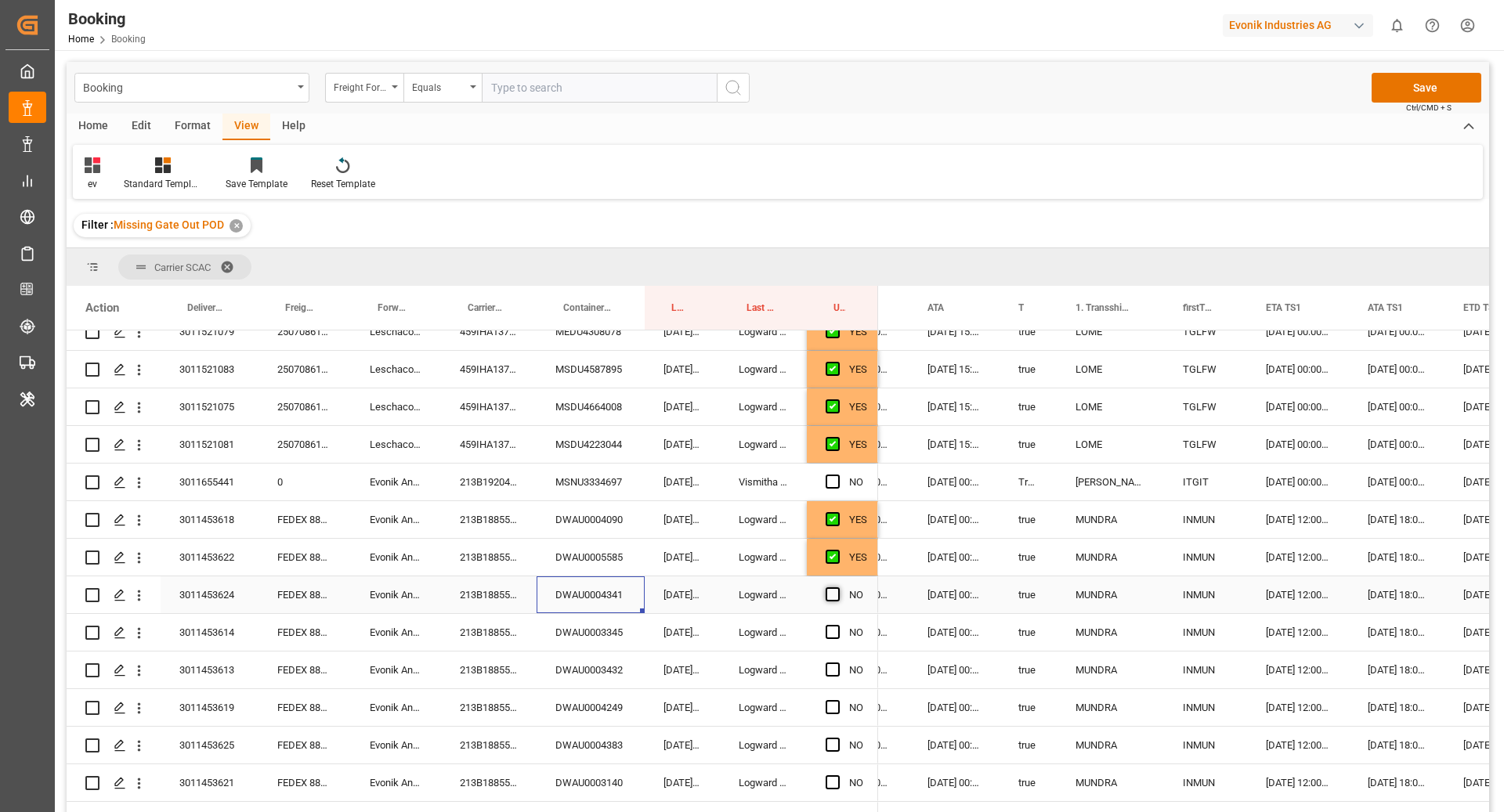
click at [837, 588] on input "Press SPACE to select this row." at bounding box center [837, 588] width 0 height 0
click at [602, 633] on div "DWAU0003345" at bounding box center [590, 633] width 108 height 37
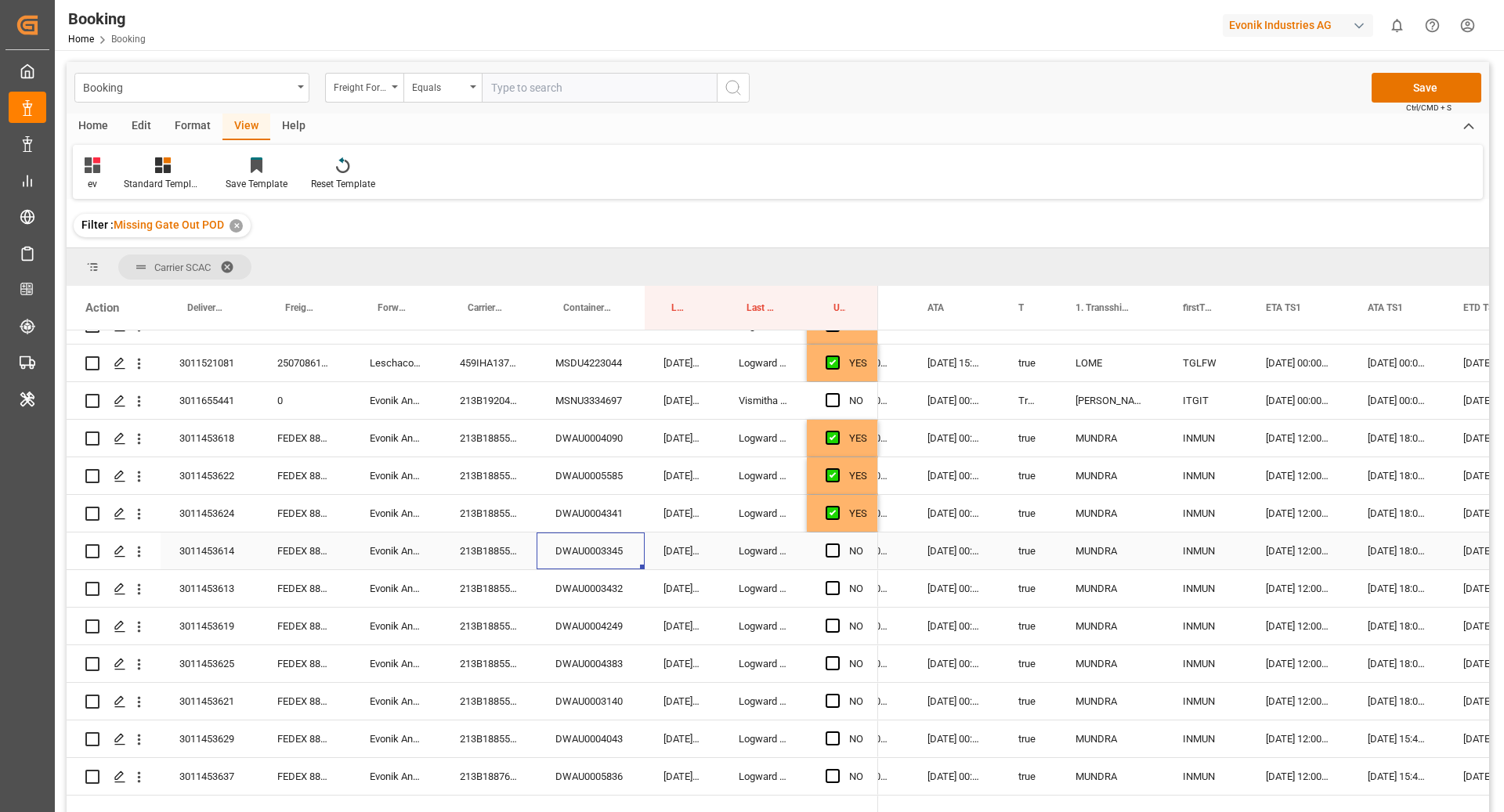
scroll to position [414, 0]
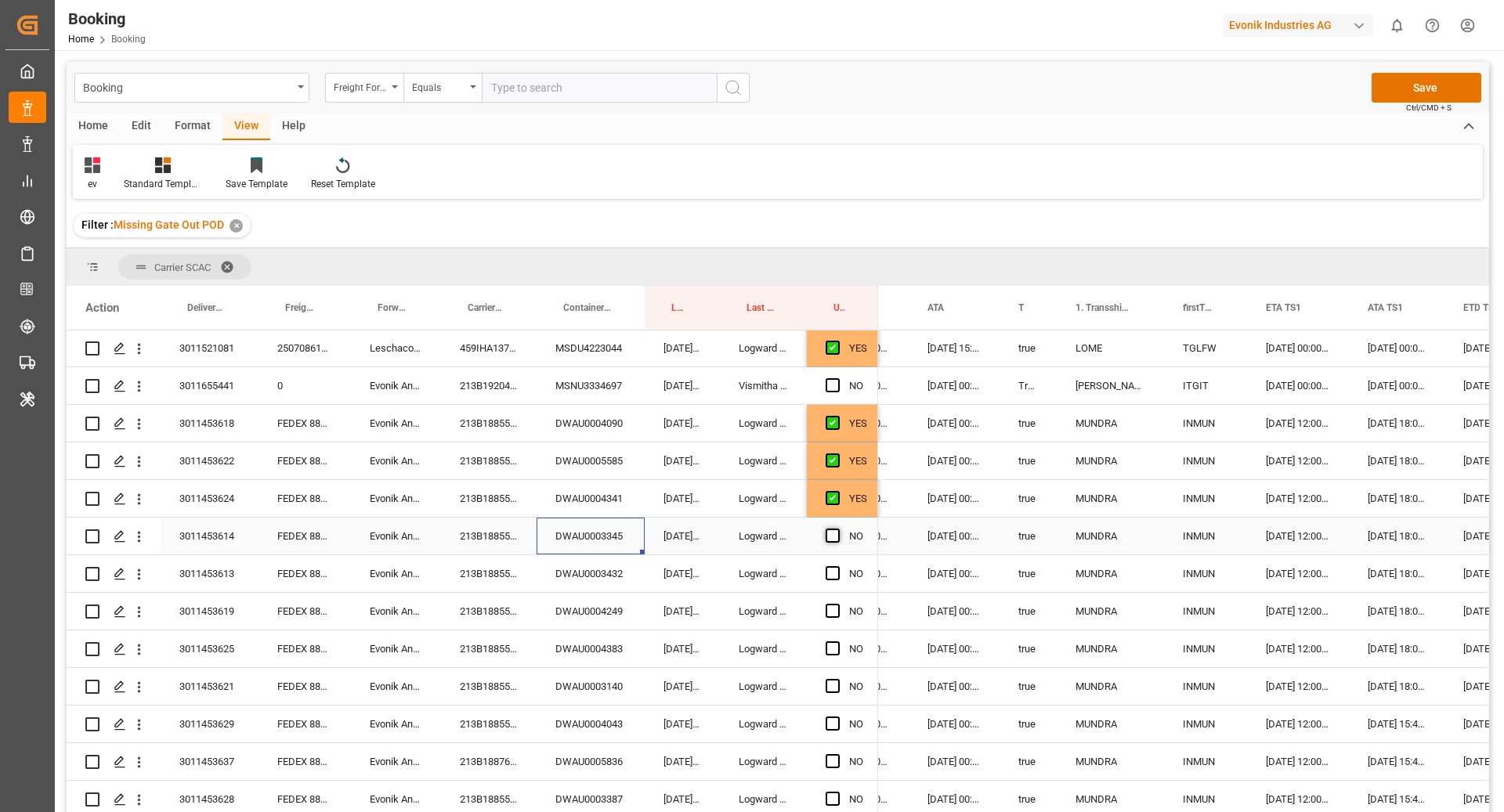
click at [837, 530] on span "Press SPACE to select this row." at bounding box center [833, 536] width 14 height 14
click at [837, 529] on input "Press SPACE to select this row." at bounding box center [837, 529] width 0 height 0
click at [609, 557] on div "DWAU0003432" at bounding box center [590, 574] width 108 height 37
click at [833, 574] on span "Press SPACE to select this row." at bounding box center [833, 573] width 14 height 14
click at [837, 566] on input "Press SPACE to select this row." at bounding box center [837, 566] width 0 height 0
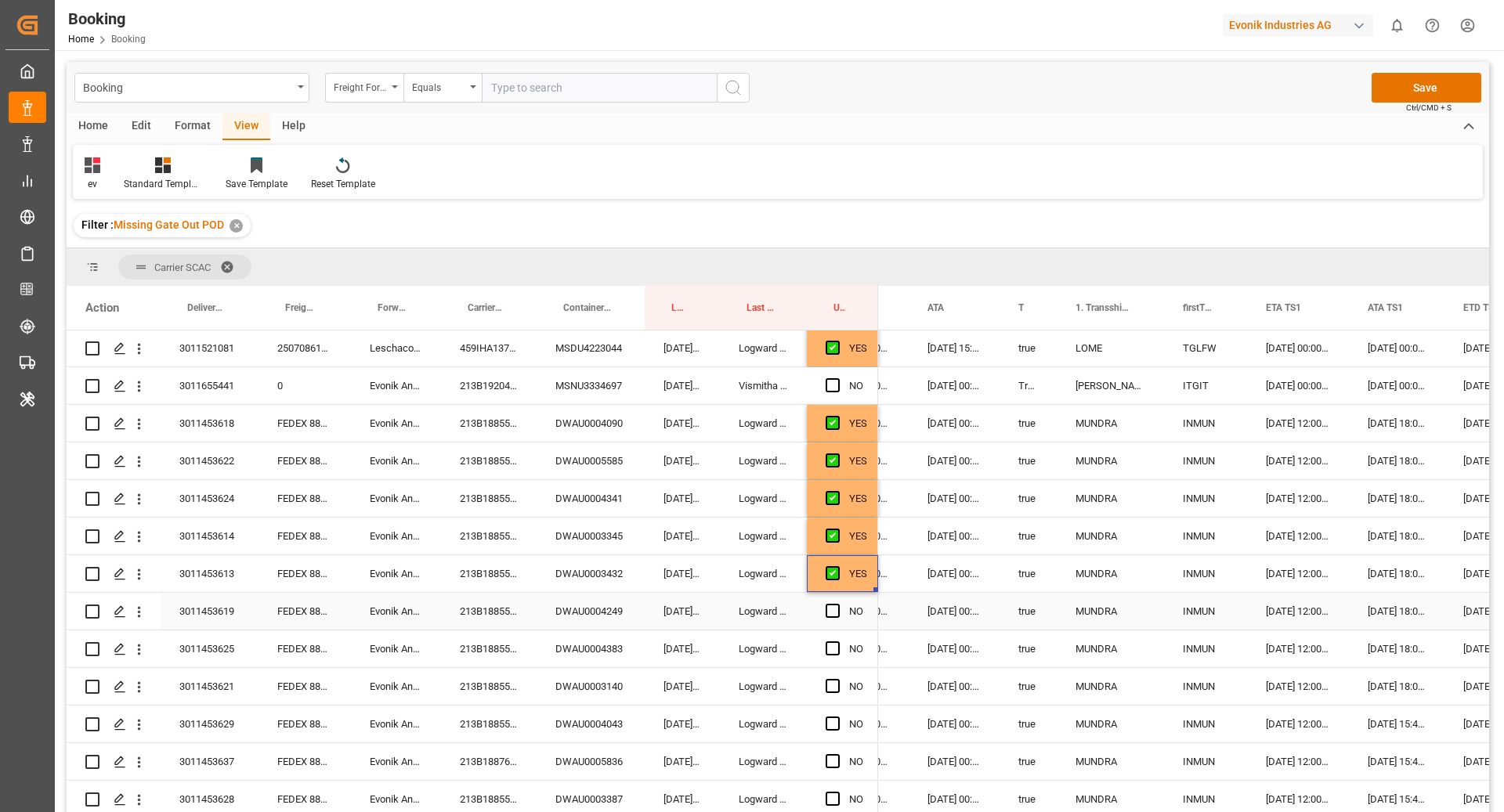
click at [620, 616] on div "DWAU0004249" at bounding box center [590, 611] width 108 height 37
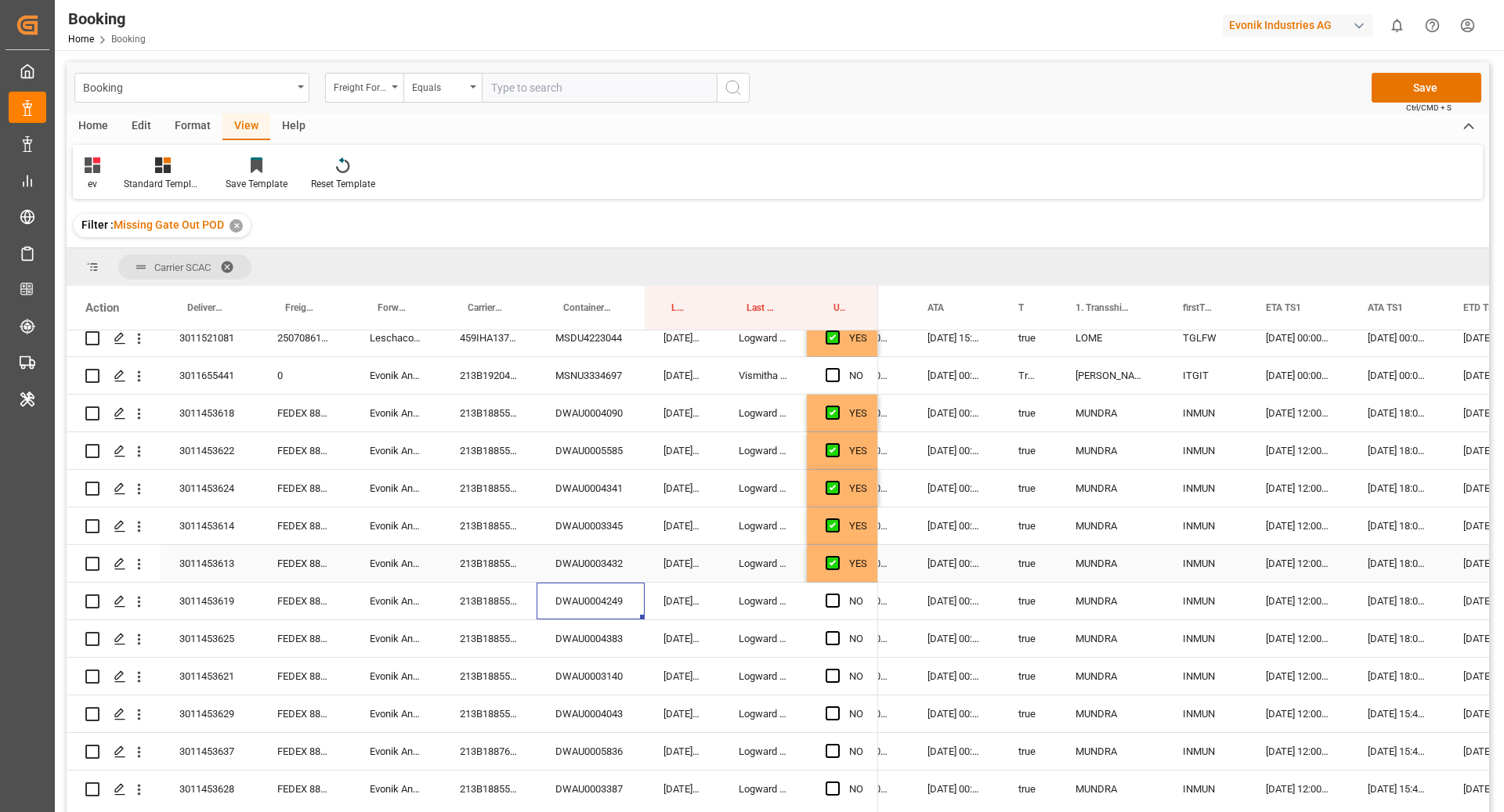
scroll to position [513, 0]
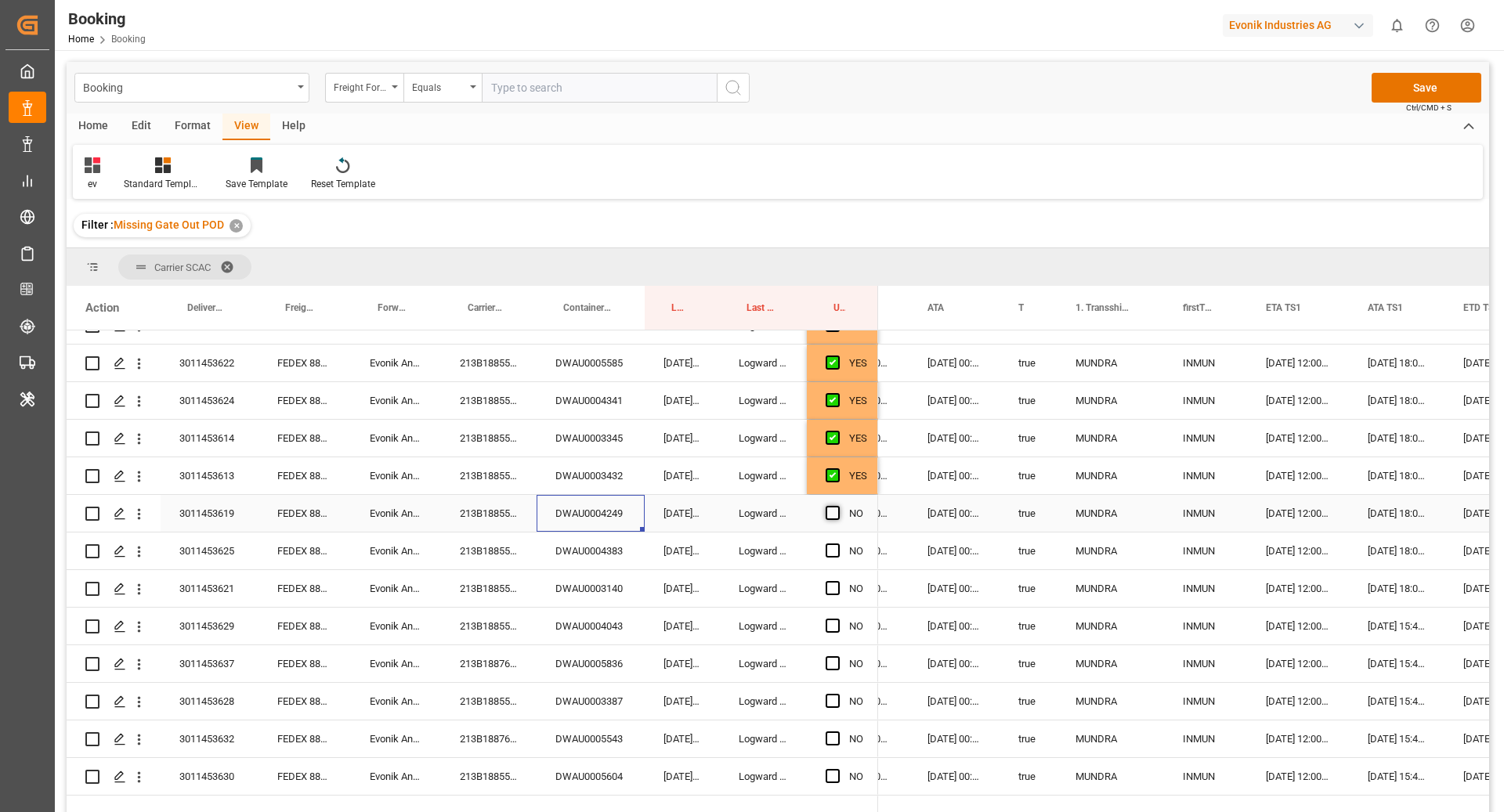
drag, startPoint x: 836, startPoint y: 509, endPoint x: 838, endPoint y: 517, distance: 8.2
click at [840, 510] on div "Press SPACE to select this row." at bounding box center [837, 514] width 23 height 36
click at [843, 511] on div "Press SPACE to select this row." at bounding box center [837, 514] width 23 height 36
click at [836, 513] on span "Press SPACE to select this row." at bounding box center [833, 513] width 14 height 14
click at [837, 506] on input "Press SPACE to select this row." at bounding box center [837, 506] width 0 height 0
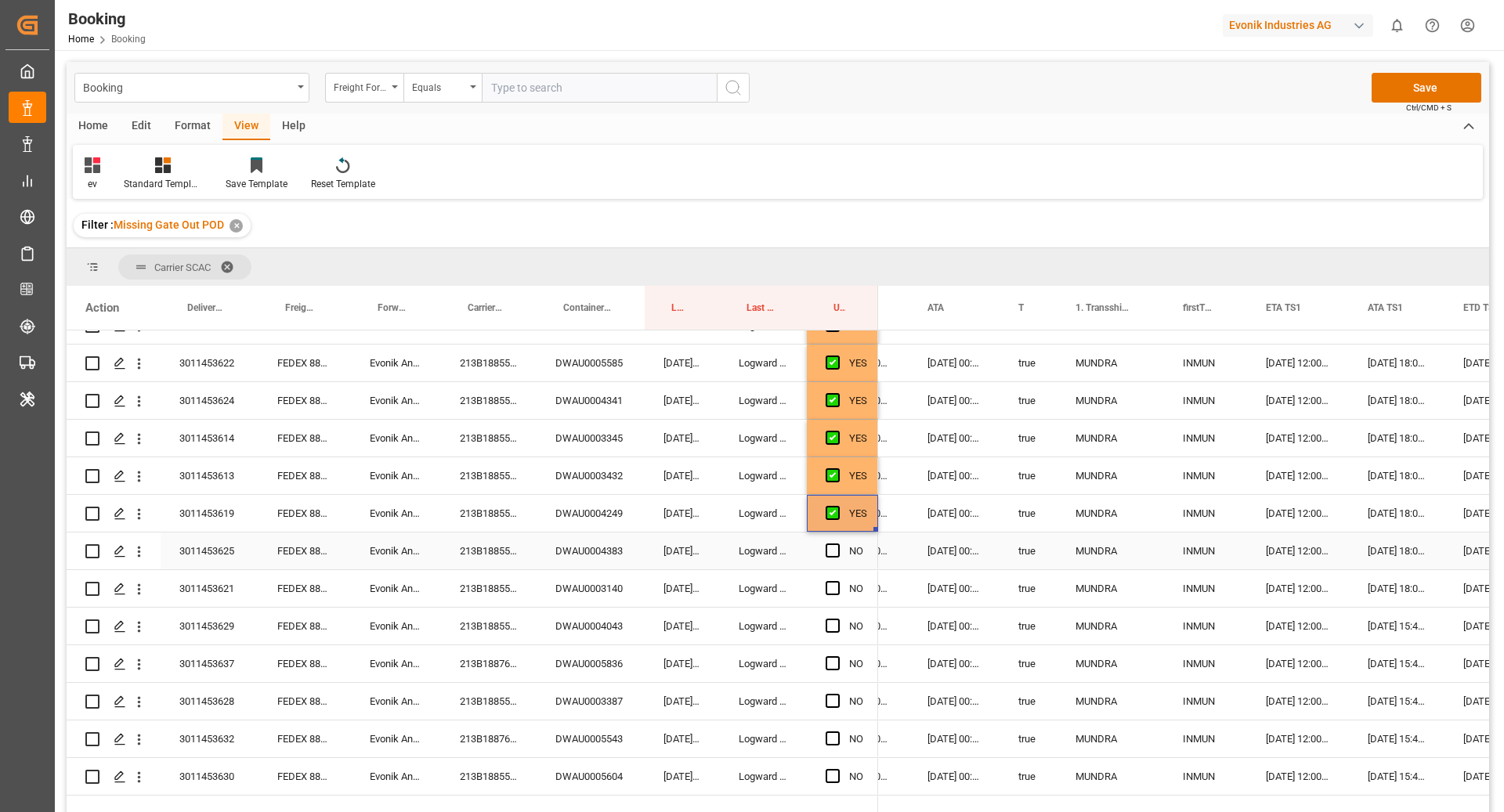
click at [675, 546] on div "[DATE] 10:22:02" at bounding box center [682, 551] width 75 height 37
click at [591, 548] on div "DWAU0004383" at bounding box center [590, 551] width 108 height 37
click at [833, 555] on span "Press SPACE to select this row." at bounding box center [833, 551] width 14 height 14
click at [837, 544] on input "Press SPACE to select this row." at bounding box center [837, 544] width 0 height 0
click at [565, 600] on div "DWAU0003140" at bounding box center [590, 589] width 108 height 37
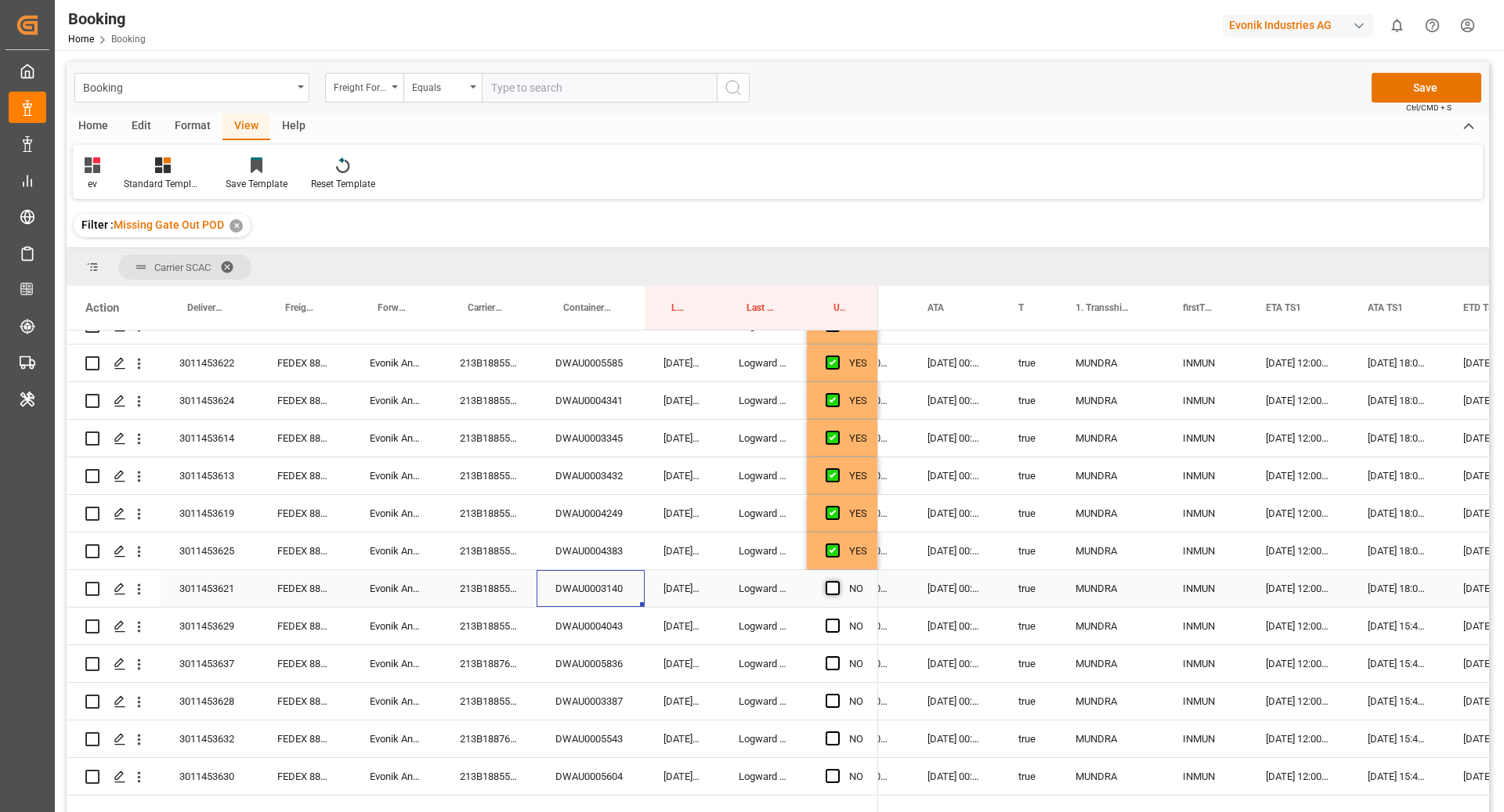
click at [828, 586] on span "Press SPACE to select this row." at bounding box center [833, 589] width 14 height 14
click at [837, 582] on input "Press SPACE to select this row." at bounding box center [837, 582] width 0 height 0
drag, startPoint x: 556, startPoint y: 623, endPoint x: 601, endPoint y: 654, distance: 54.6
click at [556, 623] on div "DWAU0004043" at bounding box center [590, 626] width 108 height 37
click at [829, 621] on span "Press SPACE to select this row." at bounding box center [833, 626] width 14 height 14
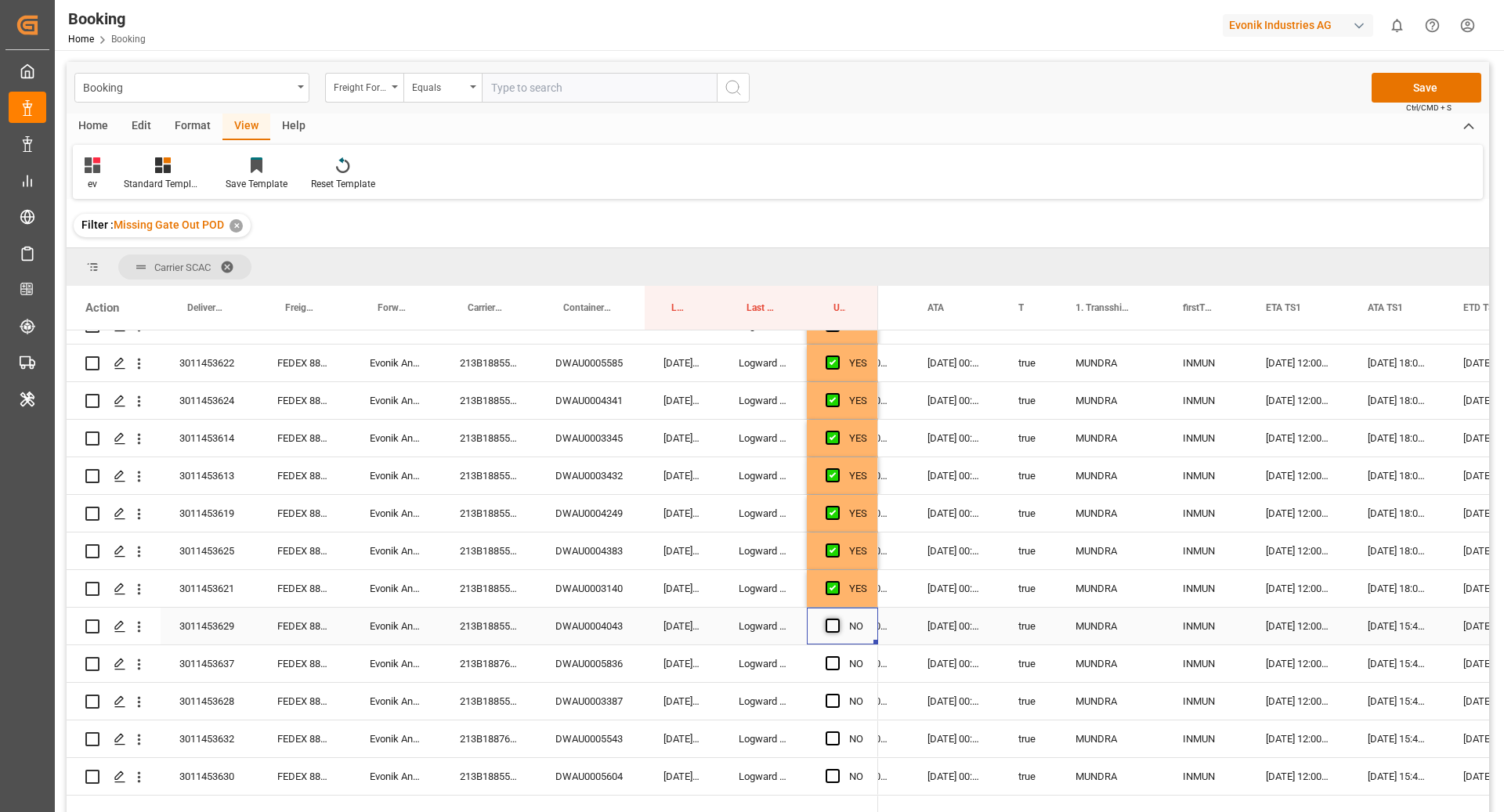
click at [837, 619] on input "Press SPACE to select this row." at bounding box center [837, 619] width 0 height 0
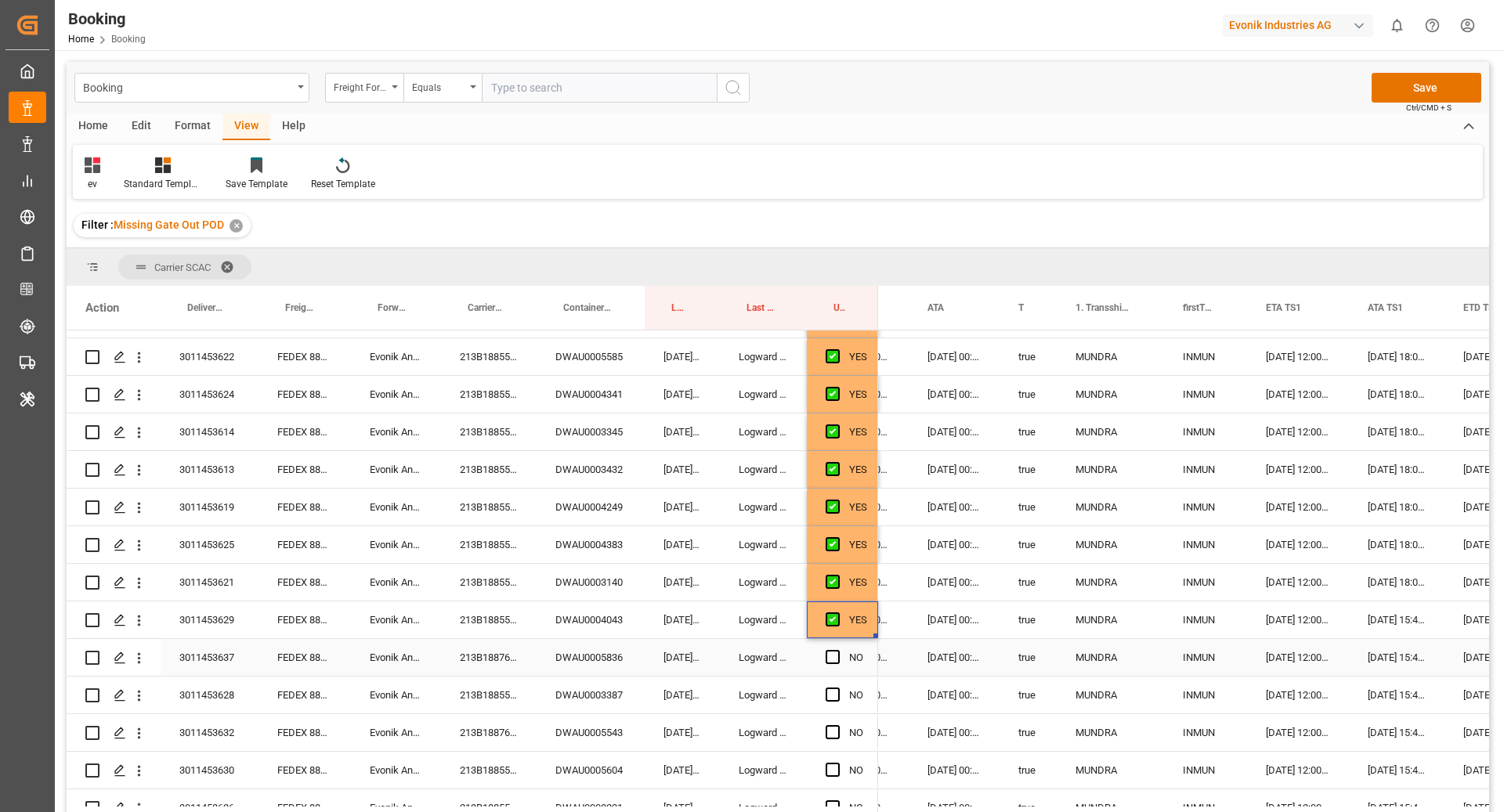
scroll to position [520, 0]
click at [598, 660] on div "DWAU0005836" at bounding box center [590, 656] width 108 height 37
click at [826, 656] on span "Press SPACE to select this row." at bounding box center [833, 656] width 14 height 14
click at [837, 649] on input "Press SPACE to select this row." at bounding box center [837, 649] width 0 height 0
click at [615, 700] on div "DWAU0003387" at bounding box center [590, 693] width 108 height 37
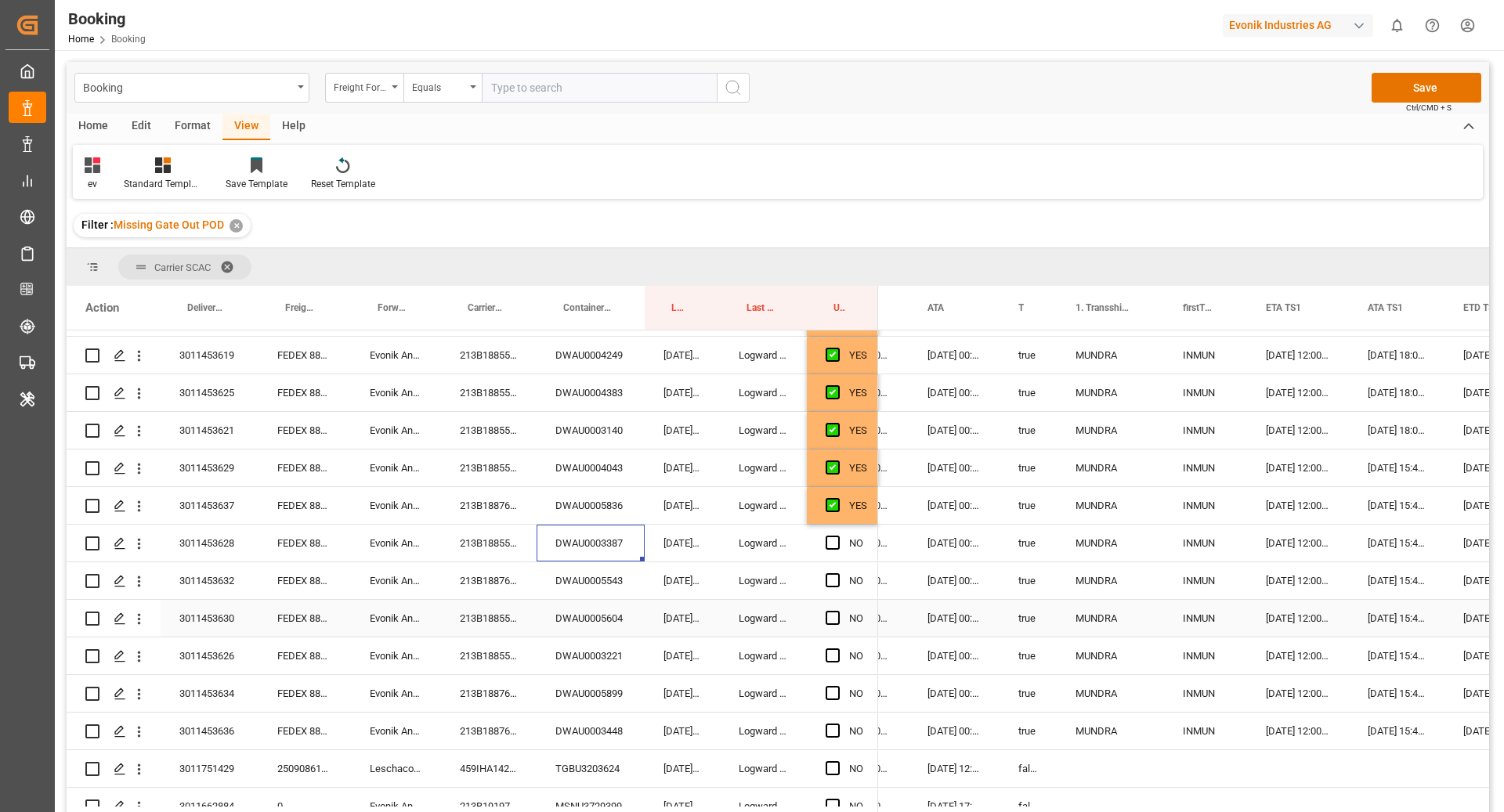
scroll to position [683, 0]
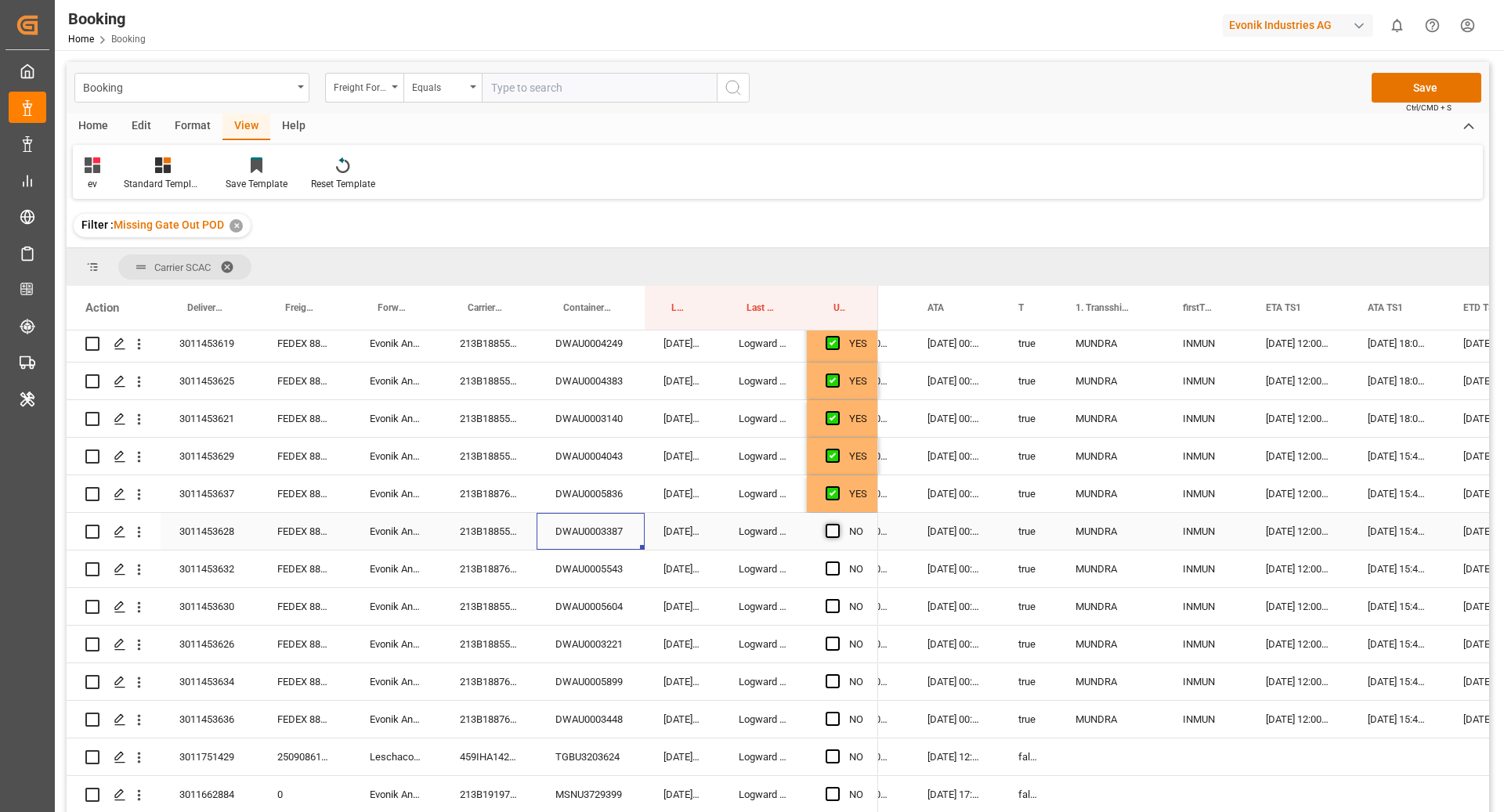
click at [839, 526] on span "Press SPACE to select this row." at bounding box center [833, 531] width 14 height 14
click at [837, 524] on input "Press SPACE to select this row." at bounding box center [837, 524] width 0 height 0
click at [600, 579] on div "DWAU0005543" at bounding box center [590, 569] width 108 height 37
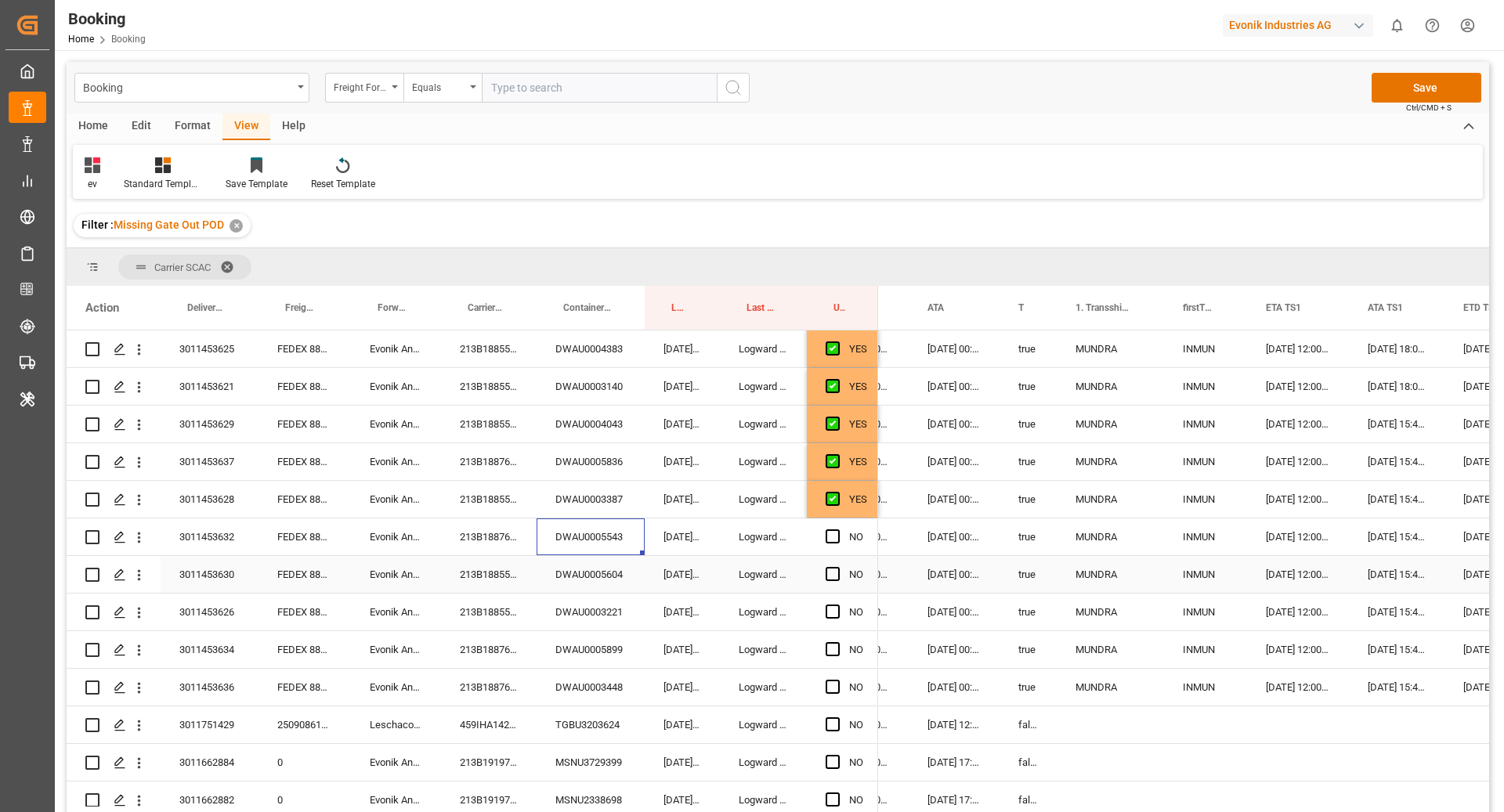
scroll to position [715, 0]
click at [834, 535] on span "Press SPACE to select this row." at bounding box center [833, 536] width 14 height 14
click at [837, 529] on input "Press SPACE to select this row." at bounding box center [837, 529] width 0 height 0
click at [607, 575] on div "DWAU0005604" at bounding box center [590, 574] width 108 height 37
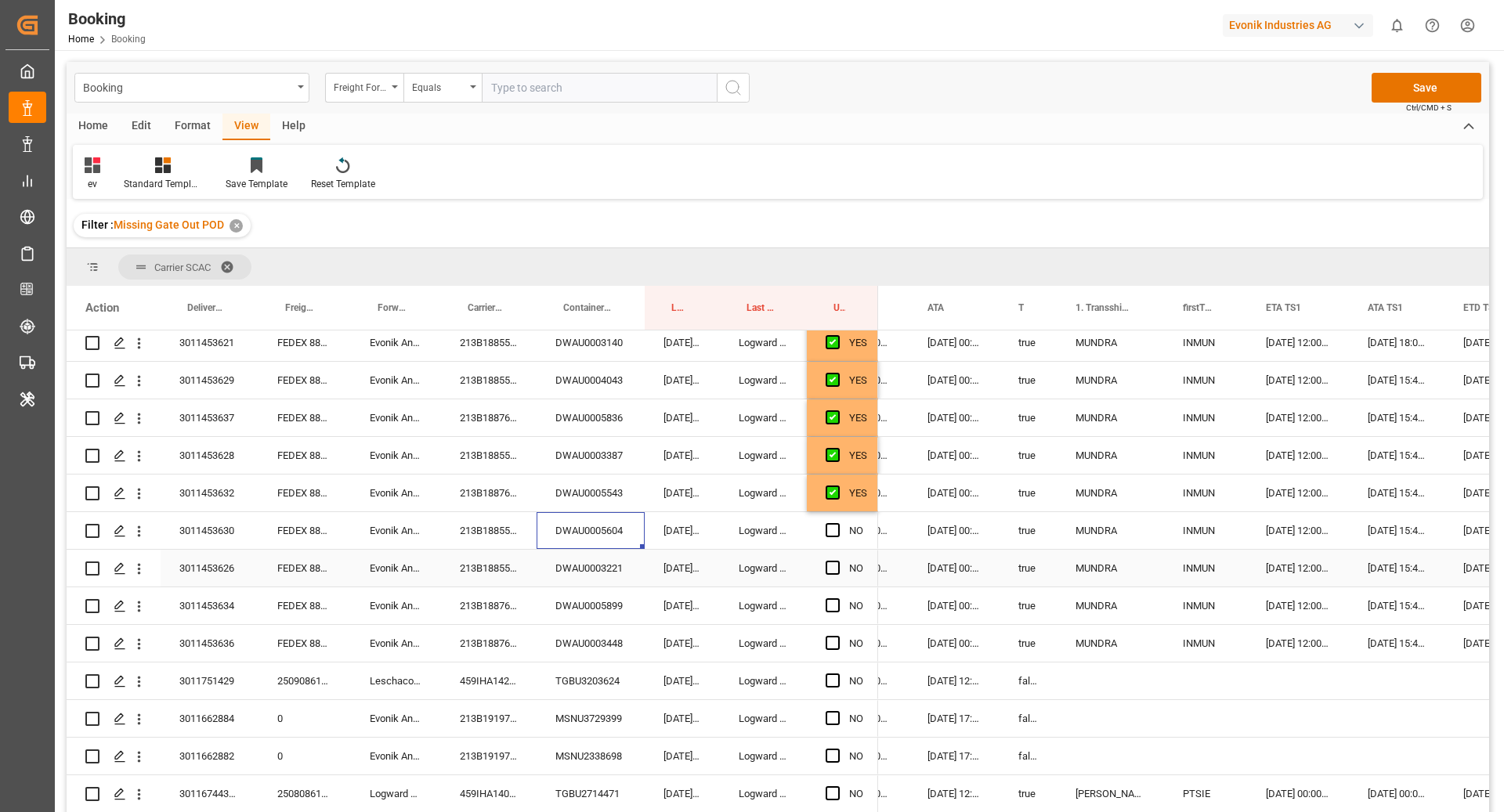
scroll to position [758, 0]
click at [829, 532] on span "Press SPACE to select this row." at bounding box center [833, 530] width 14 height 14
click at [837, 523] on input "Press SPACE to select this row." at bounding box center [837, 523] width 0 height 0
click at [628, 567] on div "DWAU0003221" at bounding box center [590, 568] width 108 height 37
click at [836, 570] on span "Press SPACE to select this row." at bounding box center [833, 568] width 14 height 14
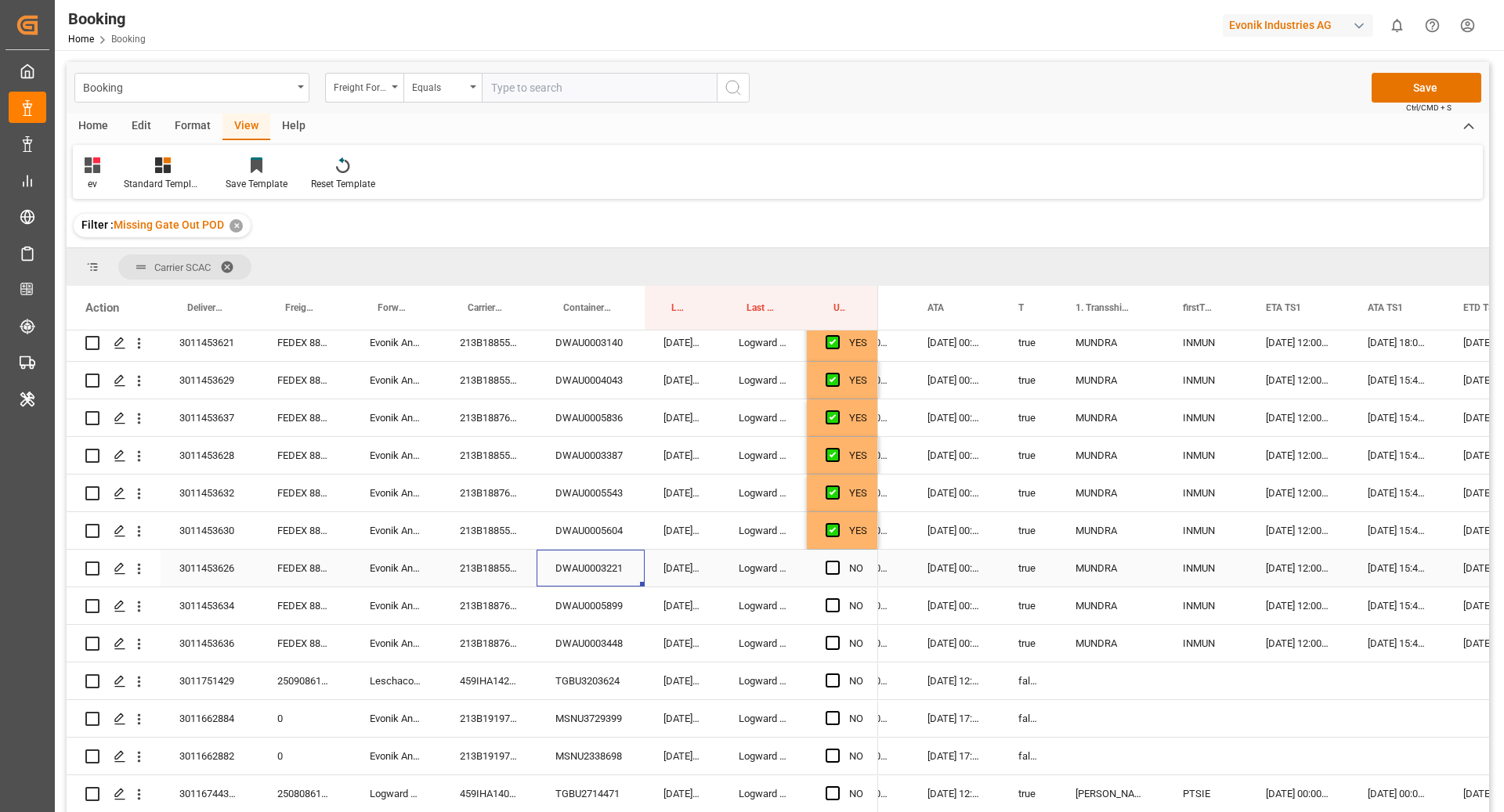
click at [837, 561] on input "Press SPACE to select this row." at bounding box center [837, 561] width 0 height 0
click at [607, 615] on div "DWAU0005899" at bounding box center [590, 606] width 108 height 37
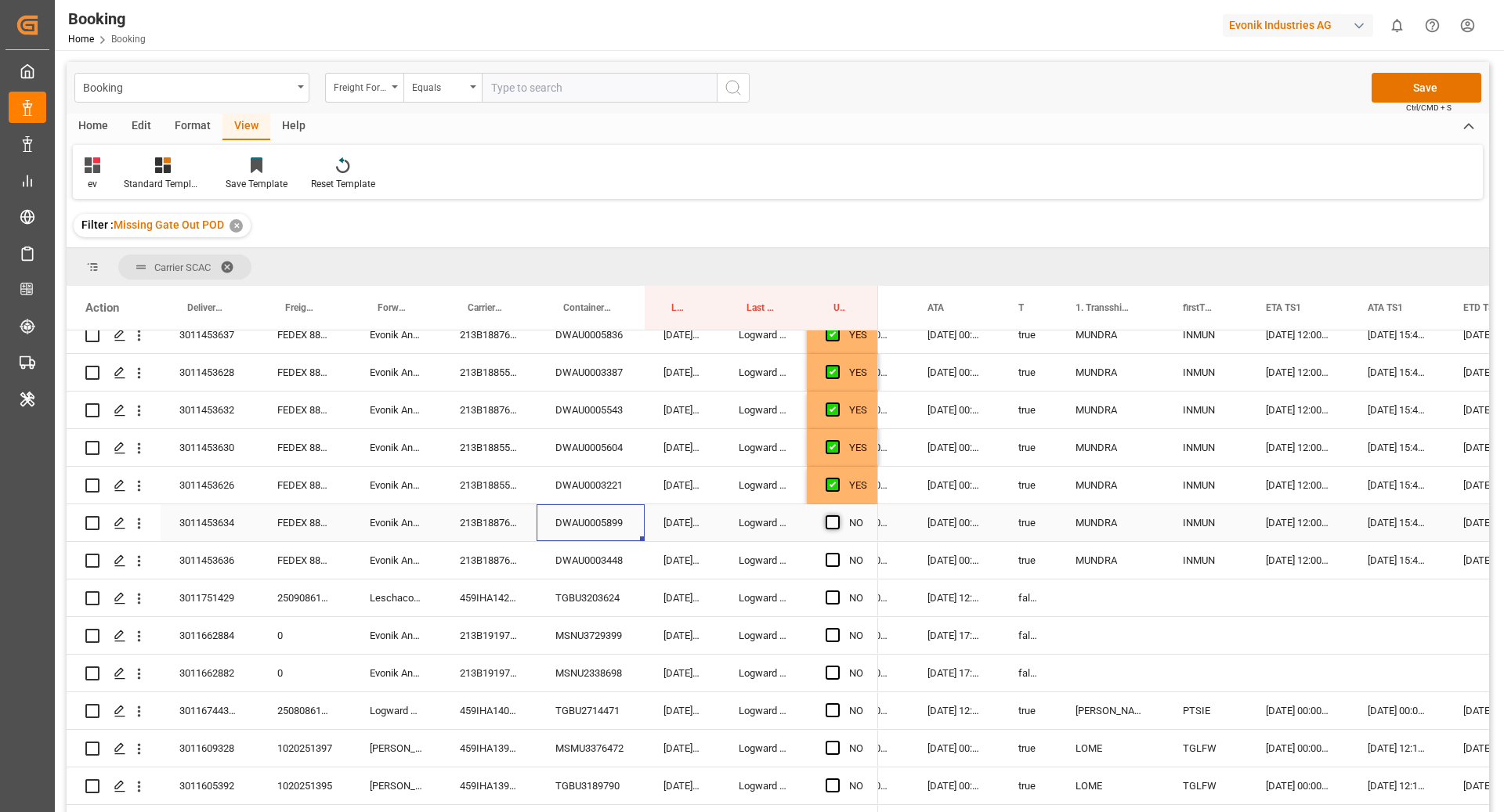
scroll to position [841, 0]
click at [828, 524] on span "Press SPACE to select this row." at bounding box center [833, 522] width 14 height 14
click at [837, 515] on input "Press SPACE to select this row." at bounding box center [837, 515] width 0 height 0
click at [582, 575] on div "DWAU0003448" at bounding box center [590, 560] width 108 height 37
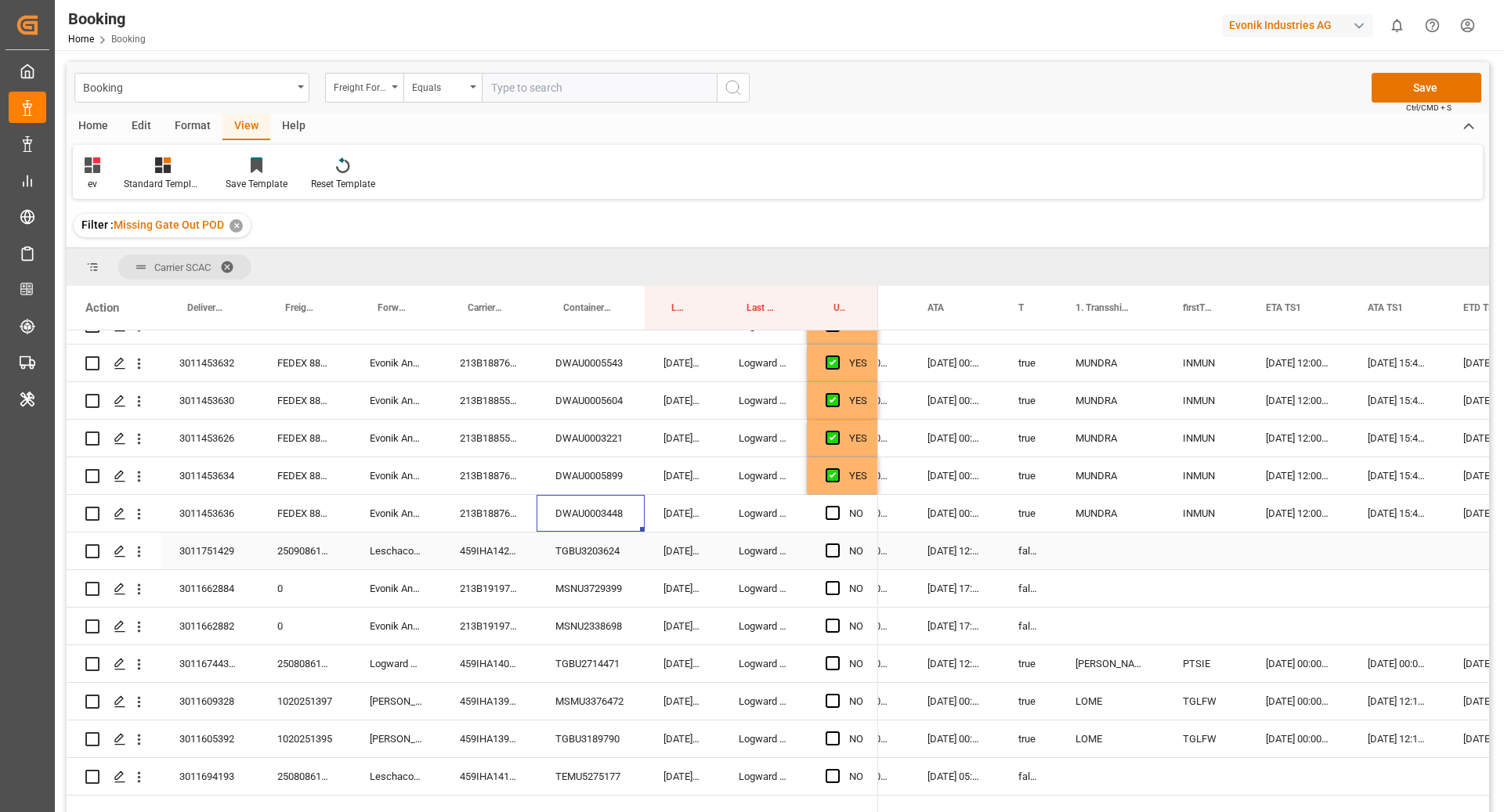
scroll to position [918, 0]
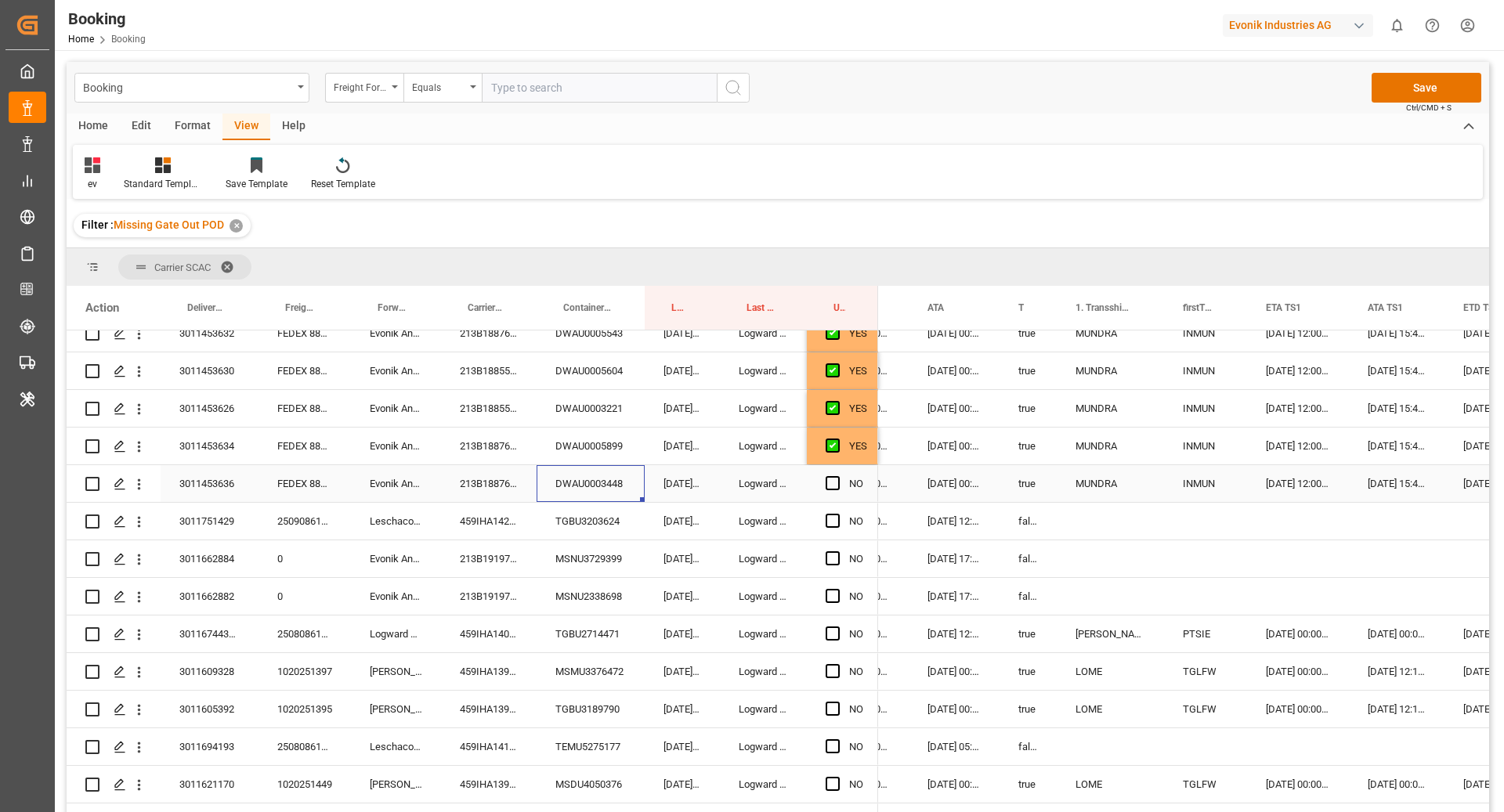
click at [831, 481] on span "Press SPACE to select this row." at bounding box center [833, 483] width 14 height 14
click at [837, 476] on input "Press SPACE to select this row." at bounding box center [837, 476] width 0 height 0
click at [612, 526] on div "TGBU3203624" at bounding box center [590, 521] width 108 height 37
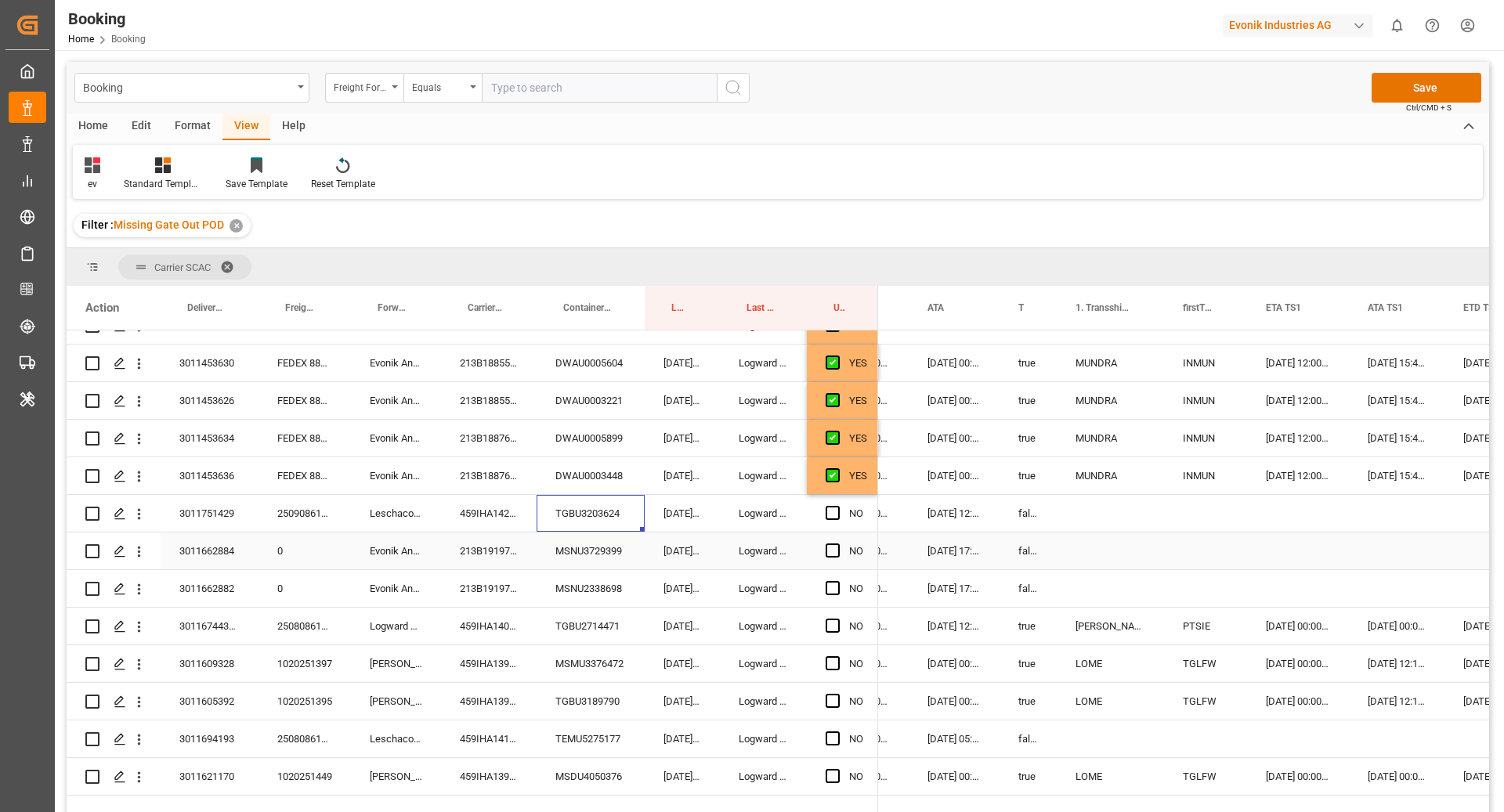
scroll to position [926, 0]
click at [833, 517] on span "Press SPACE to select this row." at bounding box center [833, 513] width 14 height 14
click at [837, 506] on input "Press SPACE to select this row." at bounding box center [837, 506] width 0 height 0
click at [556, 551] on div "MSNU3729399" at bounding box center [590, 551] width 108 height 37
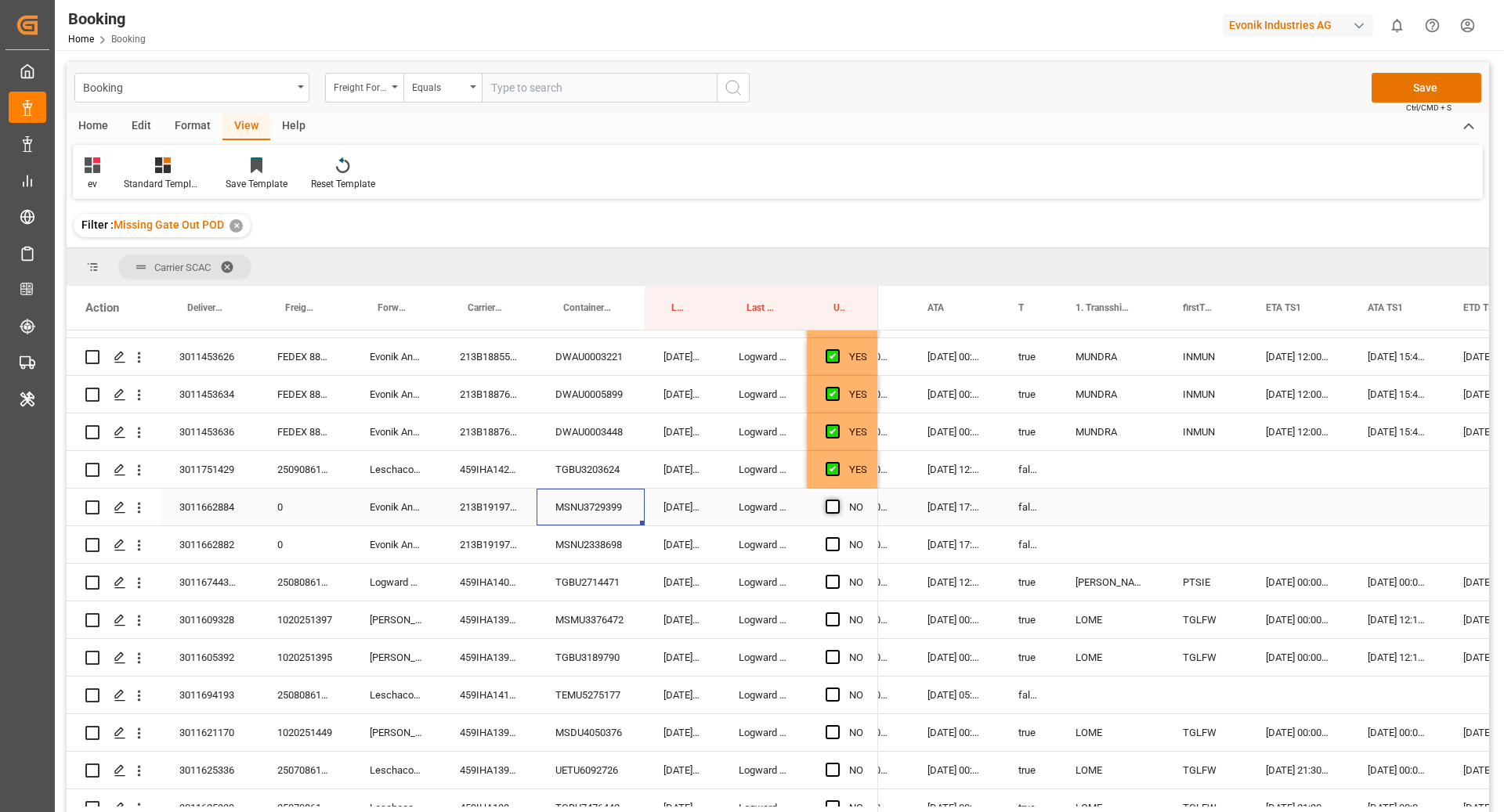
drag, startPoint x: 825, startPoint y: 503, endPoint x: 794, endPoint y: 547, distance: 53.8
click at [826, 502] on span "Press SPACE to select this row." at bounding box center [833, 507] width 14 height 14
click at [837, 500] on input "Press SPACE to select this row." at bounding box center [837, 500] width 0 height 0
click at [576, 537] on div "MSNU2338698" at bounding box center [590, 544] width 108 height 37
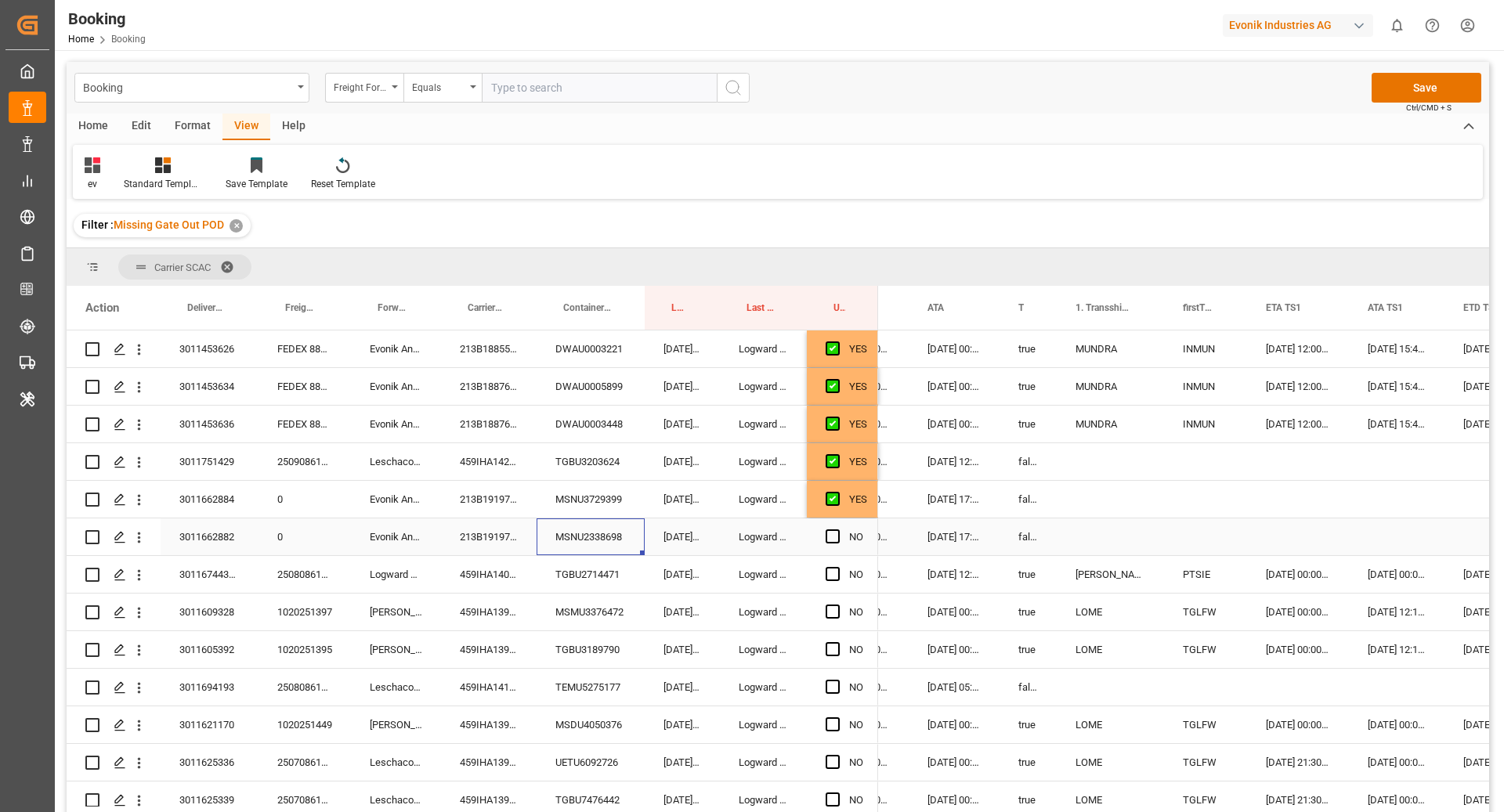
scroll to position [978, 0]
click at [834, 536] on span "Press SPACE to select this row." at bounding box center [833, 537] width 14 height 14
click at [837, 530] on input "Press SPACE to select this row." at bounding box center [837, 530] width 0 height 0
click at [620, 562] on div "TGBU2714471" at bounding box center [590, 574] width 108 height 37
click at [836, 576] on span "Press SPACE to select this row." at bounding box center [833, 574] width 14 height 14
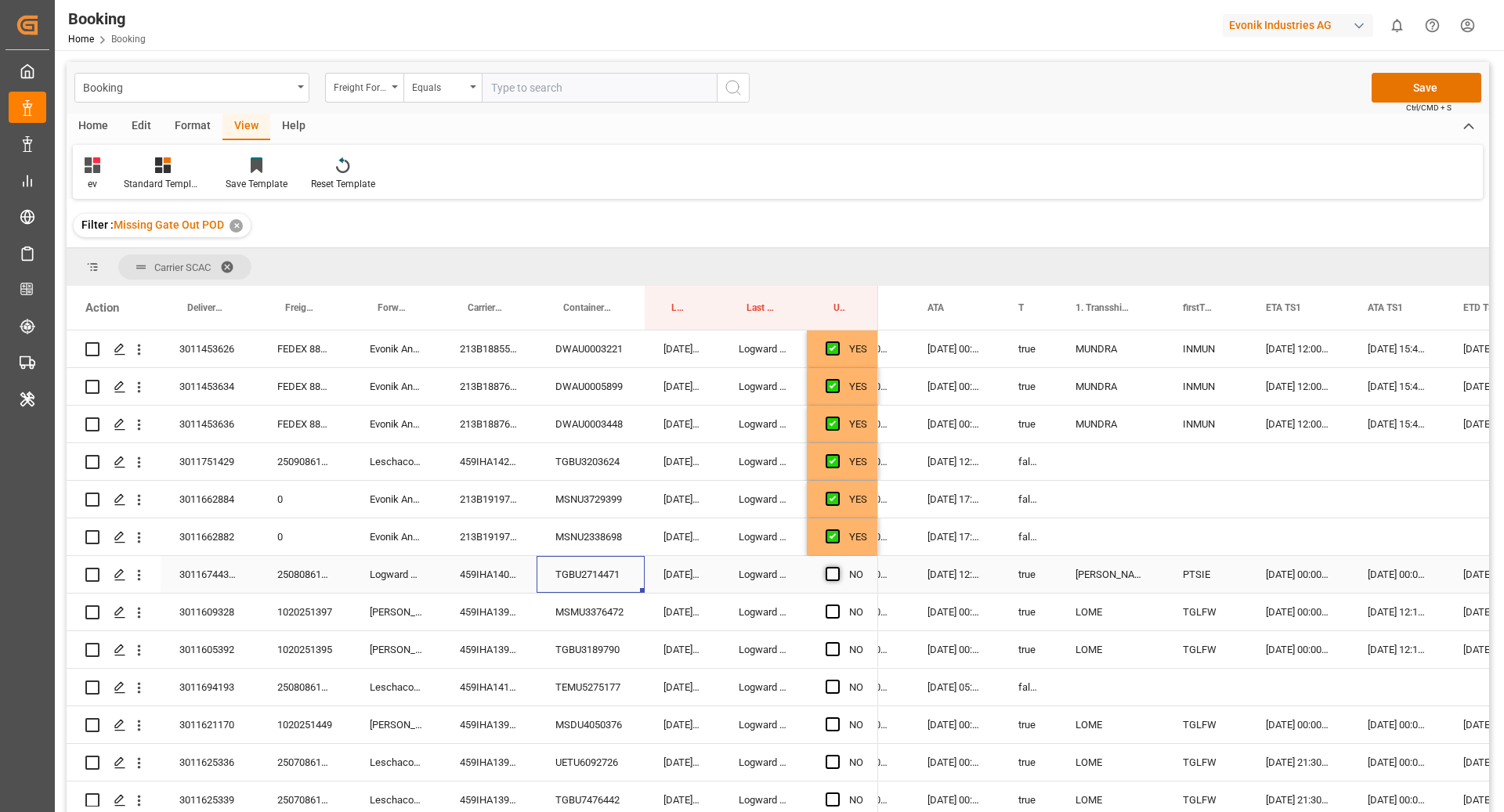
click at [837, 567] on input "Press SPACE to select this row." at bounding box center [837, 567] width 0 height 0
click at [601, 615] on div "MSMU3376472" at bounding box center [590, 612] width 108 height 37
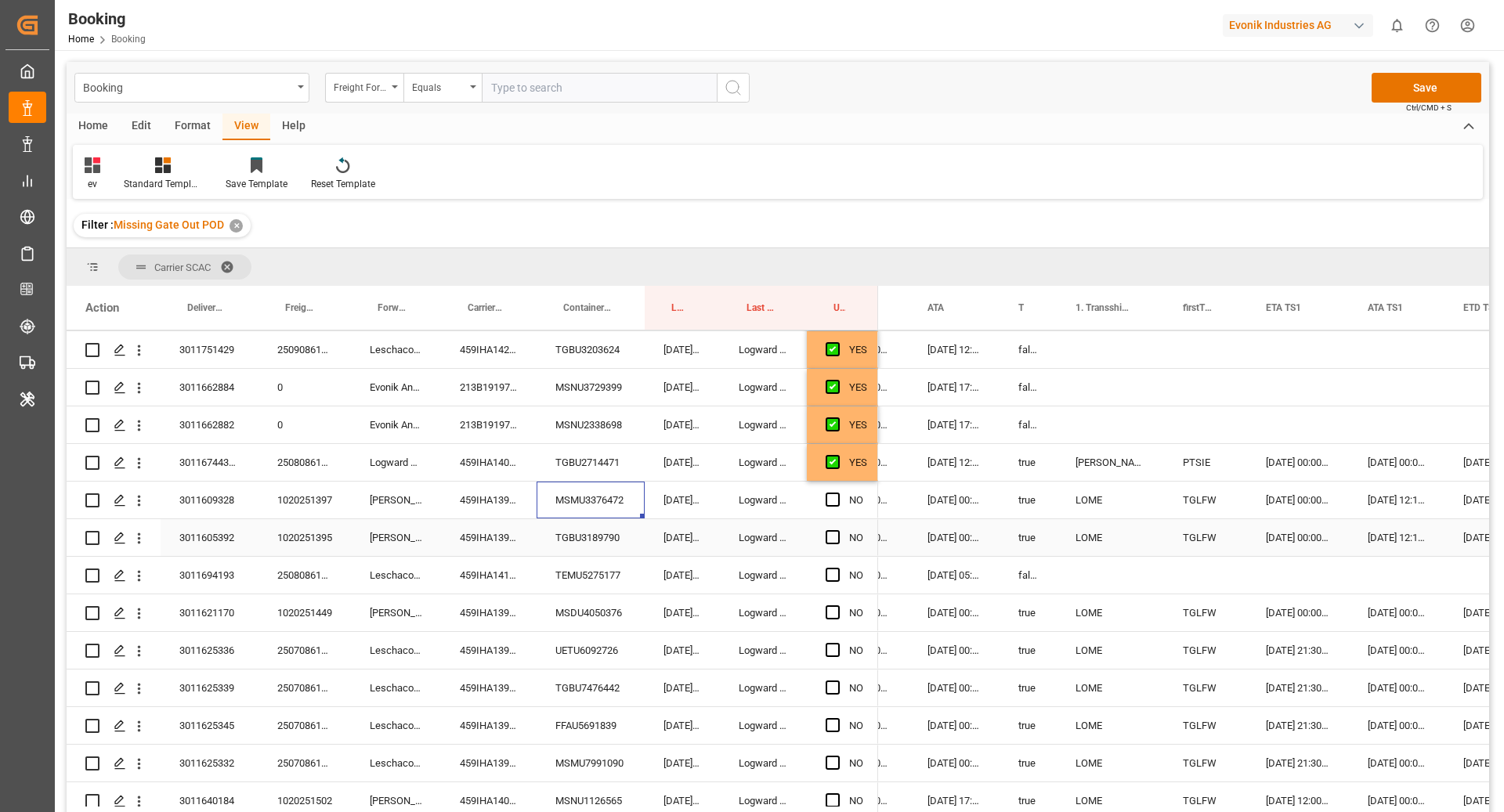
scroll to position [1092, 0]
click at [828, 499] on span "Press SPACE to select this row." at bounding box center [833, 497] width 14 height 14
click at [837, 490] on input "Press SPACE to select this row." at bounding box center [837, 490] width 0 height 0
drag, startPoint x: 631, startPoint y: 538, endPoint x: 778, endPoint y: 592, distance: 156.6
click at [632, 538] on div "TGBU3189790" at bounding box center [590, 535] width 108 height 37
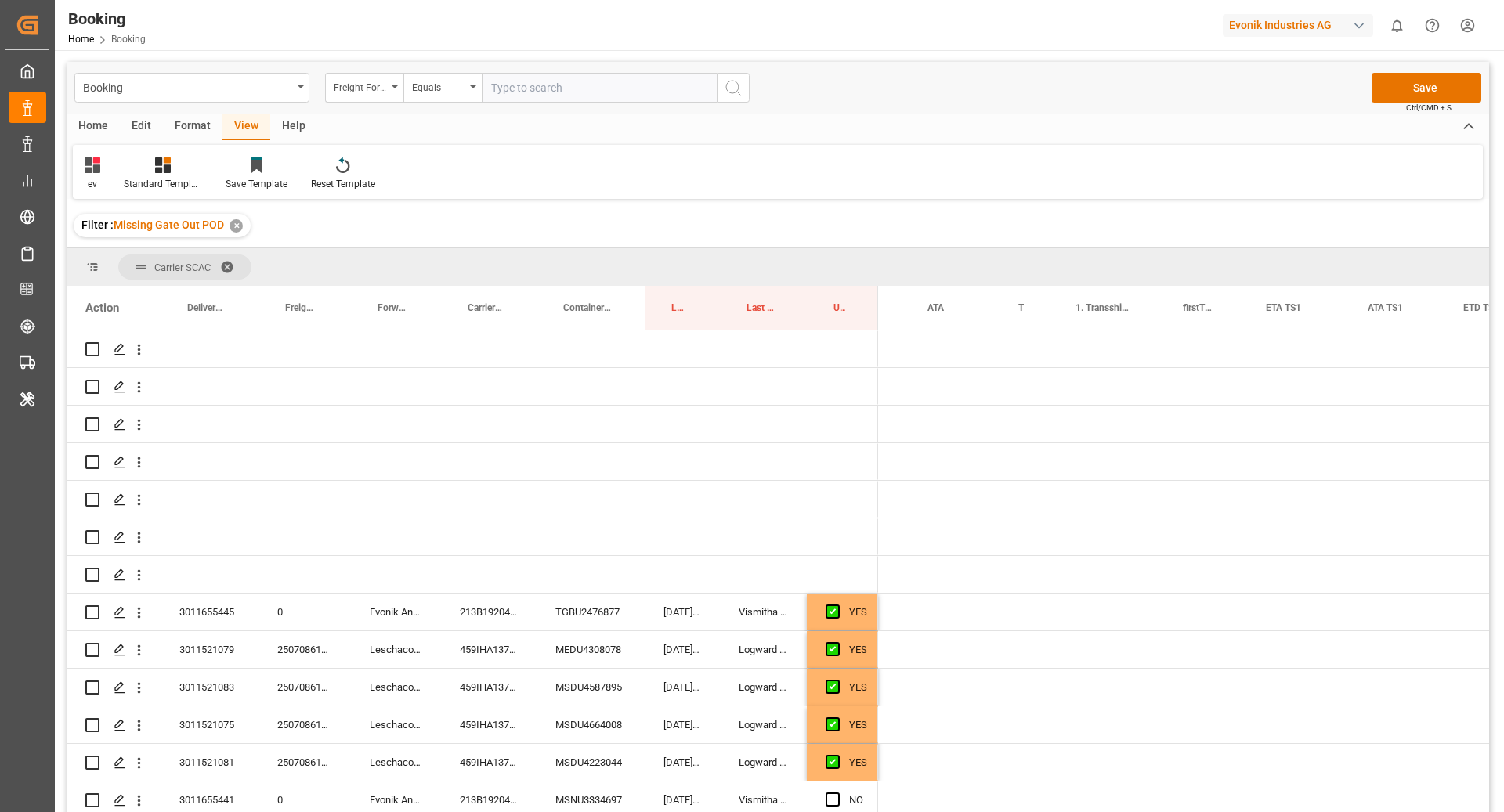
scroll to position [0, 1324]
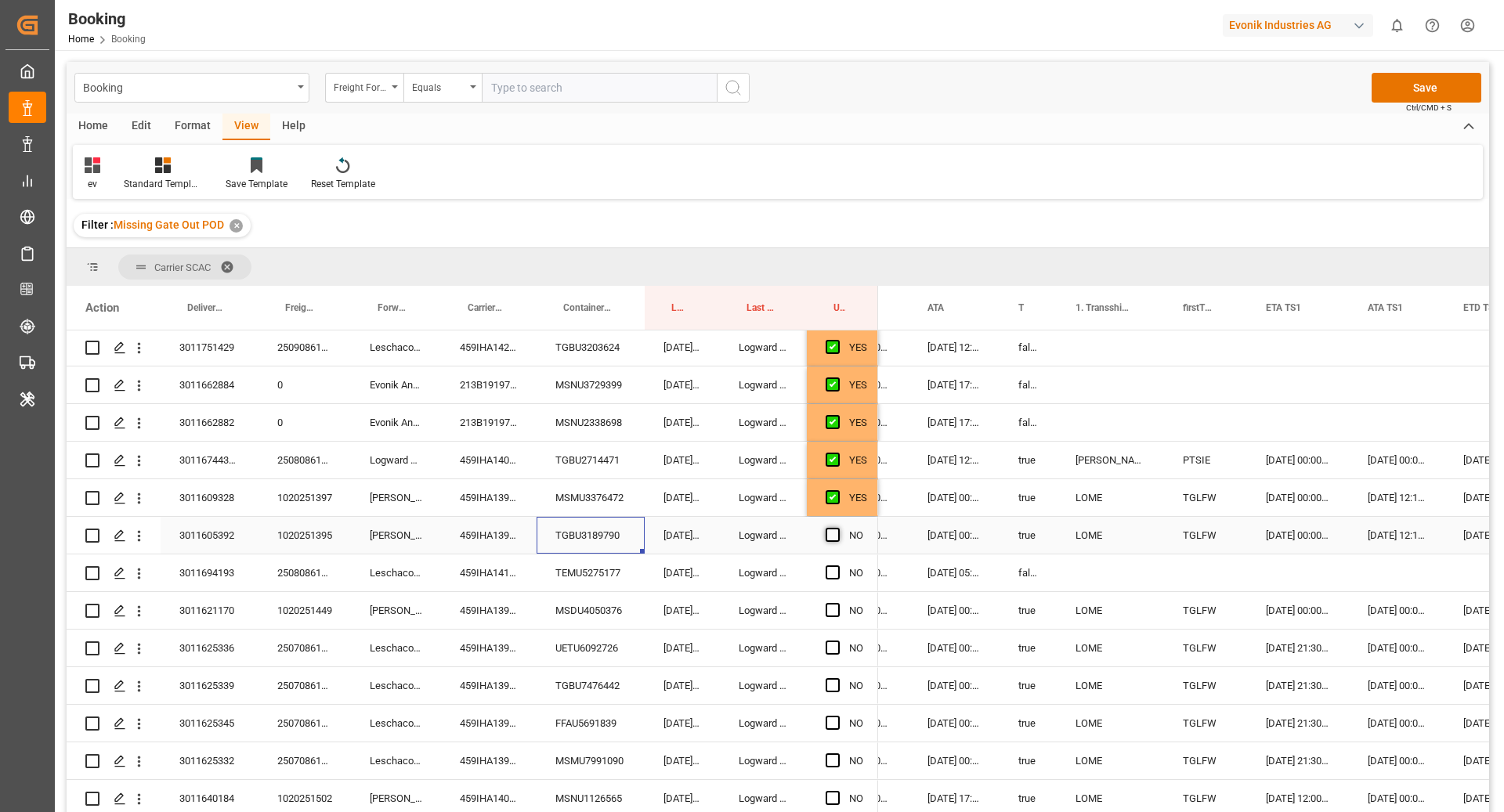
click at [834, 536] on span "Press SPACE to select this row." at bounding box center [833, 535] width 14 height 14
click at [837, 528] on input "Press SPACE to select this row." at bounding box center [837, 528] width 0 height 0
drag, startPoint x: 604, startPoint y: 588, endPoint x: 771, endPoint y: 606, distance: 168.0
click at [604, 588] on div "TEMU5275177" at bounding box center [590, 573] width 108 height 37
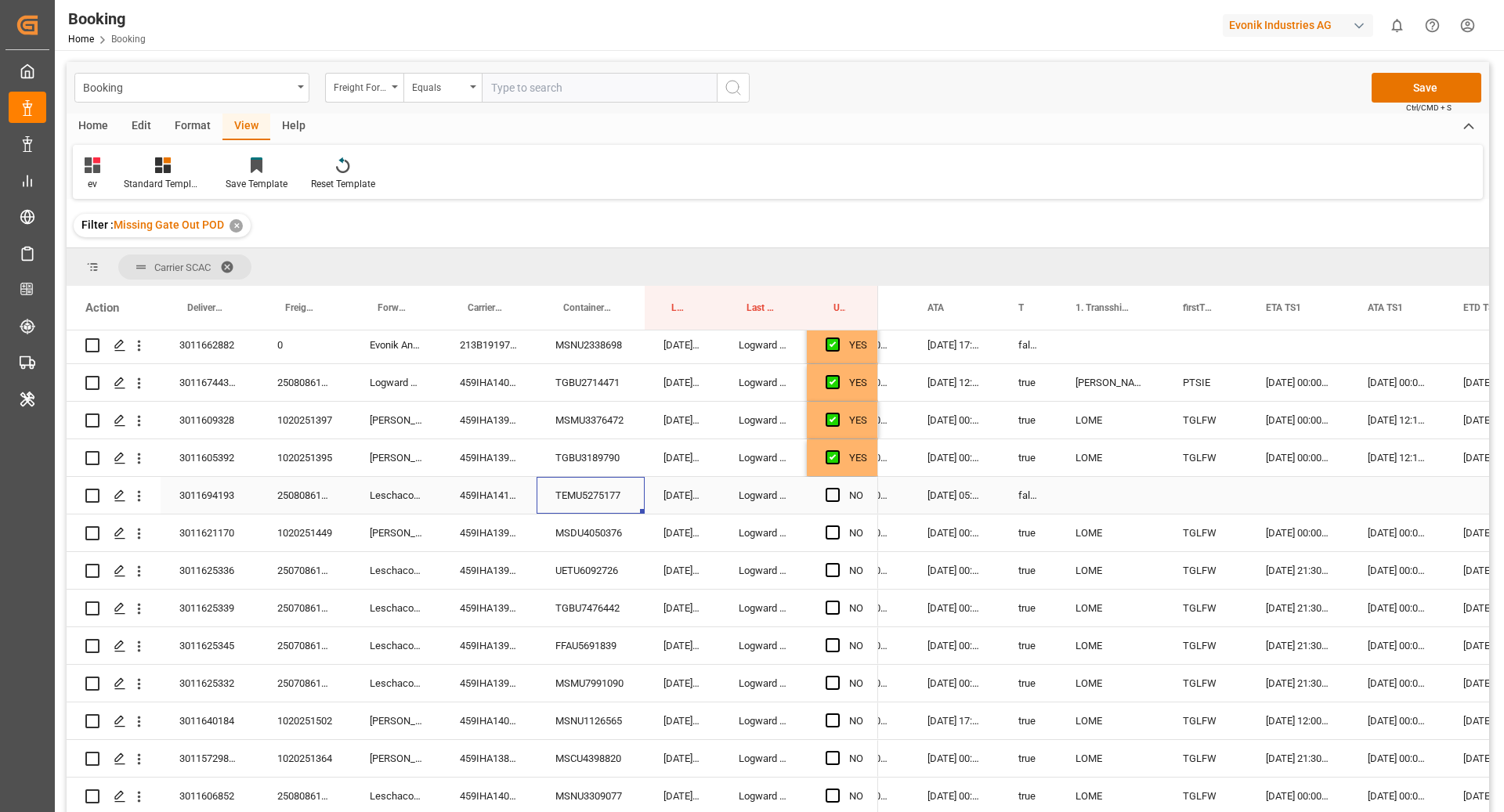
scroll to position [1187, 0]
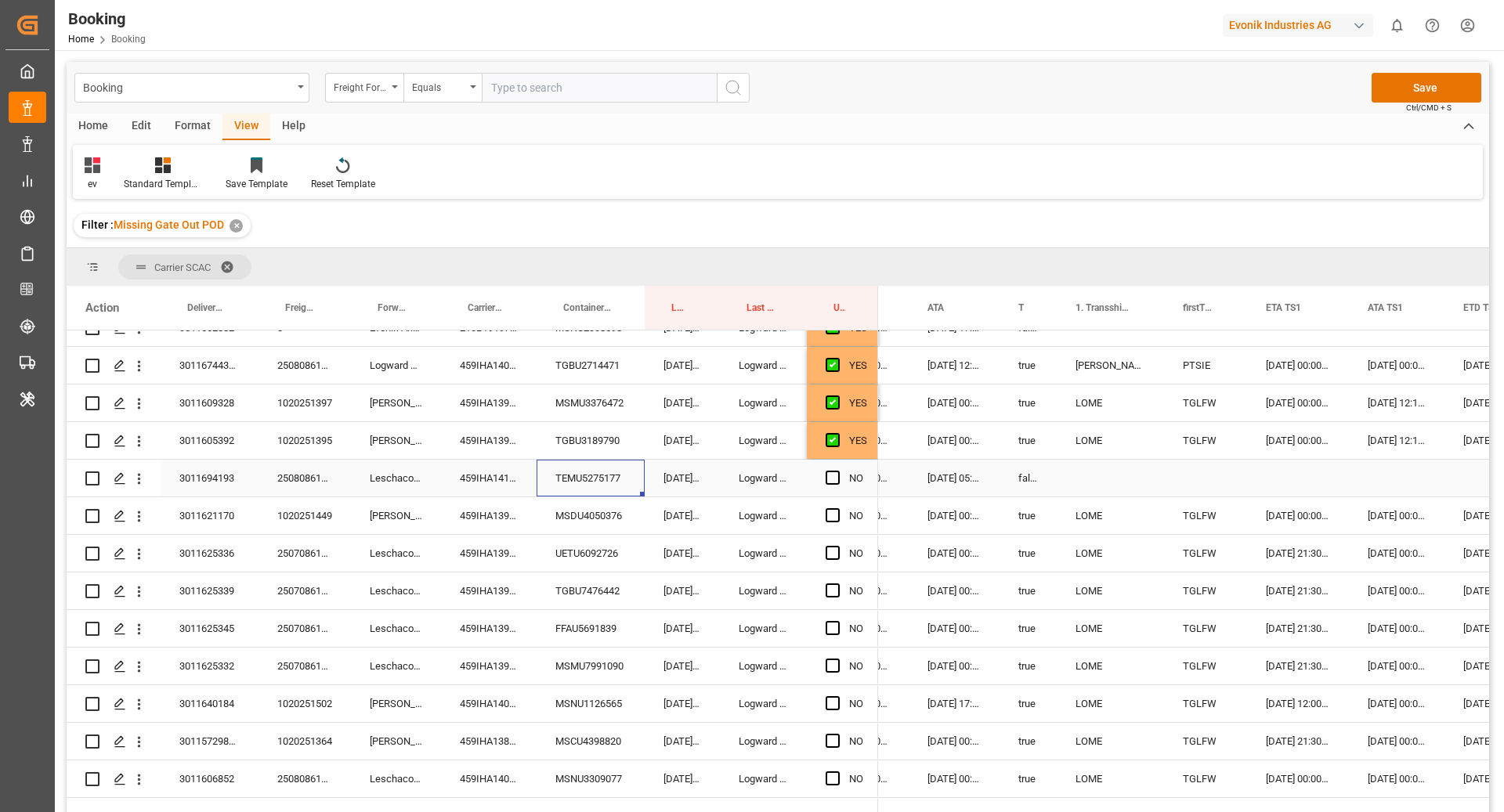
drag, startPoint x: 820, startPoint y: 481, endPoint x: 833, endPoint y: 480, distance: 13.0
click at [821, 481] on div "NO" at bounding box center [842, 478] width 72 height 37
click at [838, 479] on span "Press SPACE to select this row." at bounding box center [833, 478] width 14 height 14
click at [837, 471] on input "Press SPACE to select this row." at bounding box center [837, 471] width 0 height 0
click at [563, 538] on div "UETU6092726" at bounding box center [590, 553] width 108 height 37
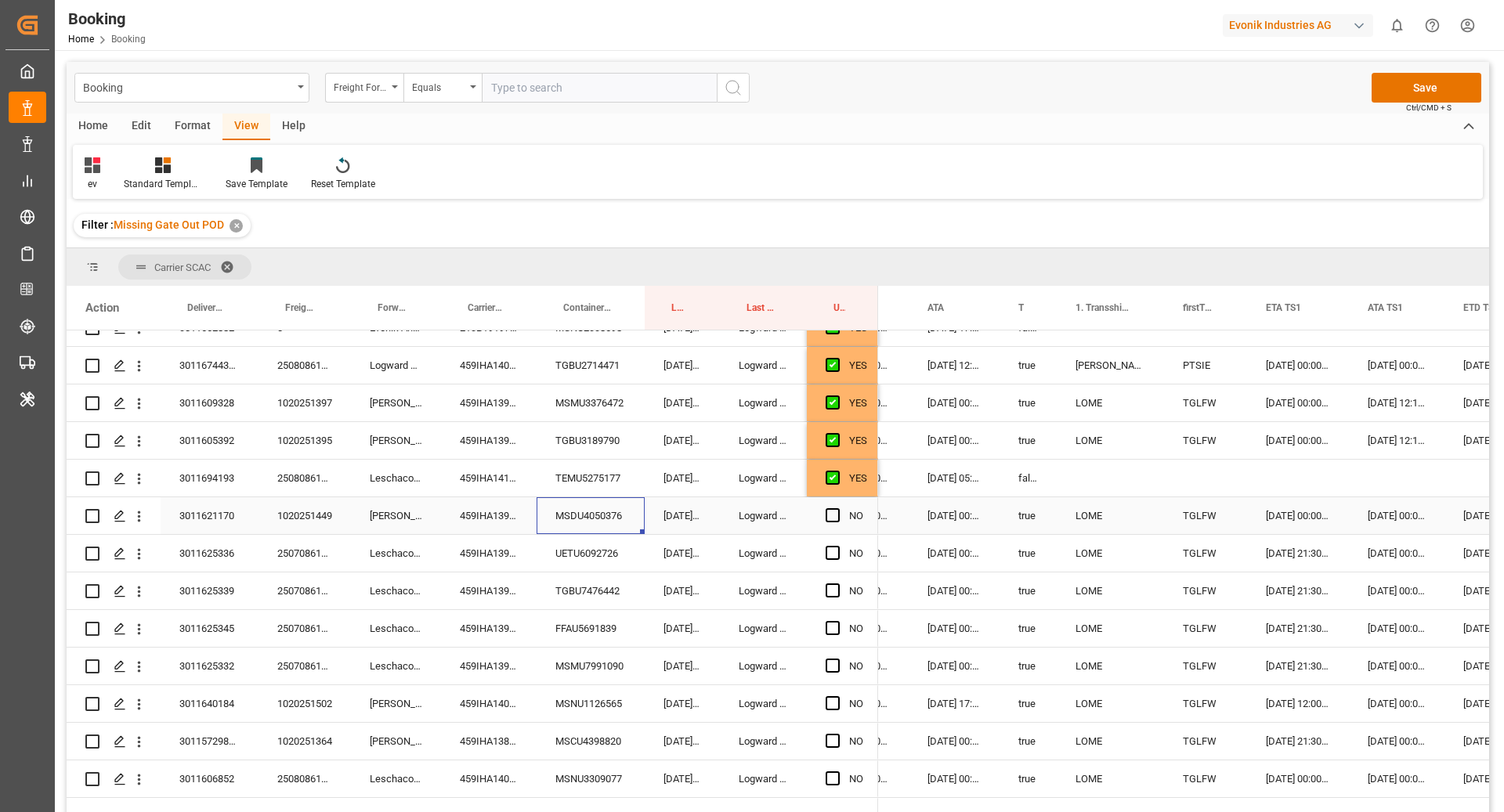
click at [598, 522] on div "MSDU4050376" at bounding box center [590, 515] width 108 height 37
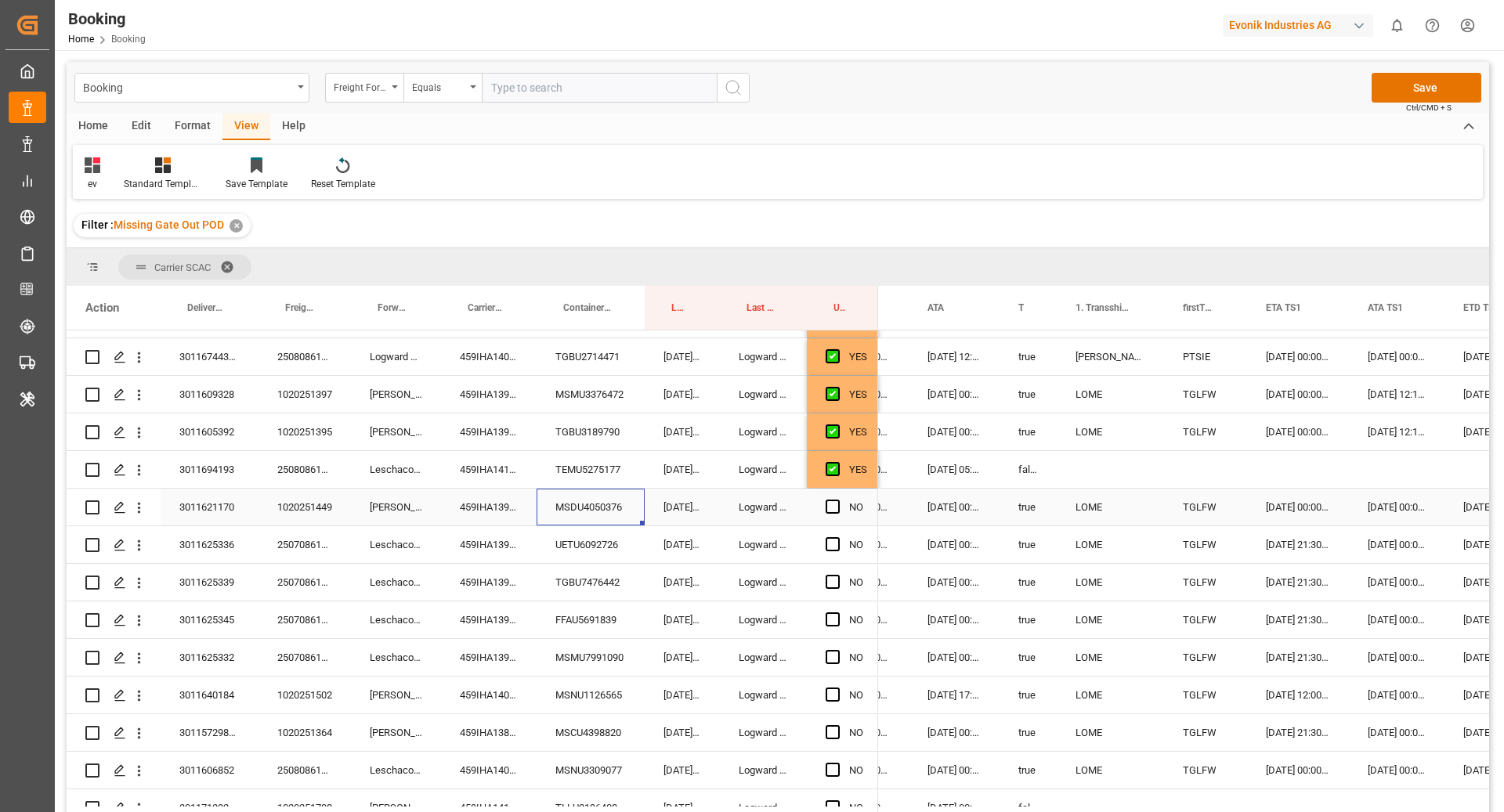
scroll to position [1199, 0]
drag, startPoint x: 836, startPoint y: 505, endPoint x: 820, endPoint y: 541, distance: 39.4
click at [836, 505] on span "Press SPACE to select this row." at bounding box center [833, 503] width 14 height 14
click at [837, 496] on input "Press SPACE to select this row." at bounding box center [837, 496] width 0 height 0
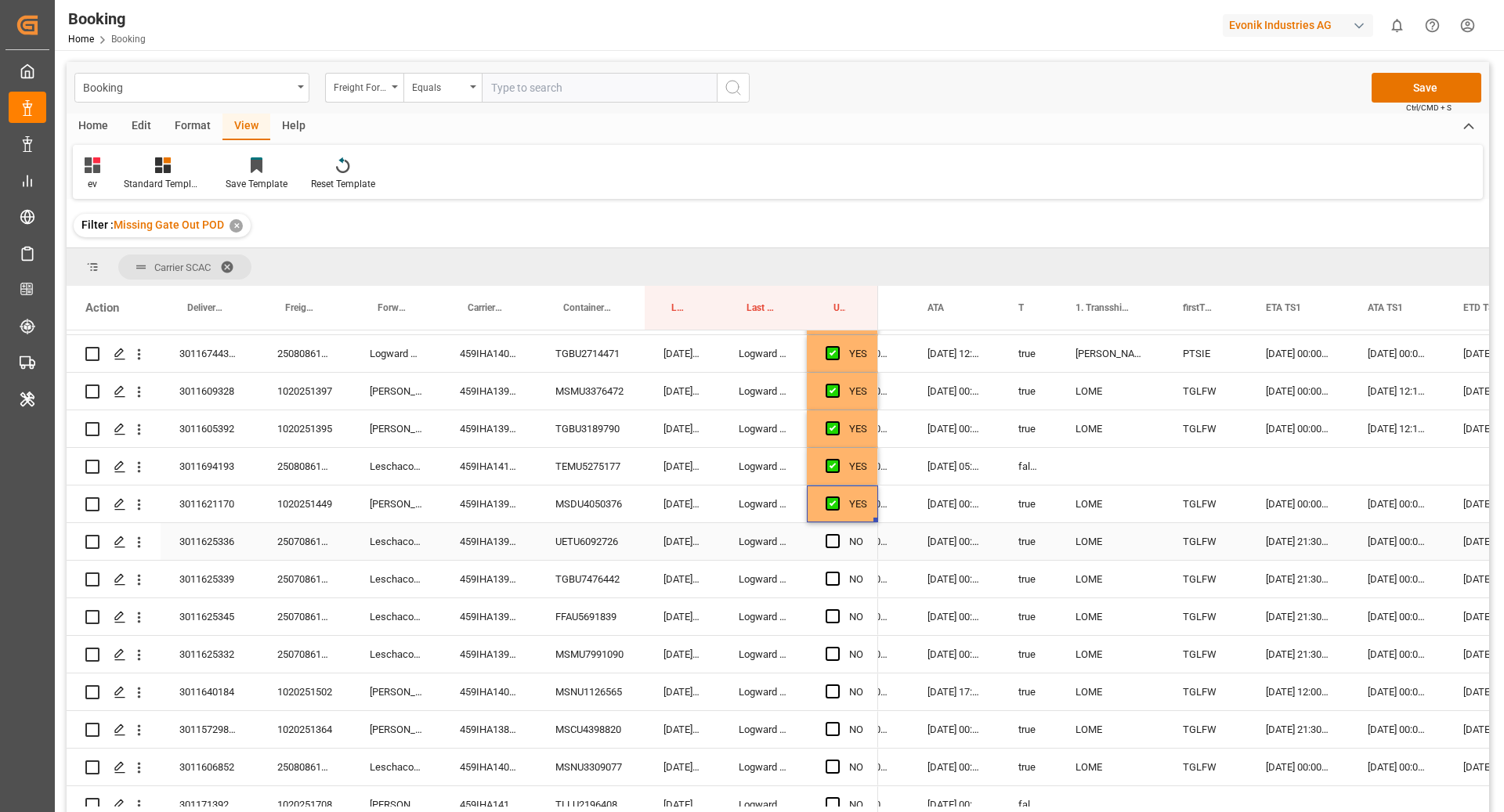
click at [624, 538] on div "UETU6092726" at bounding box center [590, 541] width 108 height 37
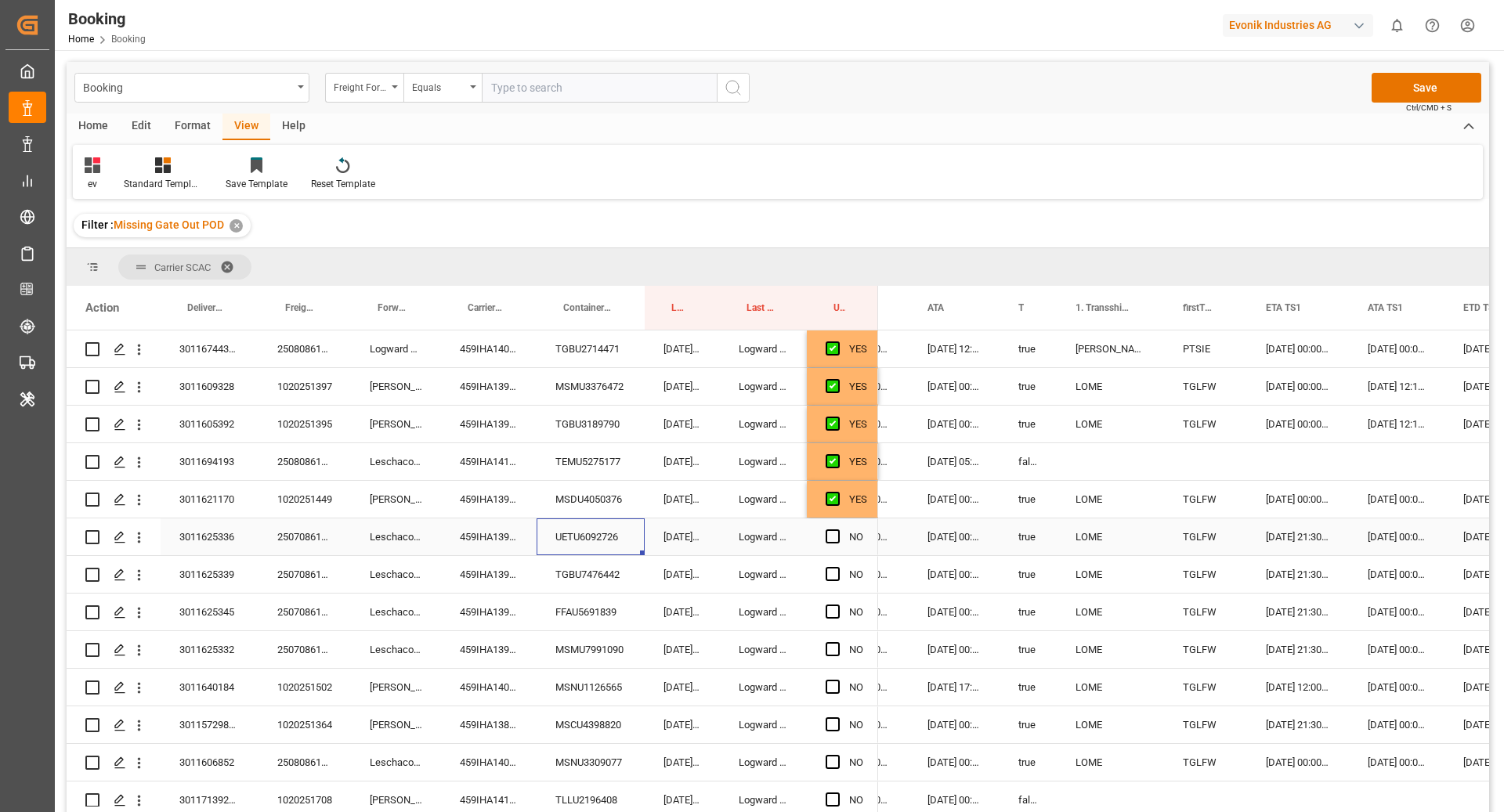
scroll to position [1218, 0]
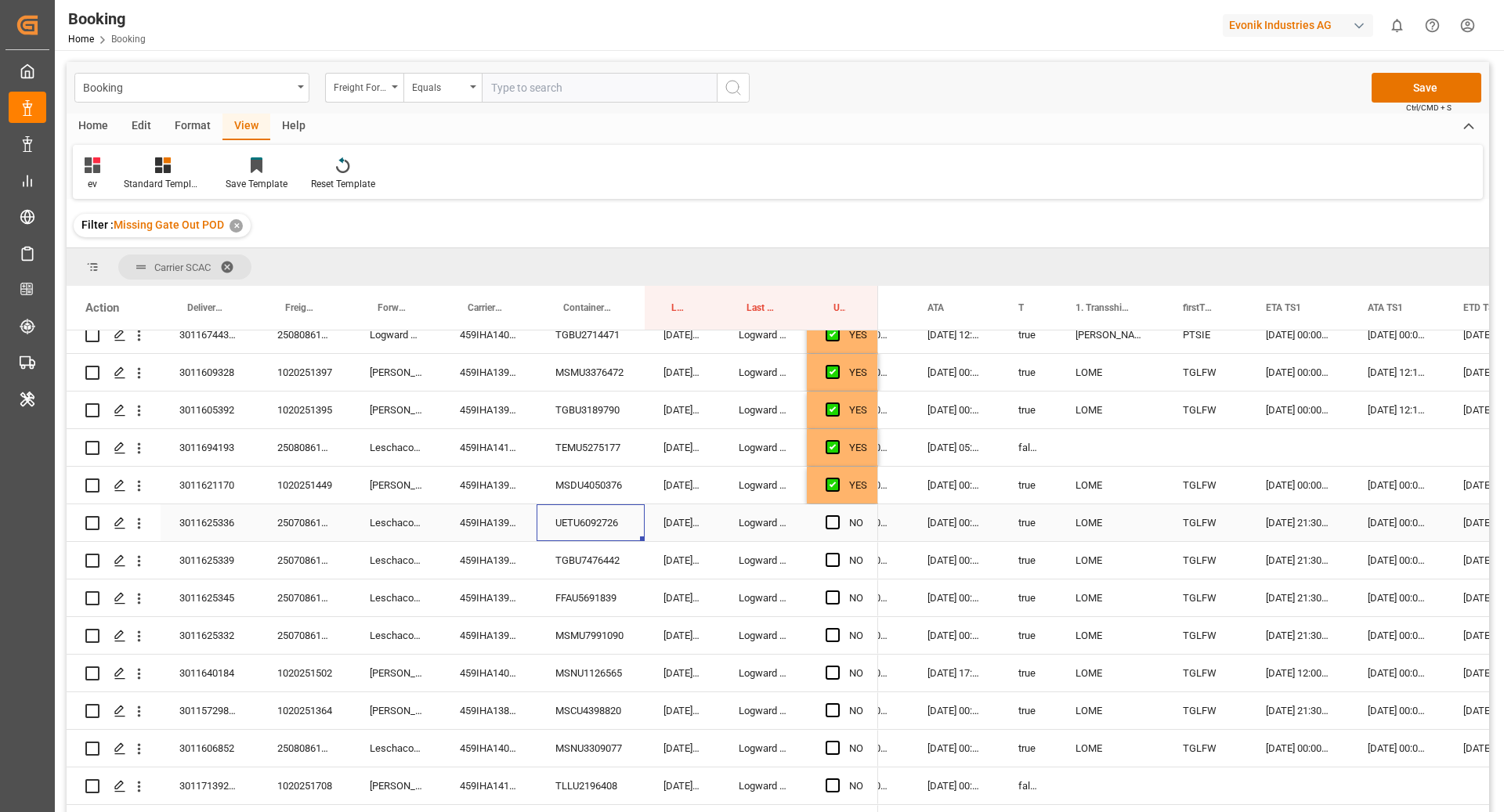
click at [845, 520] on div "Press SPACE to select this row." at bounding box center [837, 523] width 23 height 36
click at [833, 526] on span "Press SPACE to select this row." at bounding box center [833, 522] width 14 height 14
click at [837, 515] on input "Press SPACE to select this row." at bounding box center [837, 515] width 0 height 0
click at [618, 569] on div "TGBU7476442" at bounding box center [590, 560] width 108 height 37
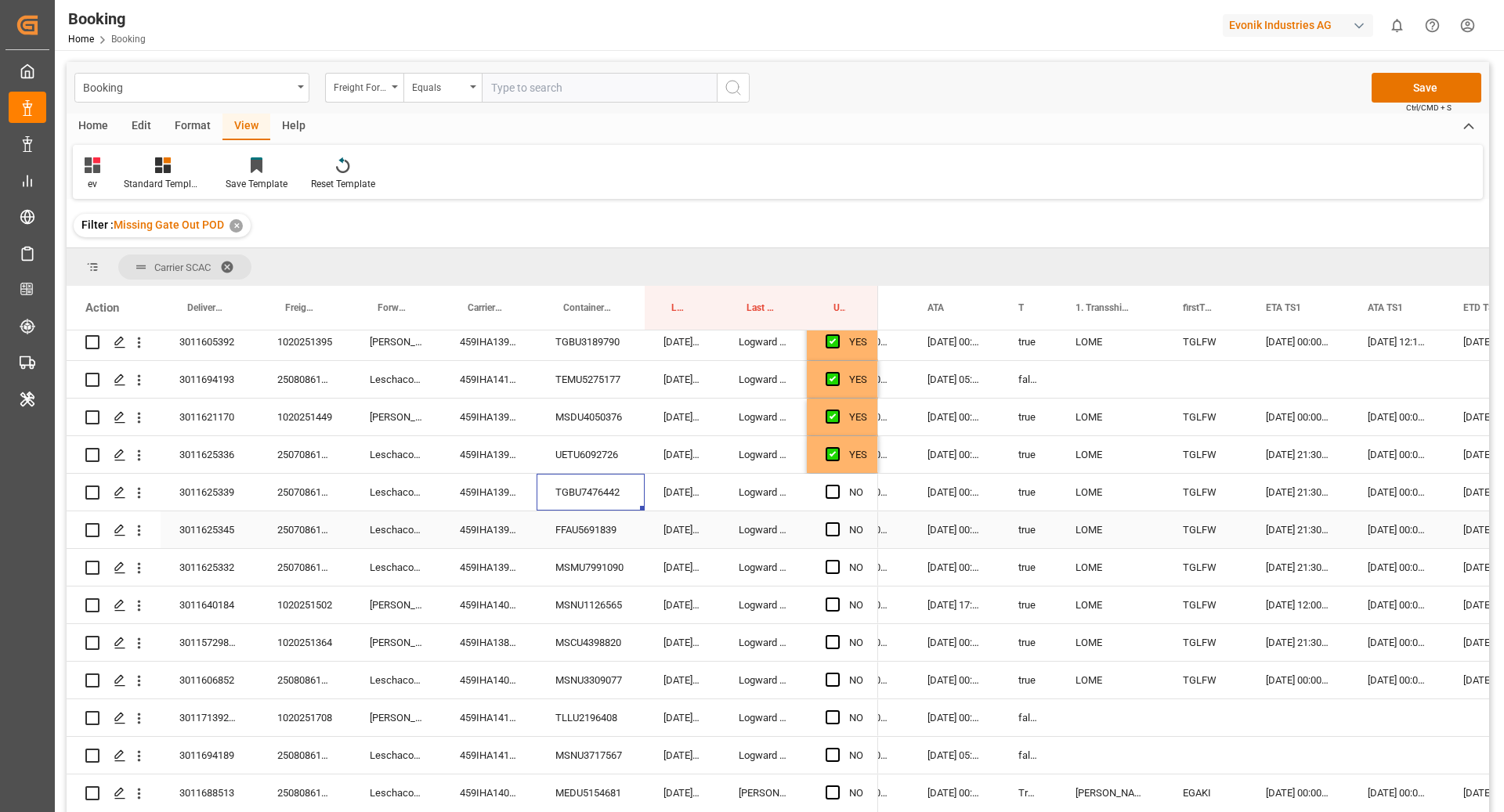
scroll to position [1299, 0]
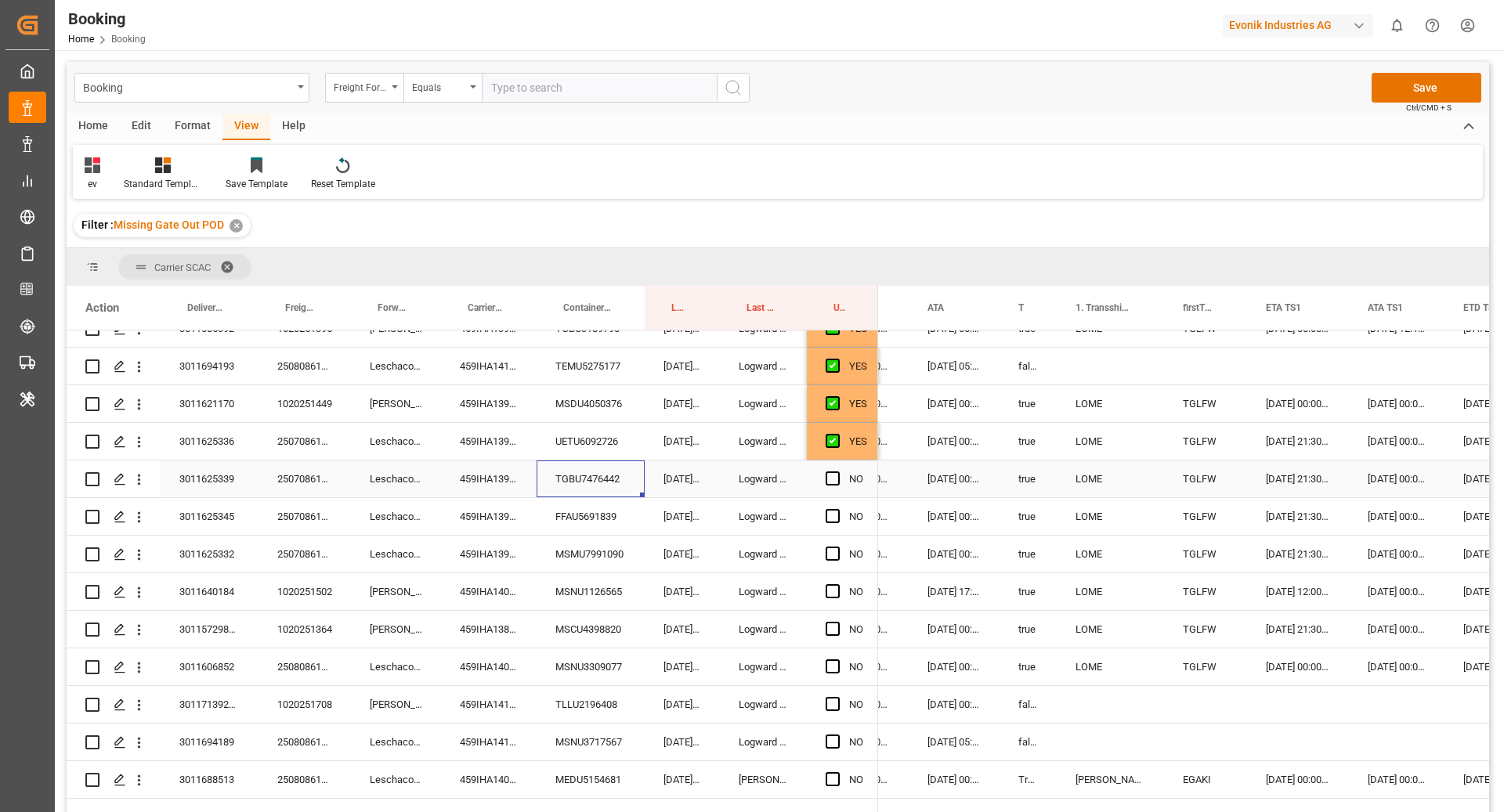
click at [827, 474] on span "Press SPACE to select this row." at bounding box center [833, 478] width 14 height 14
click at [837, 471] on input "Press SPACE to select this row." at bounding box center [837, 471] width 0 height 0
drag, startPoint x: 600, startPoint y: 526, endPoint x: 628, endPoint y: 556, distance: 41.0
click at [600, 526] on div "FFAU5691839" at bounding box center [590, 516] width 108 height 37
click at [831, 524] on div "Press SPACE to select this row." at bounding box center [837, 517] width 23 height 36
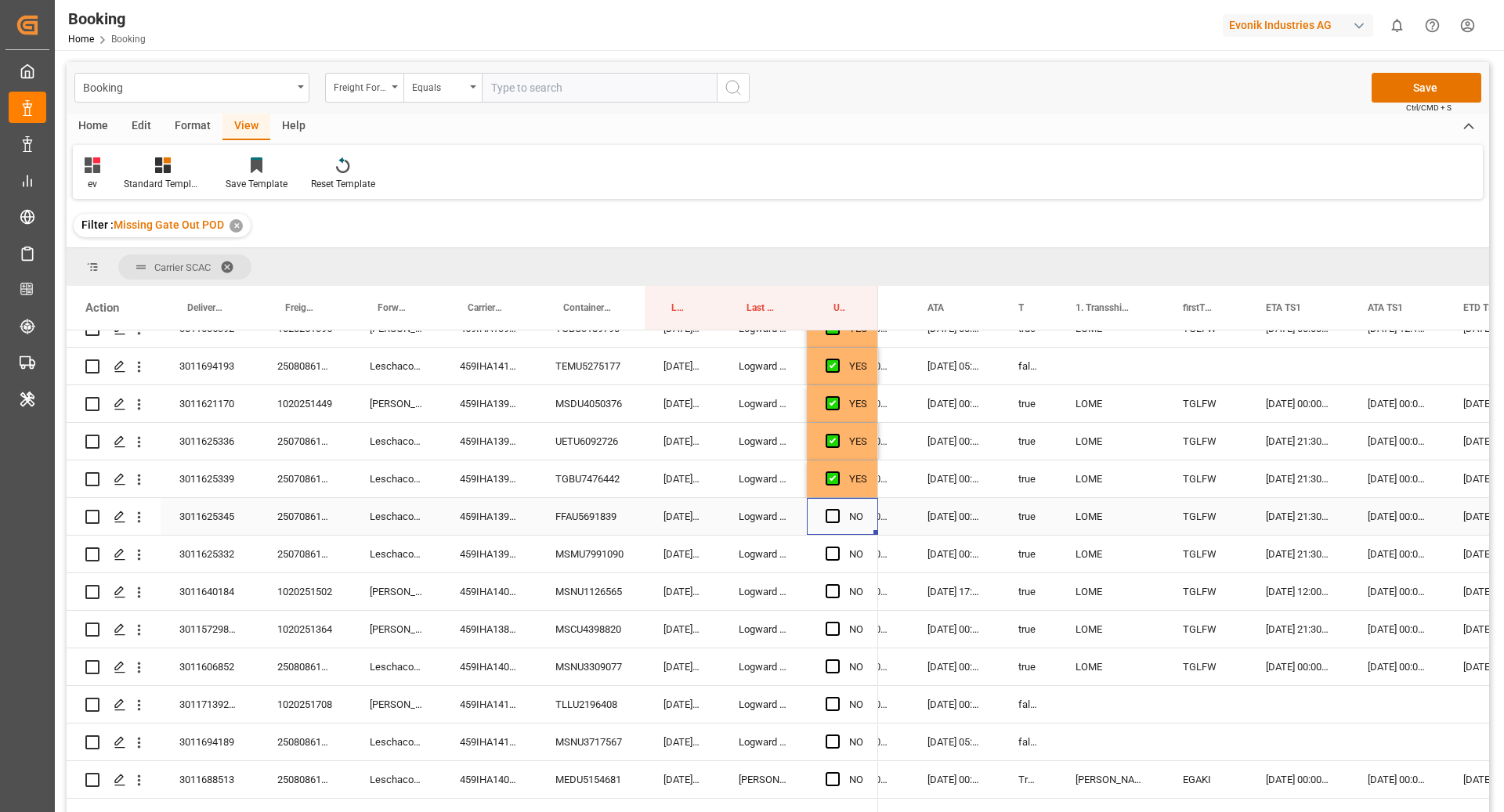
click at [830, 515] on span "Press SPACE to select this row." at bounding box center [833, 516] width 14 height 14
click at [837, 509] on input "Press SPACE to select this row." at bounding box center [837, 509] width 0 height 0
click at [633, 552] on div "MSMU7991090" at bounding box center [590, 554] width 108 height 37
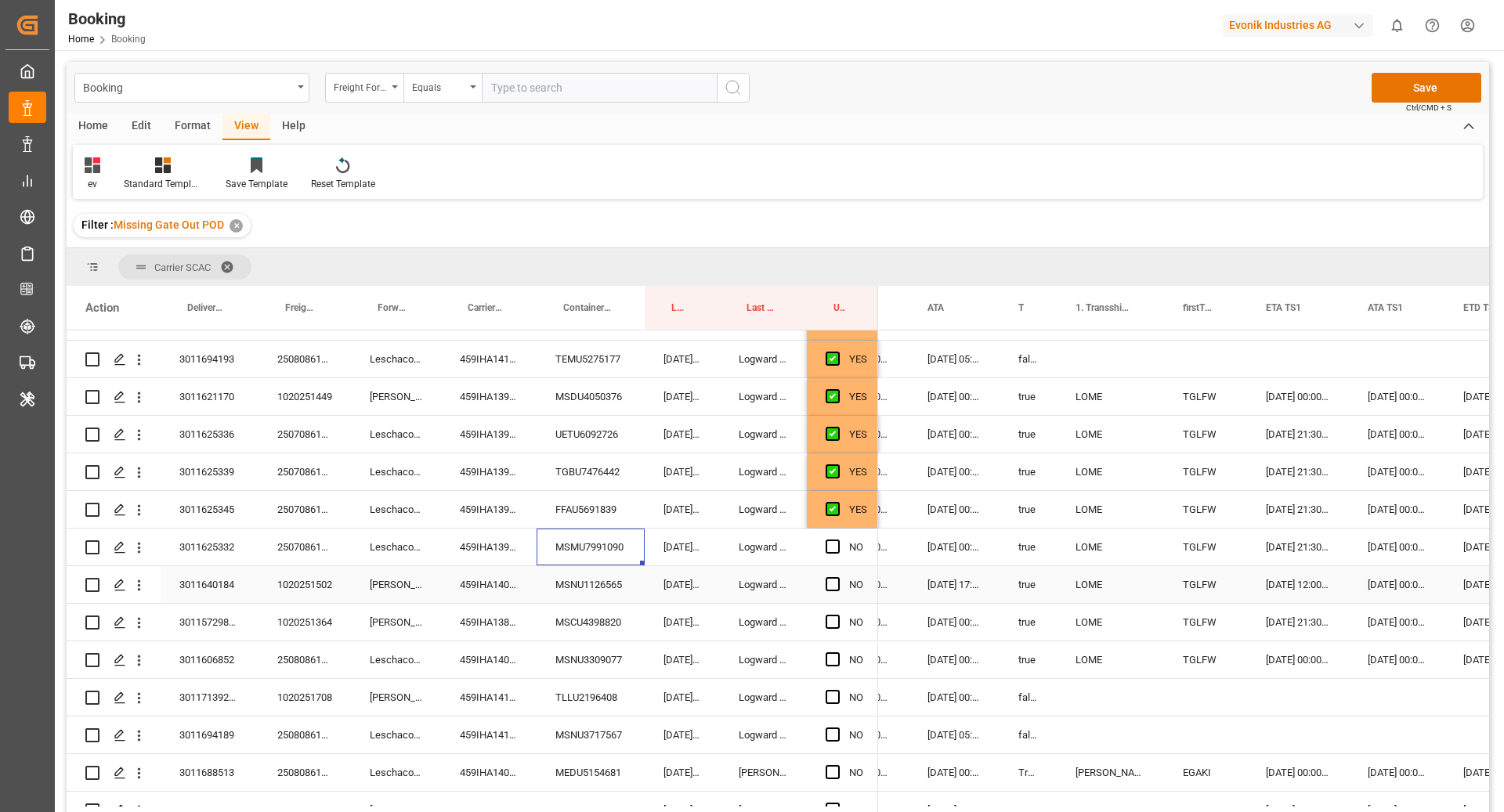
scroll to position [1311, 0]
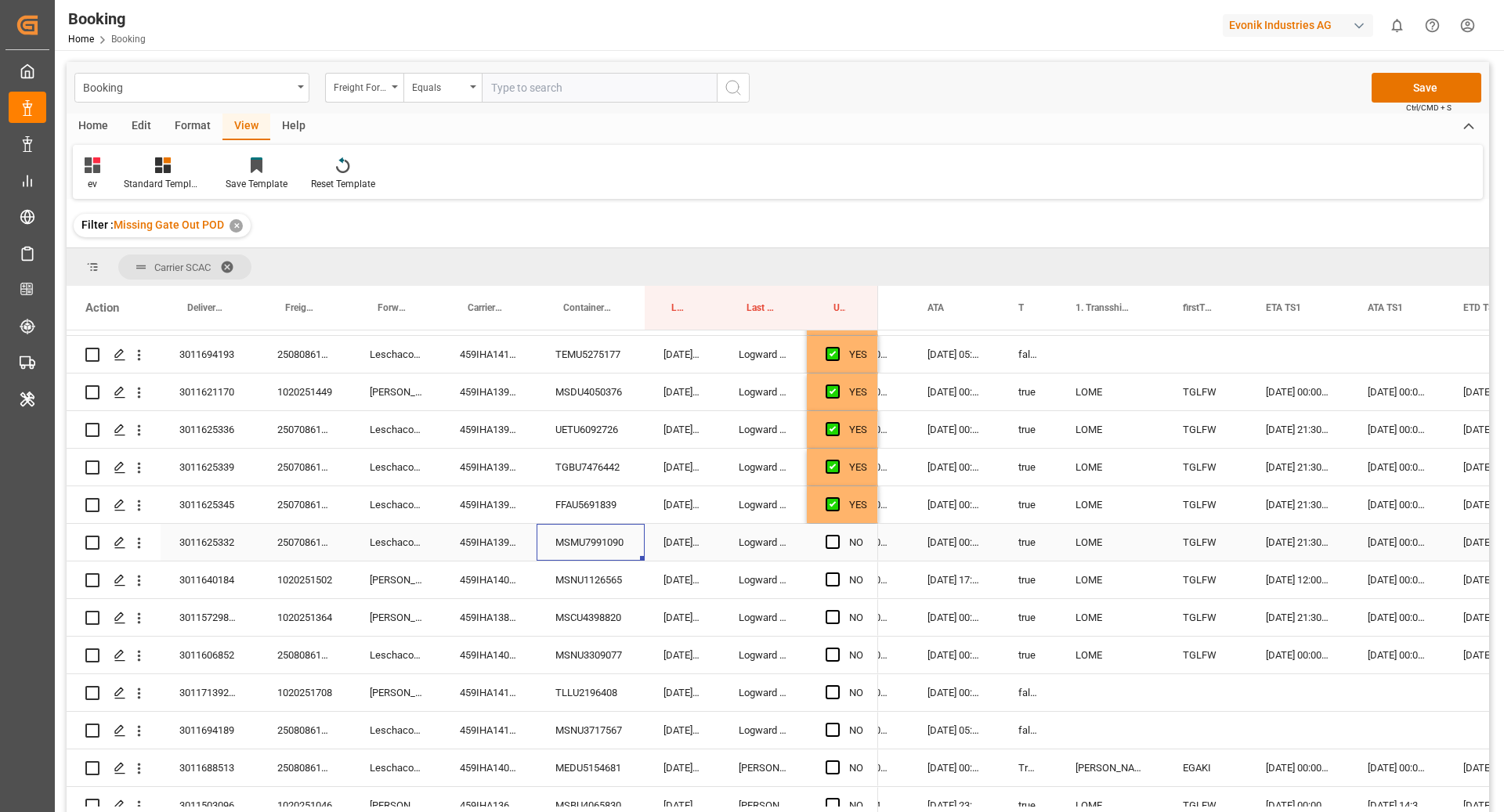
click at [830, 544] on span "Press SPACE to select this row." at bounding box center [833, 542] width 14 height 14
click at [837, 535] on input "Press SPACE to select this row." at bounding box center [837, 535] width 0 height 0
click at [585, 586] on div "MSNU1126565" at bounding box center [590, 580] width 108 height 37
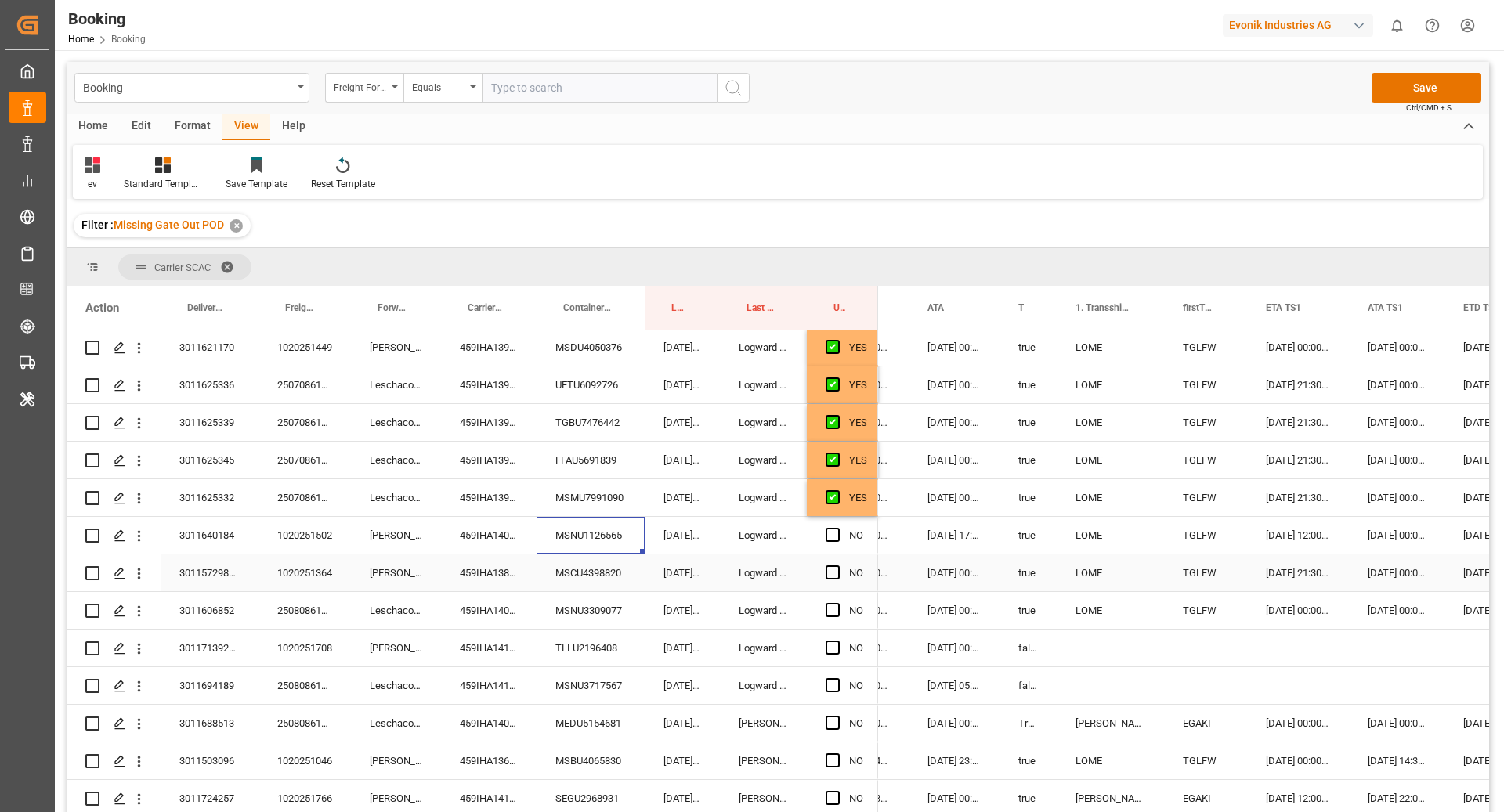
scroll to position [1469, 0]
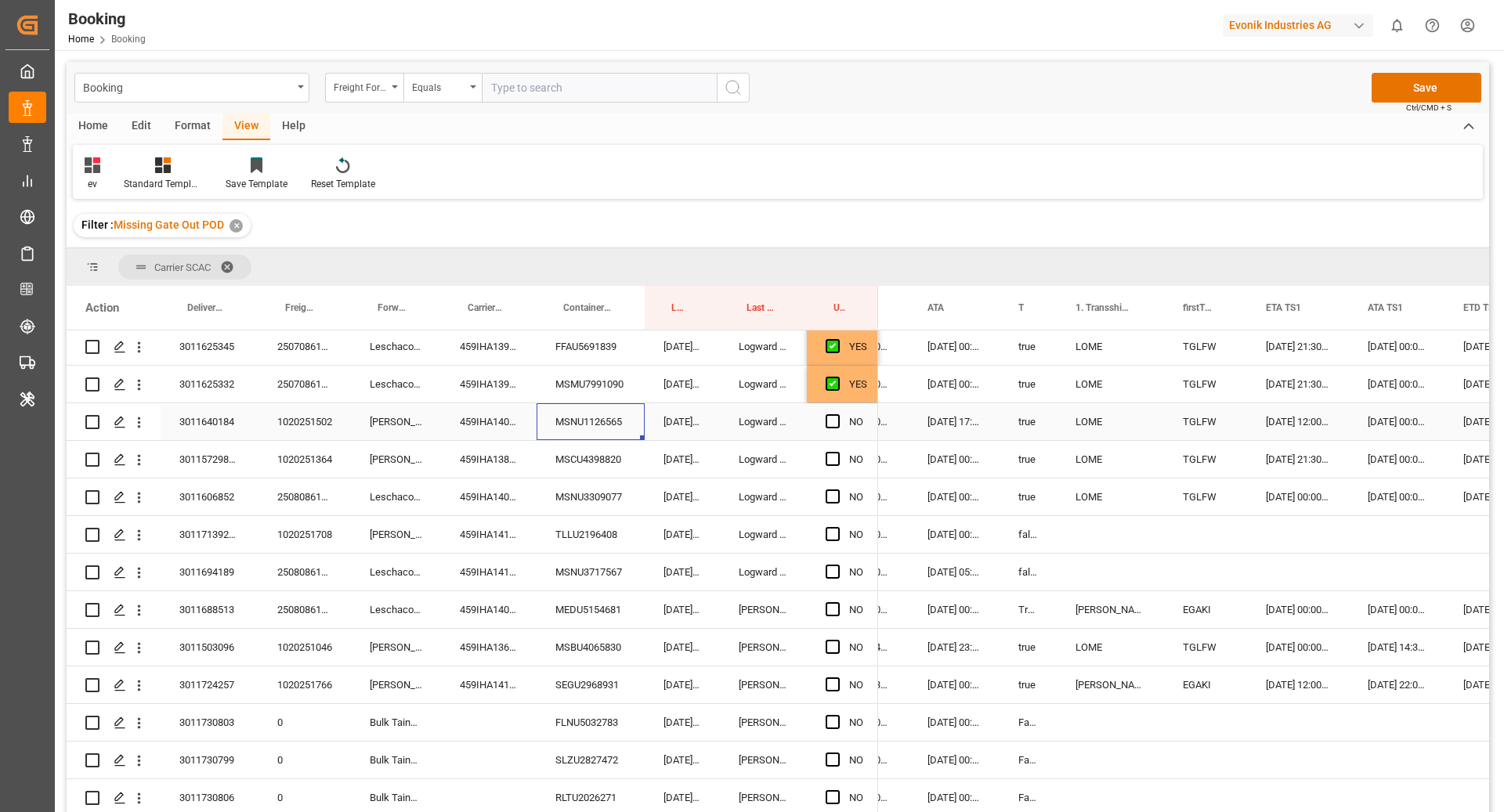
click at [833, 433] on div "Press SPACE to select this row." at bounding box center [837, 422] width 23 height 36
click at [840, 420] on div "Press SPACE to select this row." at bounding box center [837, 422] width 23 height 36
click at [837, 424] on span "Press SPACE to select this row." at bounding box center [833, 421] width 14 height 14
click at [837, 414] on input "Press SPACE to select this row." at bounding box center [837, 414] width 0 height 0
click at [632, 471] on div "MSCU4398820" at bounding box center [590, 459] width 108 height 37
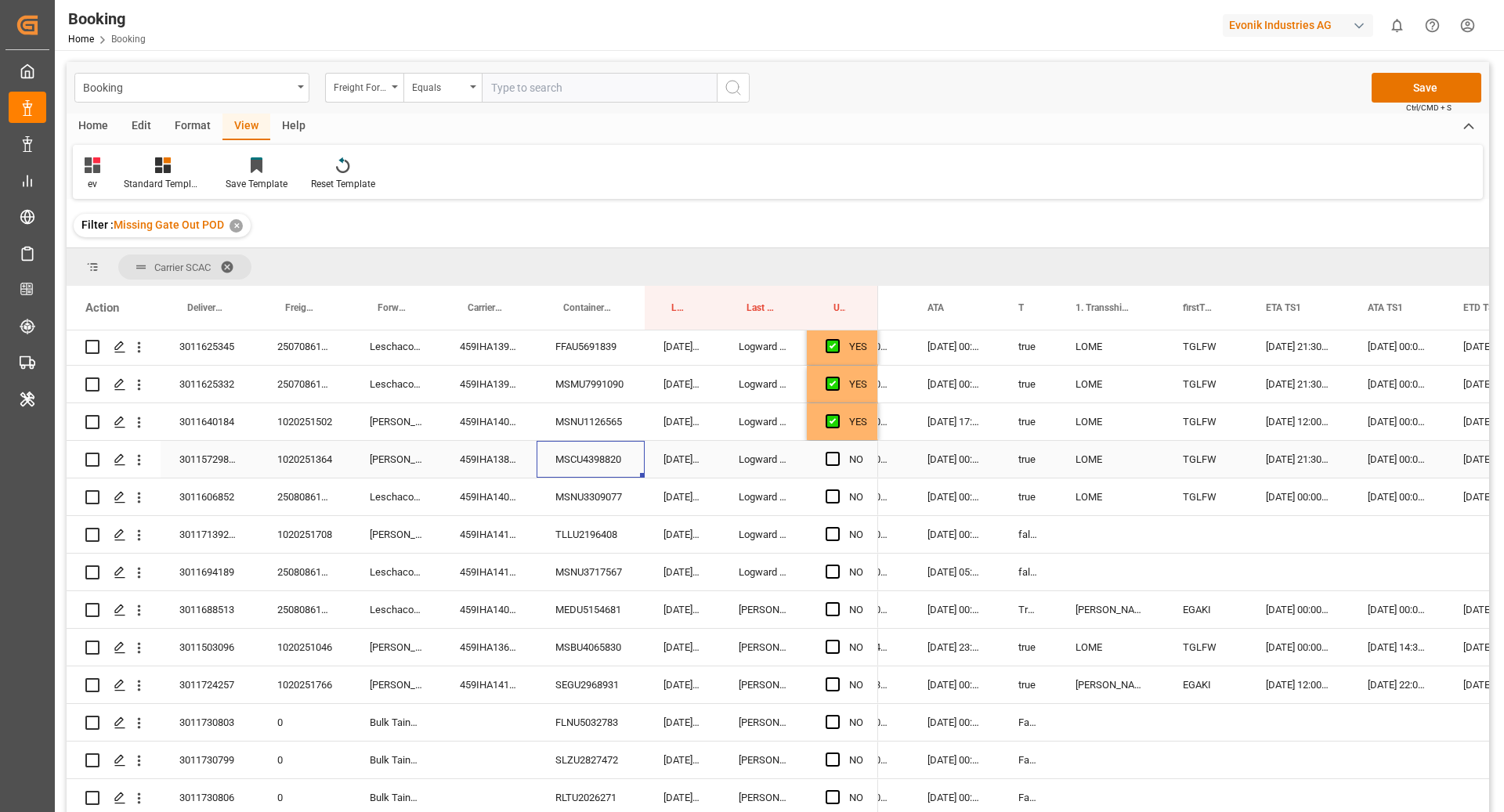
click at [827, 458] on span "Press SPACE to select this row." at bounding box center [833, 459] width 14 height 14
click at [837, 452] on input "Press SPACE to select this row." at bounding box center [837, 452] width 0 height 0
click at [558, 496] on div "MSNU3309077" at bounding box center [590, 497] width 108 height 37
click at [834, 502] on span "Press SPACE to select this row." at bounding box center [833, 496] width 14 height 14
click at [837, 489] on input "Press SPACE to select this row." at bounding box center [837, 489] width 0 height 0
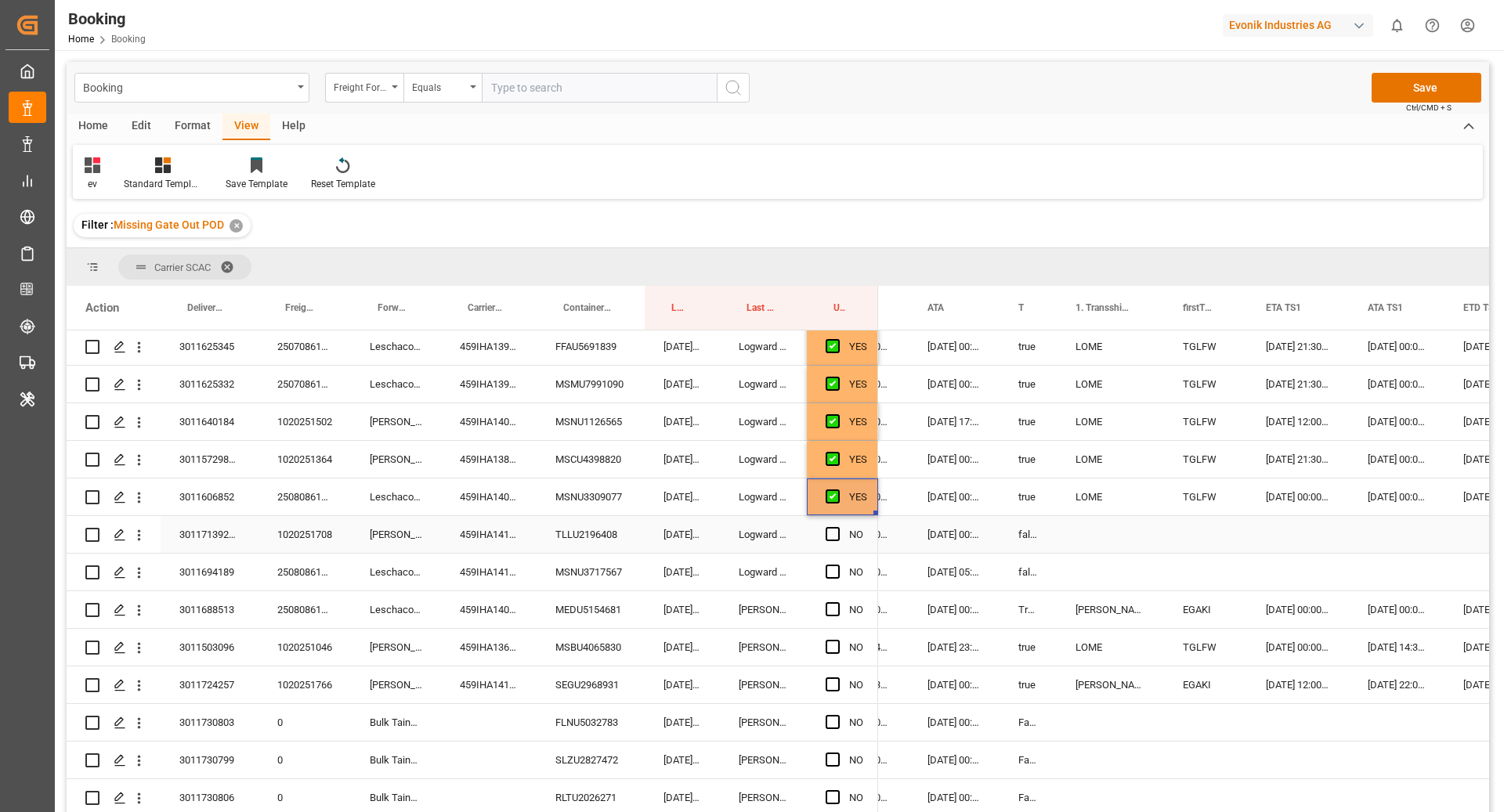
click at [618, 534] on div "TLLU2196408" at bounding box center [590, 534] width 108 height 37
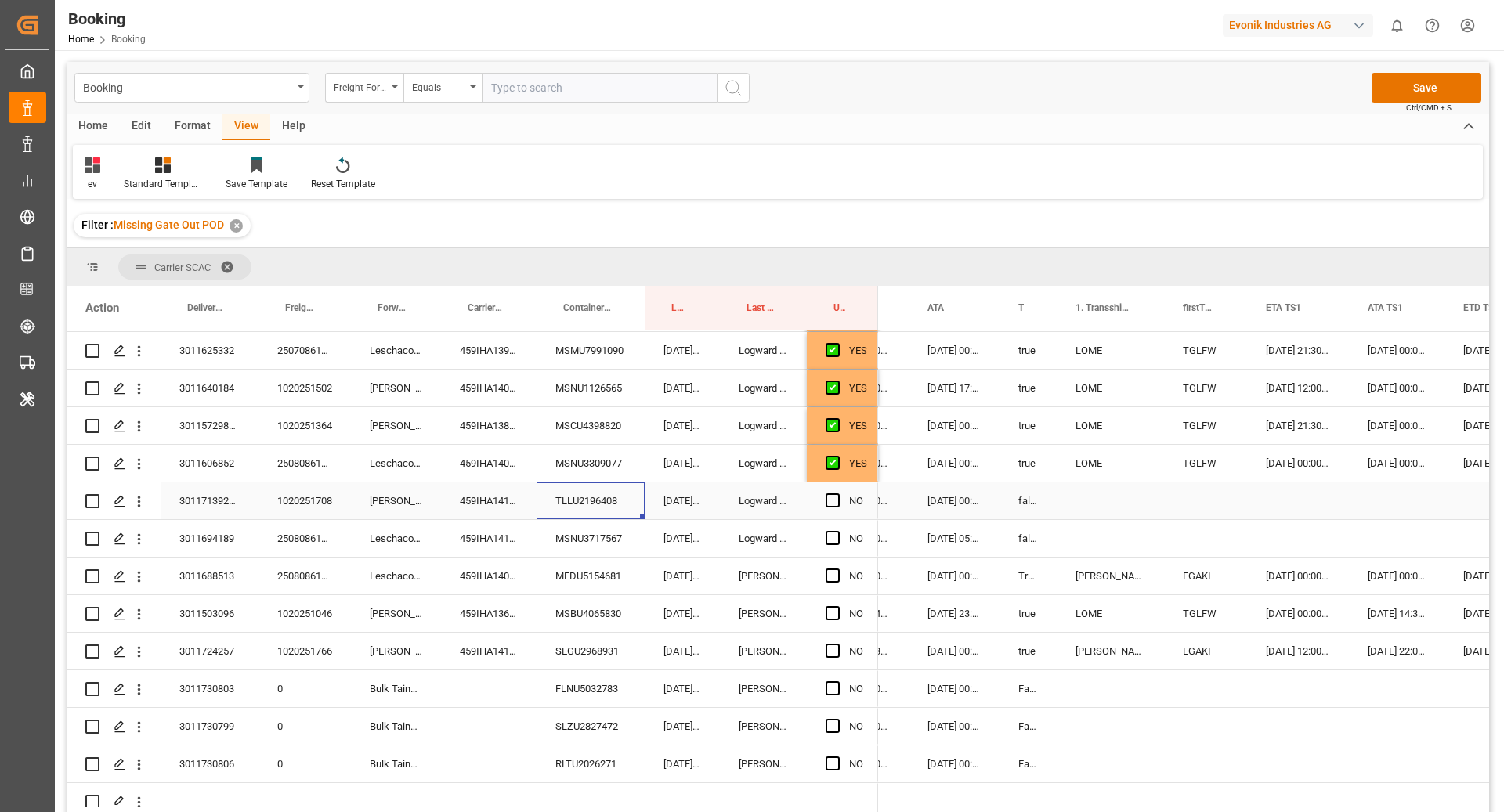
scroll to position [1504, 0]
click at [828, 498] on span "Press SPACE to select this row." at bounding box center [833, 499] width 14 height 14
click at [837, 492] on input "Press SPACE to select this row." at bounding box center [837, 492] width 0 height 0
click at [578, 538] on div "MSNU3717567" at bounding box center [590, 537] width 108 height 37
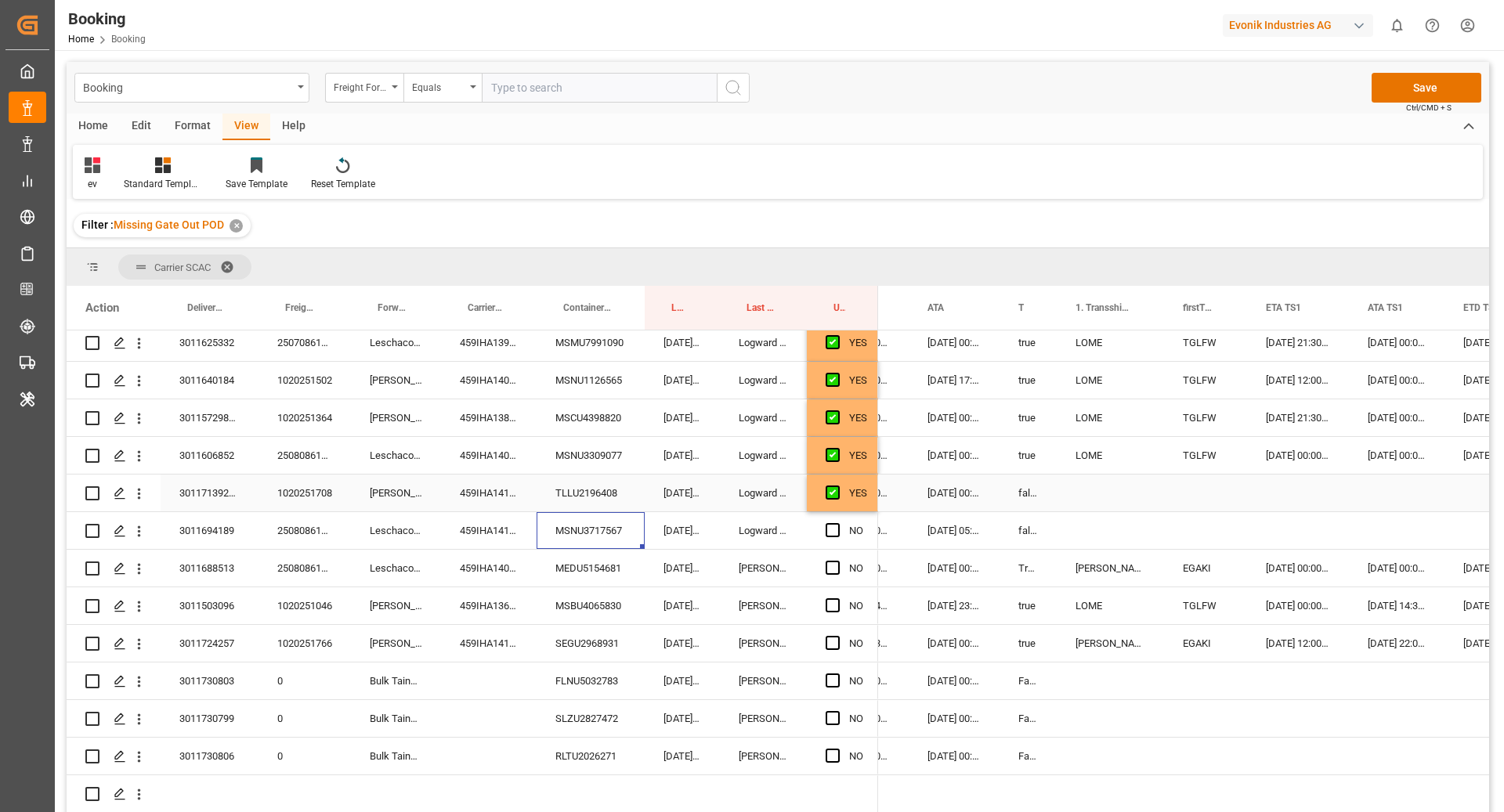
scroll to position [1512, 0]
click at [836, 532] on span "Press SPACE to select this row." at bounding box center [833, 529] width 14 height 14
click at [837, 522] on input "Press SPACE to select this row." at bounding box center [837, 522] width 0 height 0
click at [574, 563] on div "MEDU5154681" at bounding box center [590, 566] width 108 height 37
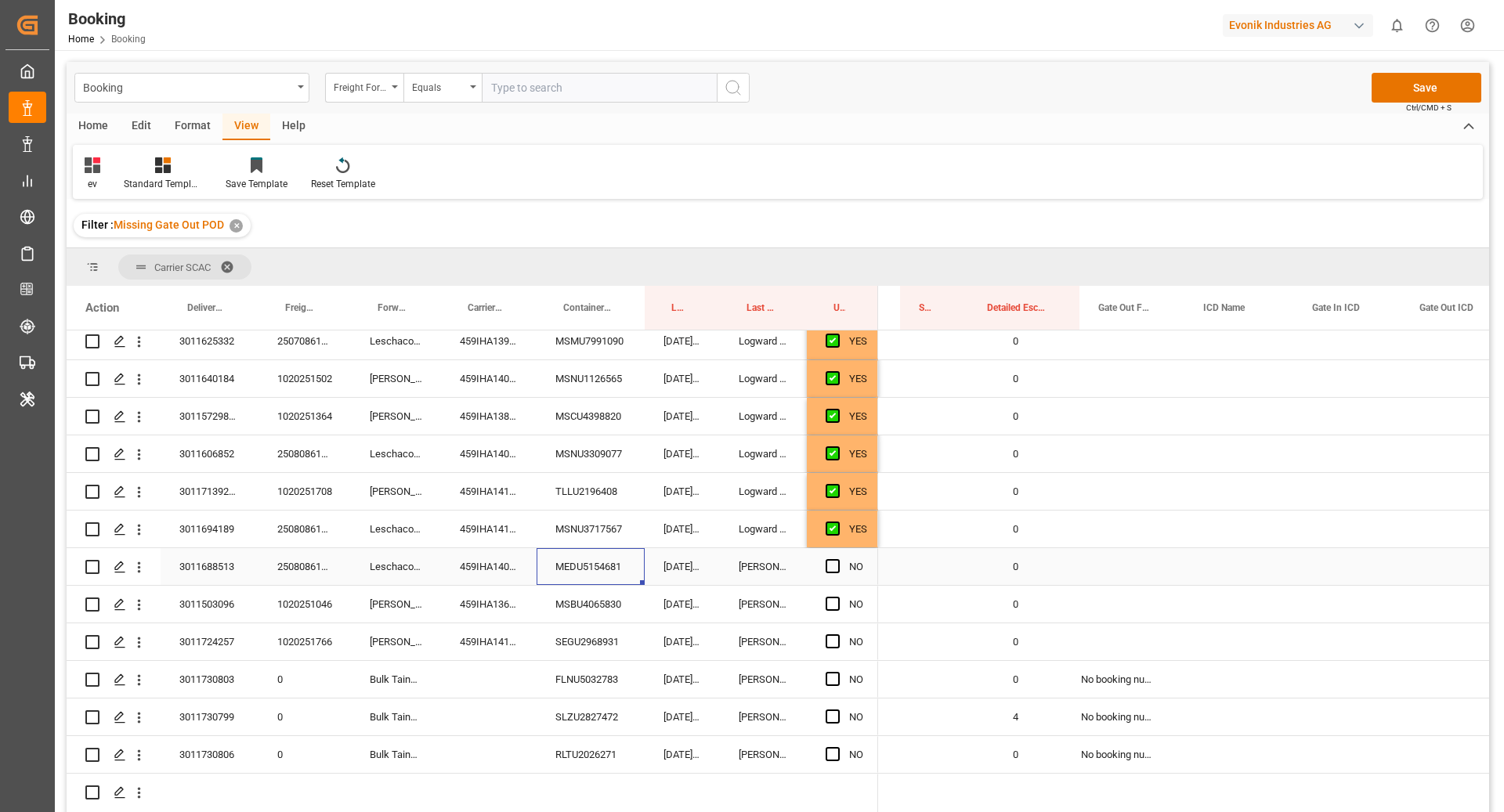
scroll to position [0, 2703]
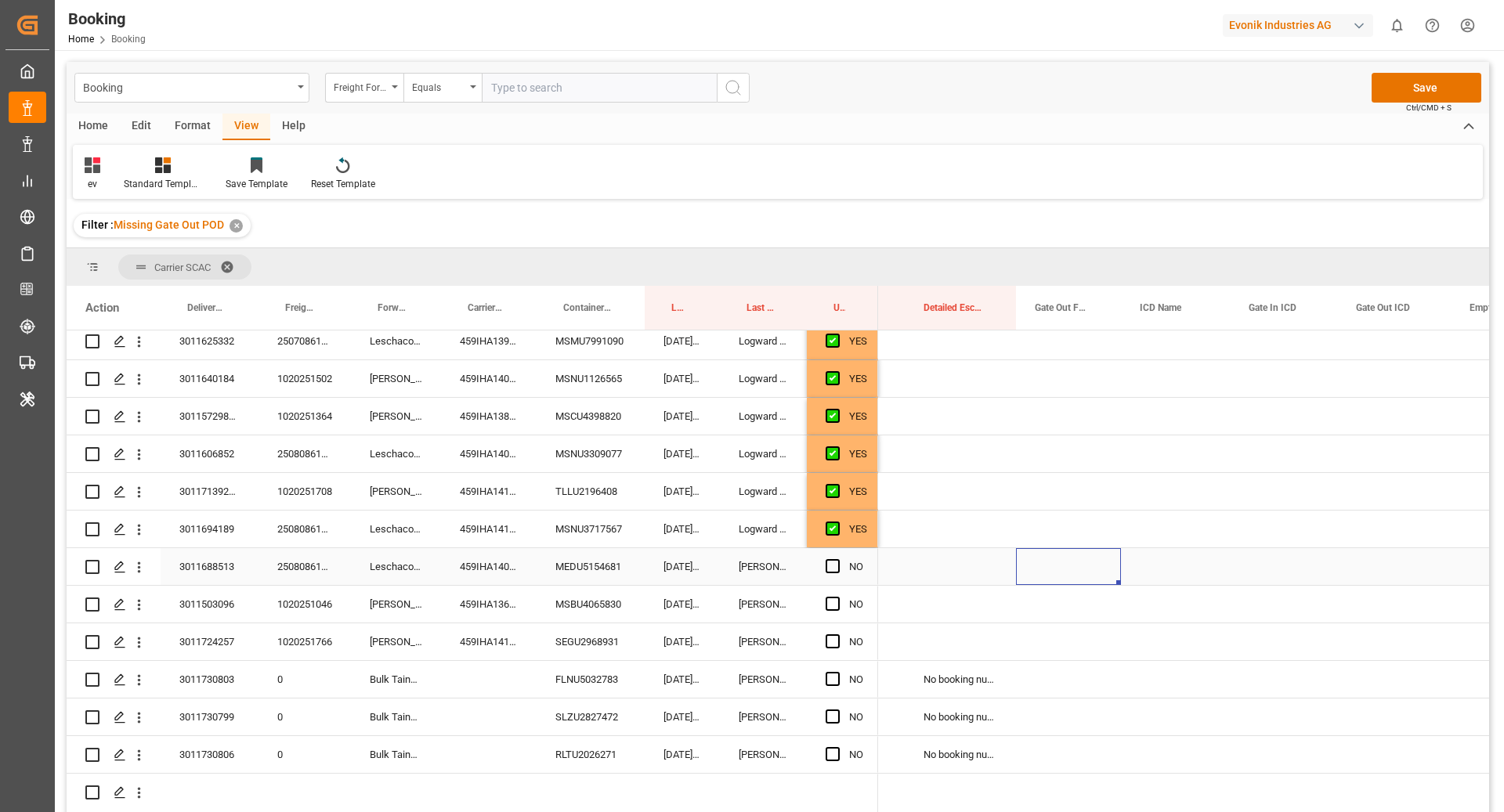
click at [1049, 571] on div "Press SPACE to select this row." at bounding box center [1068, 566] width 105 height 37
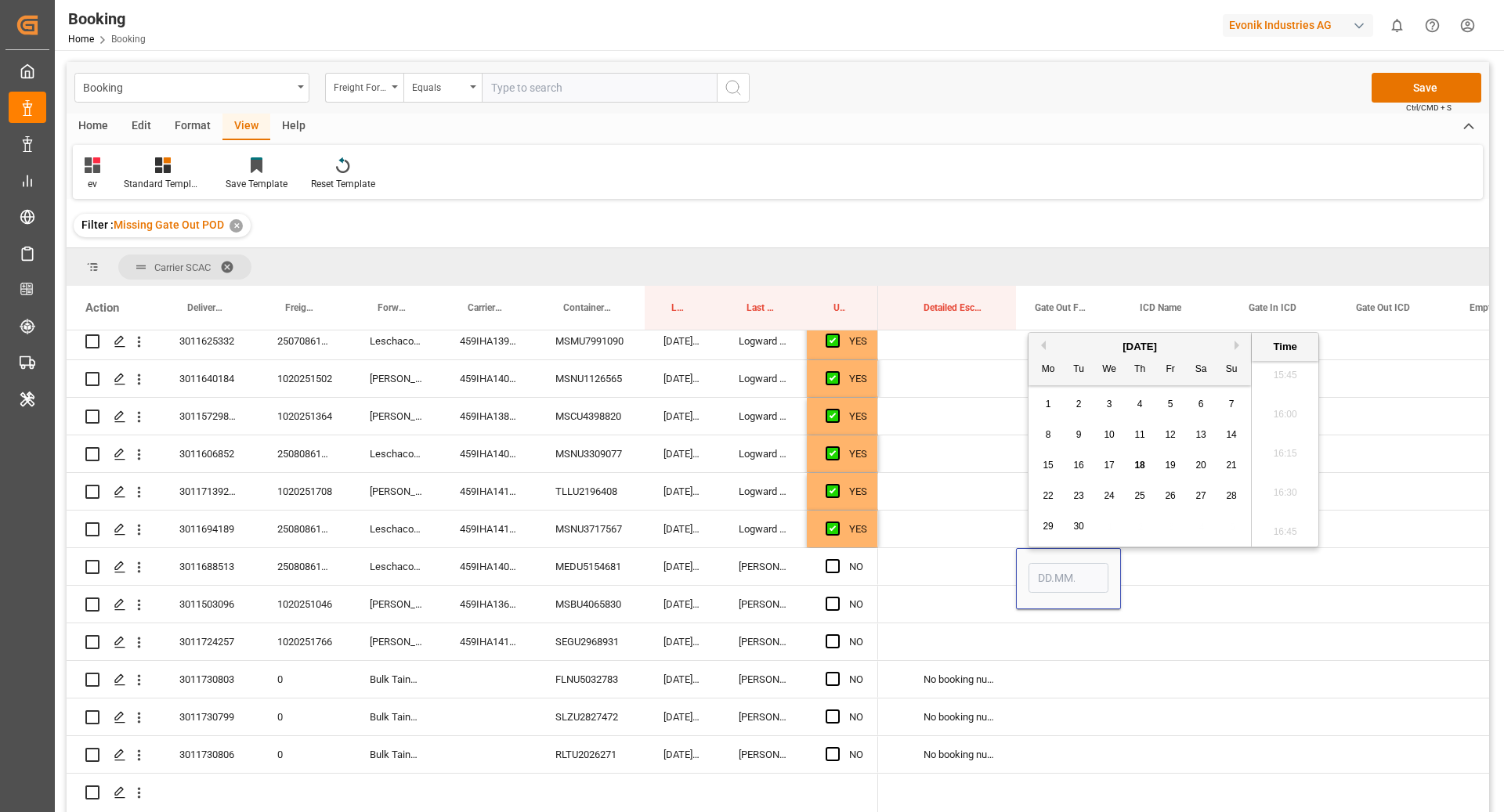
click at [1081, 464] on span "16" at bounding box center [1079, 465] width 10 height 11
type input "16.09.2025 00:00"
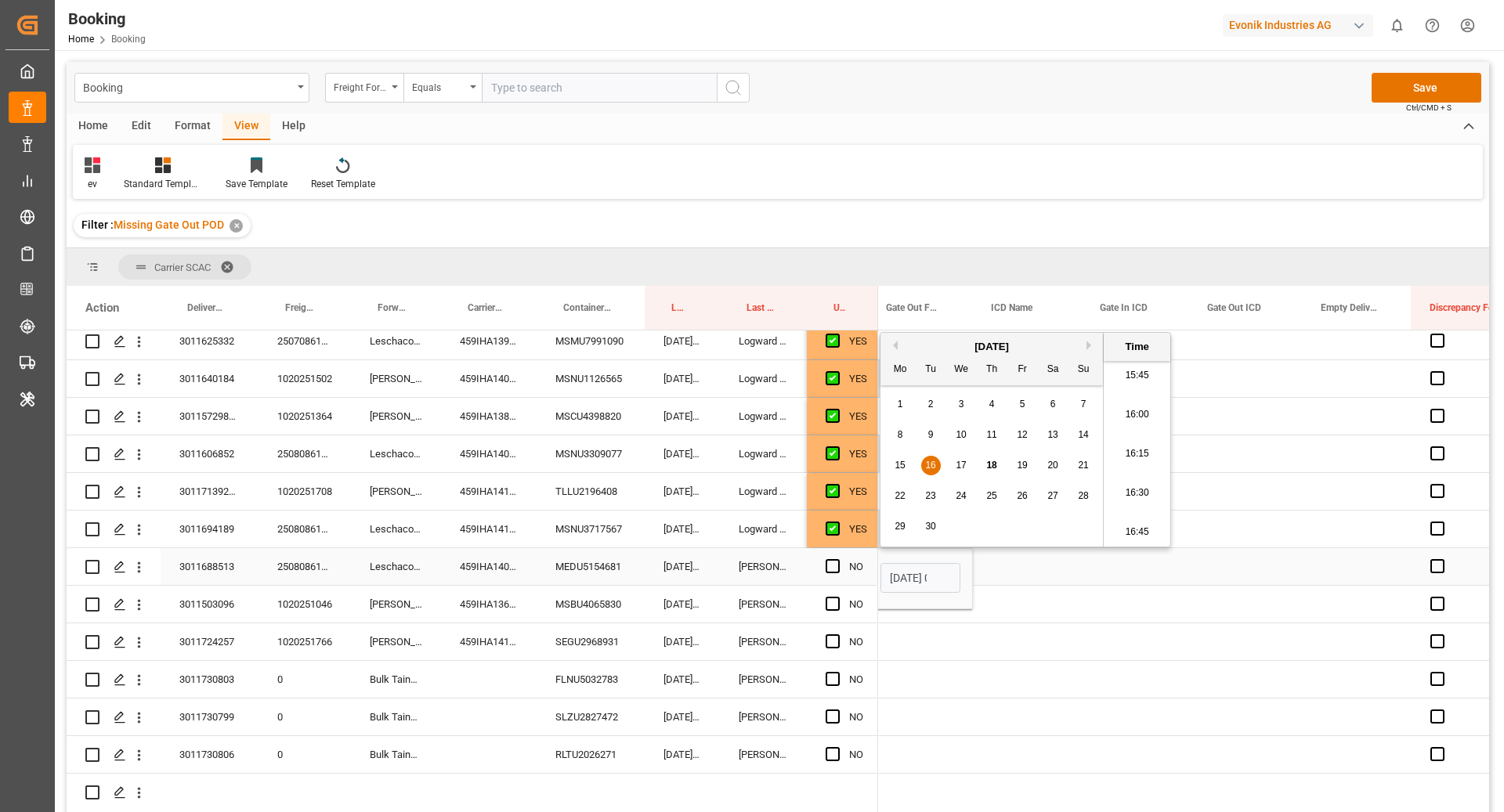
click at [1335, 575] on div "Press SPACE to select this row." at bounding box center [1357, 566] width 109 height 37
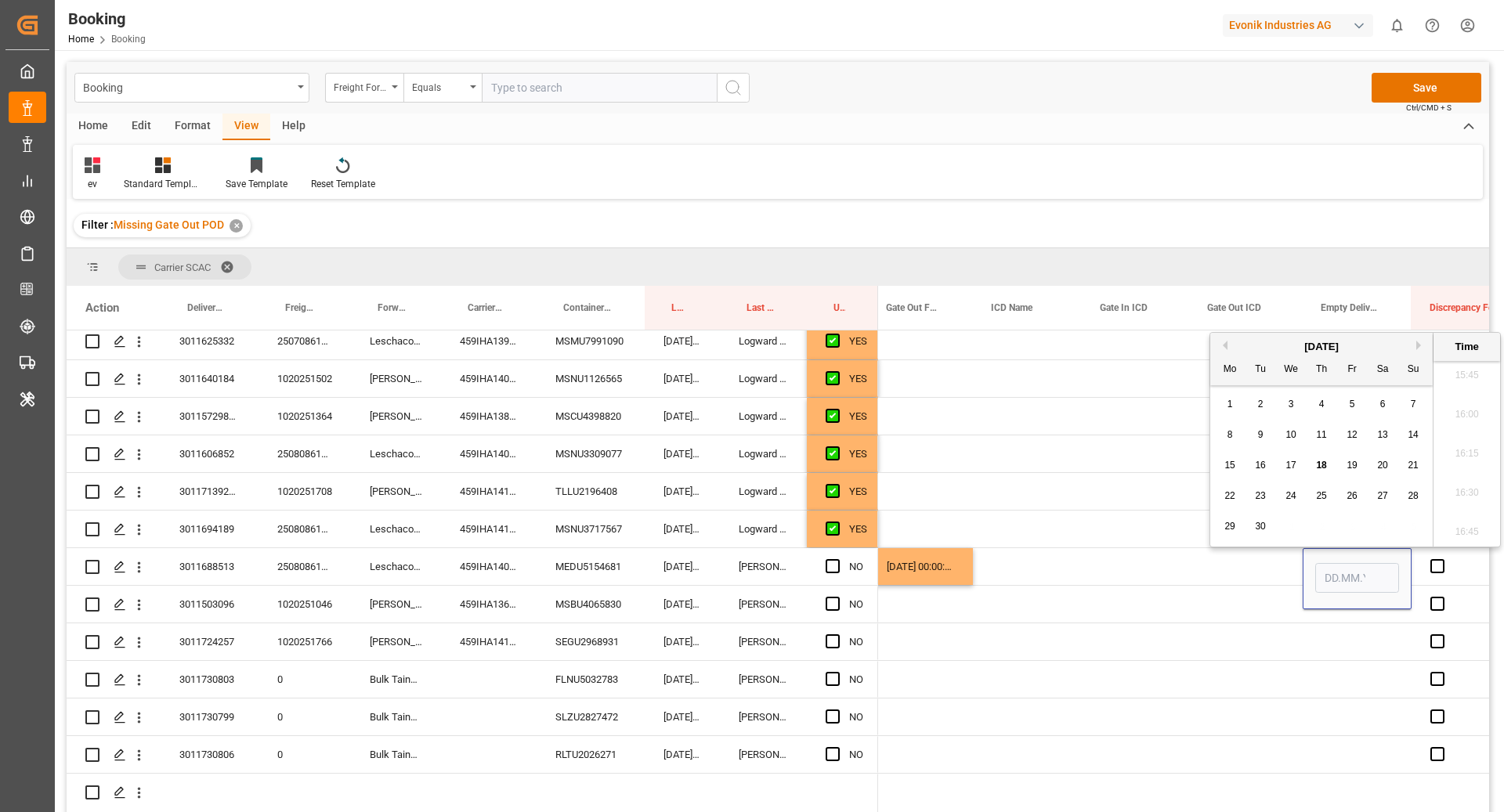
click at [1309, 465] on div "15 16 17 18 19 20 21" at bounding box center [1322, 465] width 214 height 30
click at [1320, 463] on span "18" at bounding box center [1321, 465] width 10 height 11
type input "18.09.2025 00:00"
click at [1218, 559] on div "Press SPACE to select this row." at bounding box center [1246, 566] width 114 height 37
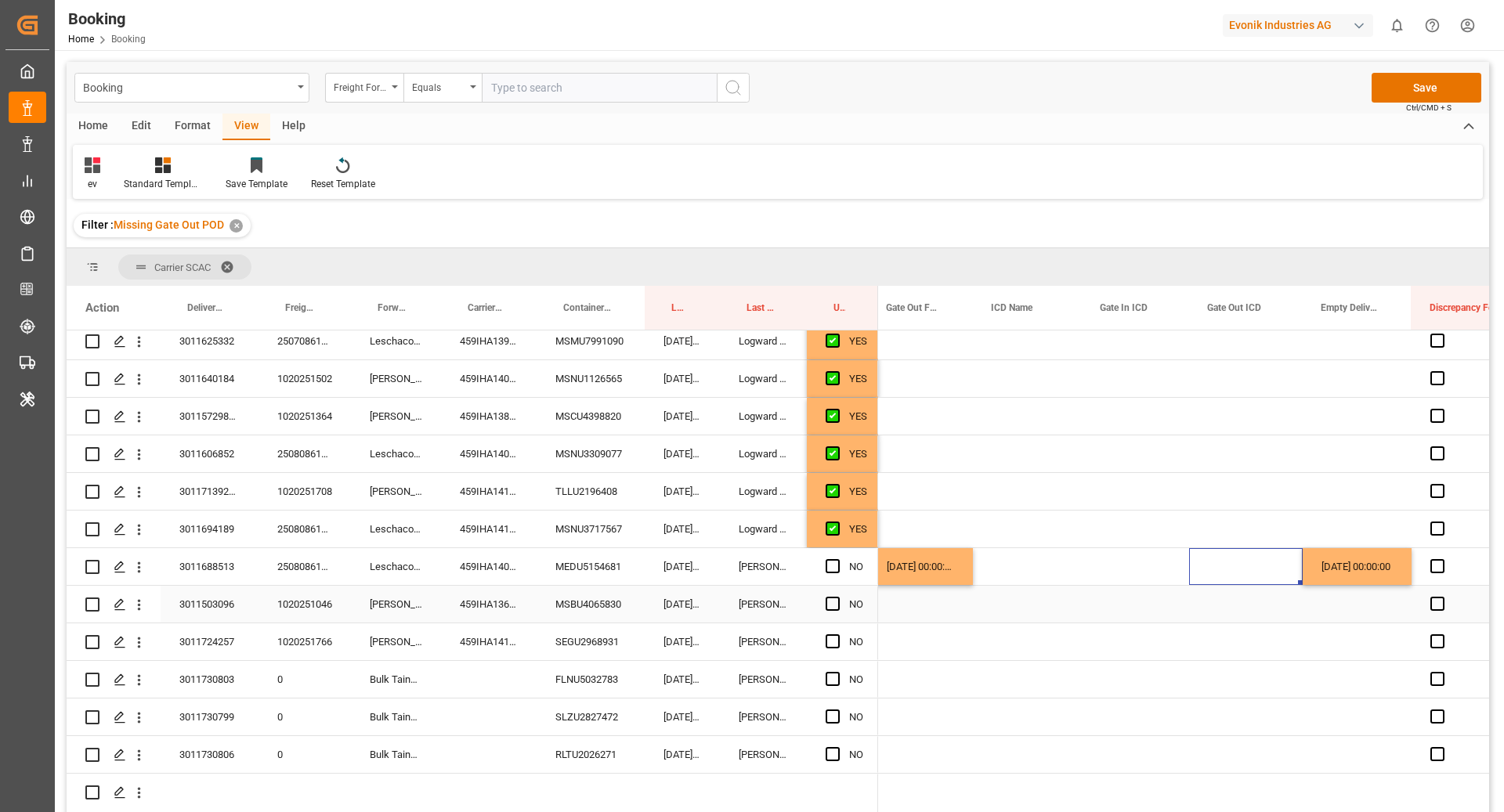
click at [615, 594] on div "MSBU4065830" at bounding box center [590, 604] width 108 height 37
click at [829, 606] on span "Press SPACE to select this row." at bounding box center [833, 604] width 14 height 14
click at [837, 597] on input "Press SPACE to select this row." at bounding box center [837, 597] width 0 height 0
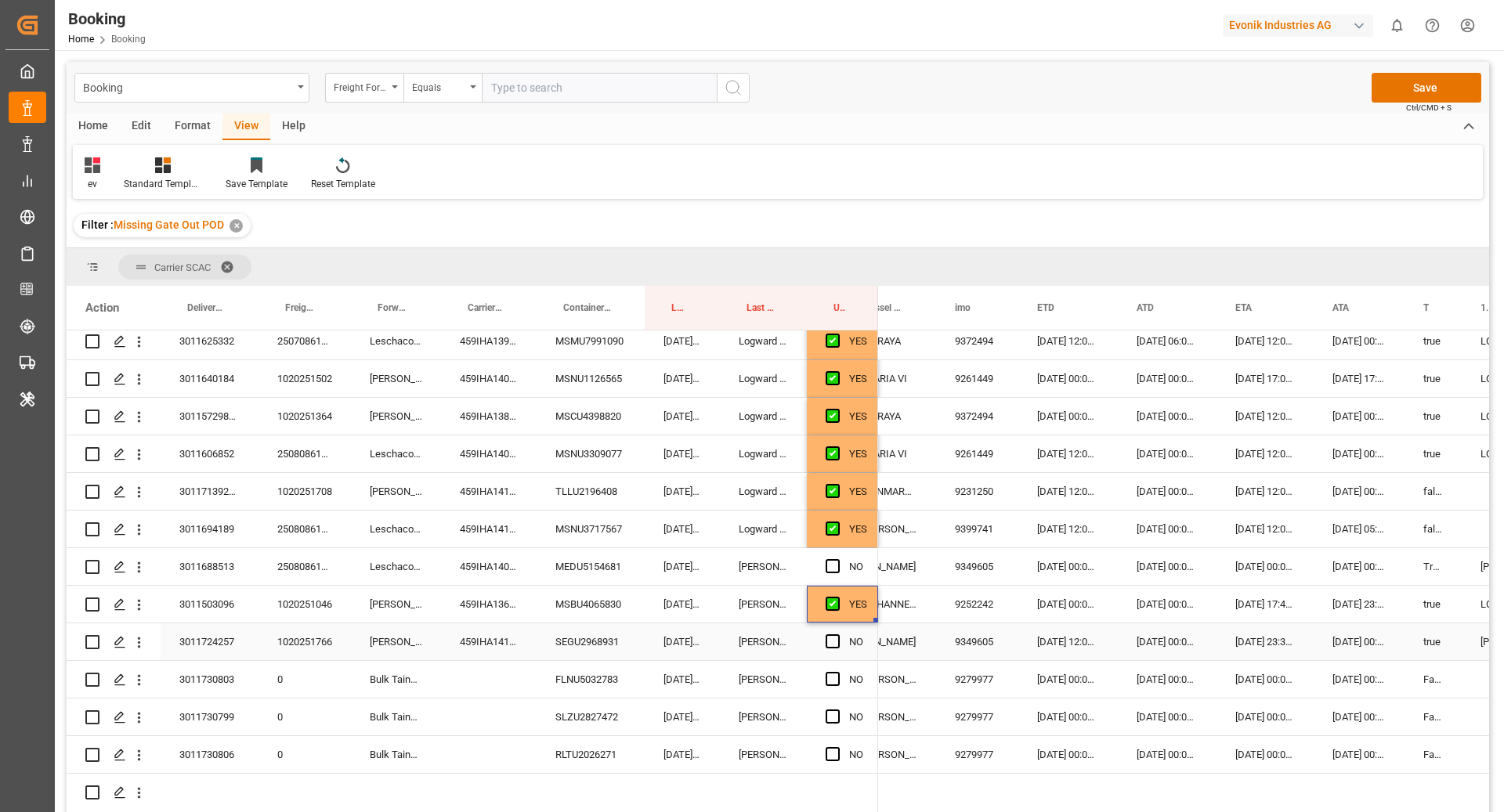
click at [572, 641] on div "SEGU2968931" at bounding box center [590, 642] width 108 height 37
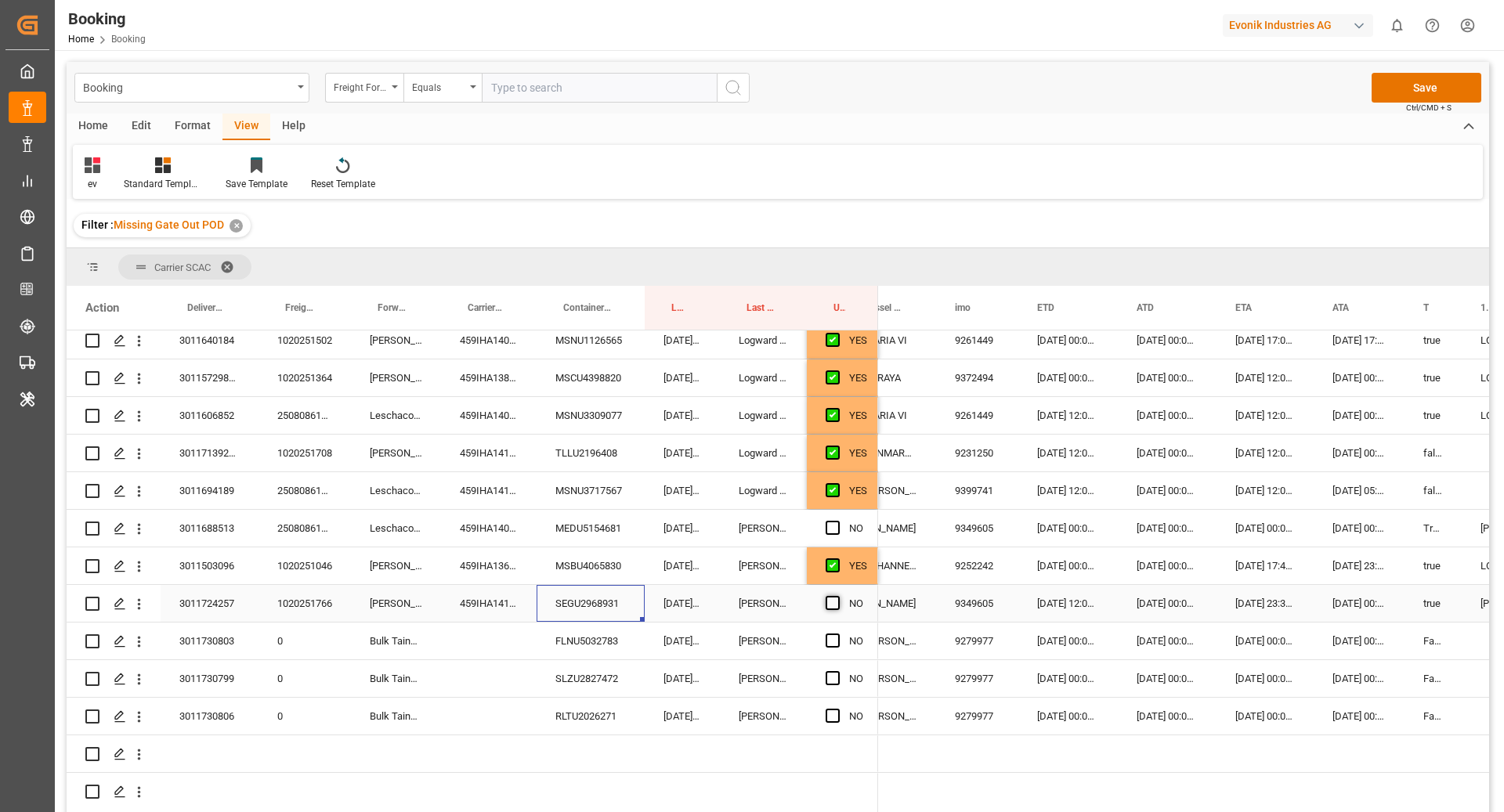
click at [836, 605] on span "Press SPACE to select this row." at bounding box center [833, 603] width 14 height 14
click at [837, 596] on input "Press SPACE to select this row." at bounding box center [837, 596] width 0 height 0
drag, startPoint x: 572, startPoint y: 633, endPoint x: 642, endPoint y: 708, distance: 102.6
click at [573, 633] on div "FLNU5032783" at bounding box center [590, 641] width 108 height 37
click at [824, 644] on div "NO" at bounding box center [842, 641] width 72 height 37
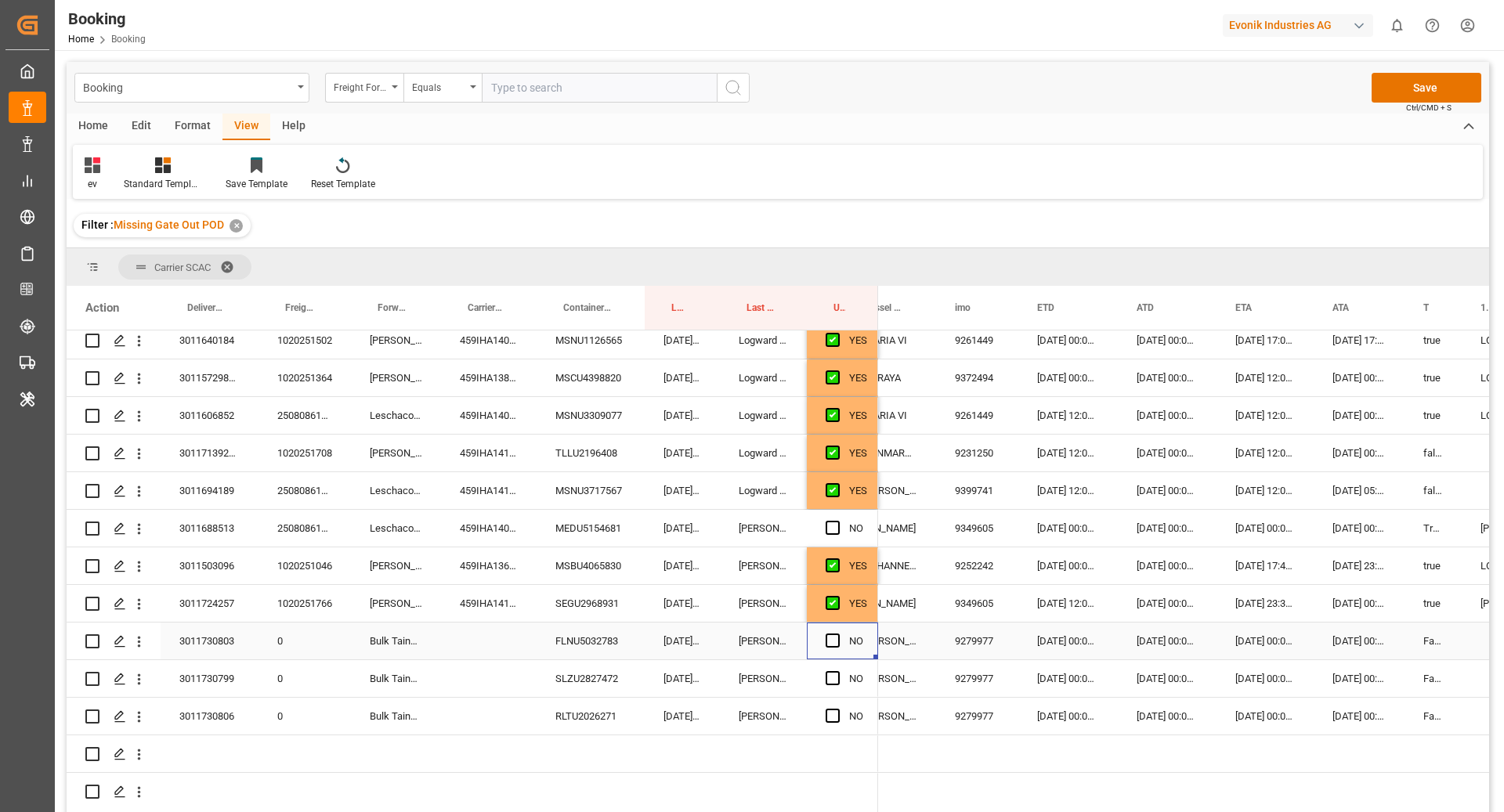
click at [841, 635] on div "Press SPACE to select this row." at bounding box center [837, 642] width 23 height 36
click at [834, 635] on span "Press SPACE to select this row." at bounding box center [833, 640] width 14 height 14
click at [837, 633] on input "Press SPACE to select this row." at bounding box center [837, 633] width 0 height 0
click at [653, 661] on div "17.09.2025 10:29:46" at bounding box center [682, 678] width 75 height 37
click at [597, 672] on div "SLZU2827472" at bounding box center [590, 678] width 108 height 37
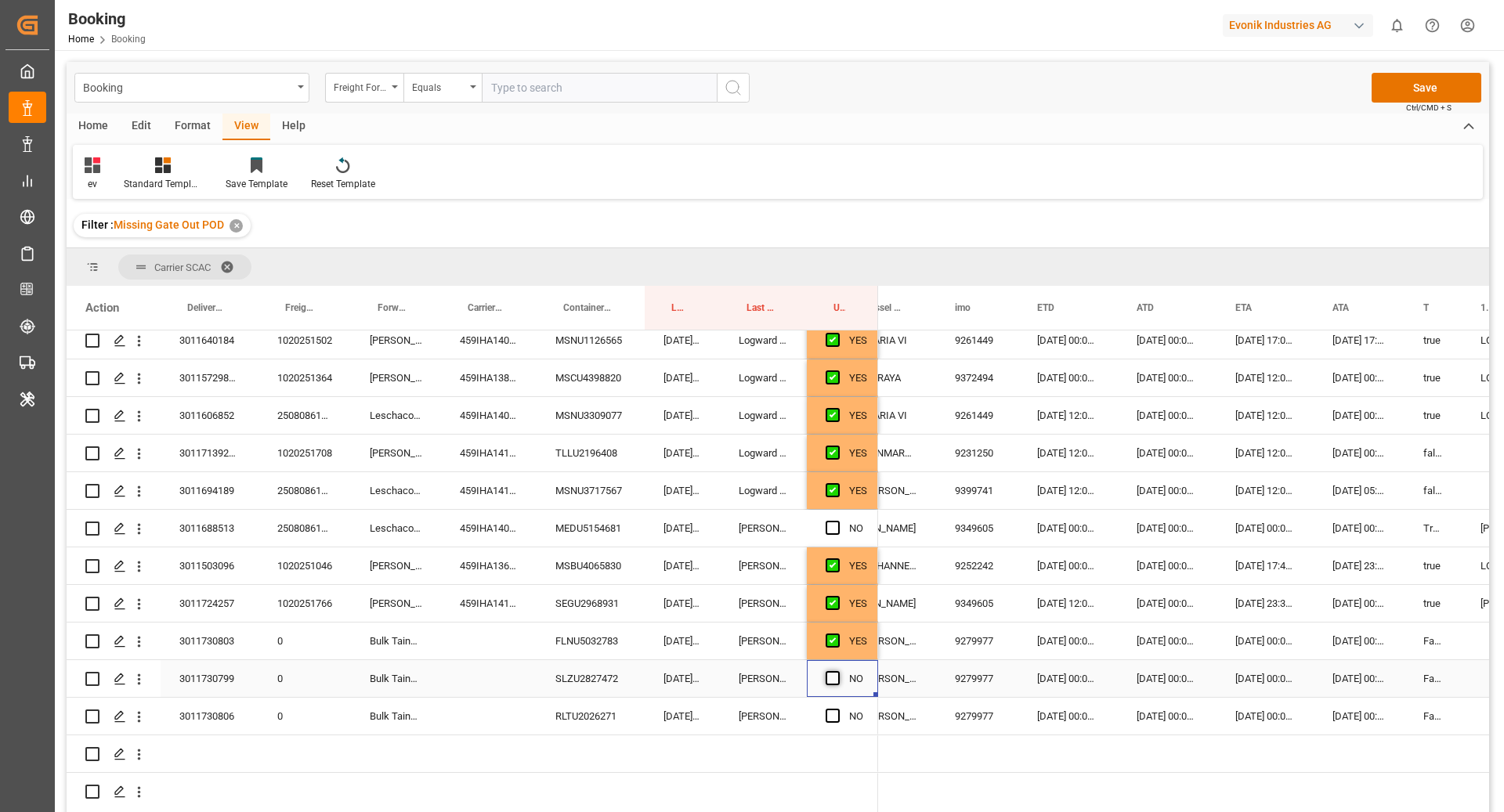
click at [828, 681] on span "Press SPACE to select this row." at bounding box center [833, 678] width 14 height 14
click at [837, 671] on input "Press SPACE to select this row." at bounding box center [837, 671] width 0 height 0
click at [591, 718] on div "RLTU2026271" at bounding box center [590, 716] width 108 height 37
click at [822, 711] on div "NO" at bounding box center [842, 716] width 72 height 37
click at [822, 714] on div "NO" at bounding box center [842, 716] width 72 height 37
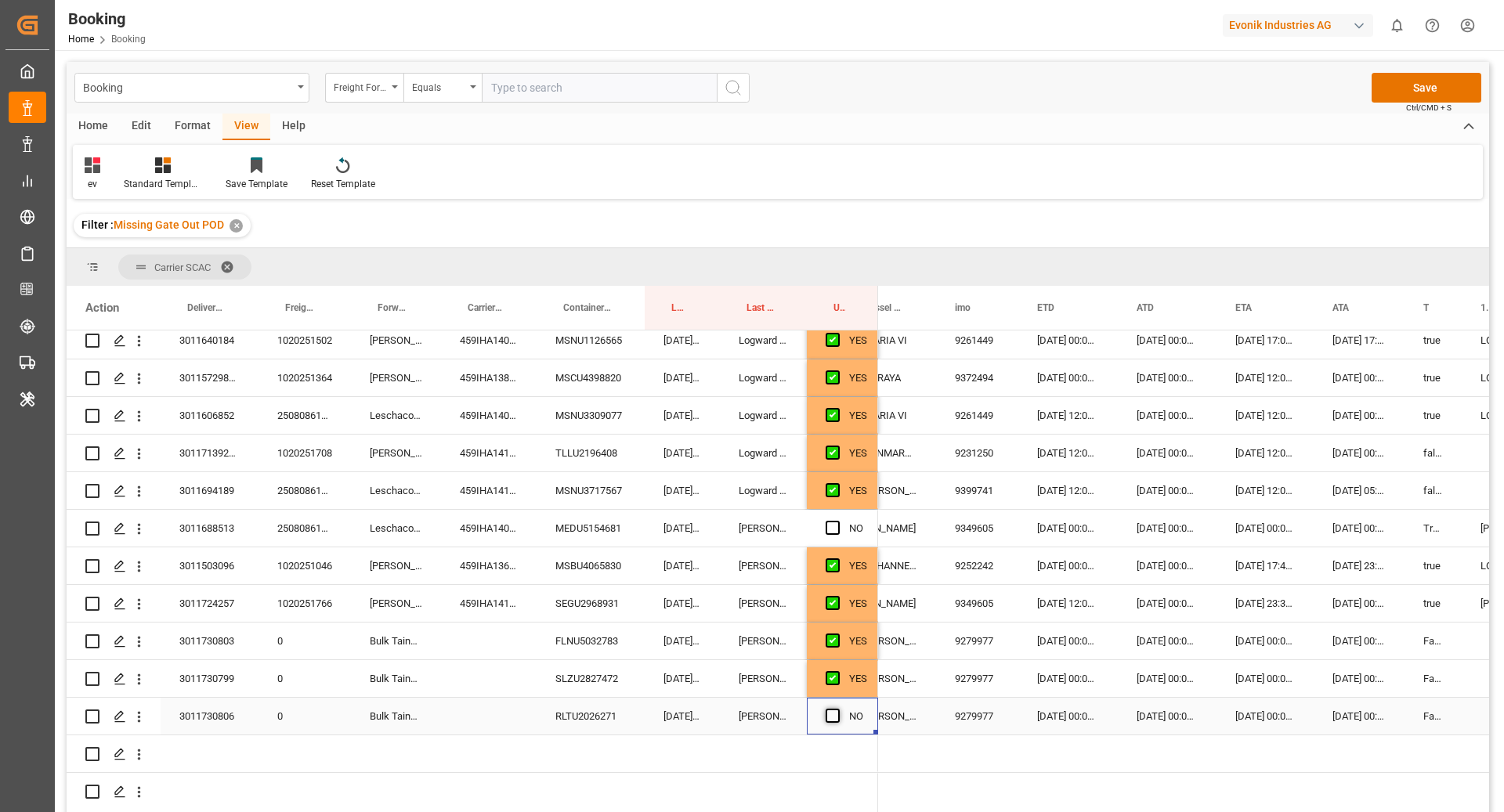
click at [836, 714] on span "Press SPACE to select this row." at bounding box center [833, 715] width 14 height 14
click at [837, 708] on input "Press SPACE to select this row." at bounding box center [837, 708] width 0 height 0
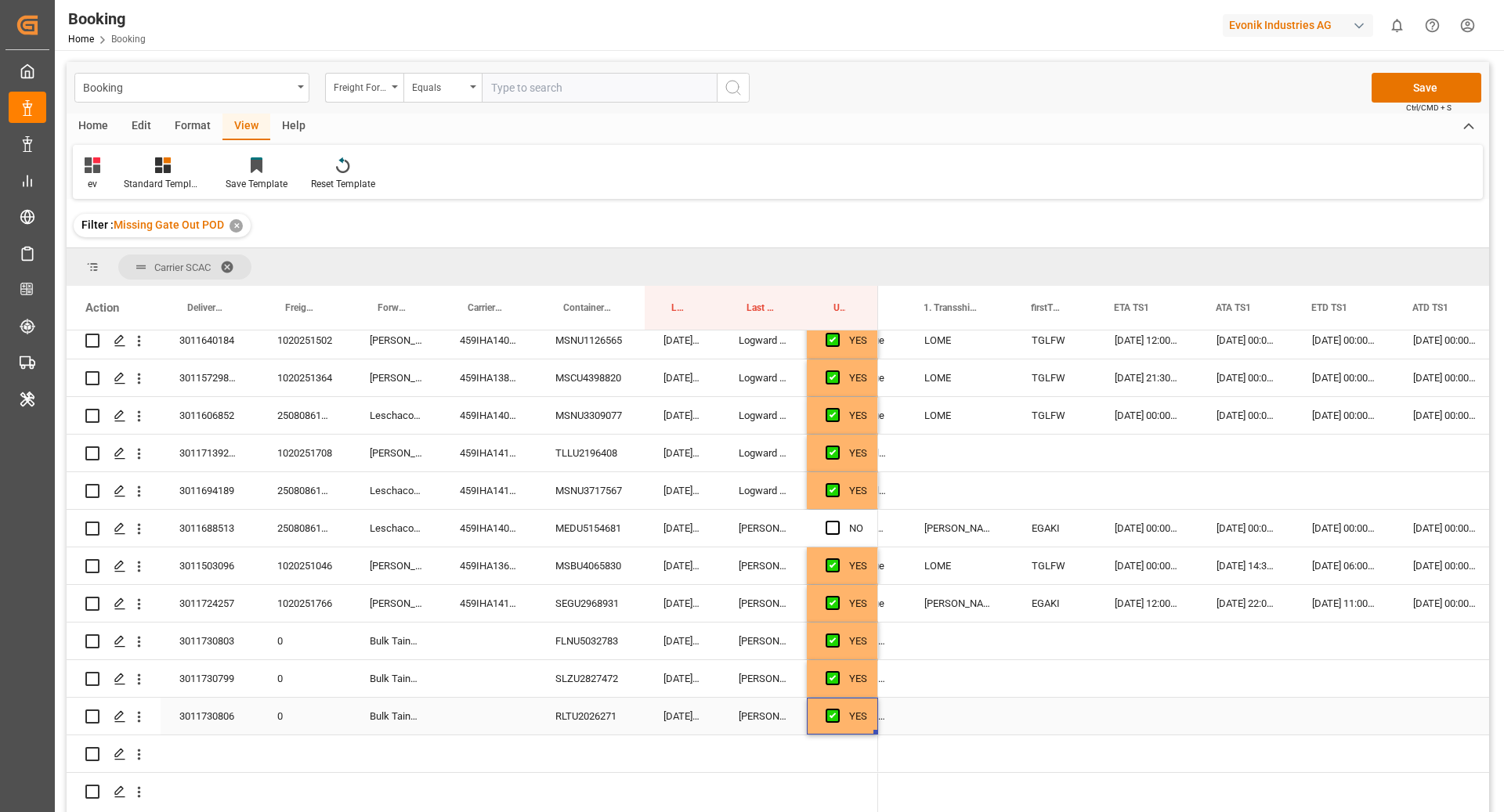
scroll to position [0, 2167]
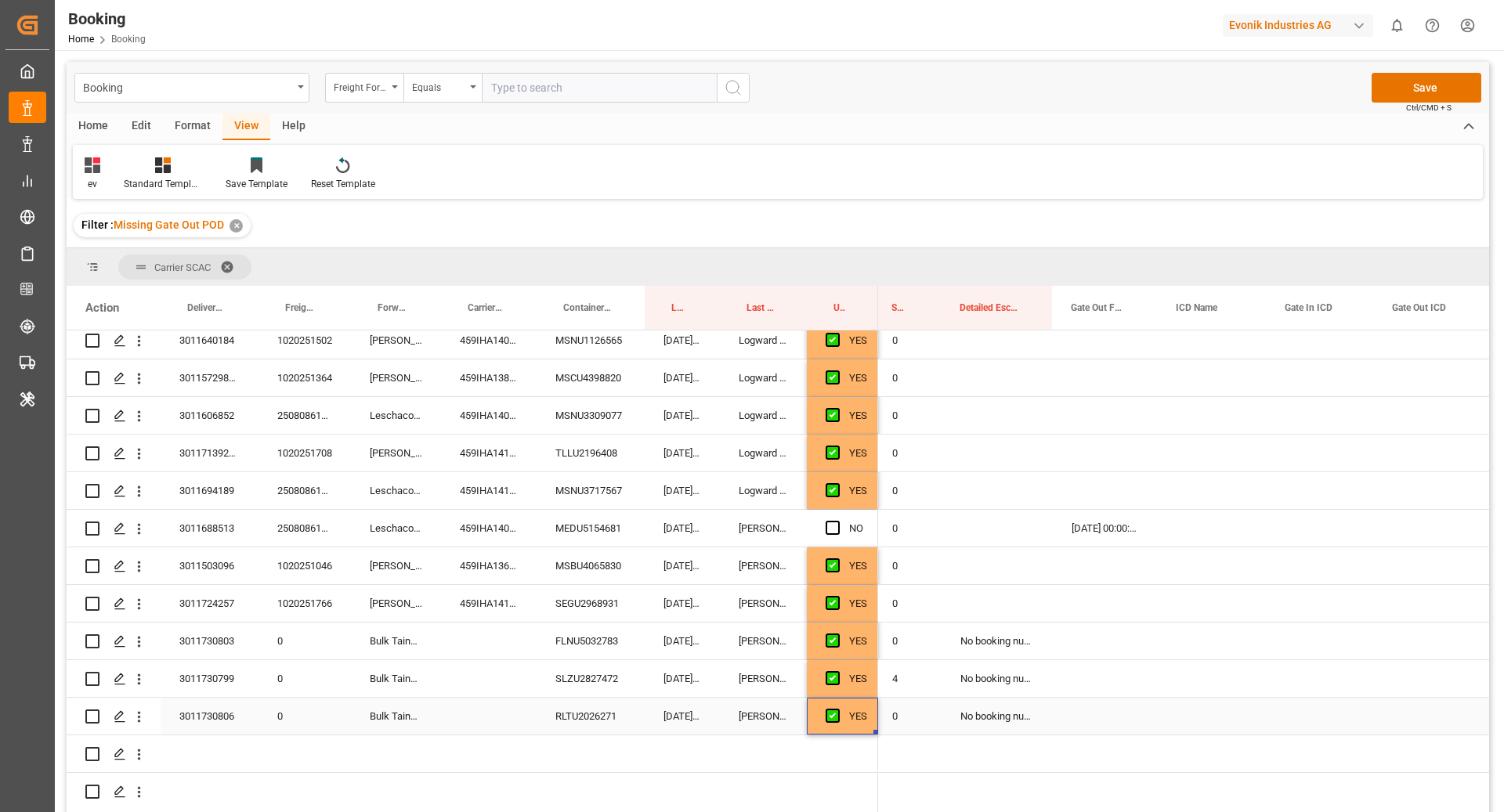
click at [1111, 718] on div "Press SPACE to select this row." at bounding box center [1105, 716] width 105 height 37
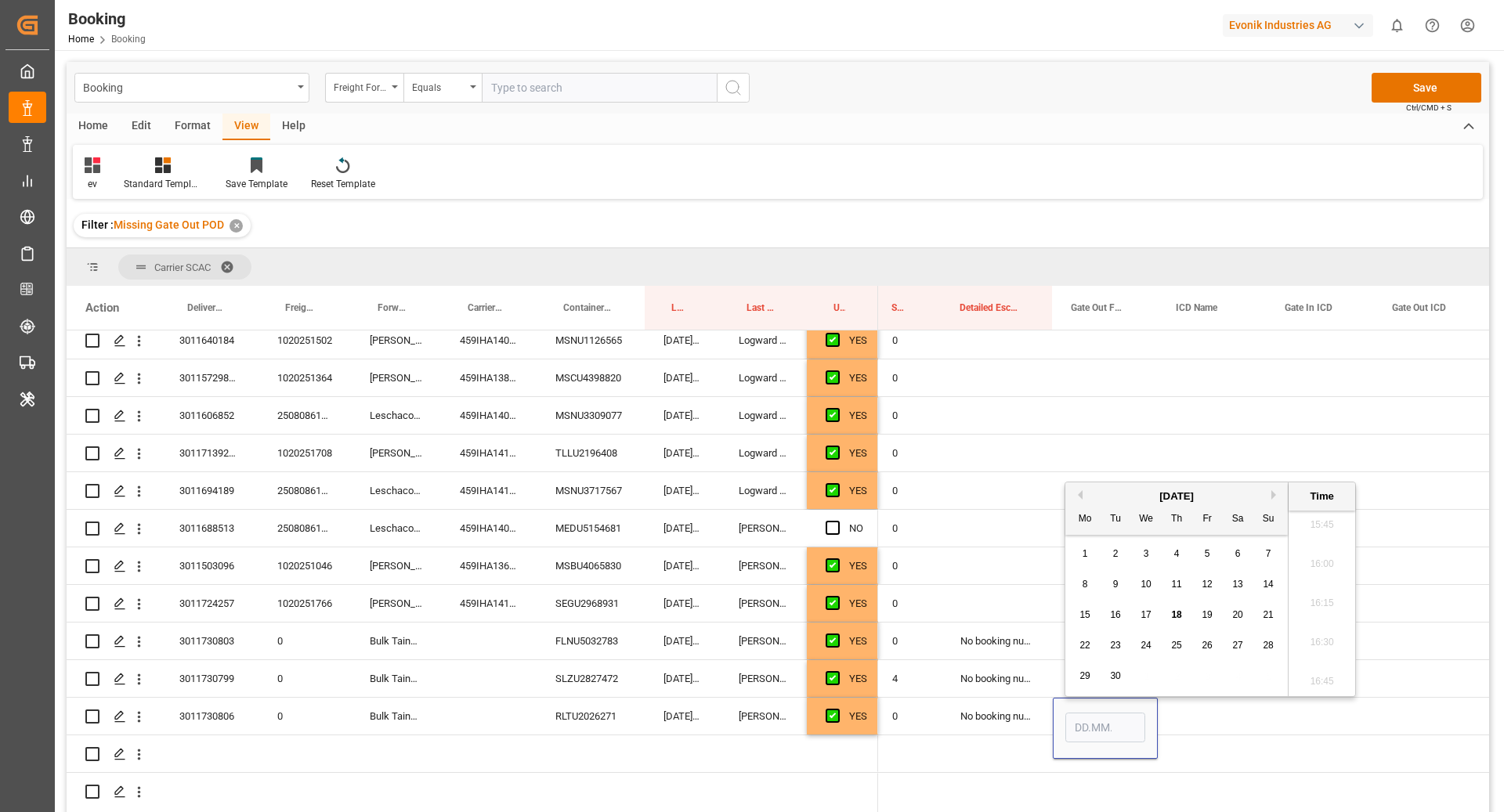
click at [1126, 619] on div "15 16 17 18 19 20 21" at bounding box center [1177, 614] width 214 height 30
click at [1112, 614] on span "16" at bounding box center [1115, 614] width 10 height 11
type input "16.09.2025 00:00"
click at [1184, 740] on div "Press SPACE to select this row." at bounding box center [1212, 753] width 109 height 37
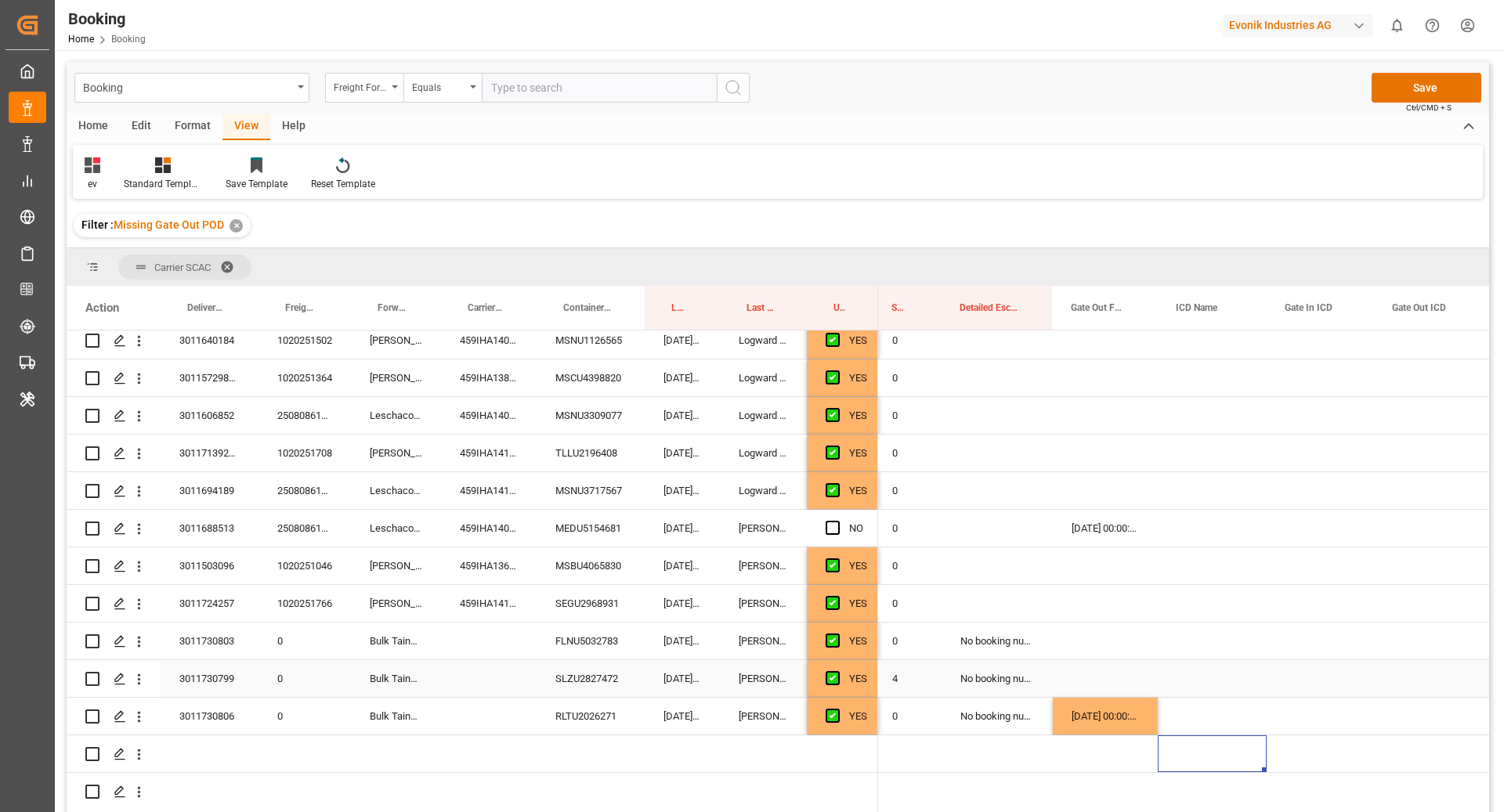
click at [607, 678] on div "SLZU2827472" at bounding box center [590, 678] width 108 height 37
click at [1086, 677] on div "Press SPACE to select this row." at bounding box center [1105, 678] width 105 height 37
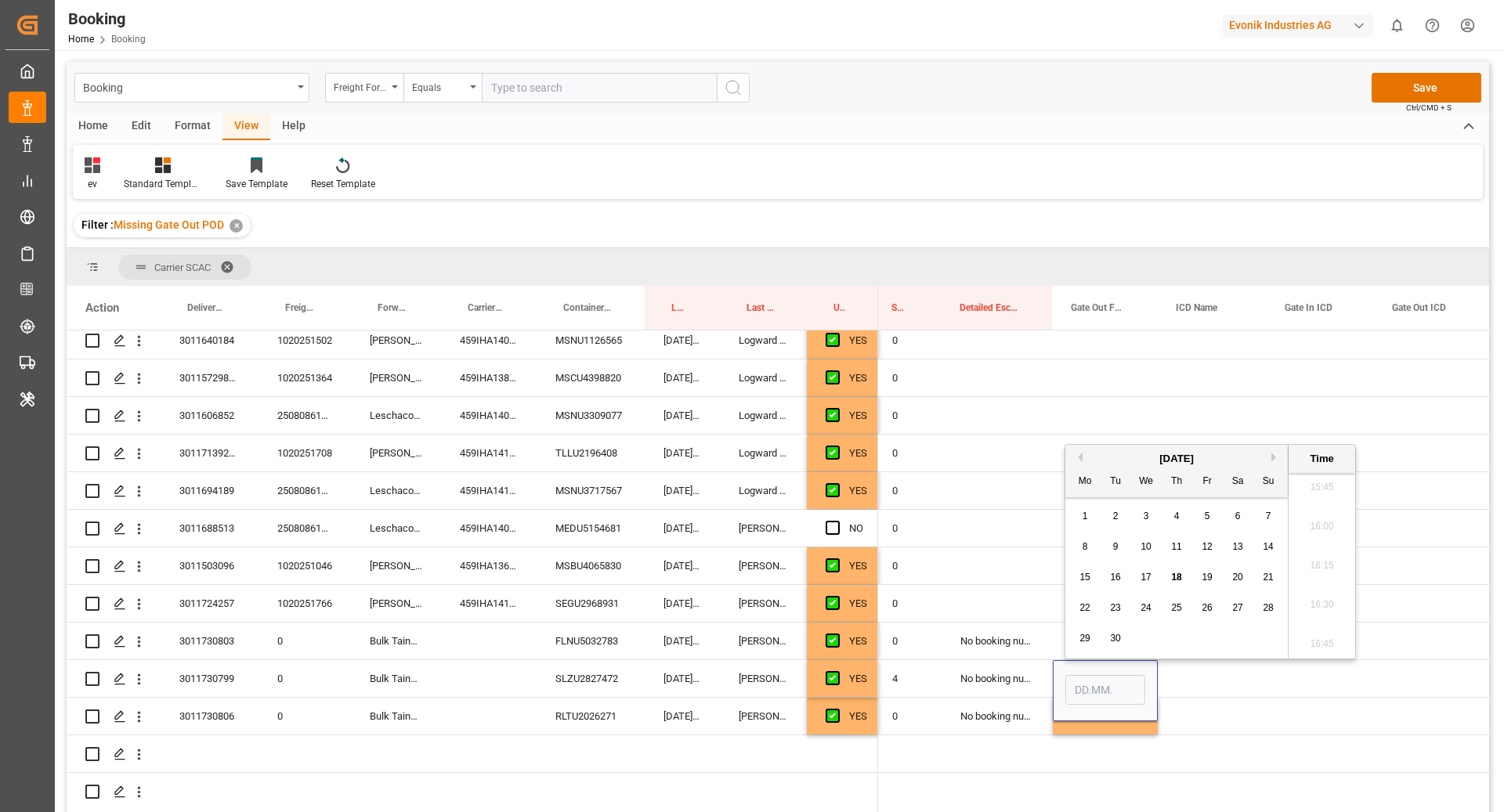
click at [1092, 573] on div "15" at bounding box center [1085, 578] width 20 height 19
type input "15.09.2025 00:00"
click at [1216, 682] on div "Press SPACE to select this row." at bounding box center [1212, 678] width 109 height 37
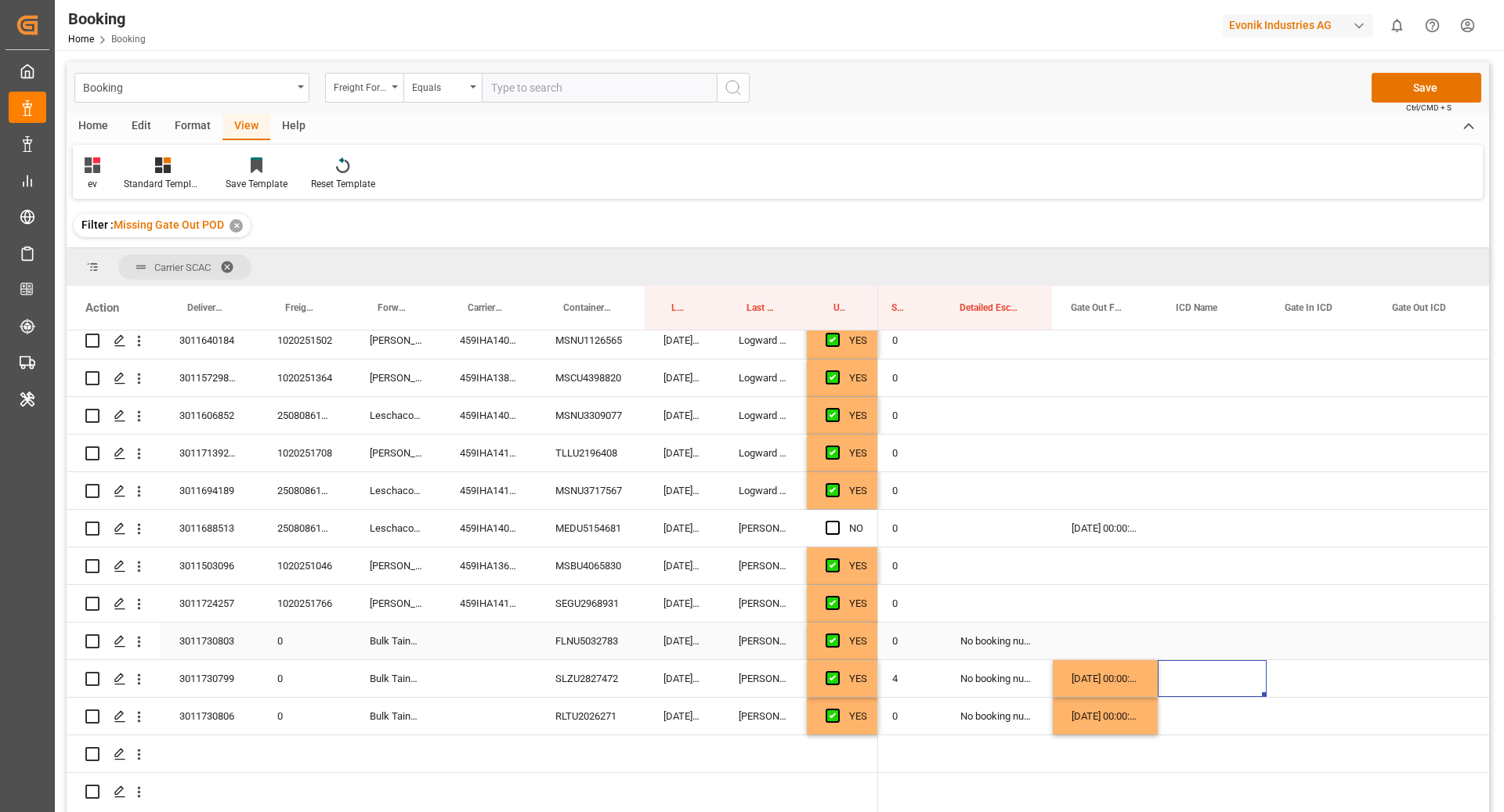
click at [614, 634] on div "FLNU5032783" at bounding box center [590, 641] width 108 height 37
click at [1123, 726] on div "16.09.2025 00:00:00" at bounding box center [1105, 716] width 105 height 37
click at [1089, 644] on div "Press SPACE to select this row." at bounding box center [1105, 641] width 105 height 37
click at [569, 557] on div "MSBU4065830" at bounding box center [590, 565] width 108 height 37
drag, startPoint x: 607, startPoint y: 595, endPoint x: 713, endPoint y: 649, distance: 119.0
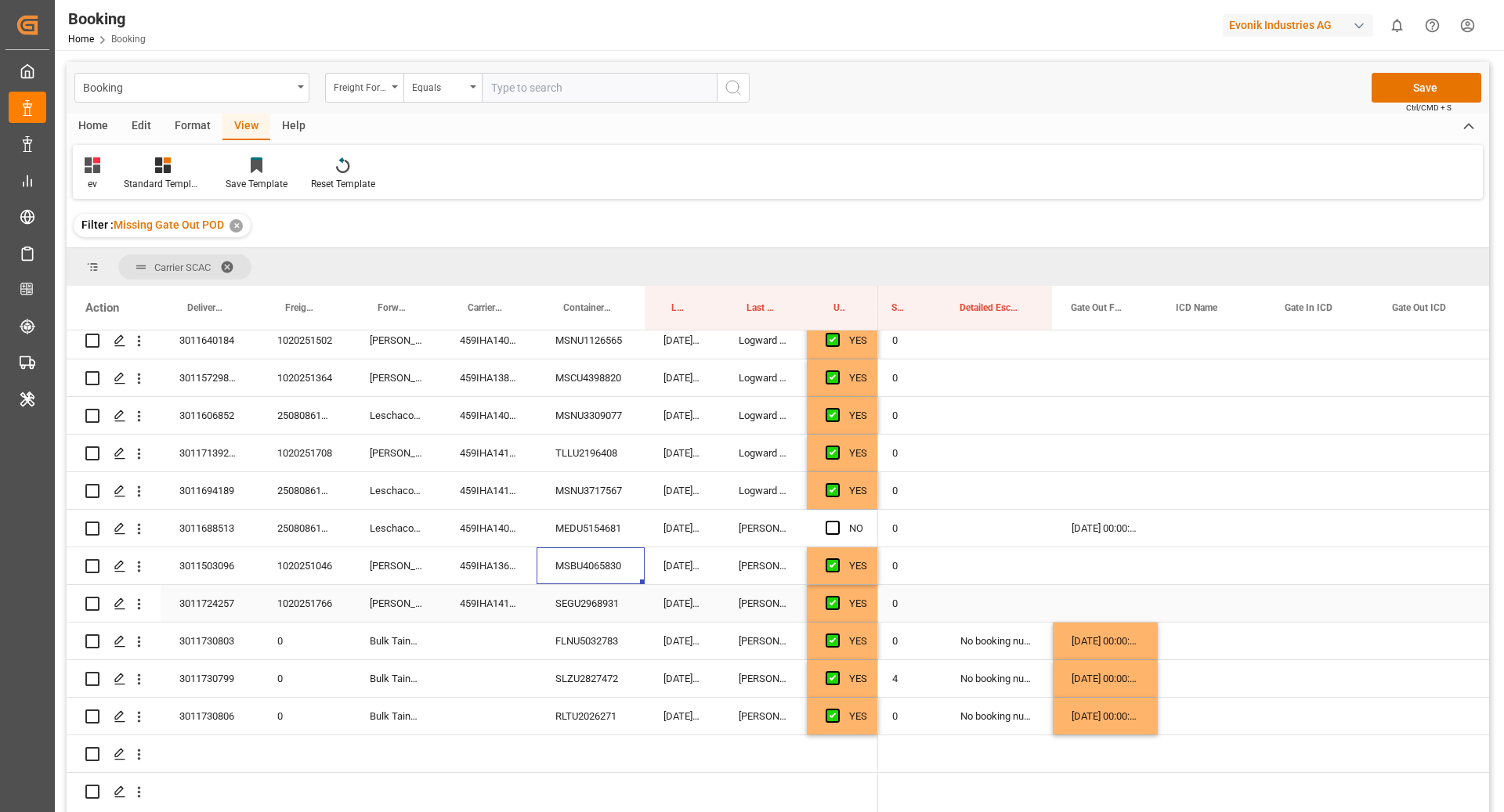
click at [607, 595] on div "SEGU2968931" at bounding box center [590, 603] width 108 height 37
click at [582, 562] on div "MSBU4065830" at bounding box center [590, 565] width 108 height 37
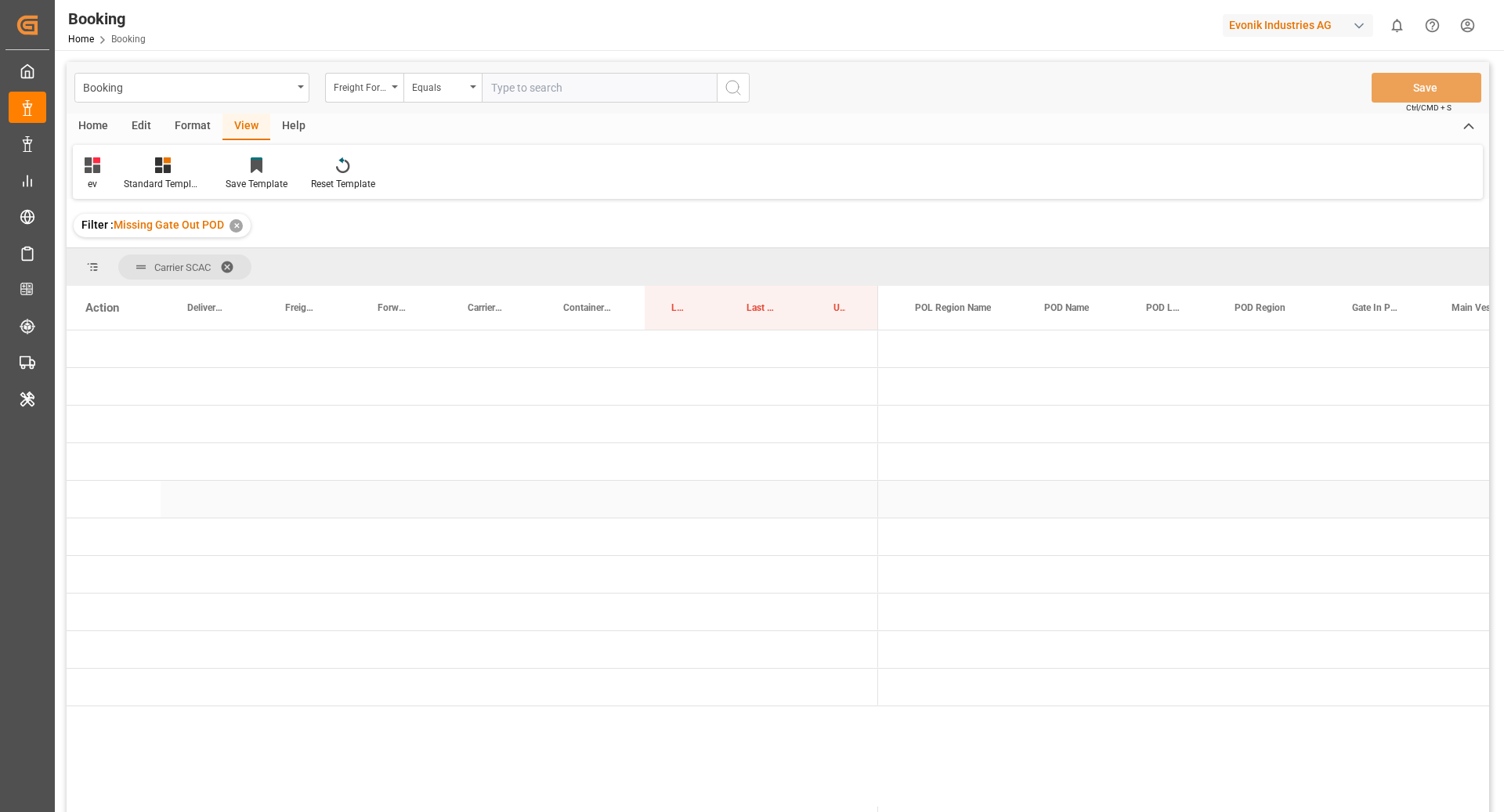
scroll to position [0, 202]
click at [901, 582] on span "Press SPACE to select this row." at bounding box center [903, 575] width 14 height 14
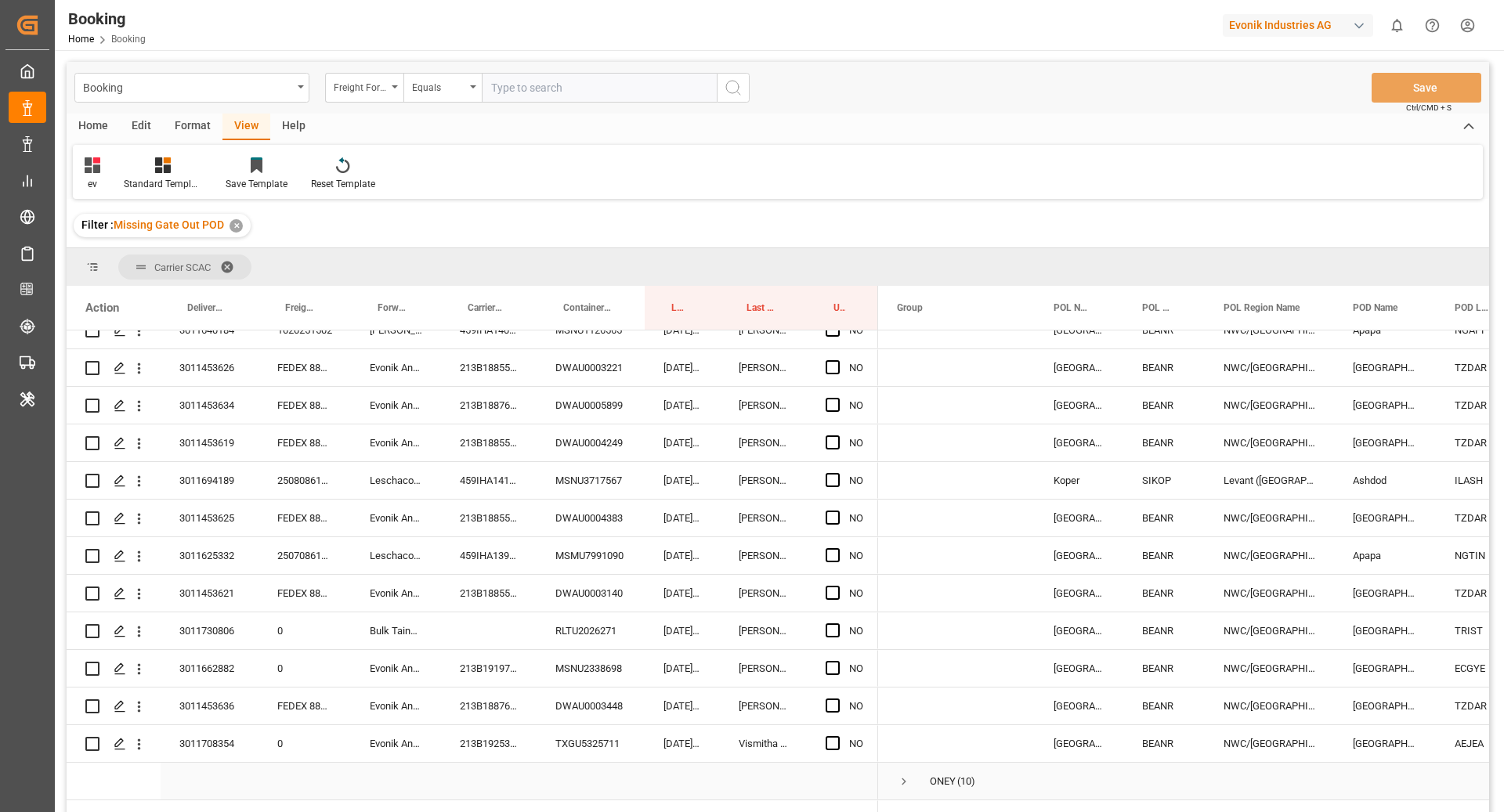
scroll to position [1719, 0]
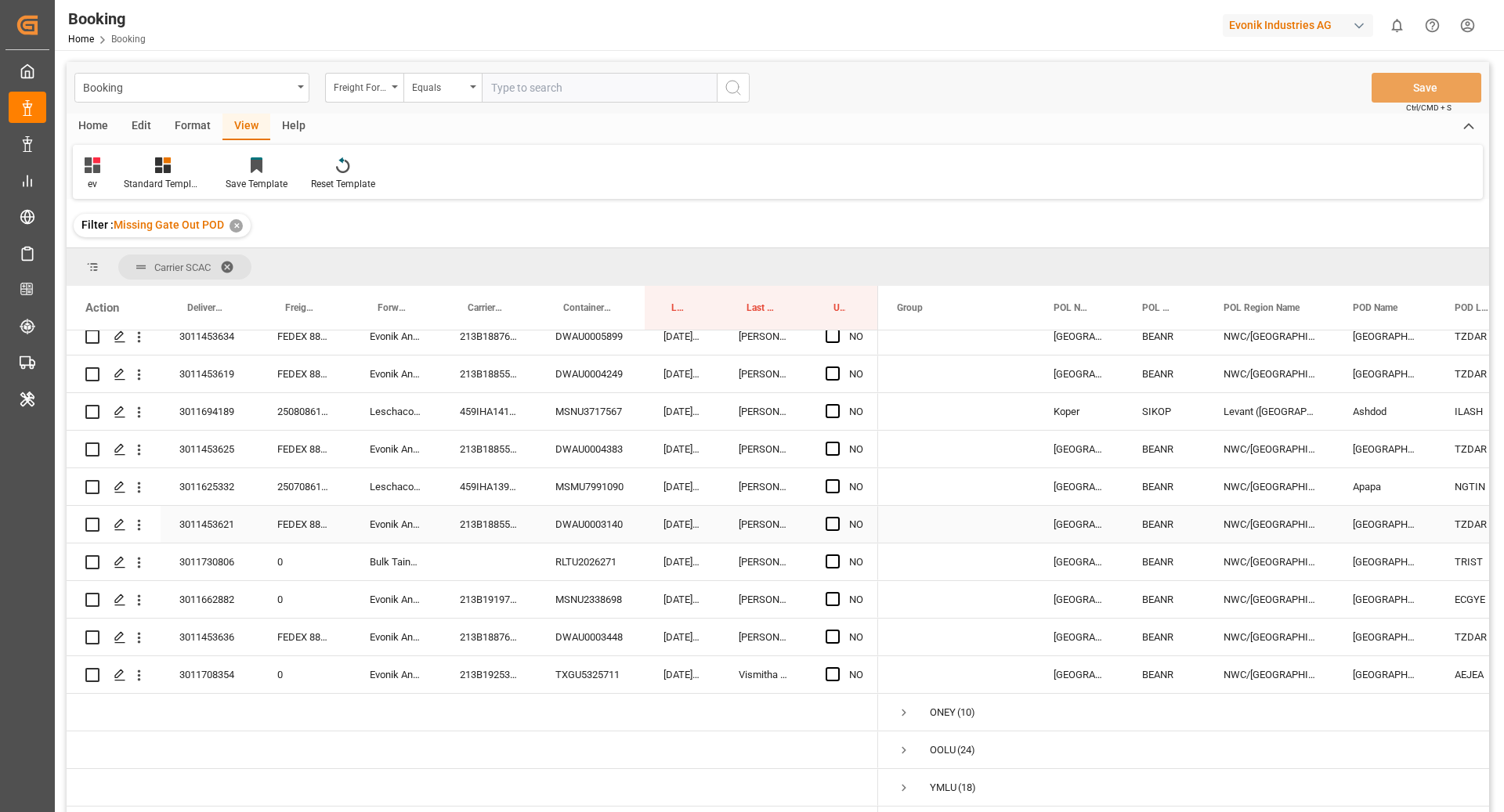
click at [137, 517] on icon "open menu" at bounding box center [139, 525] width 16 height 16
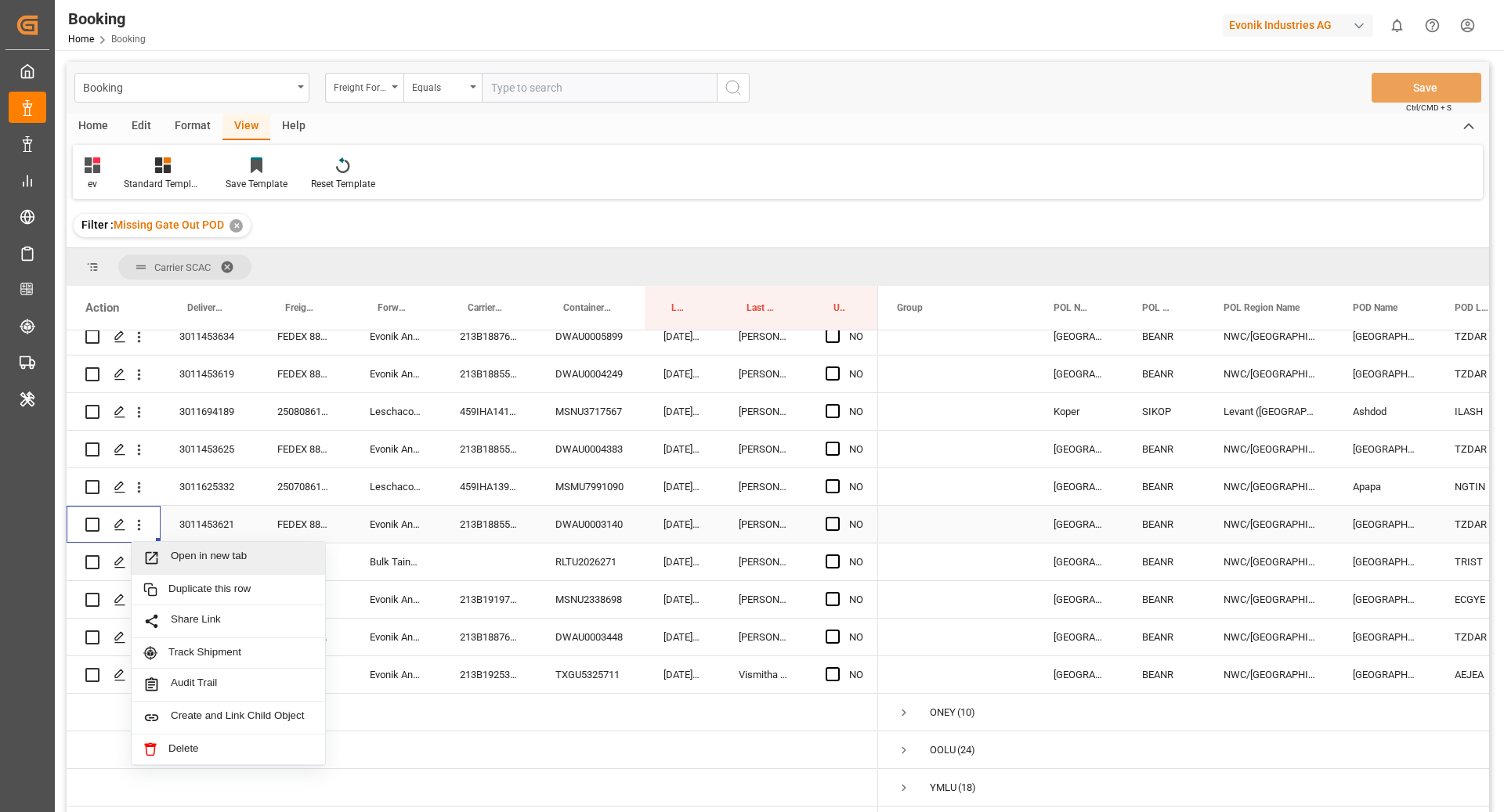
click at [225, 550] on span "Open in new tab" at bounding box center [242, 557] width 142 height 16
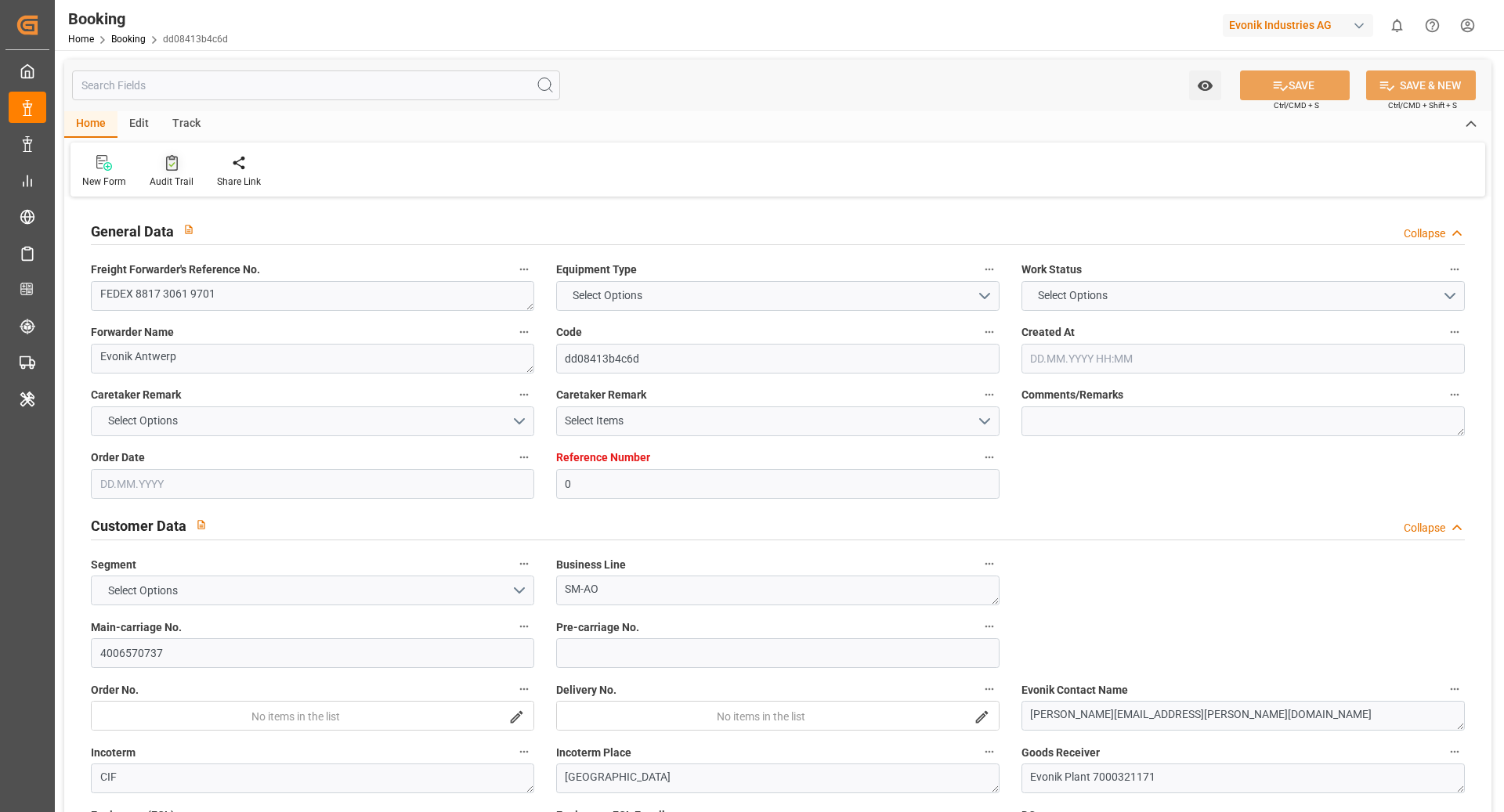
type input "0"
type input "9987275"
type input "MSC"
type input "Mediterranean Shipping Company"
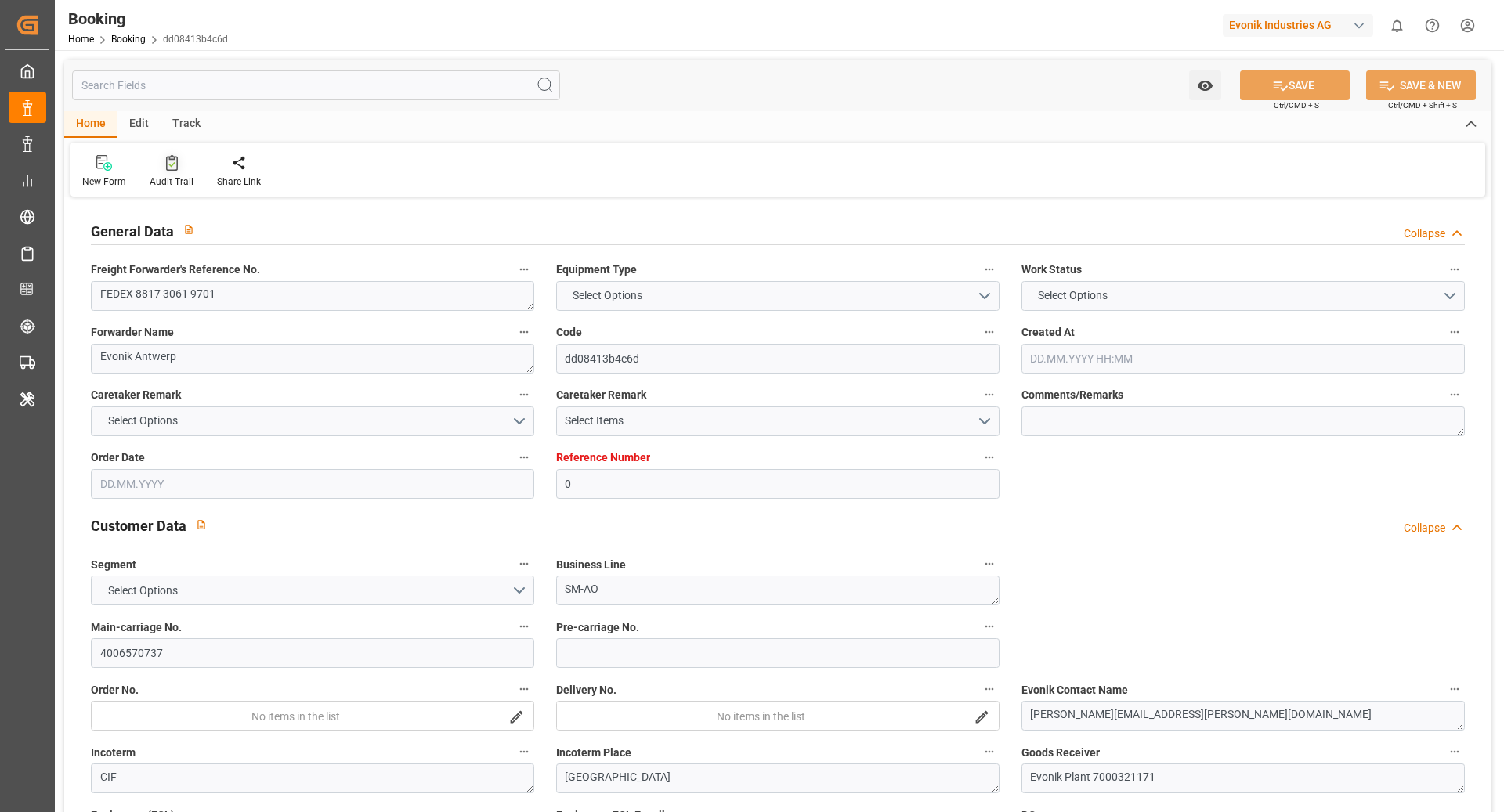
type input "BEANR"
type input "TZDAR"
type input "74"
type input "INMUN"
type input "39"
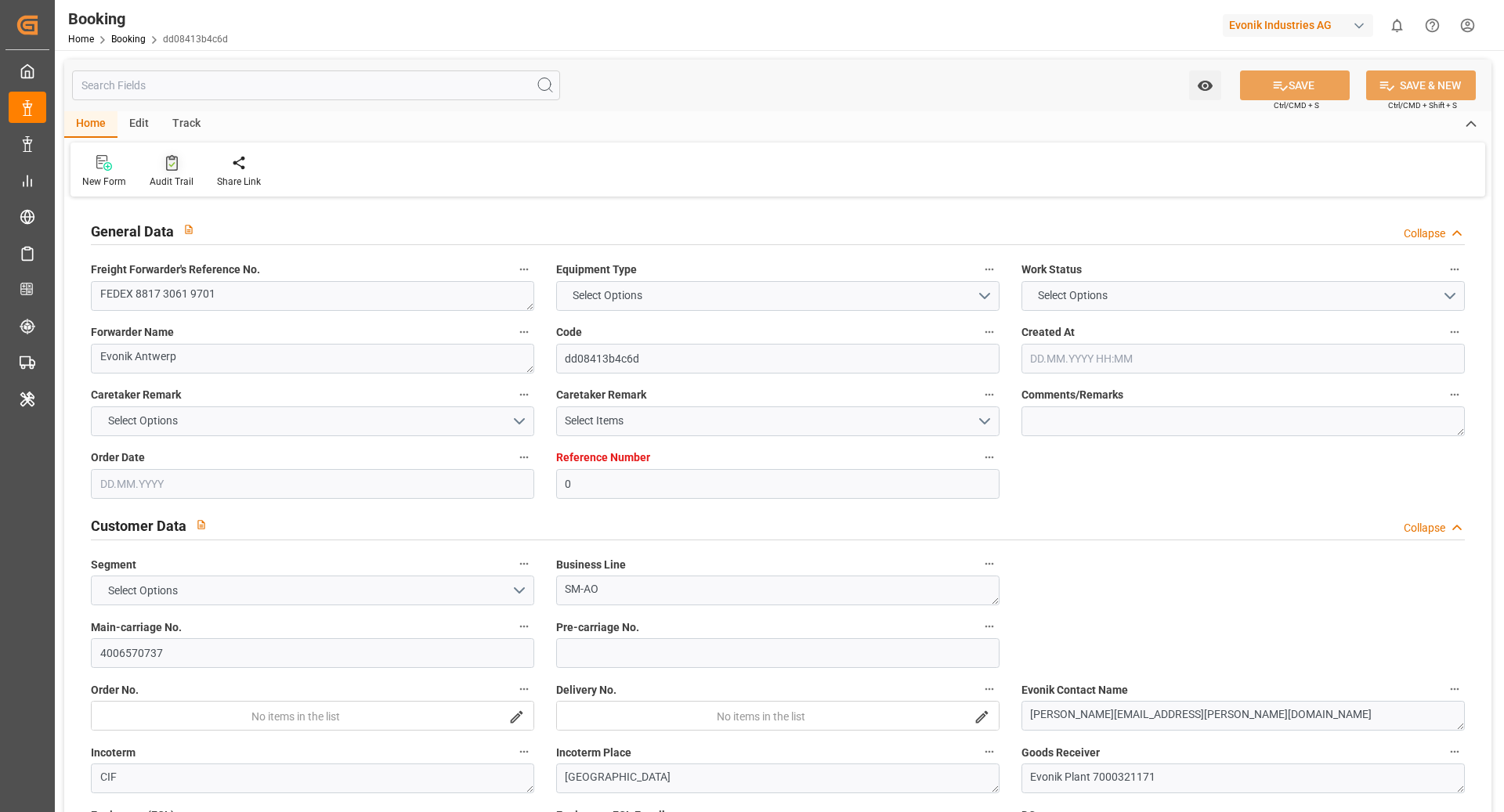
type input "0"
type input "BEANR"
type input "TZDAR"
type input "9060637"
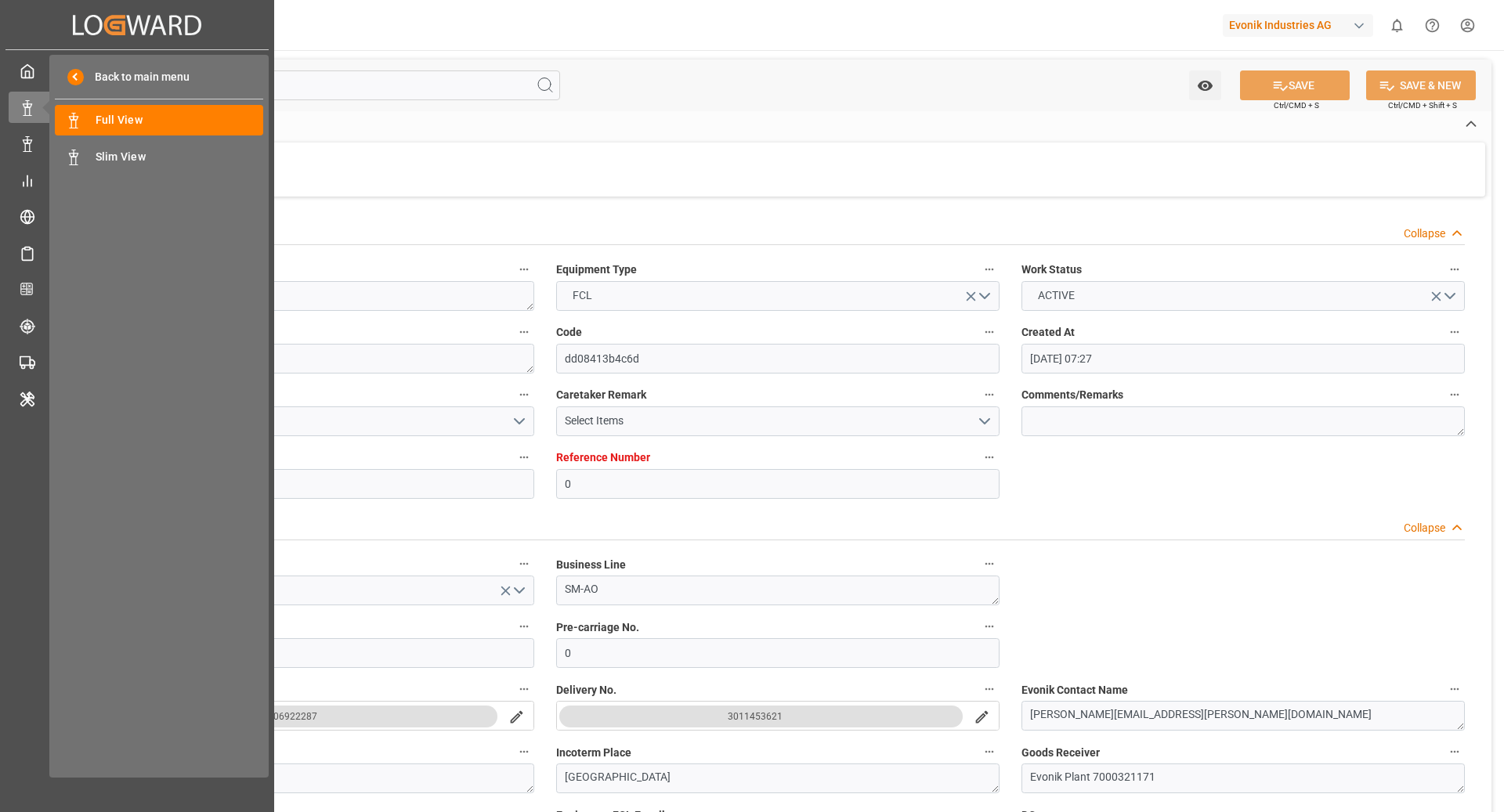
type input "28.04.2025 07:27"
type input "28.04.2025"
type input "29.06.2025"
type input "05.05.2025"
type input "05.05.2025 00:00"
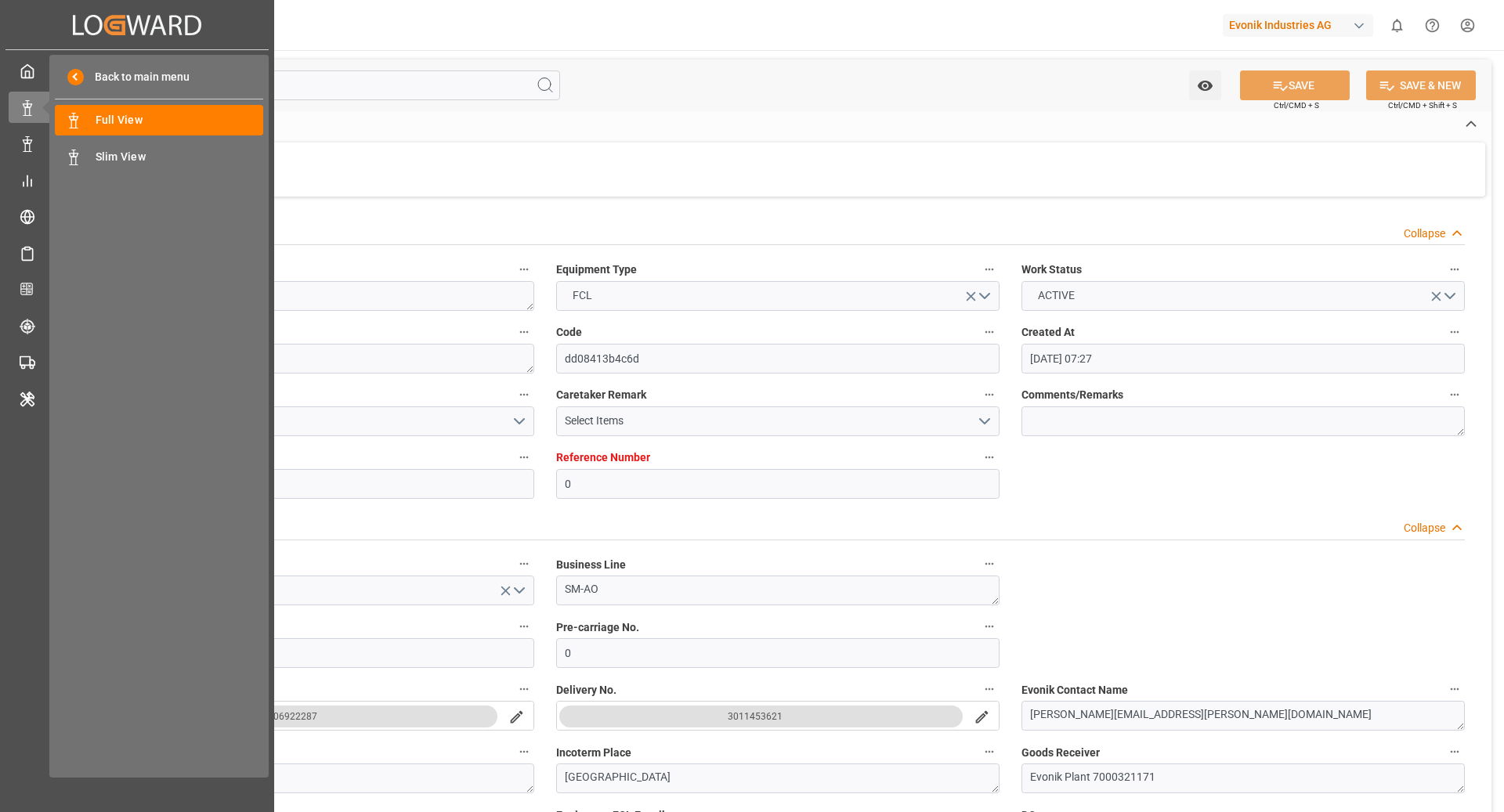
type input "27.05.2025 00:00"
type input "06.05.2025 12:00"
type input "06.08.2025 15:00"
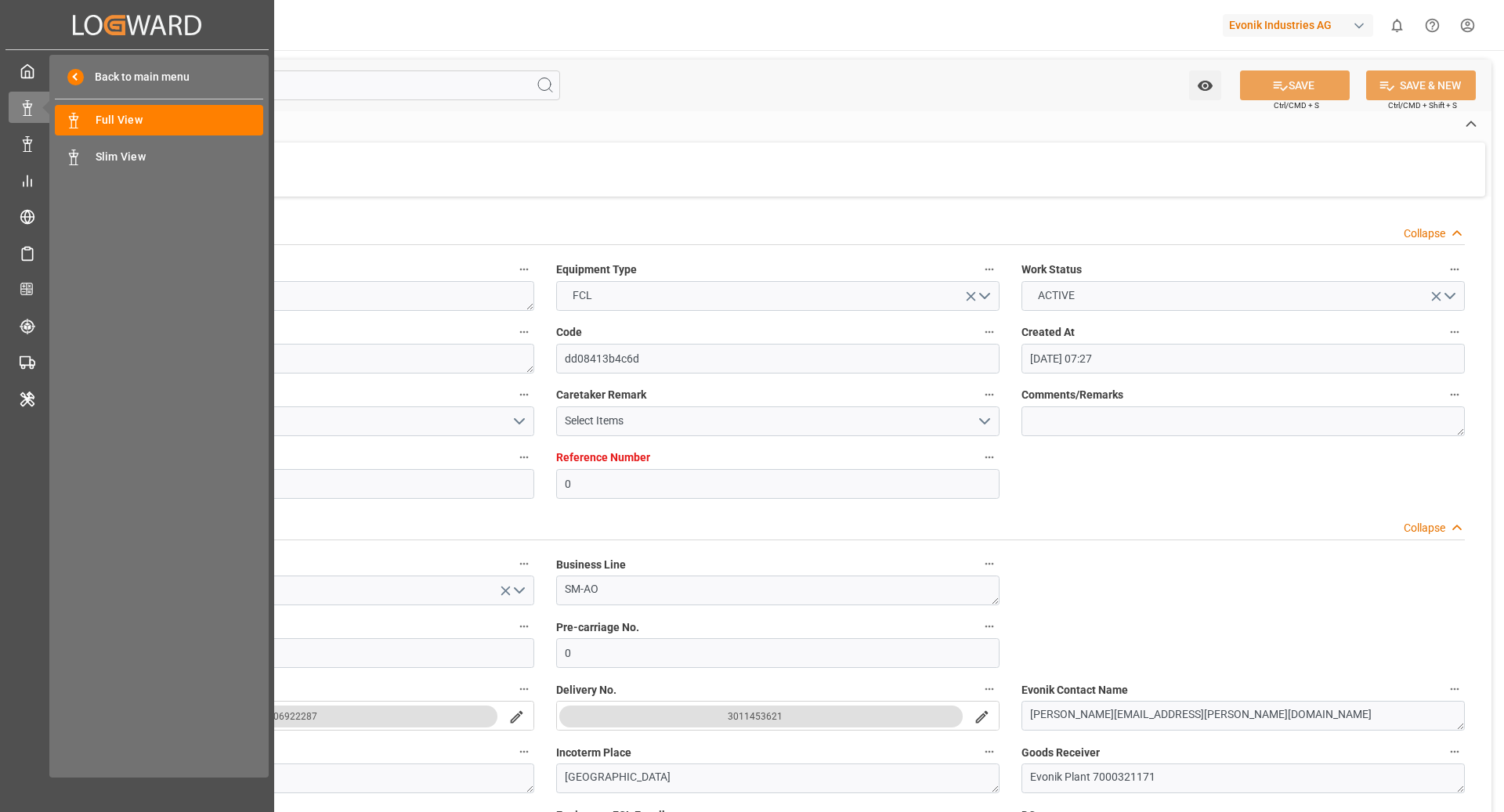
type input "15.07.2025 12:00"
type input "09.08.2025 00:00"
type input "03.07.2025 12:00"
type input "28.06.2025 12:00"
type input "03.07.2025 18:00"
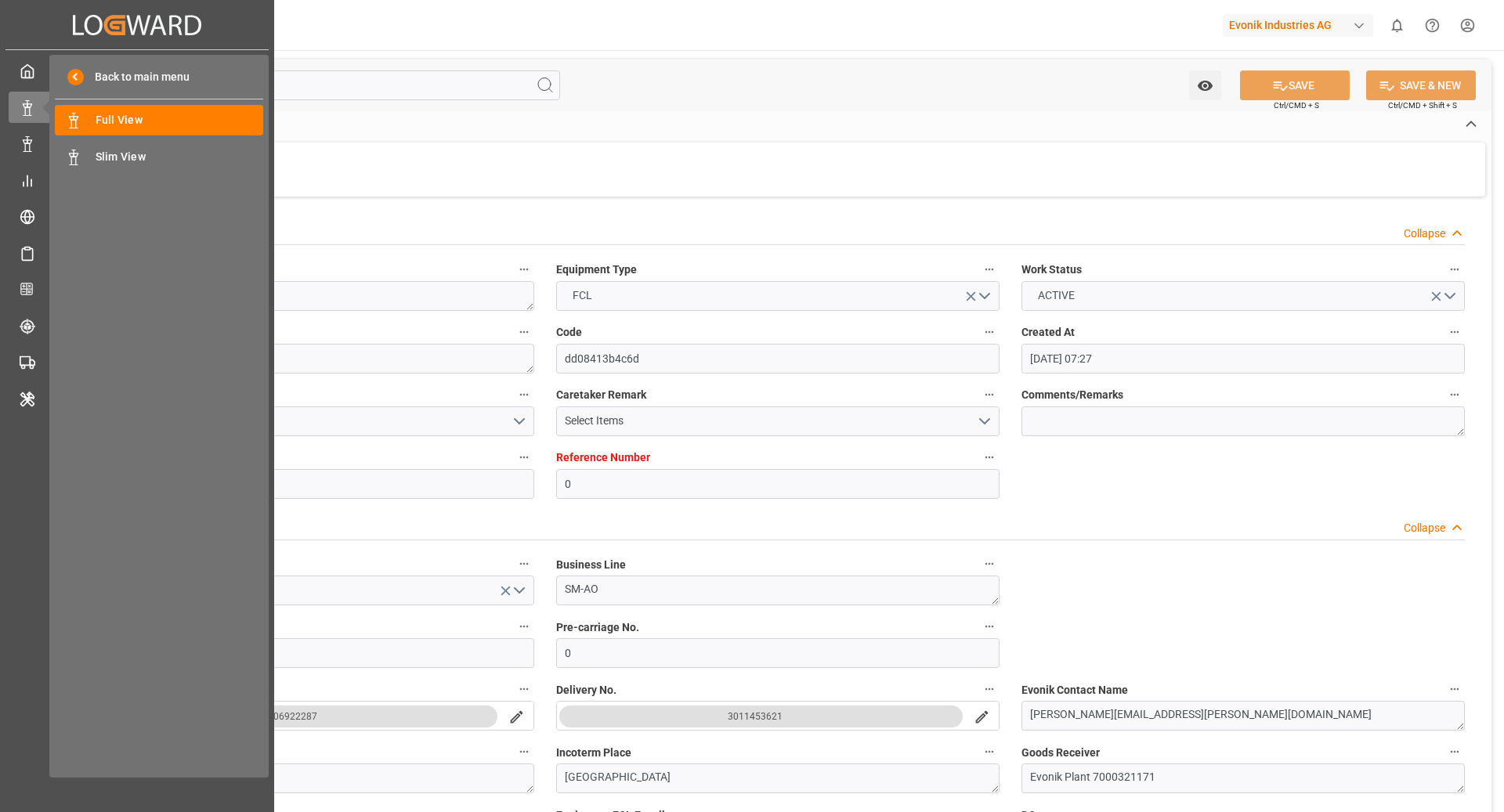
type input "20.07.2025 00:00"
type input "02.07.2025 00:00"
type input "20.07.2025 00:00"
type input "29.05.2025"
type input "18.09.2025 10:44"
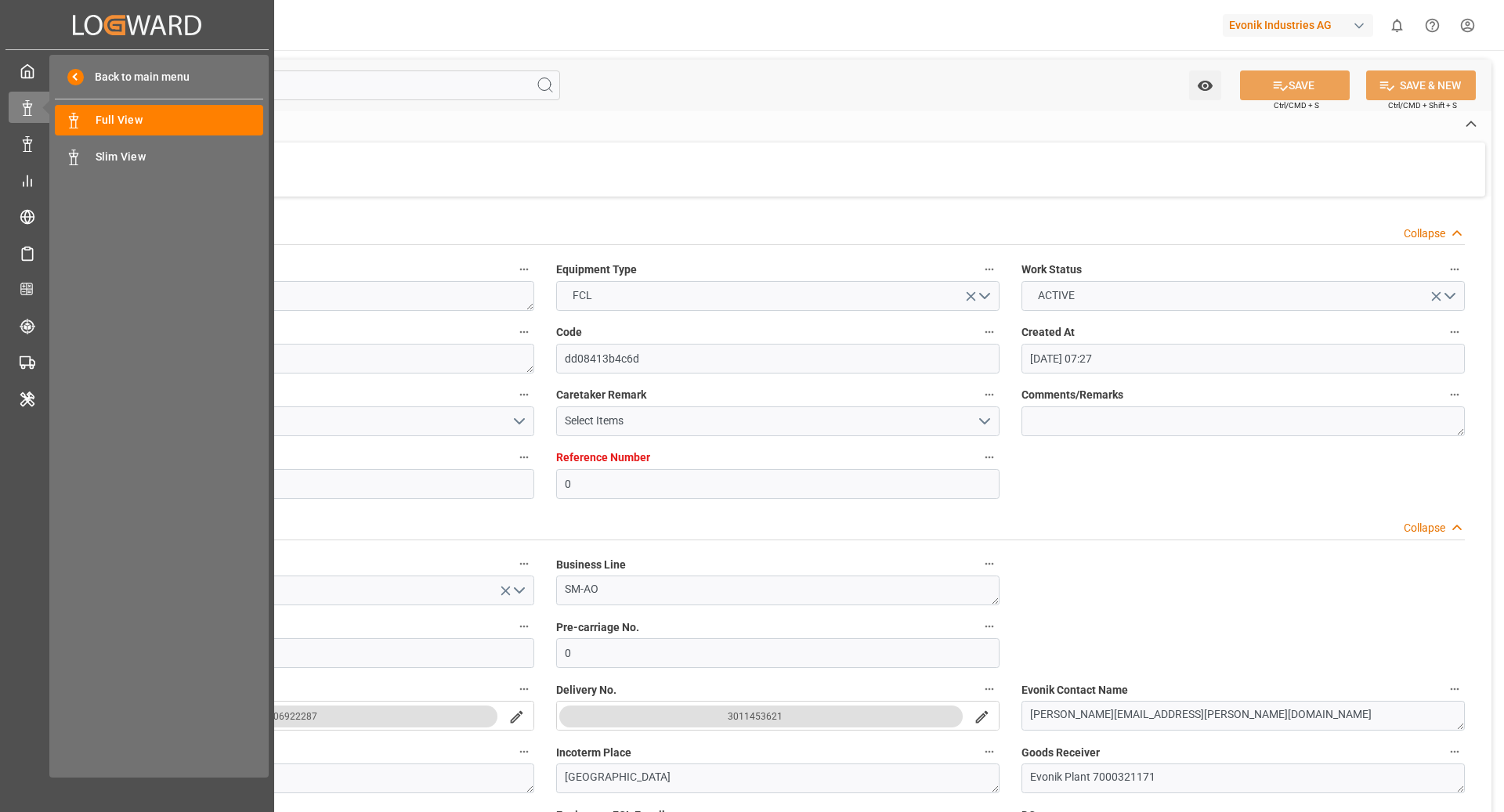
type input "18.09.2025"
type input "27.05.2025 00:01"
type input "29.05.2025 02:42"
type input "03.07.2025 12:00"
type input "03.07.2025 17:08"
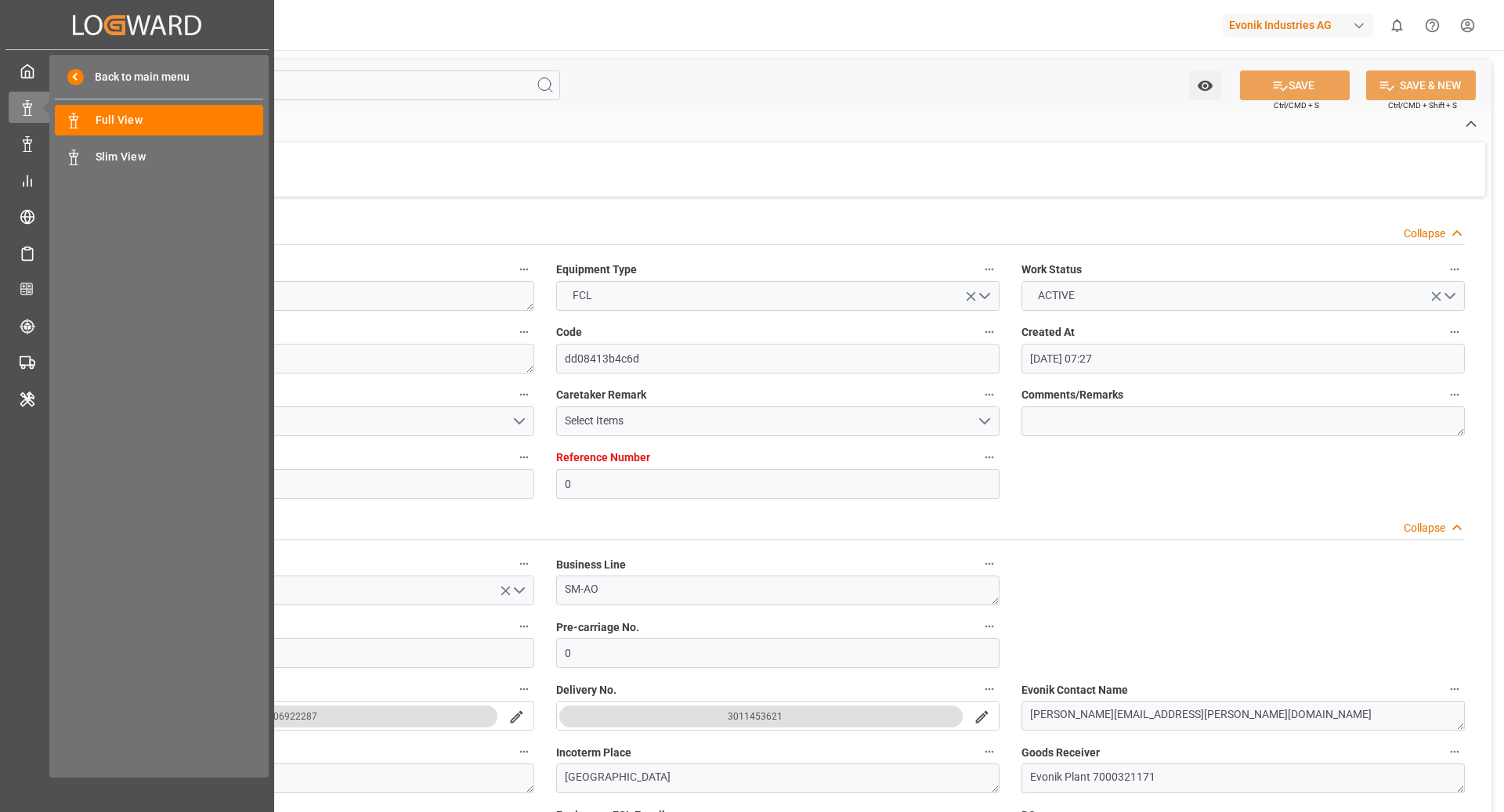
type input "04.07.2025 23:59"
type input "03.07.2025 21:36"
type input "[DATE] 23:59"
type input "[DATE] 00:02"
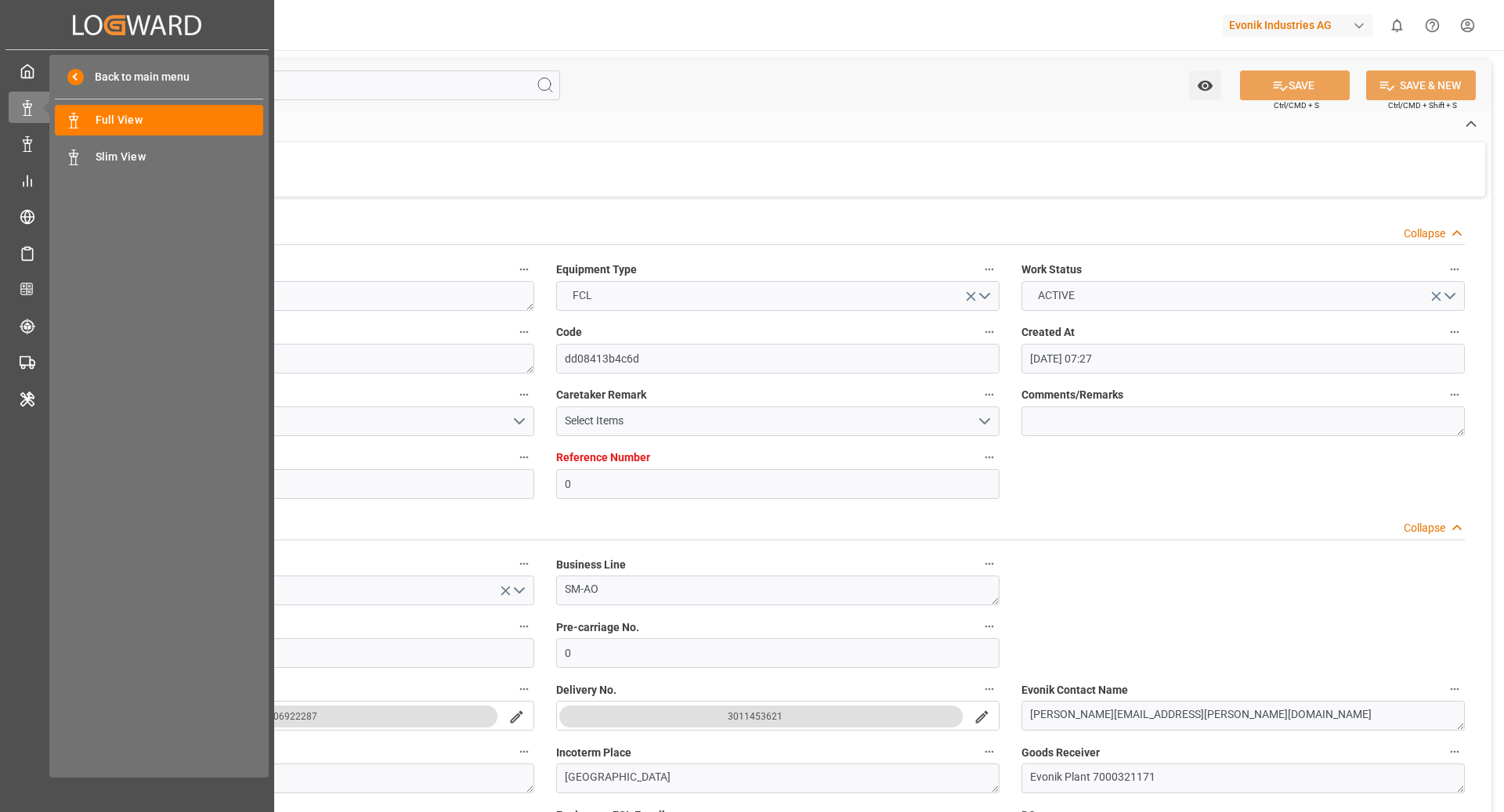
type input "[DATE] 00:02"
type input "[DATE] 00:01"
type input "[DATE] 01:00"
type input "[DATE] 07:51"
type input "[DATE] 12:00"
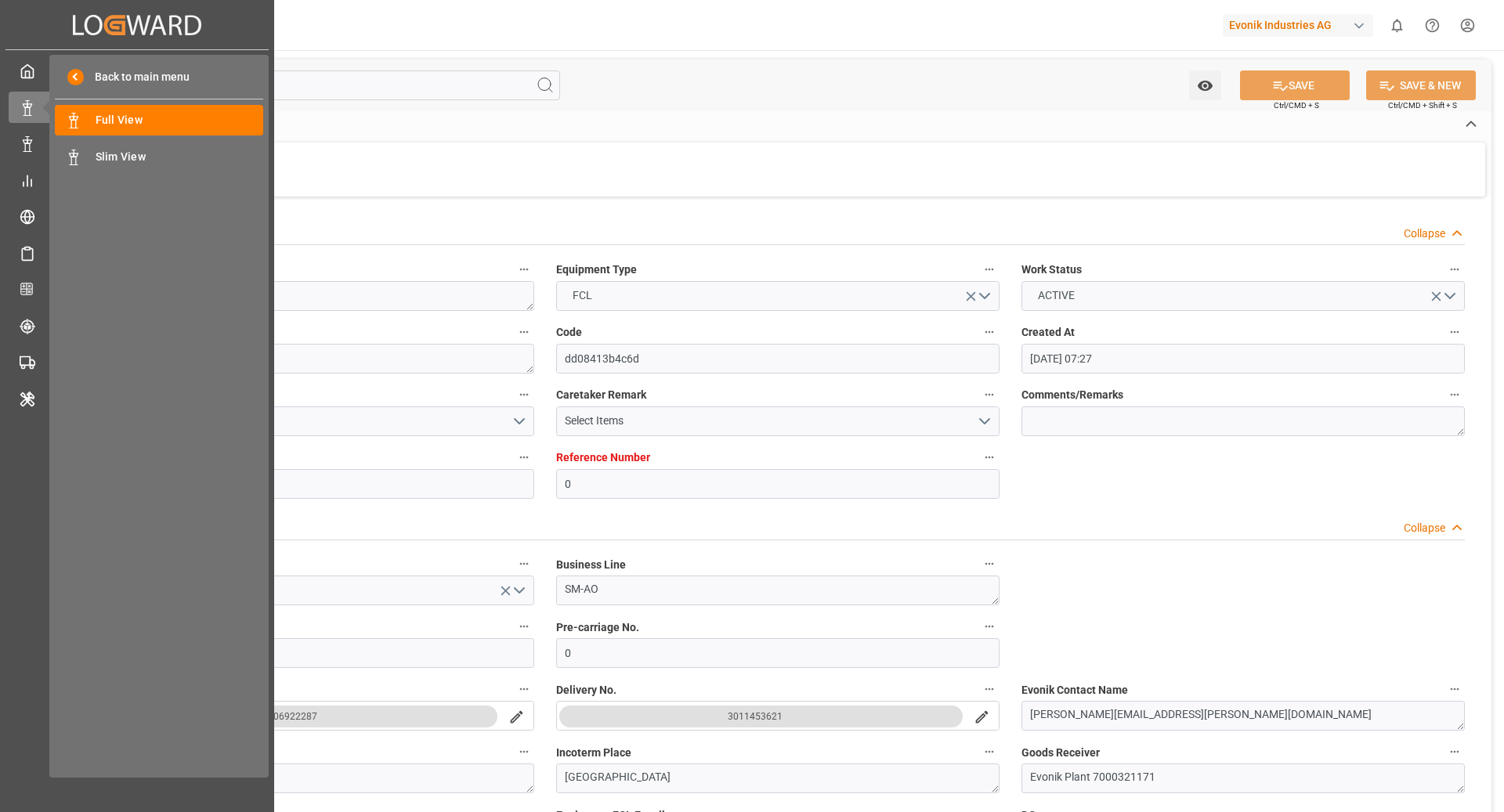
type input "[DATE] 06:03"
type input "[DATE] 00:16"
type input "[DATE] 23:59"
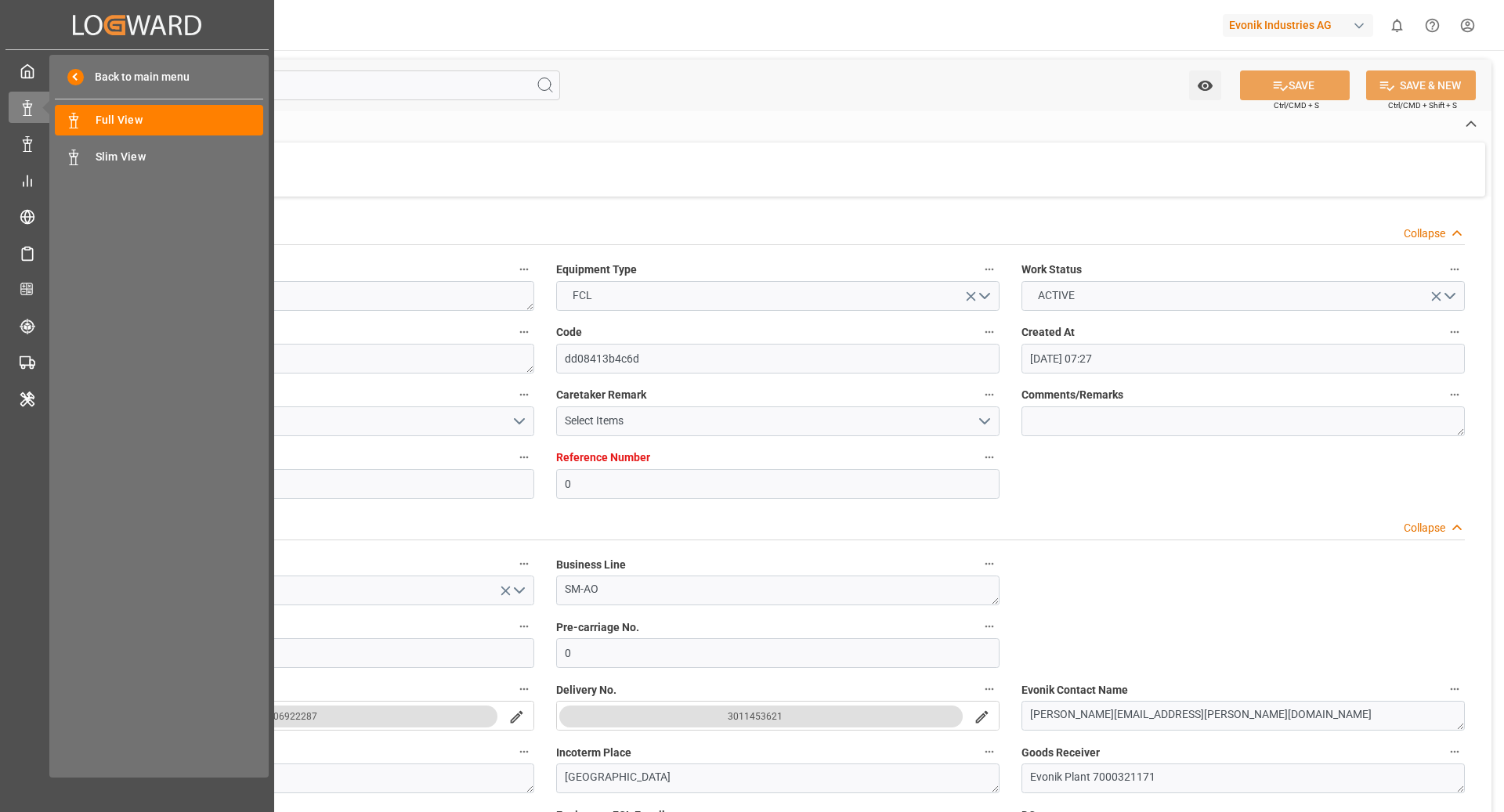
type input "[DATE] 23:59"
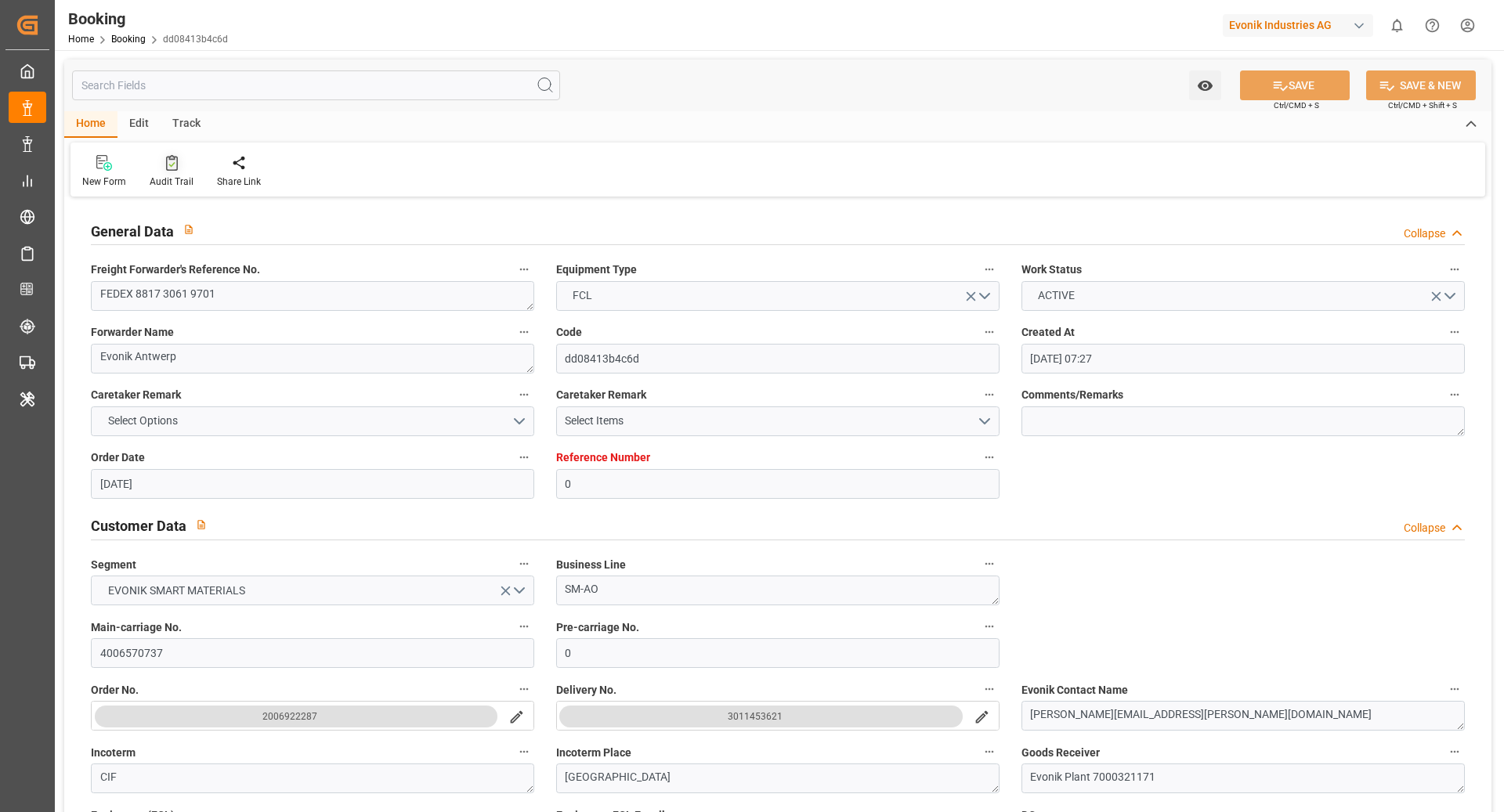
click at [154, 166] on div at bounding box center [171, 162] width 44 height 16
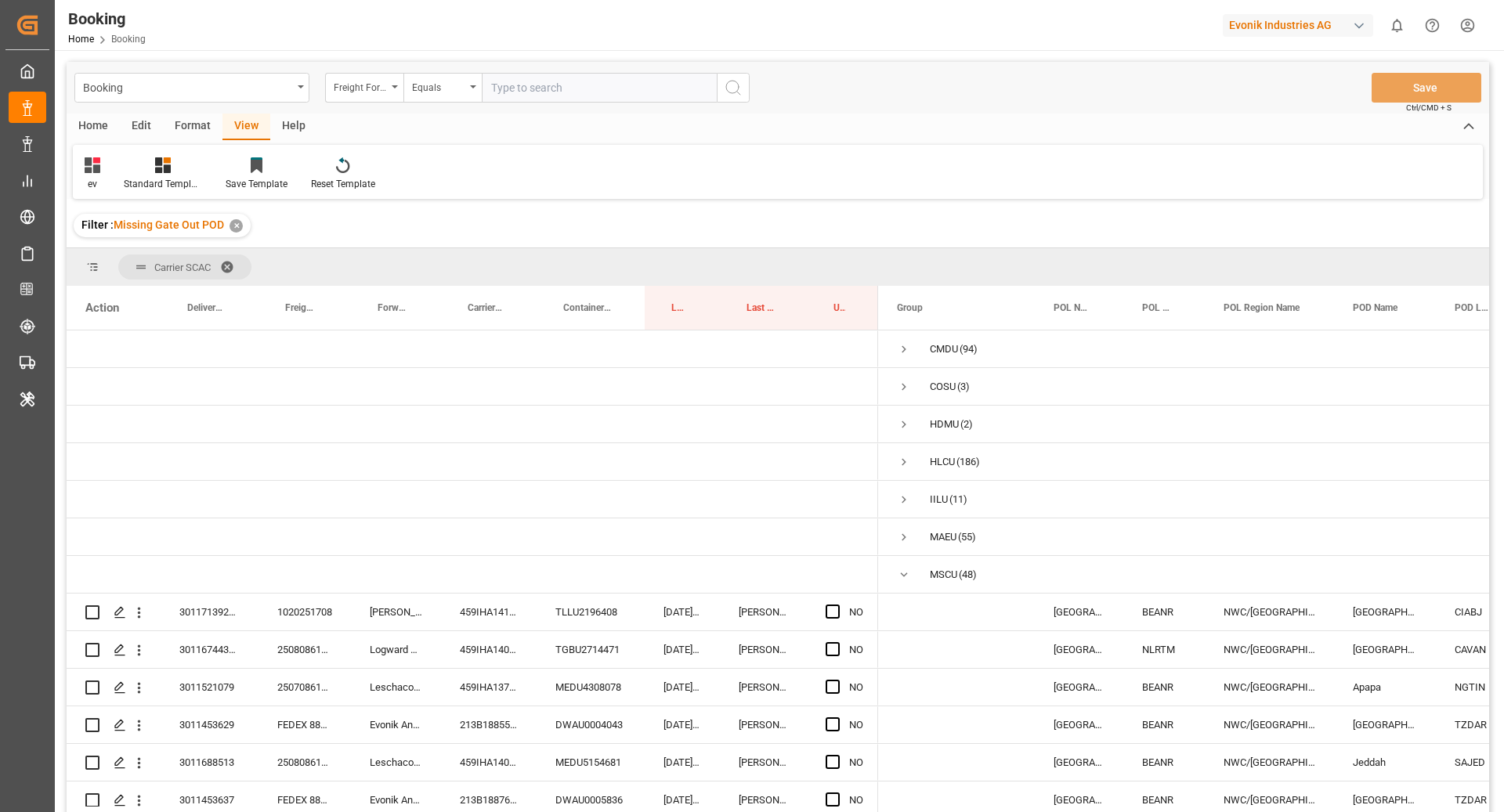
scroll to position [1719, 0]
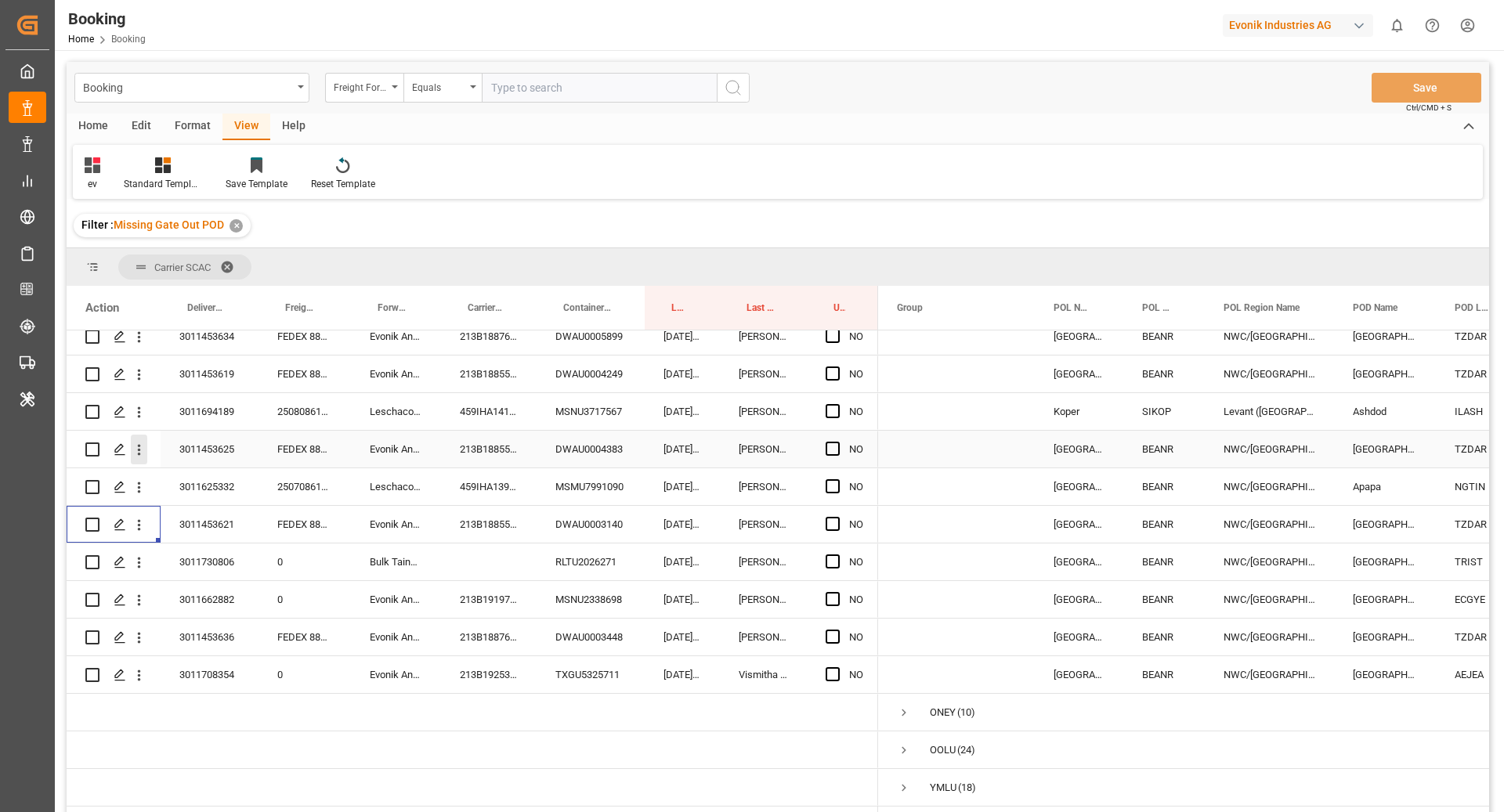
drag, startPoint x: 136, startPoint y: 442, endPoint x: 166, endPoint y: 472, distance: 42.4
click at [136, 442] on icon "open menu" at bounding box center [139, 450] width 16 height 16
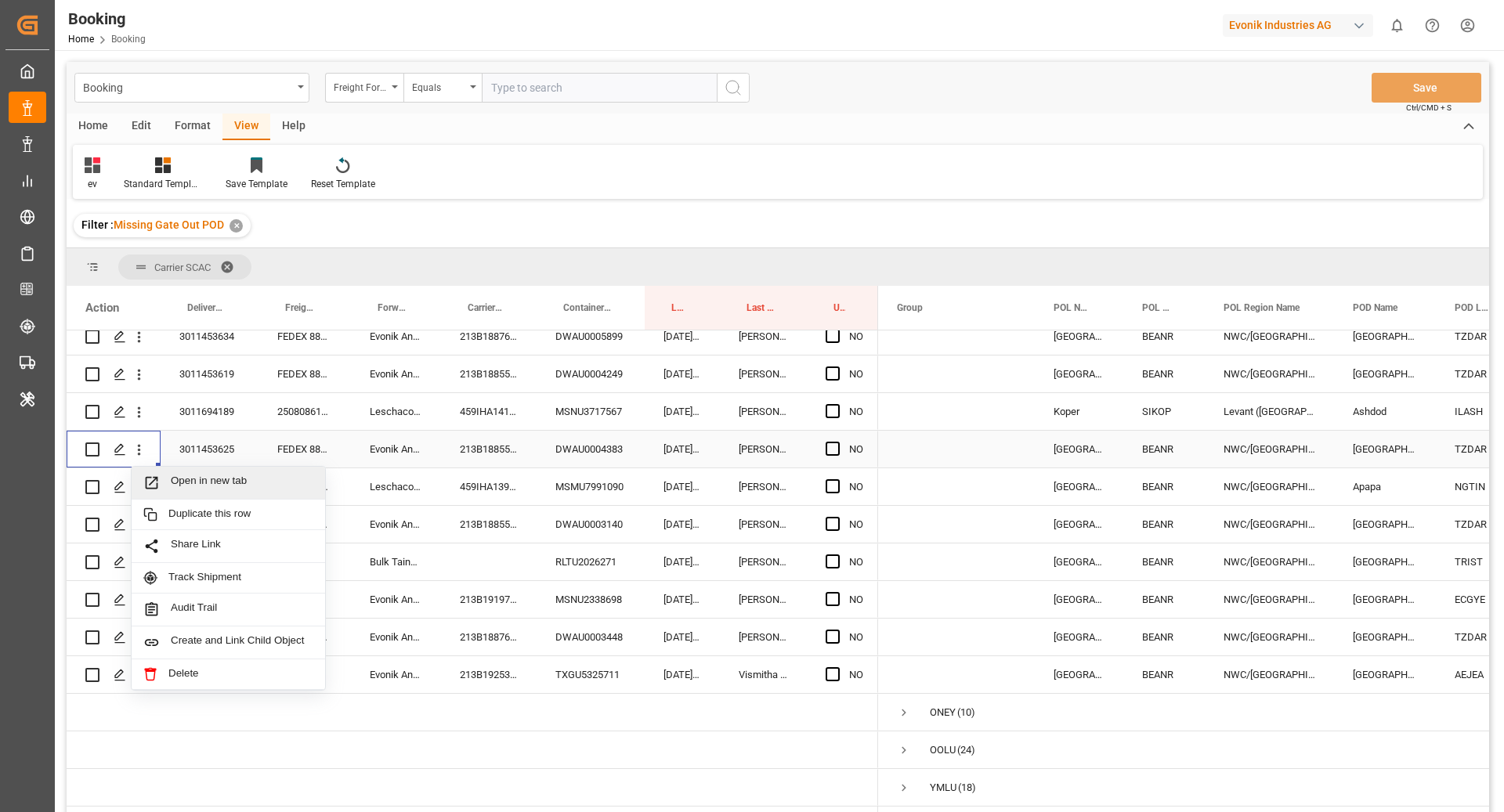
click at [200, 475] on span "Open in new tab" at bounding box center [242, 482] width 142 height 16
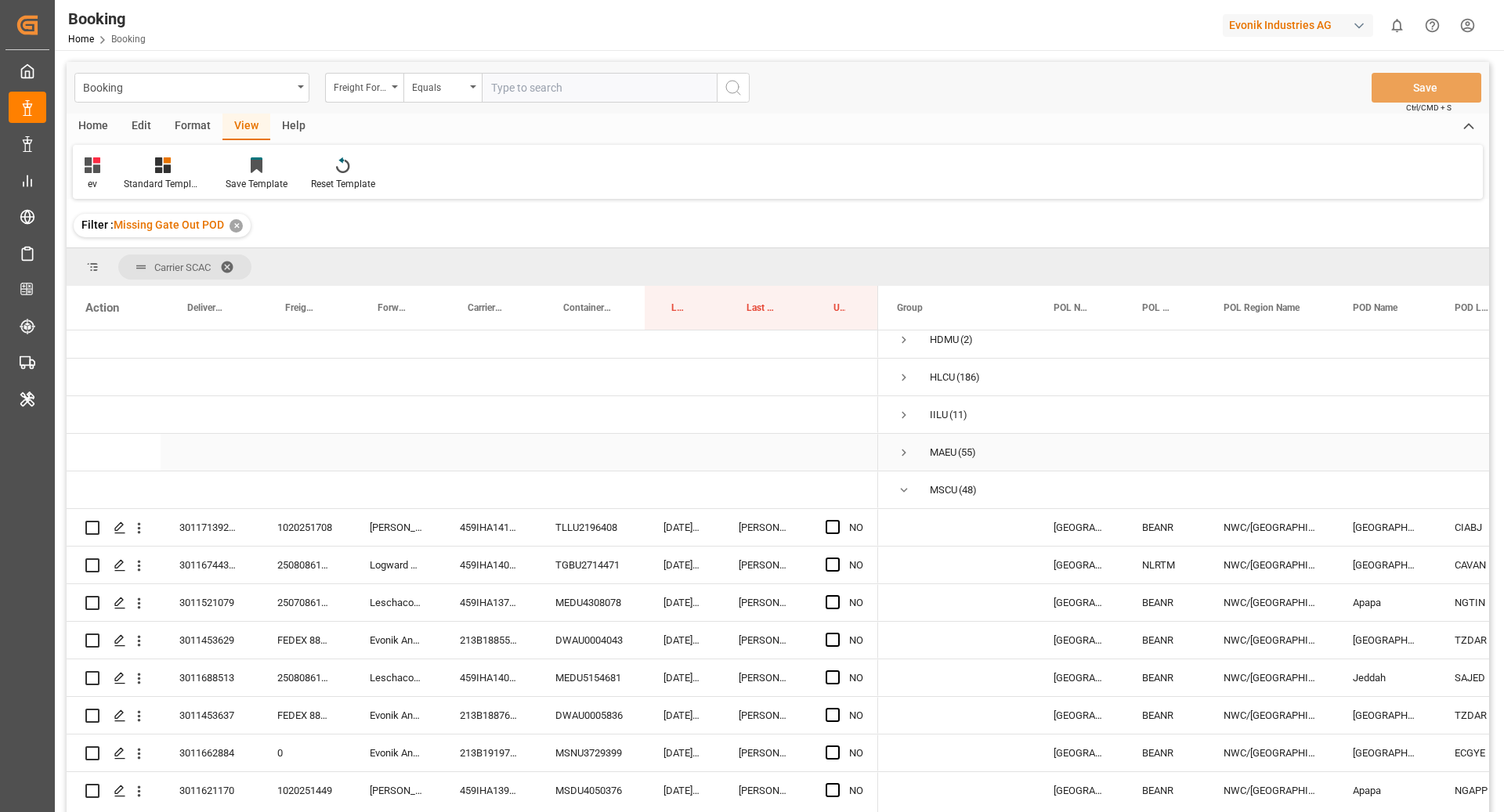
scroll to position [105, 0]
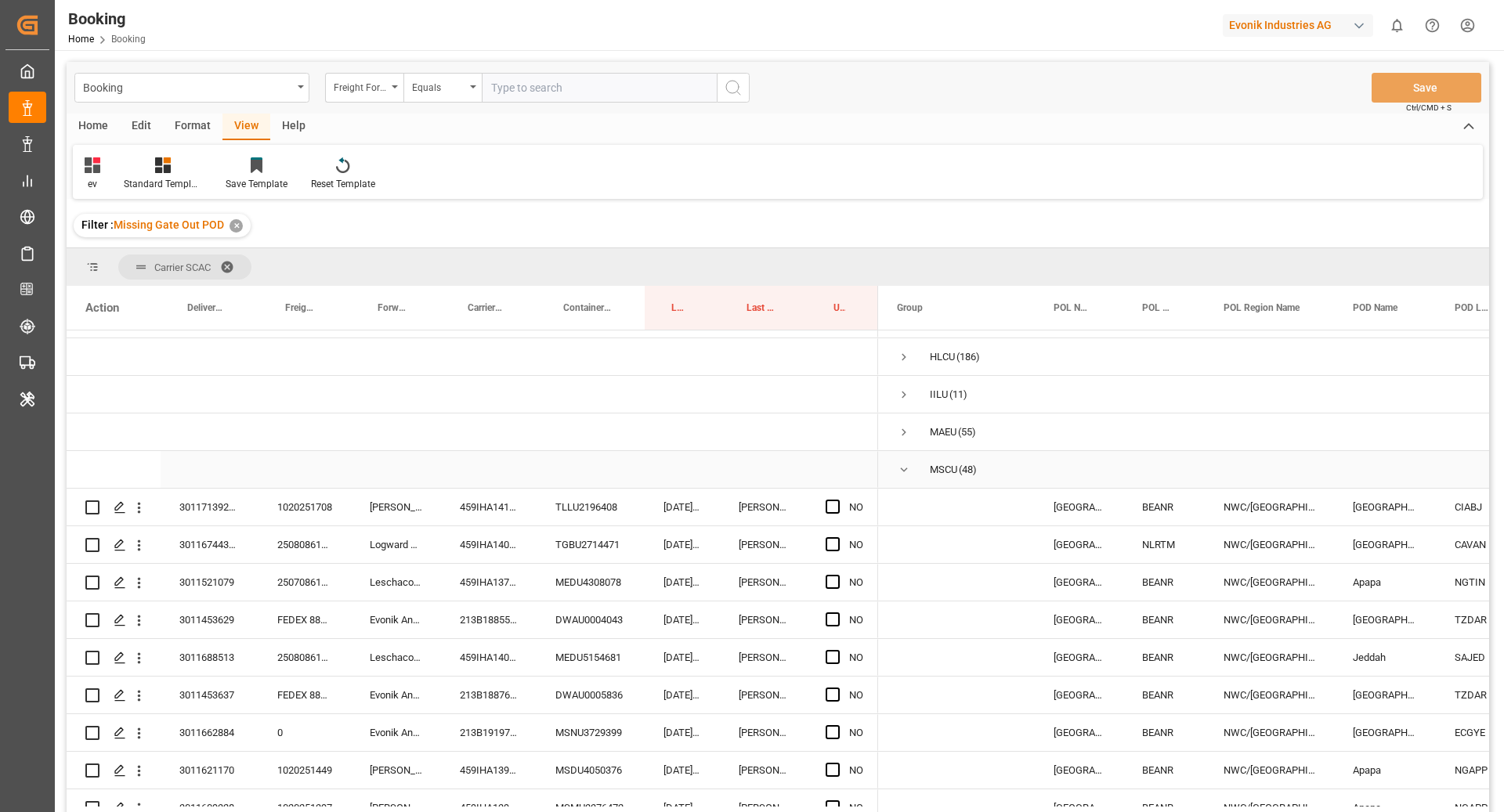
click at [896, 460] on div "MSCU (48)" at bounding box center [957, 469] width 157 height 37
click at [897, 469] on span "Press SPACE to select this row." at bounding box center [903, 469] width 14 height 14
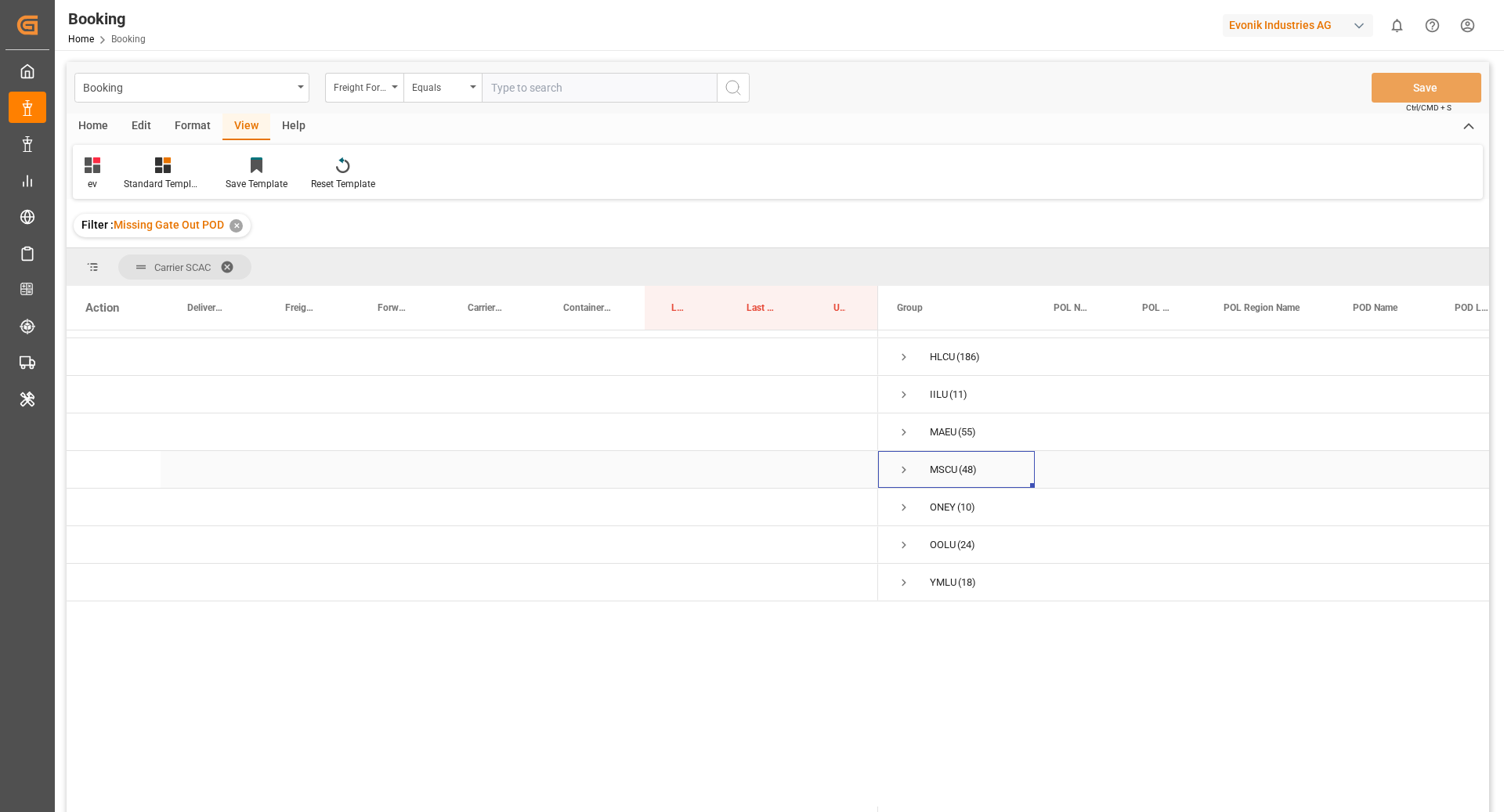
scroll to position [0, 0]
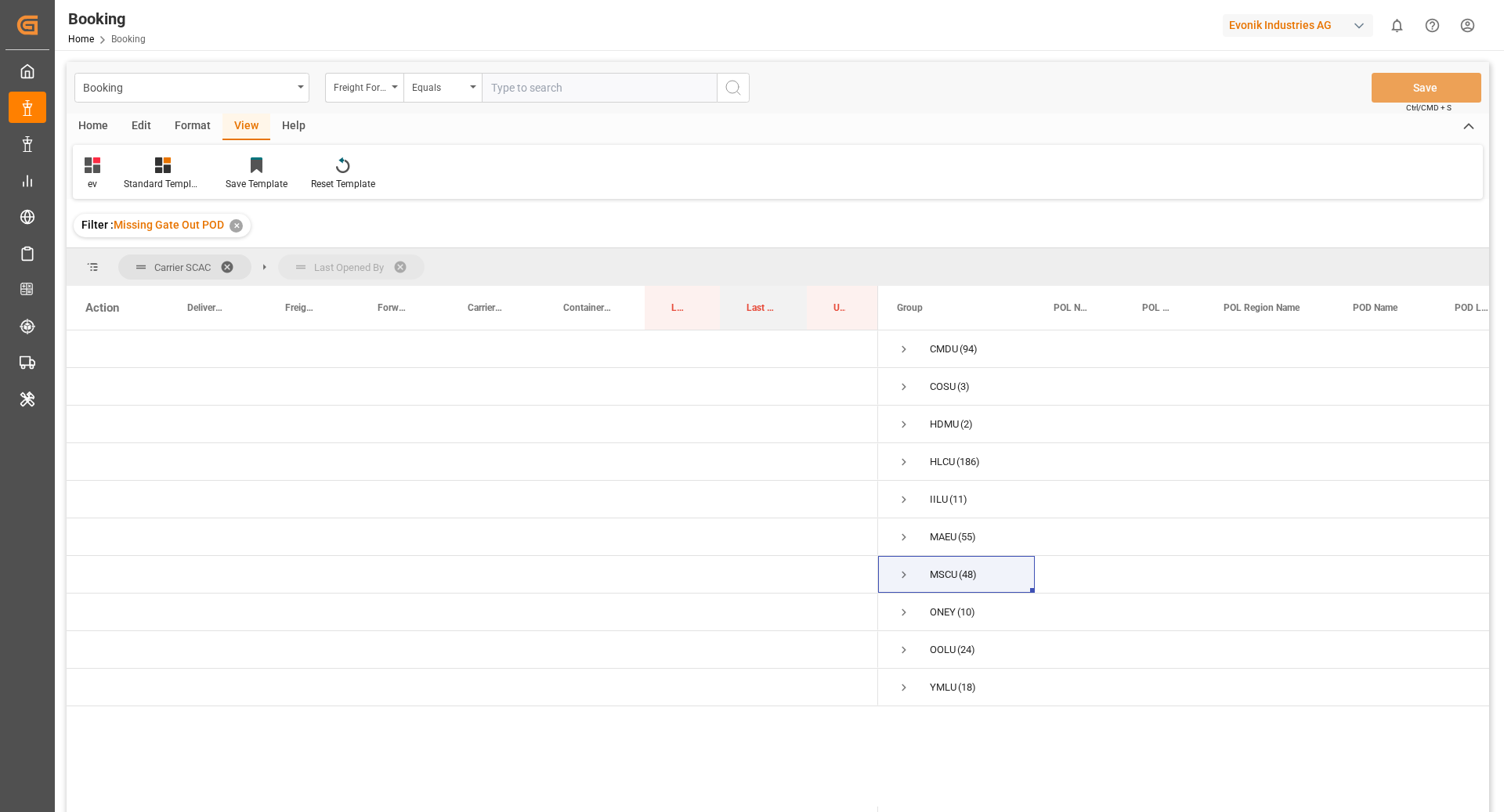
drag, startPoint x: 743, startPoint y: 305, endPoint x: 708, endPoint y: 274, distance: 46.8
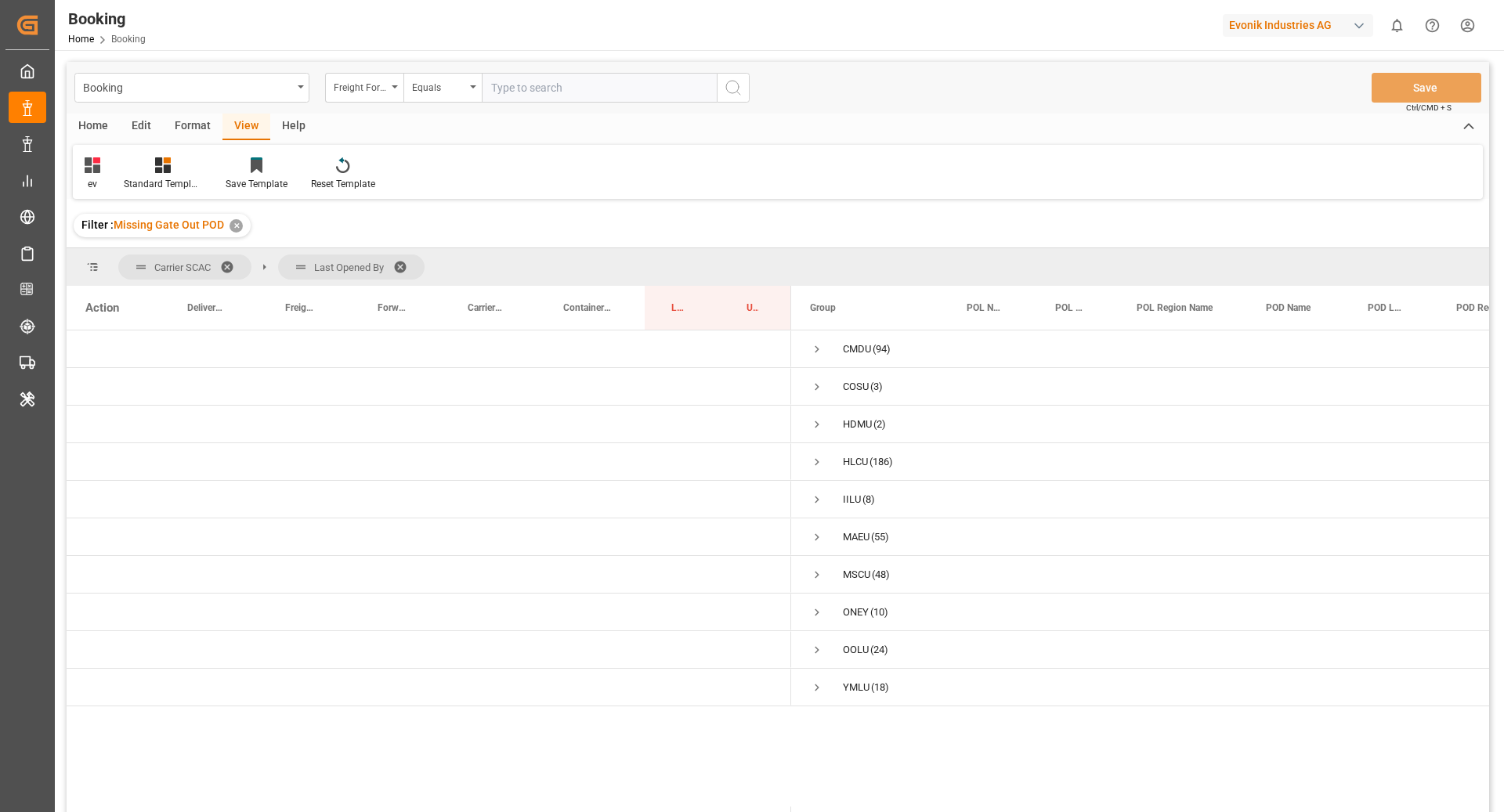
click at [230, 260] on span at bounding box center [232, 267] width 25 height 14
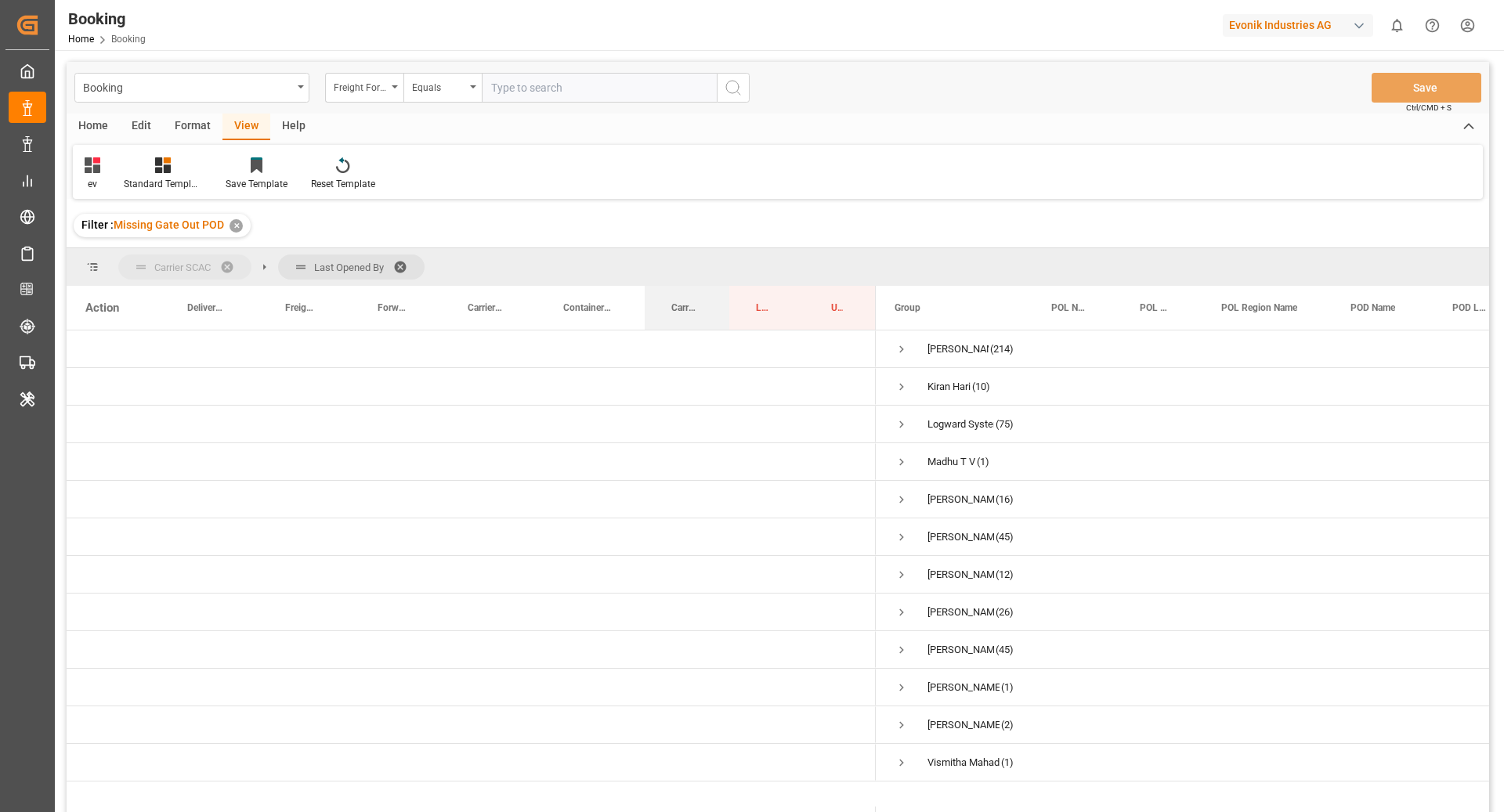
drag, startPoint x: 687, startPoint y: 310, endPoint x: 246, endPoint y: 256, distance: 444.3
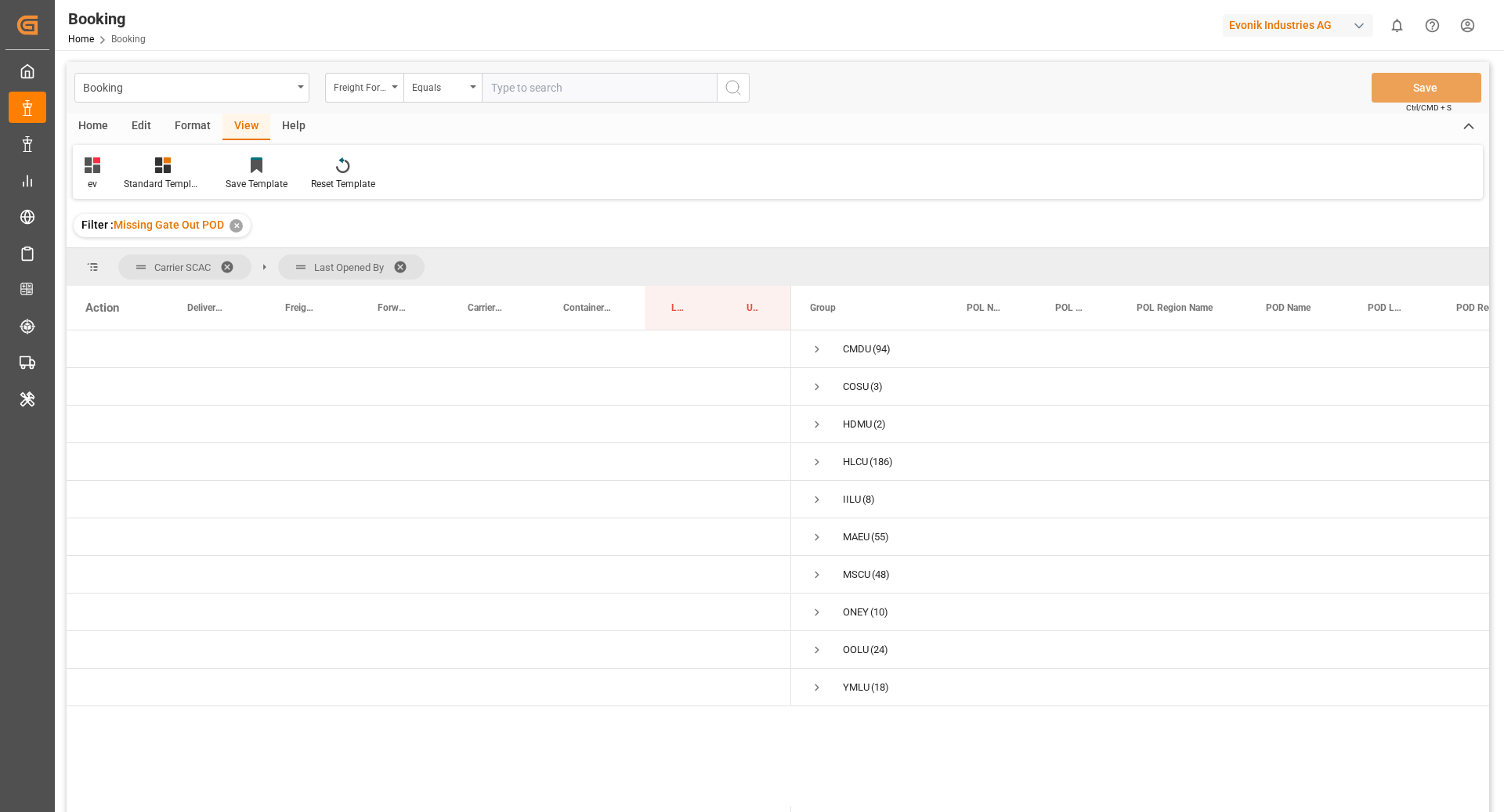
click at [406, 261] on span at bounding box center [406, 267] width 25 height 14
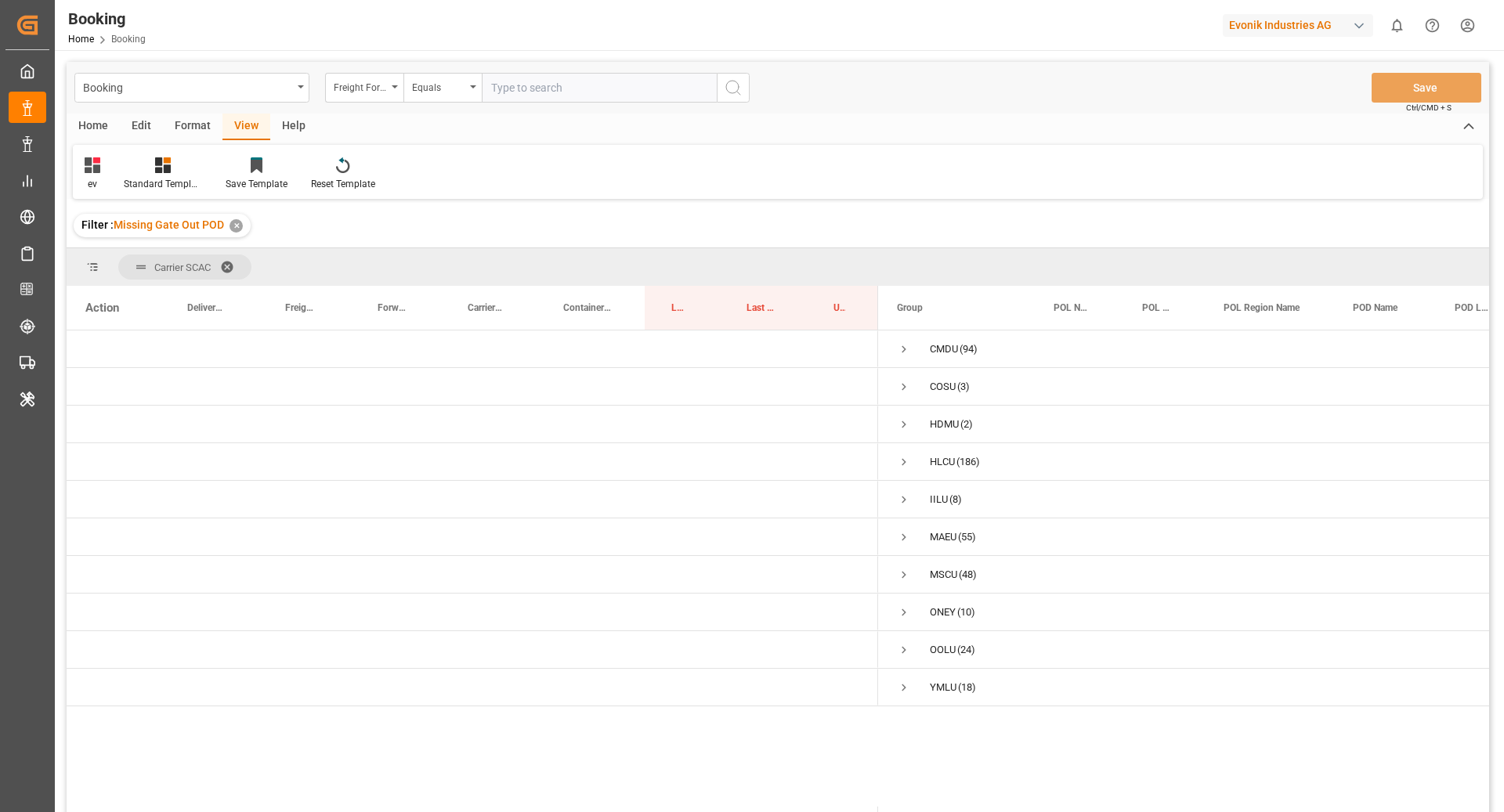
drag, startPoint x: 191, startPoint y: 130, endPoint x: 187, endPoint y: 140, distance: 10.8
click at [189, 135] on div "Format" at bounding box center [192, 127] width 60 height 27
click at [104, 169] on icon at bounding box center [107, 165] width 14 height 16
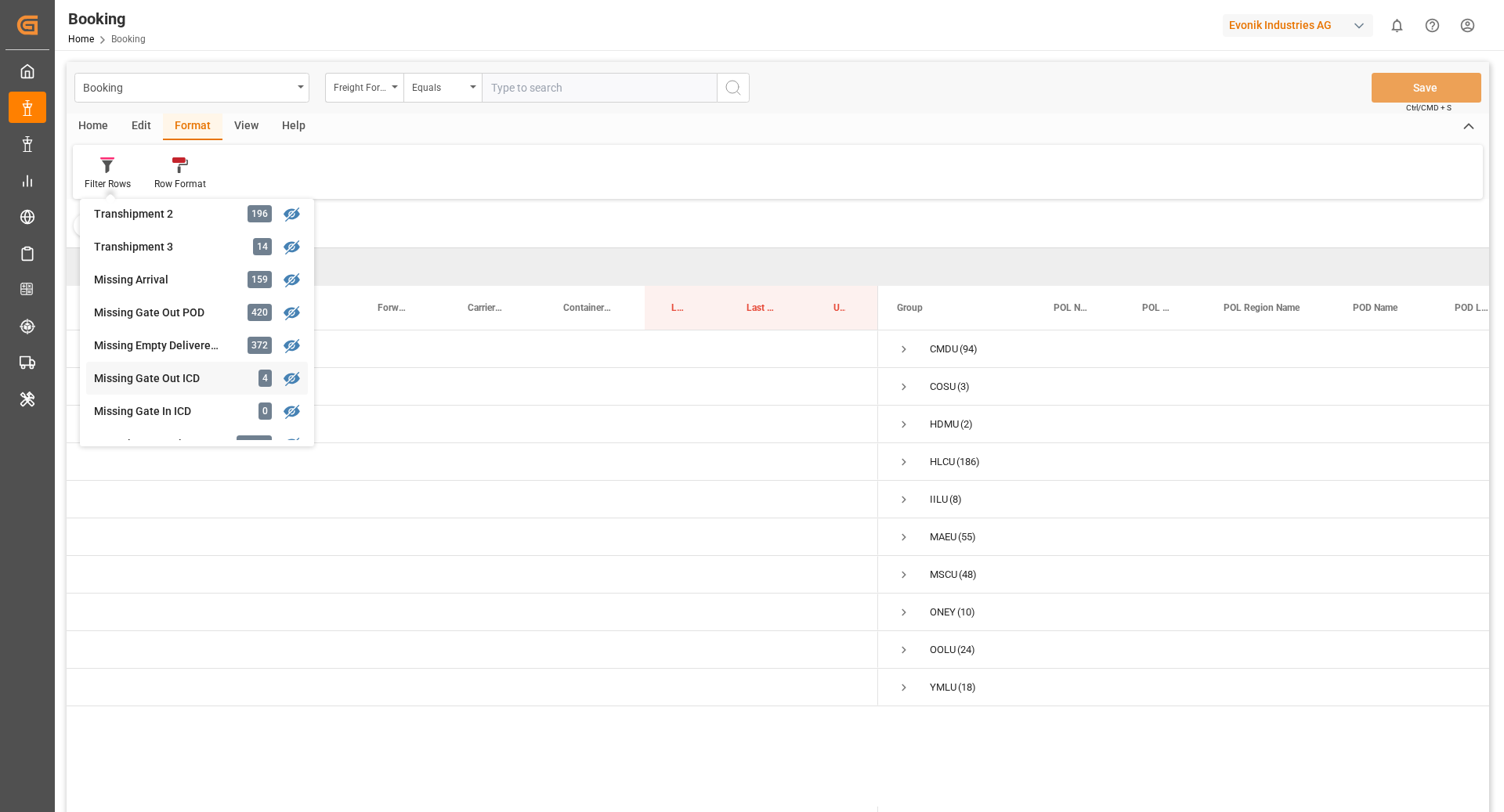
scroll to position [702, 0]
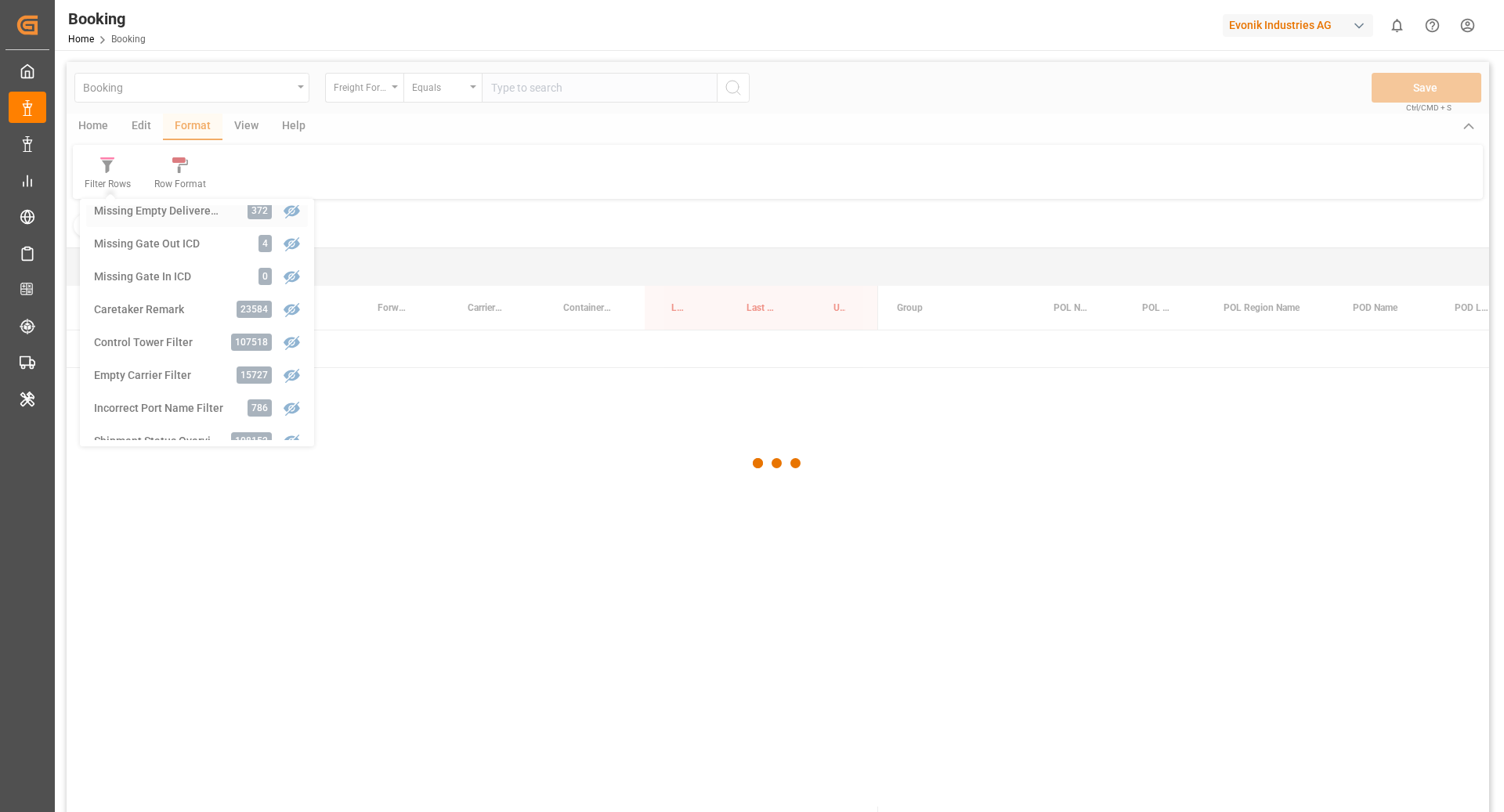
click at [166, 211] on div "Booking Freight Forwarder's Reference No. Equals Save Ctrl/CMD + S Home Edit Fo…" at bounding box center [777, 458] width 1422 height 792
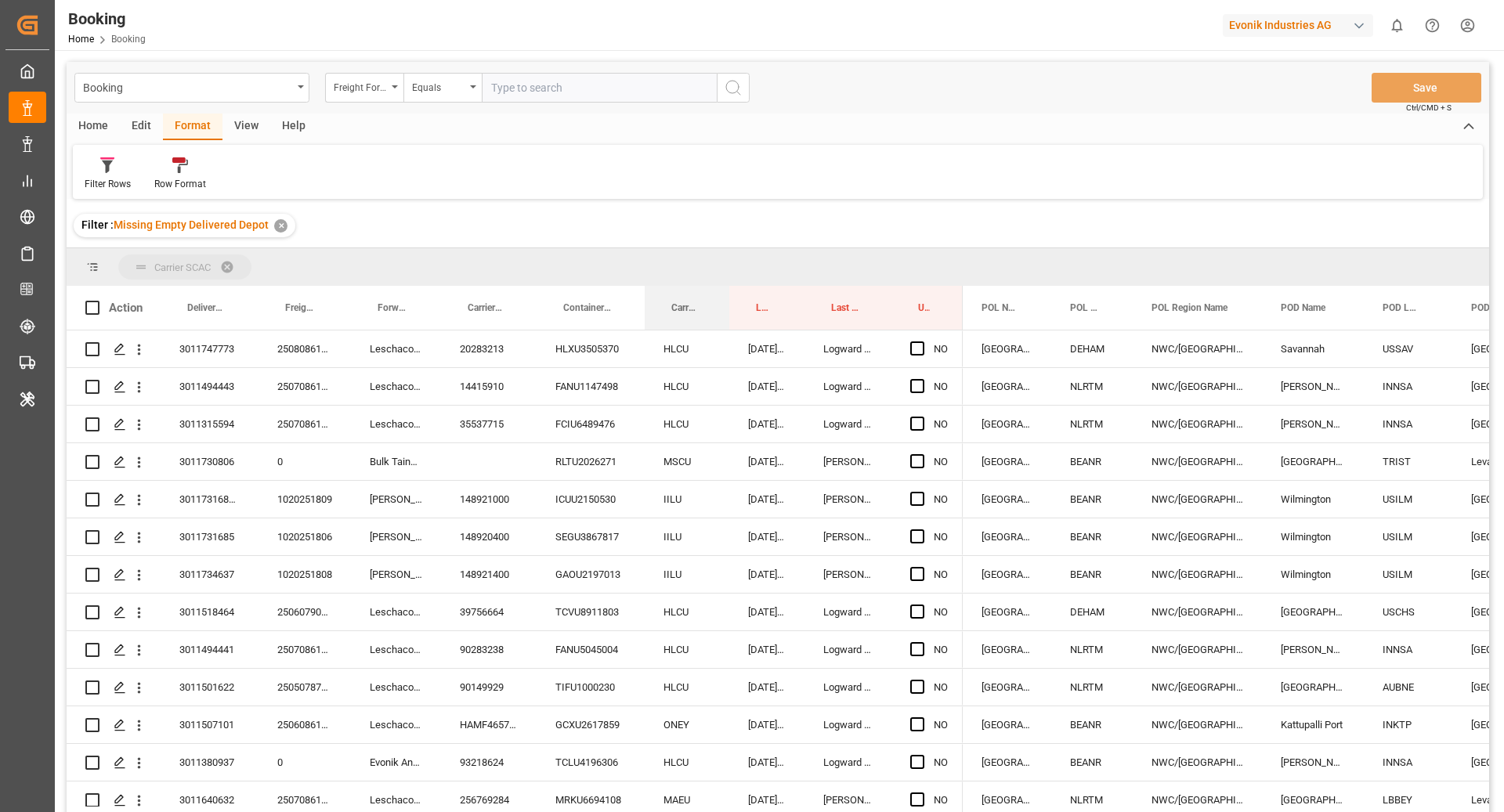
drag, startPoint x: 673, startPoint y: 318, endPoint x: 673, endPoint y: 284, distance: 34.0
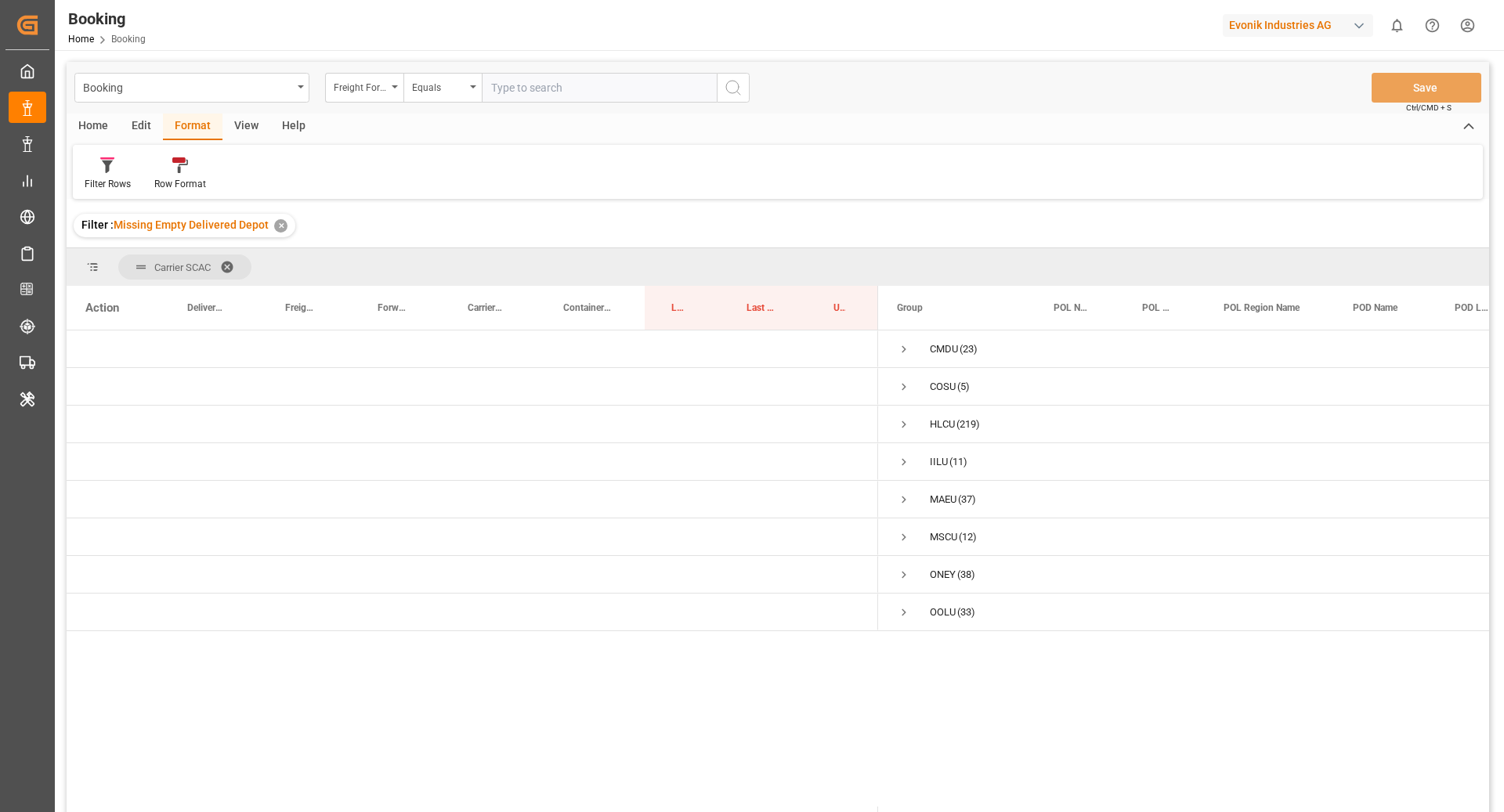
click at [965, 670] on div "CMDU (23) COSU (5) HLCU (219) IILU (11) MAEU (37) MSCU (12) [PERSON_NAME] (38) …" at bounding box center [1184, 576] width 611 height 492
click at [895, 700] on div "CMDU (23) COSU (5) HLCU (219) IILU (11) MAEU (37) MSCU (12) [PERSON_NAME] (38) …" at bounding box center [1184, 576] width 611 height 492
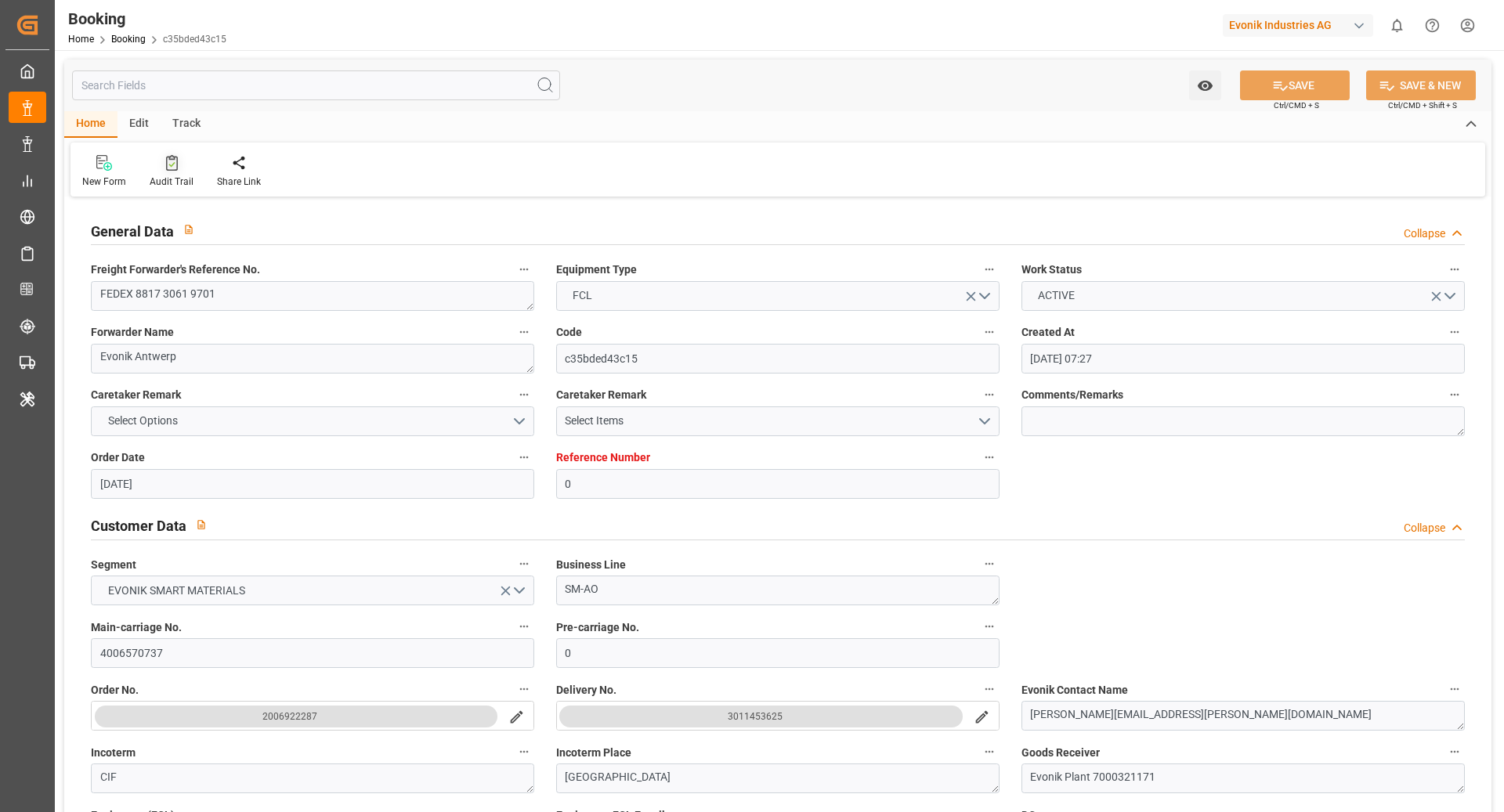
click at [148, 173] on div "Audit Trail" at bounding box center [172, 172] width 67 height 35
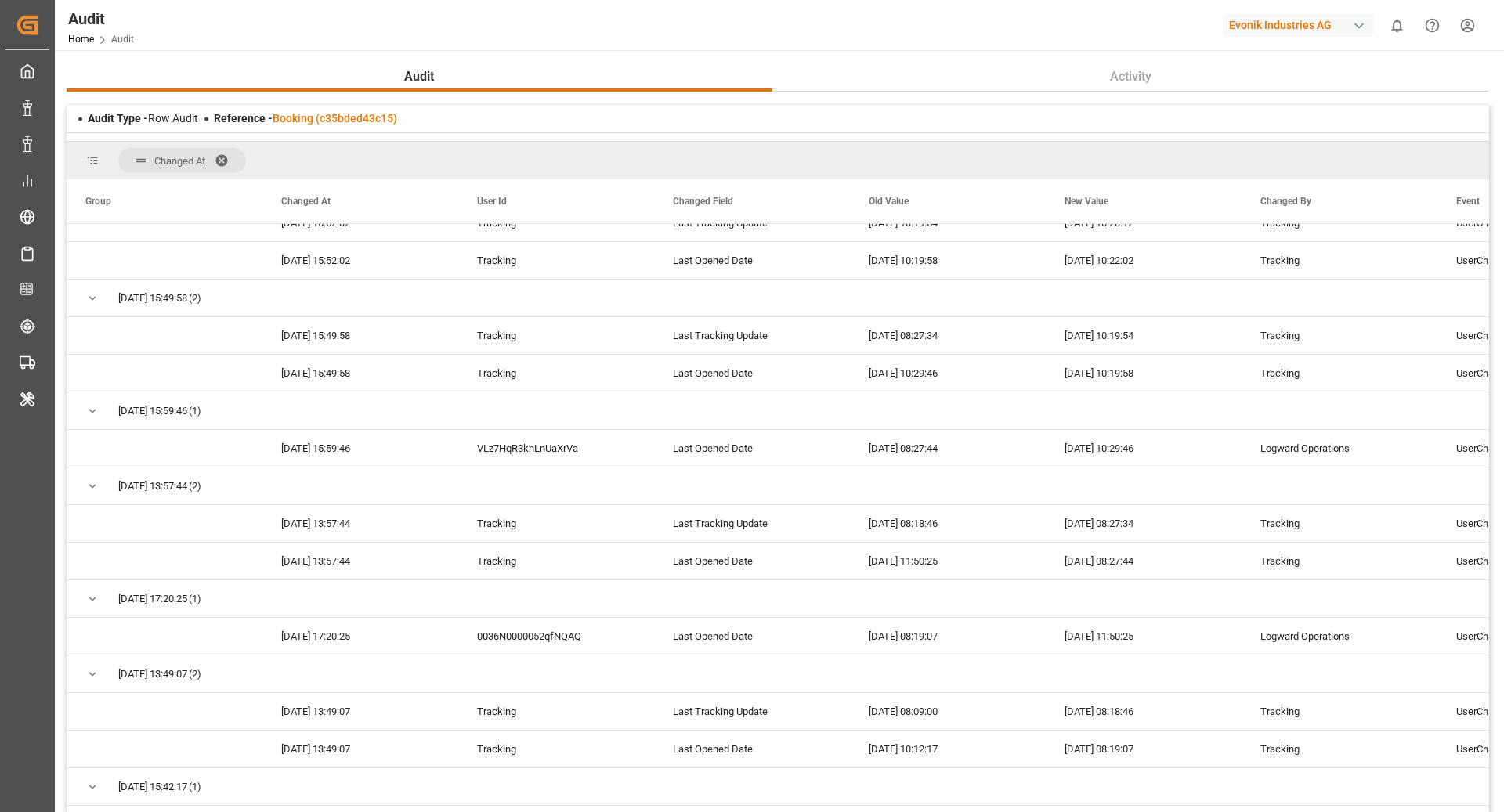
scroll to position [152, 0]
